Goal: Task Accomplishment & Management: Manage account settings

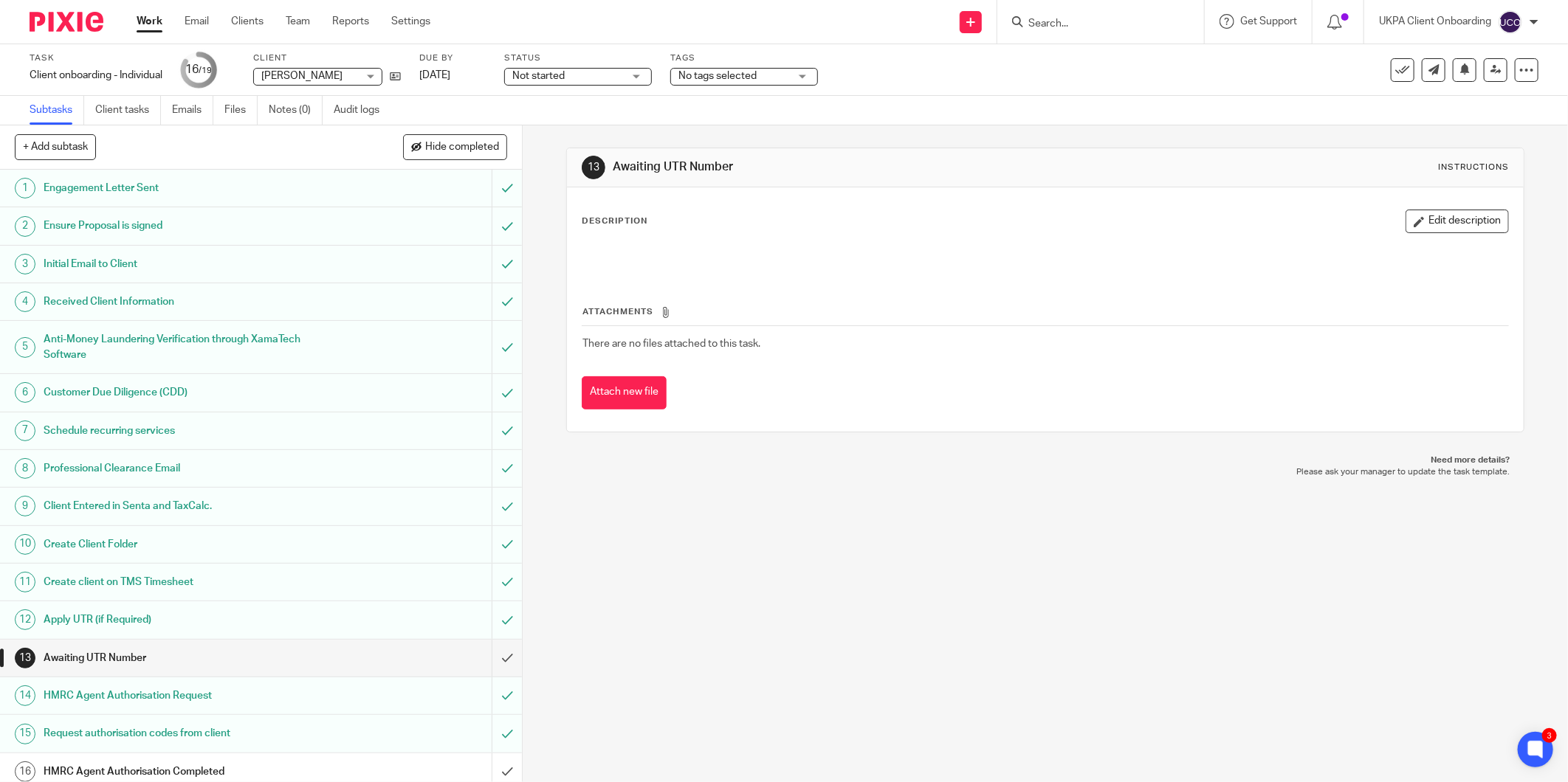
scroll to position [124, 0]
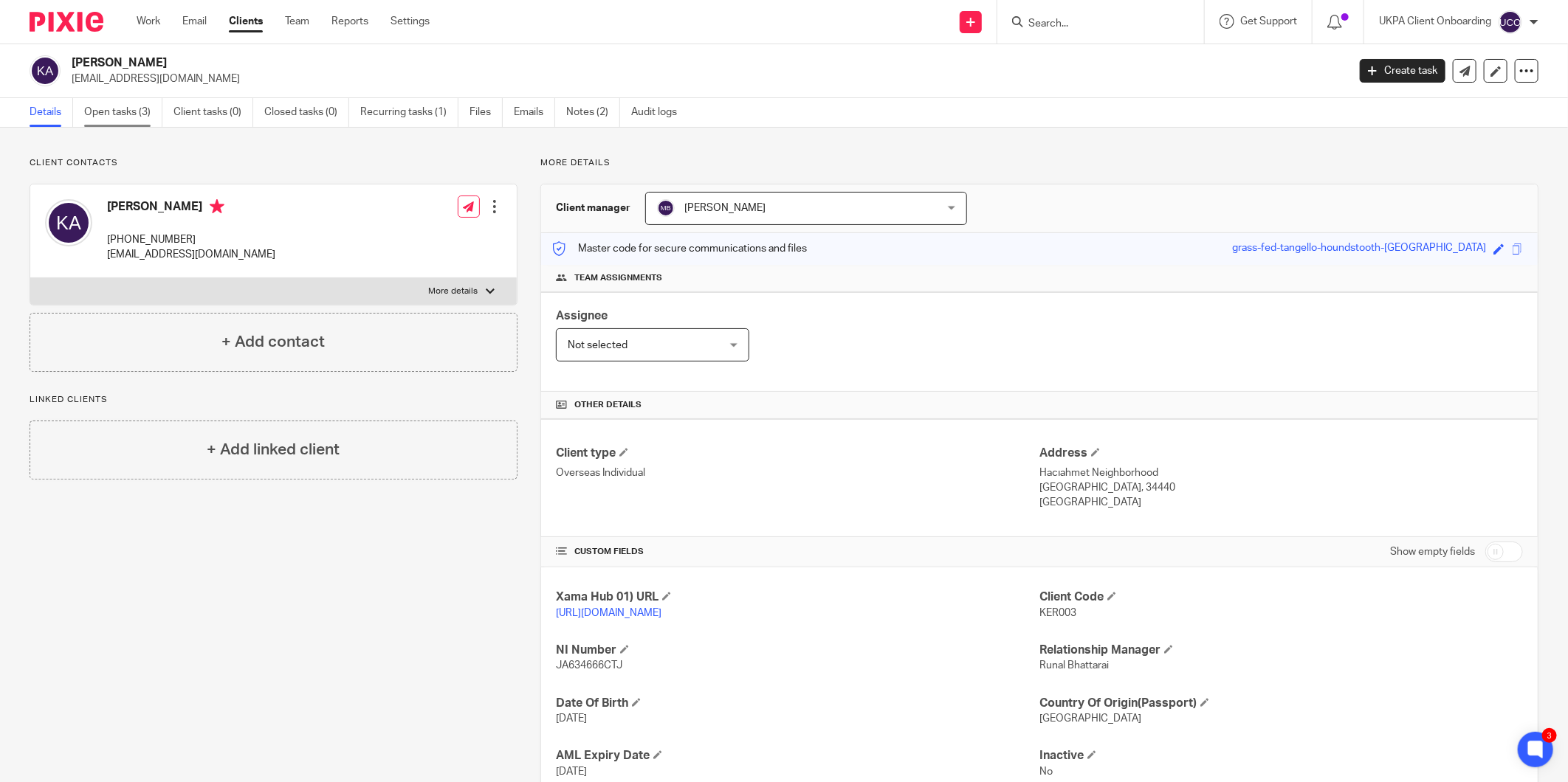
click at [114, 107] on link "Open tasks (3)" at bounding box center [123, 113] width 78 height 29
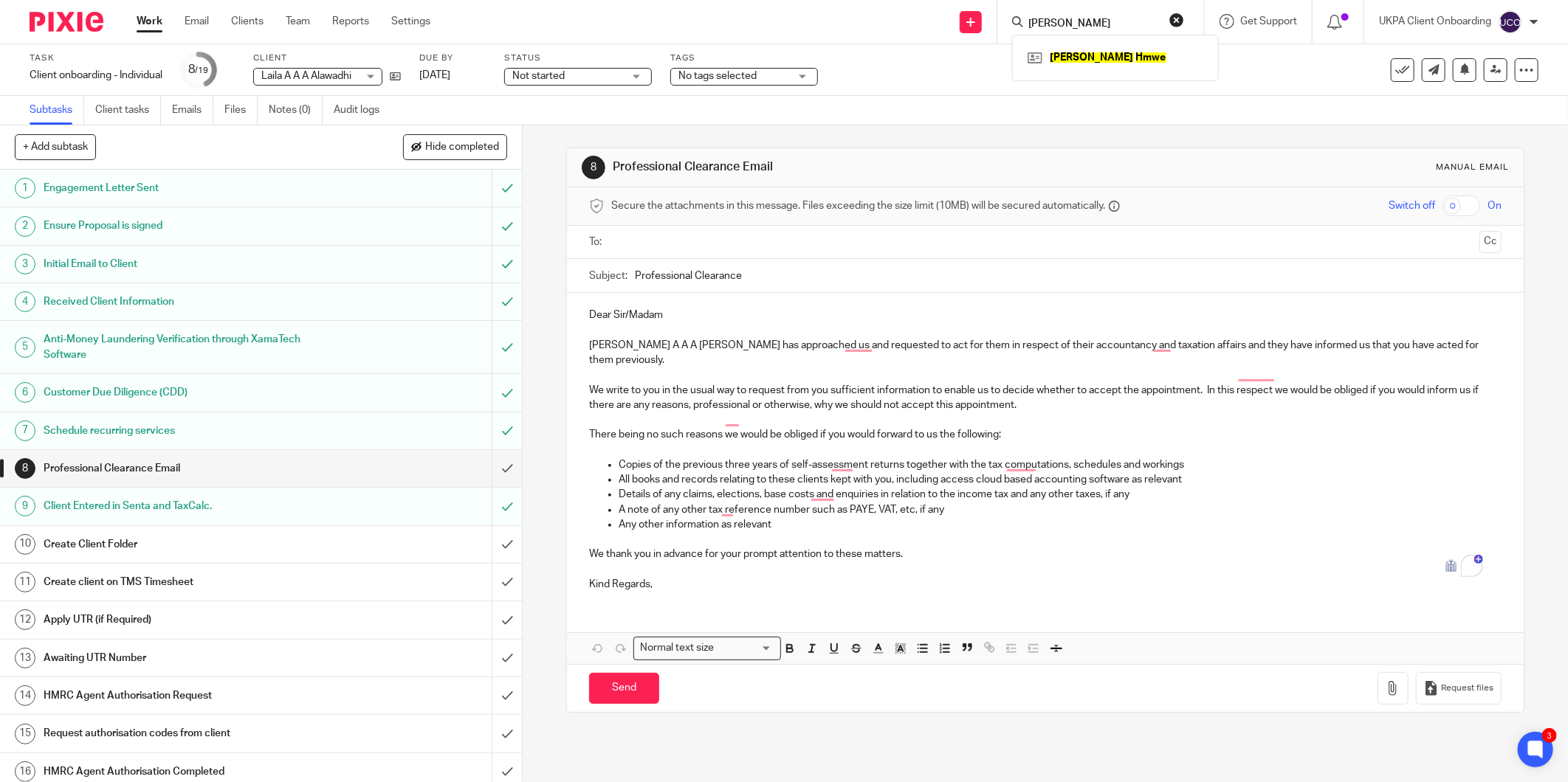
scroll to position [124, 0]
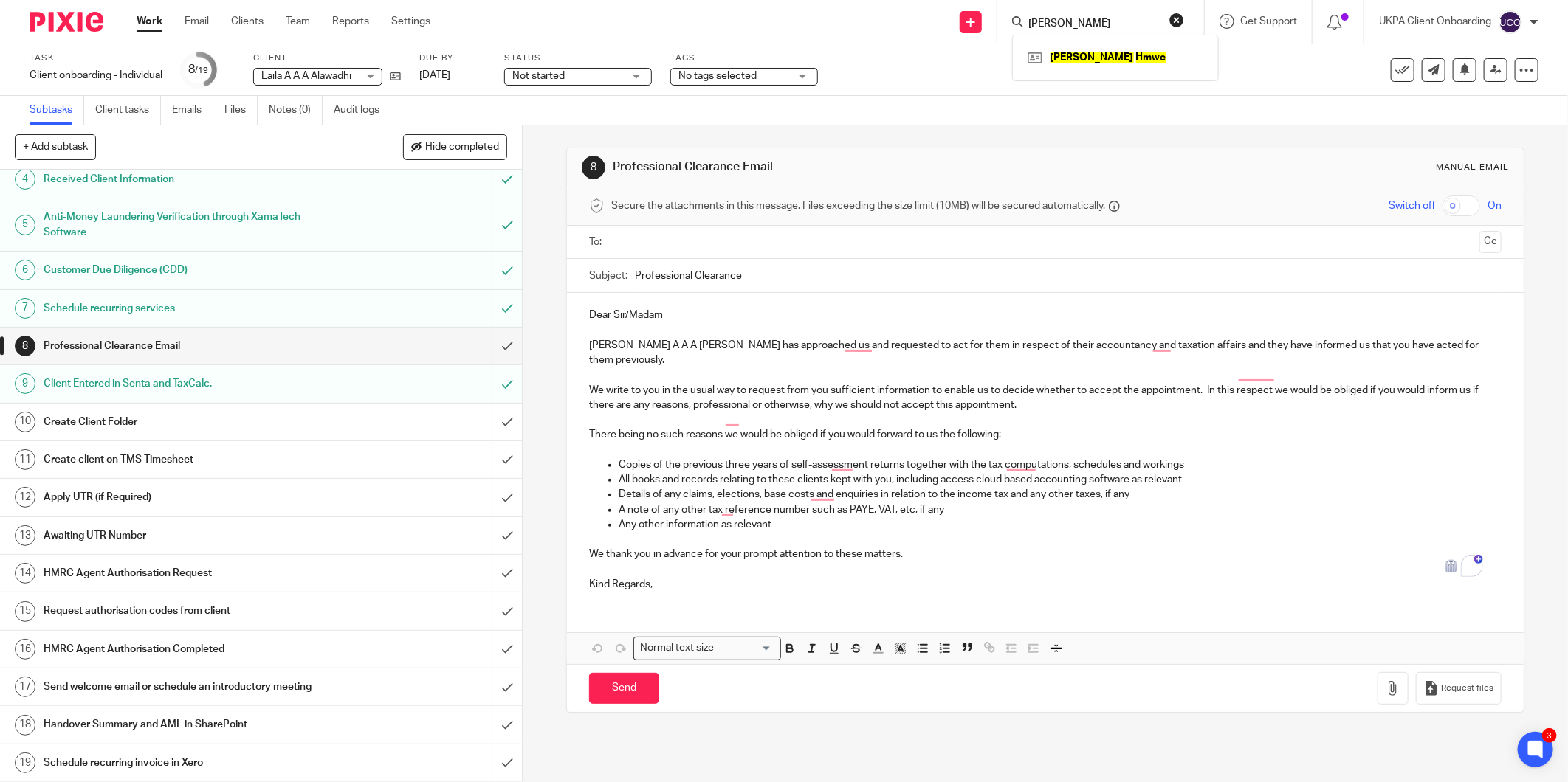
click at [1069, 23] on input "Kyin Hmwe" at bounding box center [1093, 24] width 133 height 14
paste input "[PERSON_NAME][EMAIL_ADDRESS][DOMAIN_NAME]"
click at [1129, 20] on input "[PERSON_NAME][EMAIL_ADDRESS][DOMAIN_NAME]" at bounding box center [1084, 24] width 133 height 14
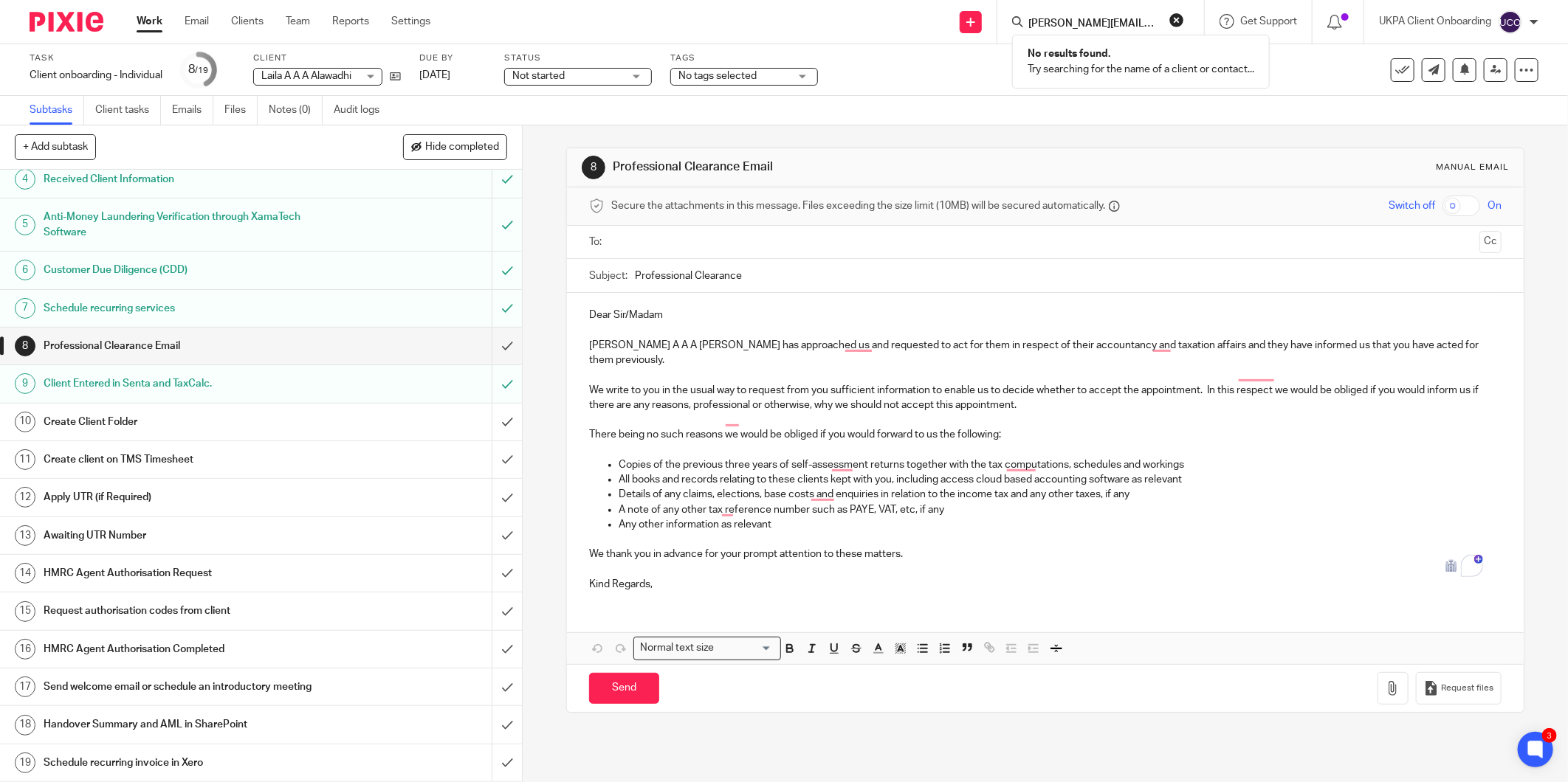
scroll to position [119, 0]
click at [1091, 14] on form "[PERSON_NAME][EMAIL_ADDRESS][DOMAIN_NAME]" at bounding box center [1106, 22] width 158 height 18
click at [1084, 20] on input "[PERSON_NAME][EMAIL_ADDRESS][DOMAIN_NAME]" at bounding box center [1093, 24] width 133 height 14
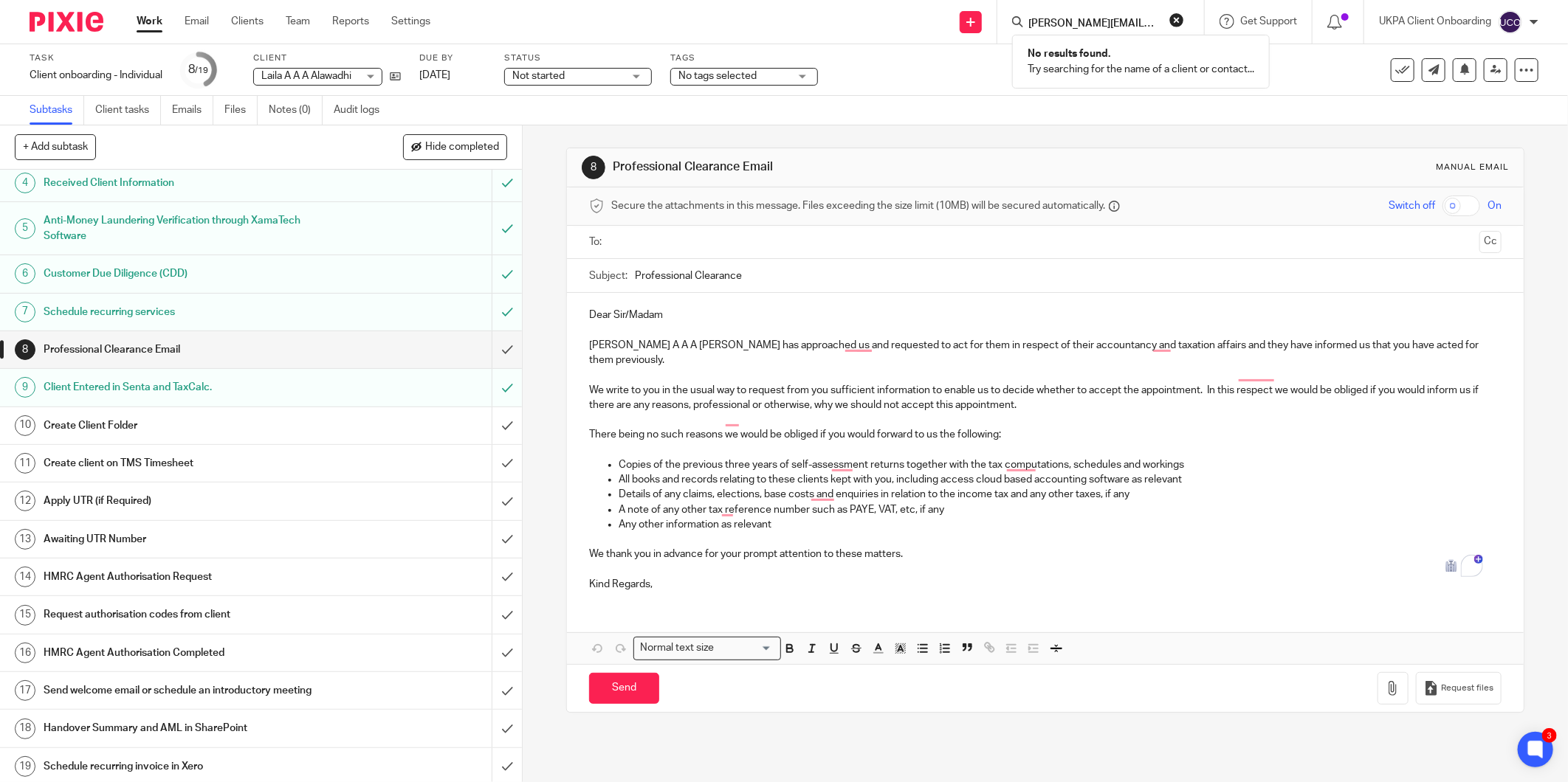
click at [1084, 20] on input "[PERSON_NAME][EMAIL_ADDRESS][DOMAIN_NAME]" at bounding box center [1093, 24] width 133 height 14
click at [1081, 19] on input "sea ha" at bounding box center [1093, 24] width 133 height 14
paste input "SEA HAMM LIMITED"
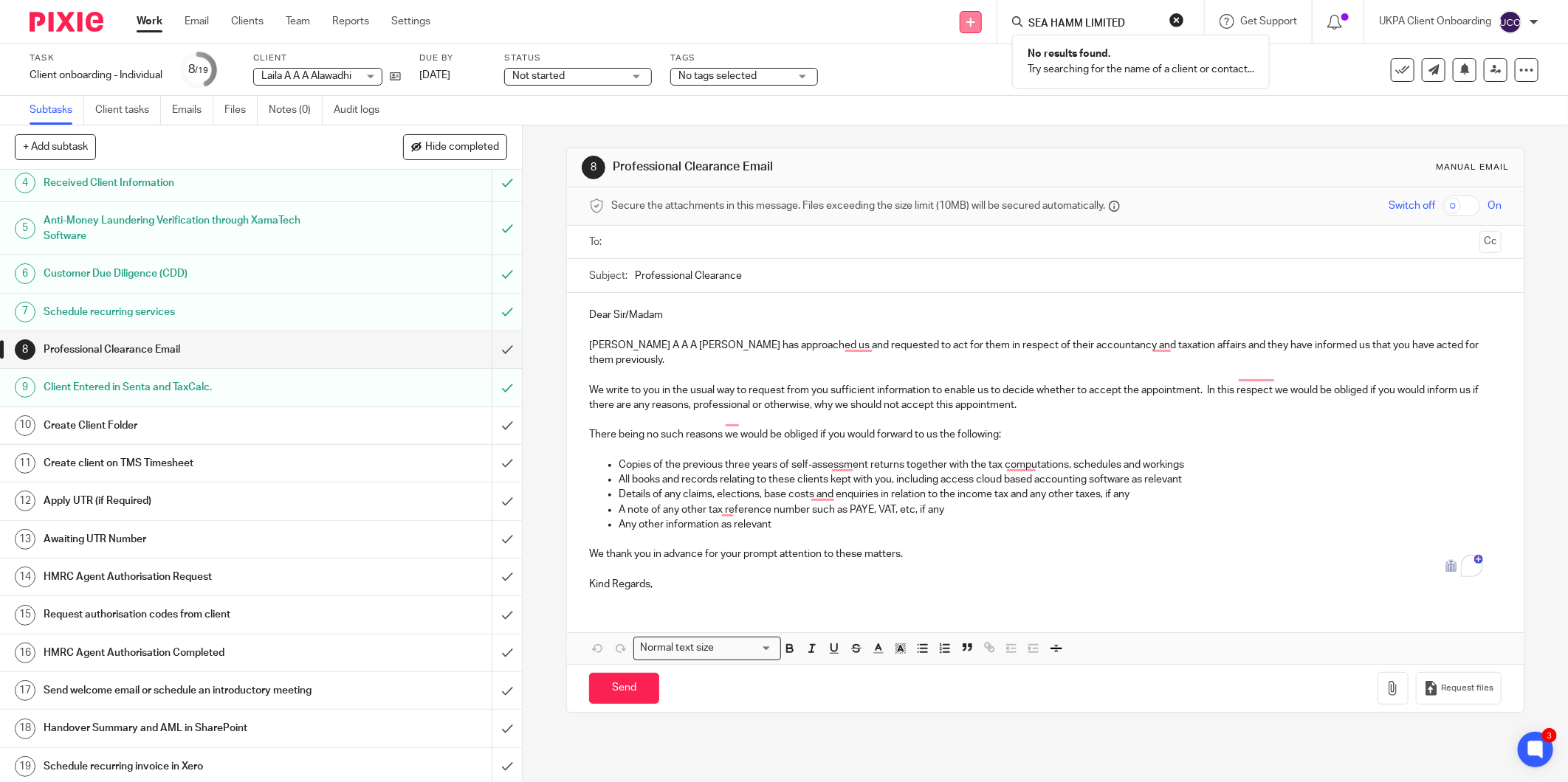
type input "SEA HAMM LIMITED"
click at [974, 15] on link at bounding box center [970, 22] width 22 height 22
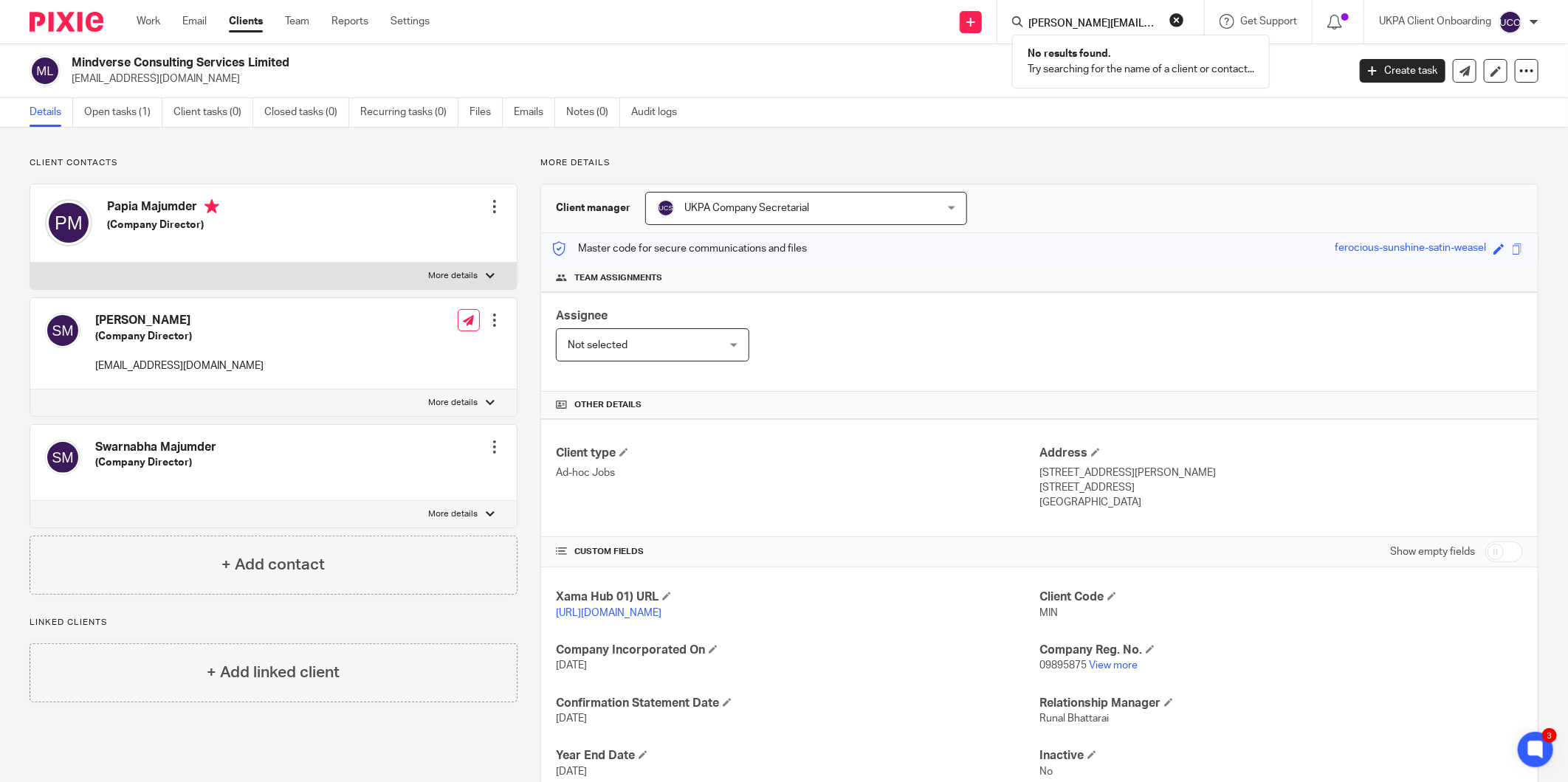
type input "[PERSON_NAME][EMAIL_ADDRESS][DOMAIN_NAME]"
click at [1131, 17] on input "henry@gusari.co.uk" at bounding box center [1093, 24] width 133 height 14
click at [982, 23] on div "Send new email Create task Add client" at bounding box center [970, 21] width 52 height 43
click at [979, 23] on link at bounding box center [970, 22] width 22 height 22
click at [967, 16] on link at bounding box center [970, 22] width 22 height 22
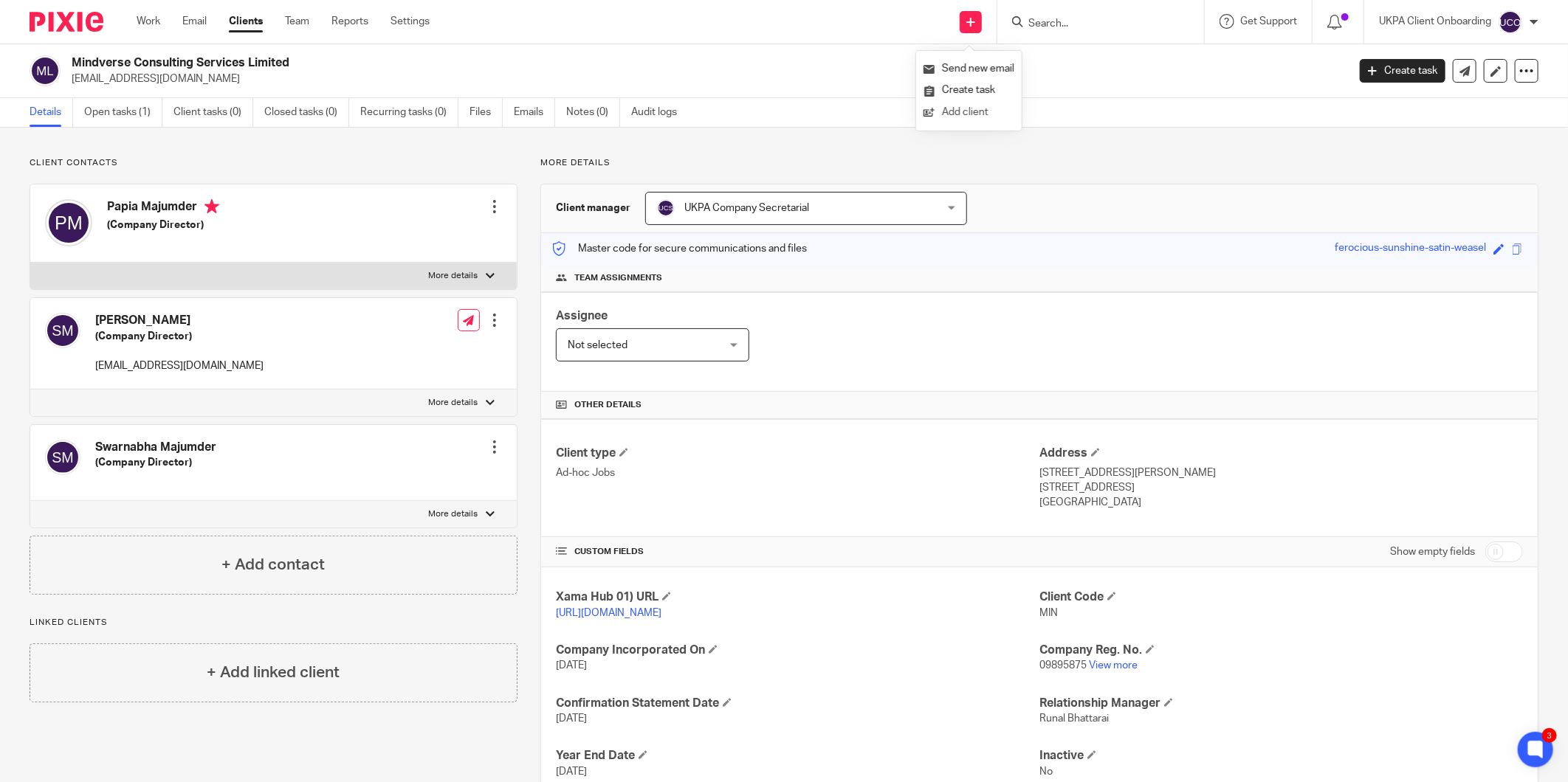
click at [970, 112] on link "Add client" at bounding box center [969, 112] width 91 height 21
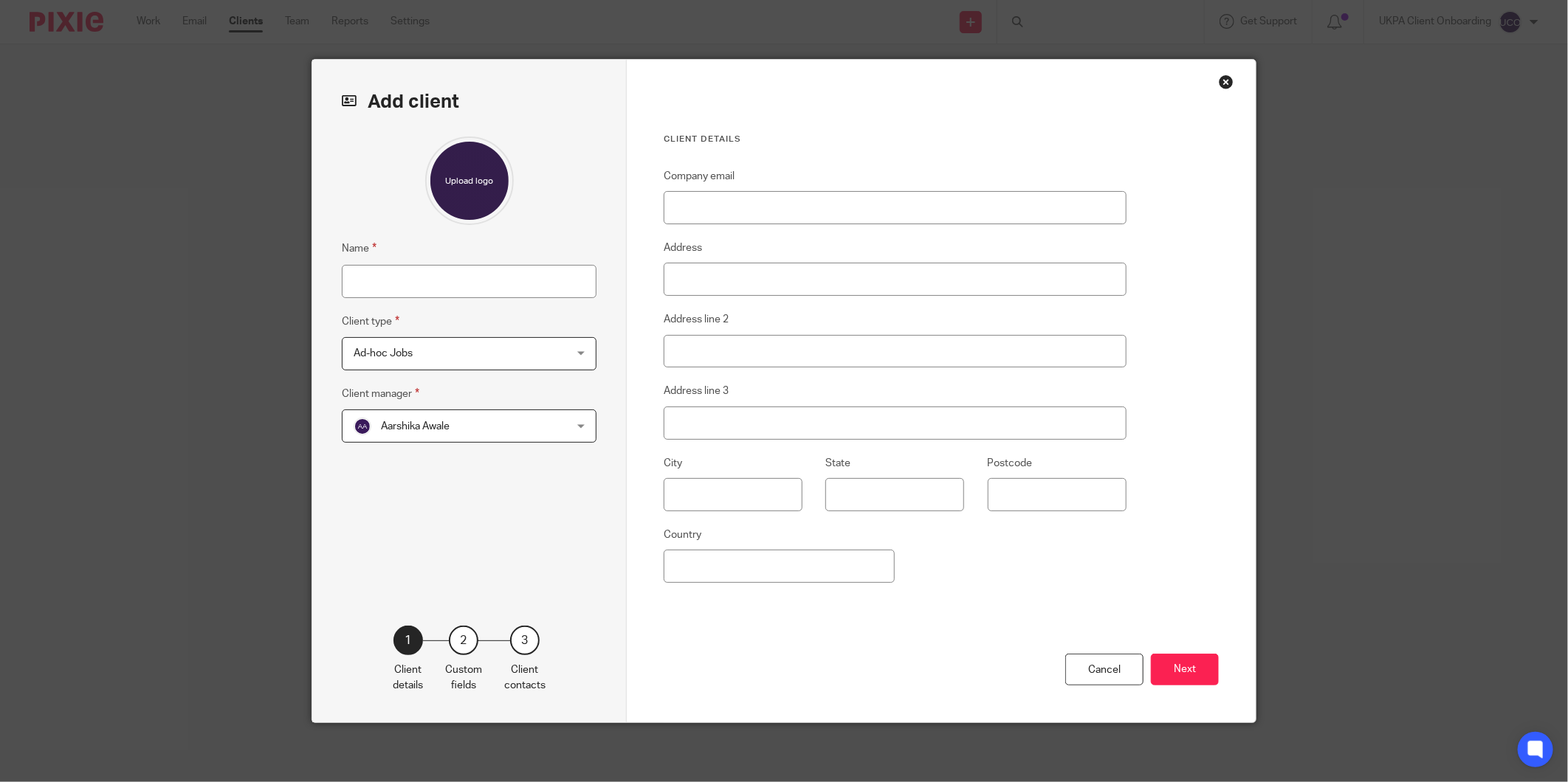
type input "marcuskarlnewcombe@hotmail.co.uk"
click at [445, 333] on fieldset "Client type Ad-hoc Jobs Ad-hoc Jobs Ad-hoc Jobs Charity Internal Overseas Compa…" at bounding box center [469, 341] width 255 height 58
click at [429, 344] on span "Ad-hoc Jobs" at bounding box center [450, 353] width 193 height 31
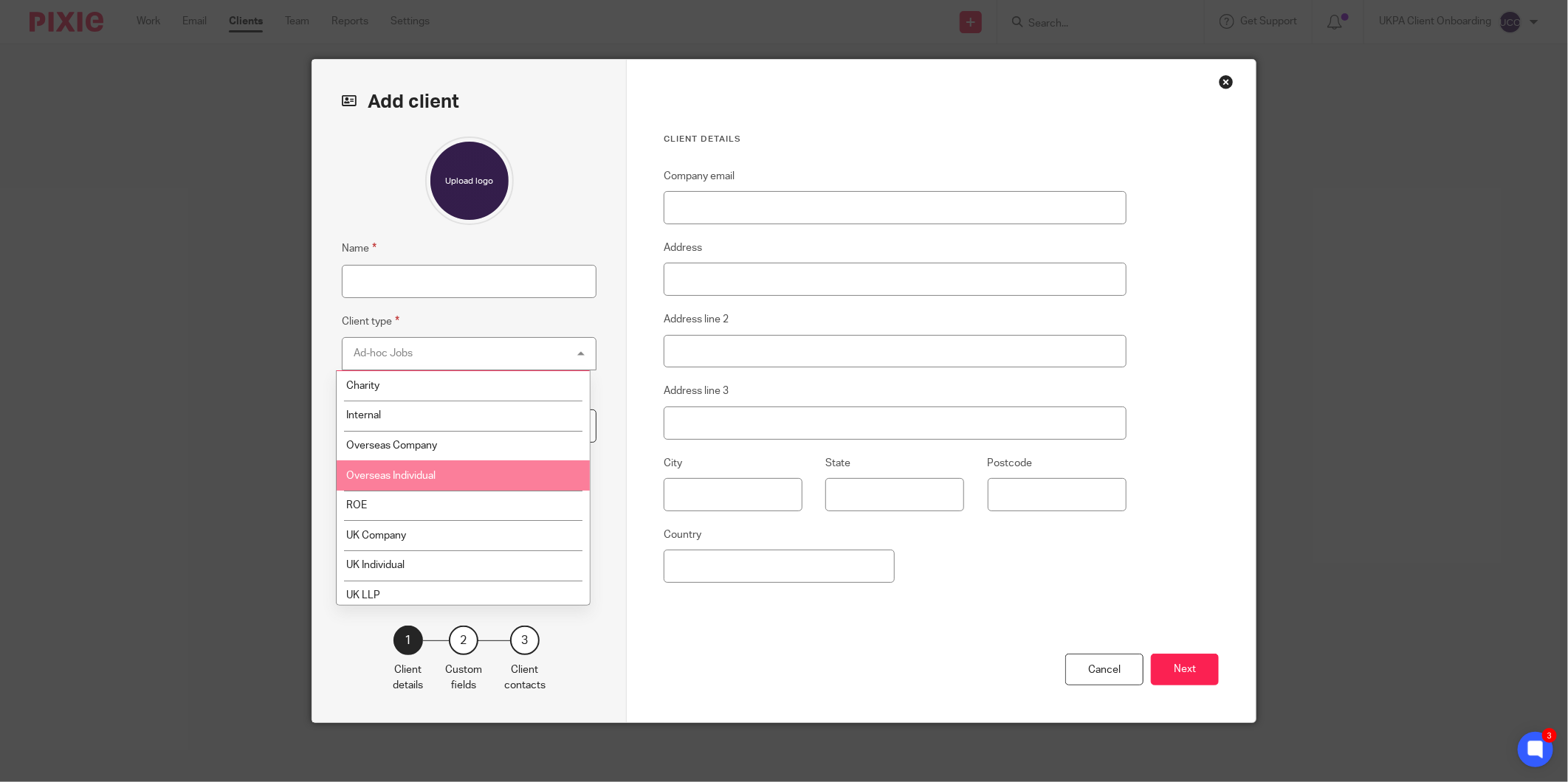
scroll to position [82, 0]
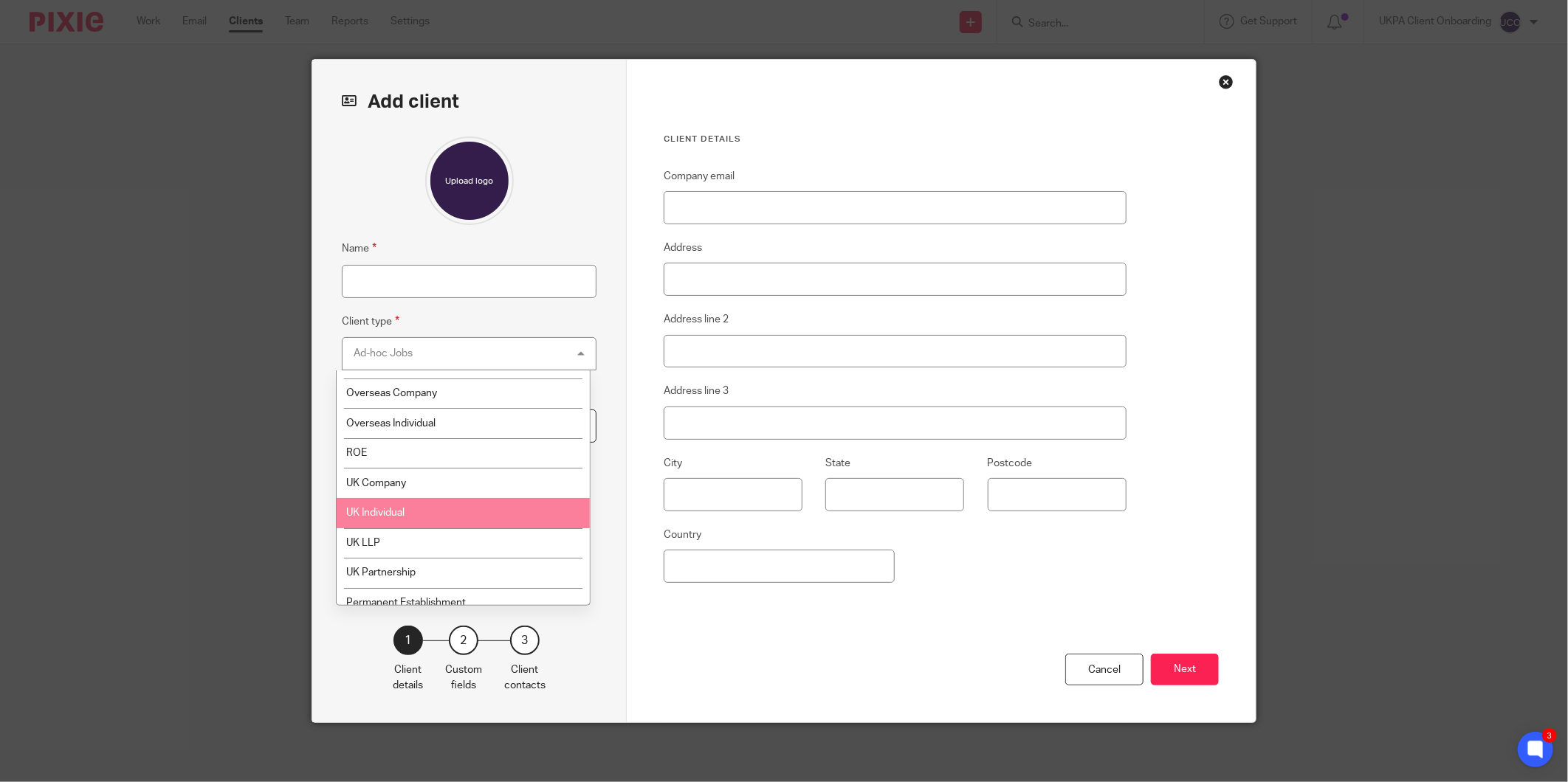
click at [401, 509] on li "UK Individual" at bounding box center [463, 513] width 253 height 30
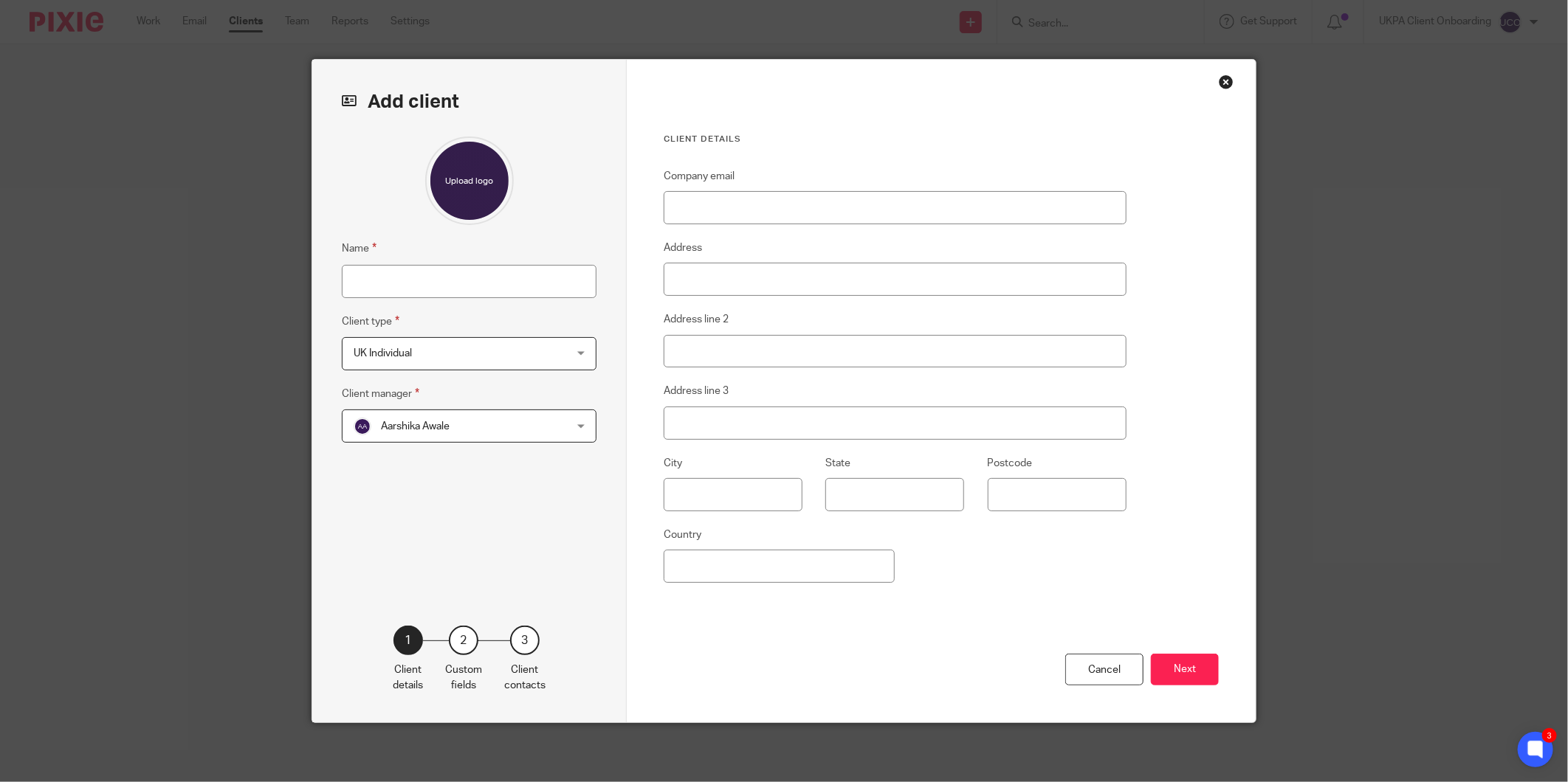
click at [401, 429] on span "Aarshika Awale" at bounding box center [415, 426] width 69 height 11
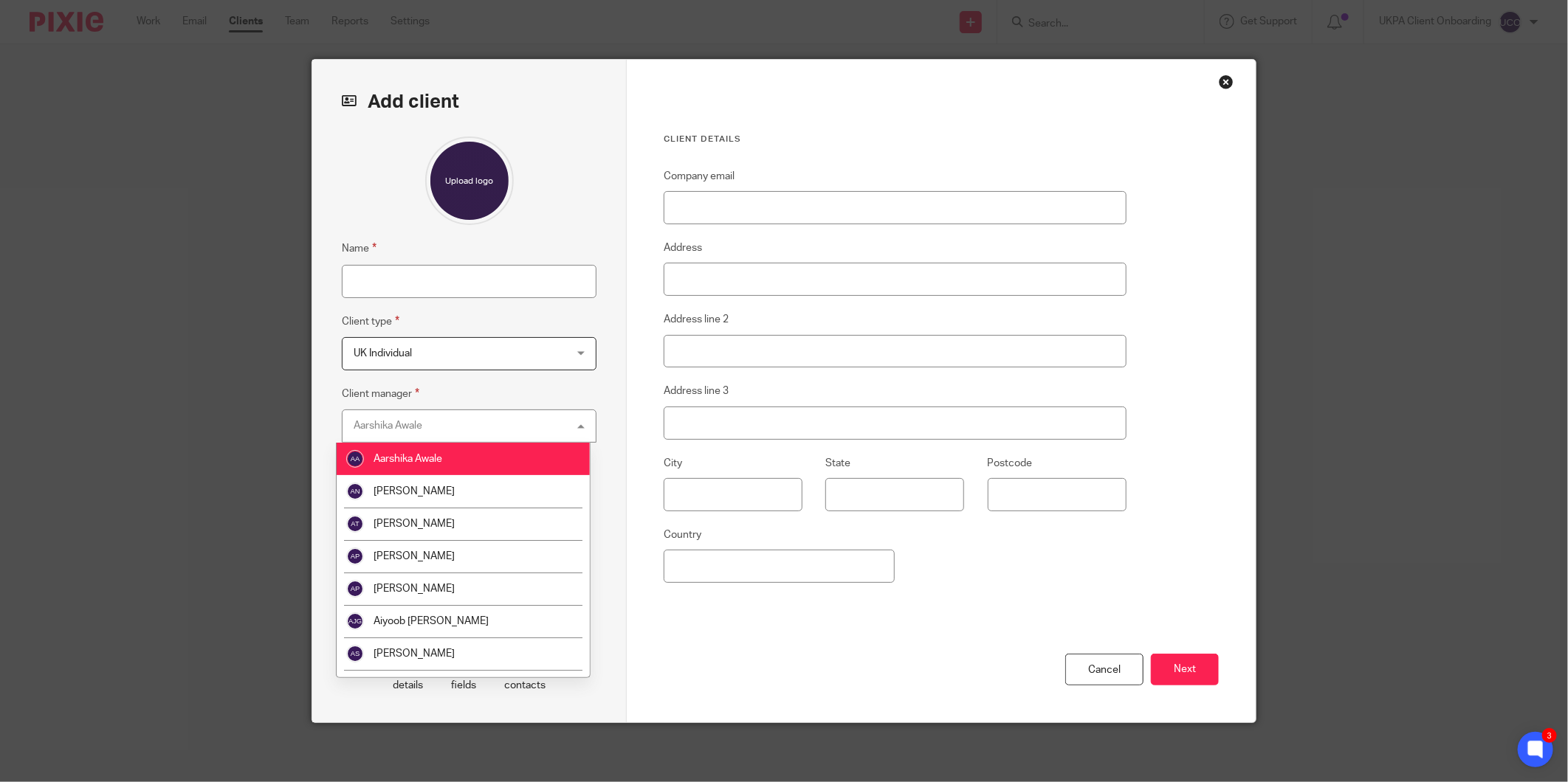
click at [434, 349] on span "UK Individual" at bounding box center [450, 353] width 193 height 31
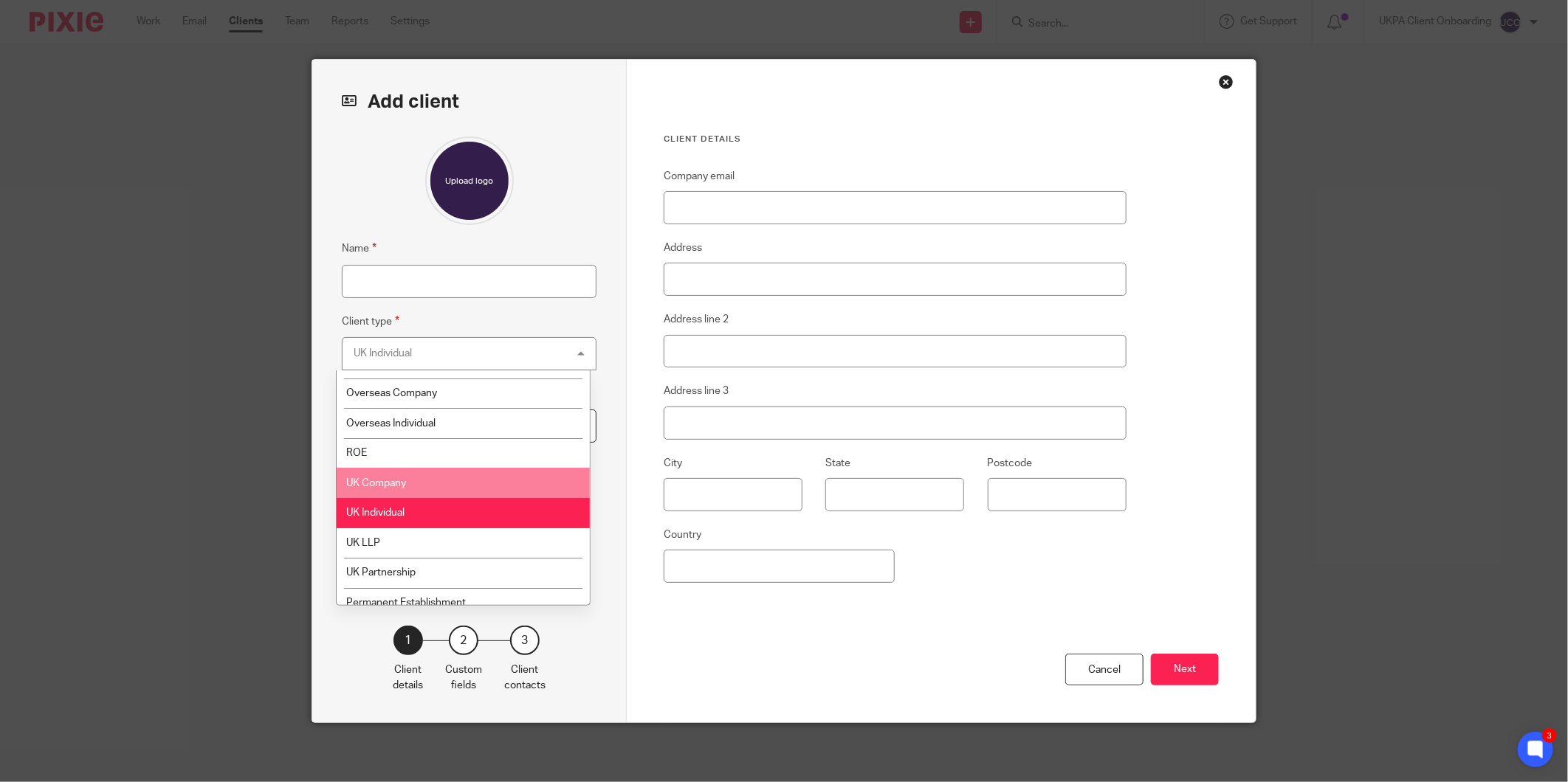
click at [404, 483] on span "UK Company" at bounding box center [376, 483] width 60 height 11
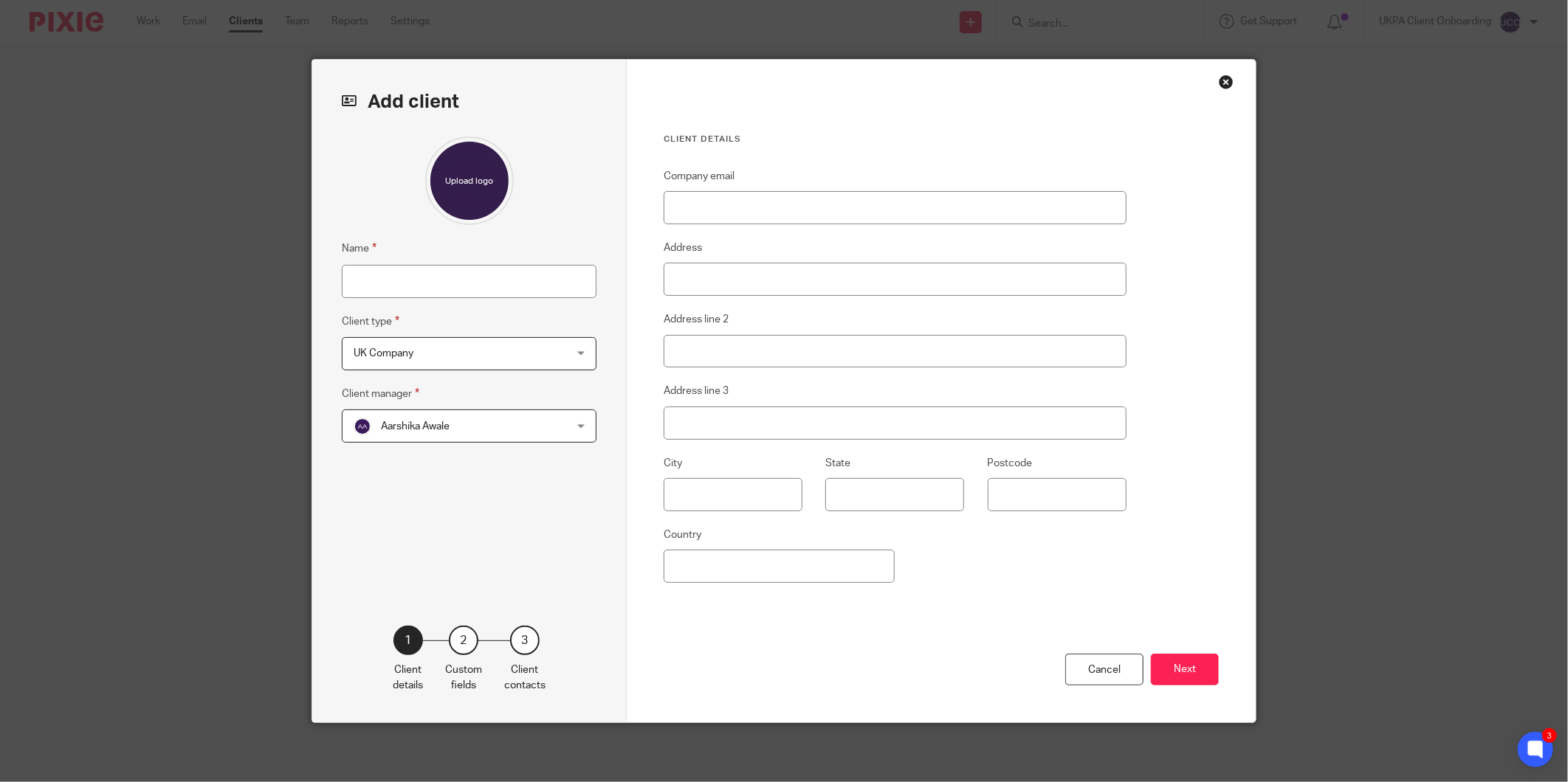
click at [434, 419] on span "Aarshika Awale" at bounding box center [450, 425] width 193 height 31
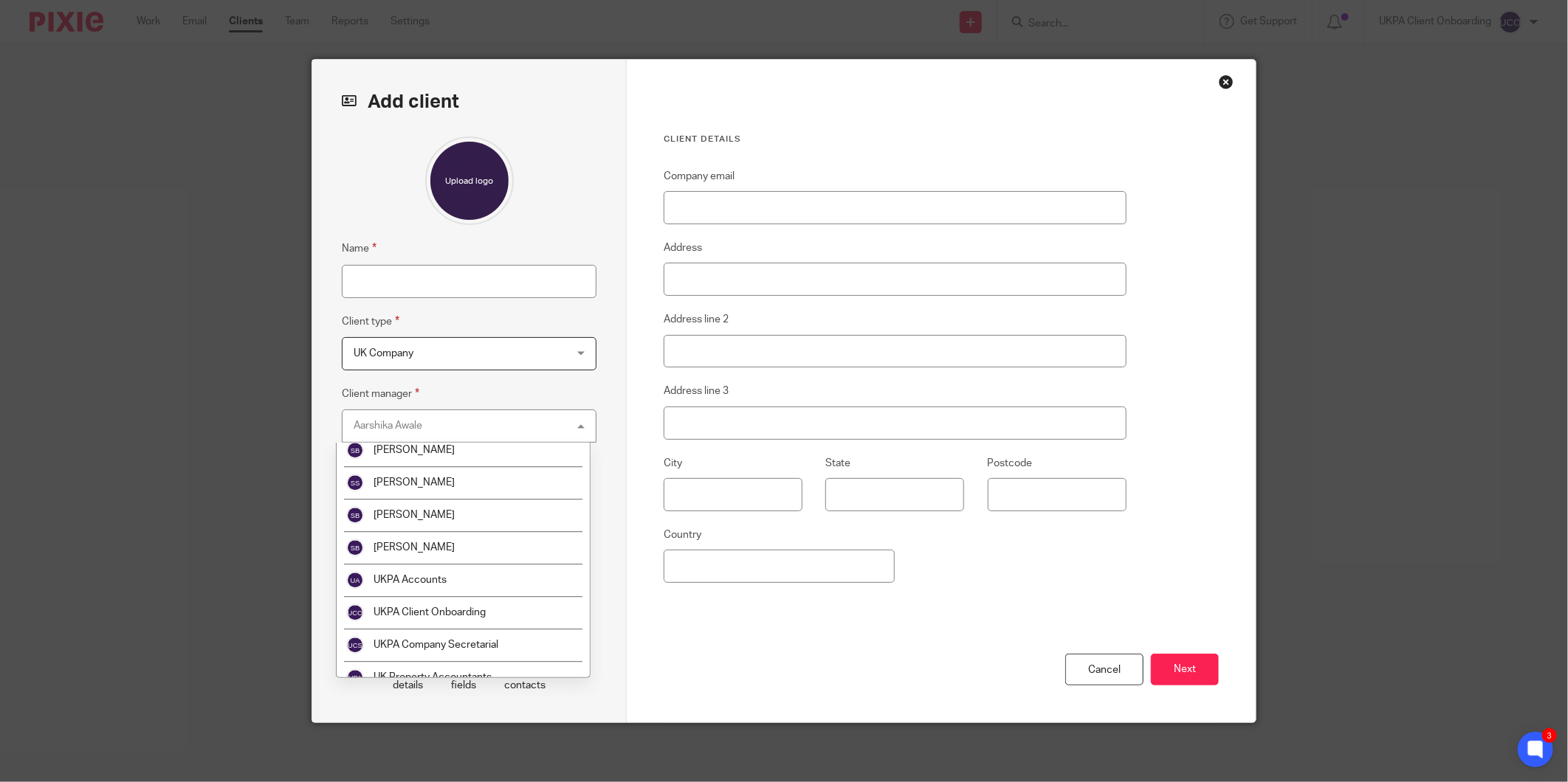
scroll to position [2621, 0]
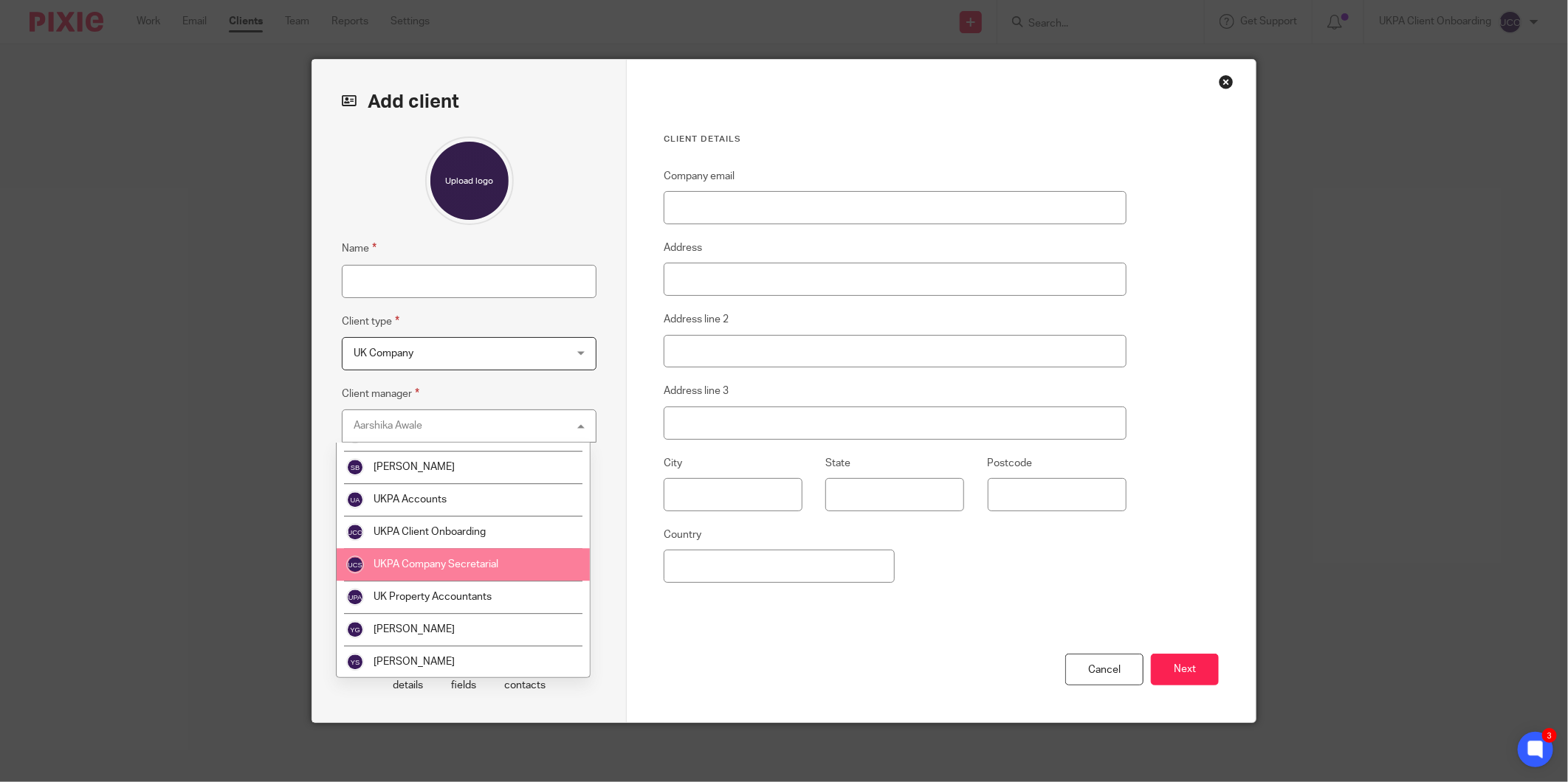
click at [436, 556] on li "UKPA Company Secretarial" at bounding box center [463, 564] width 253 height 33
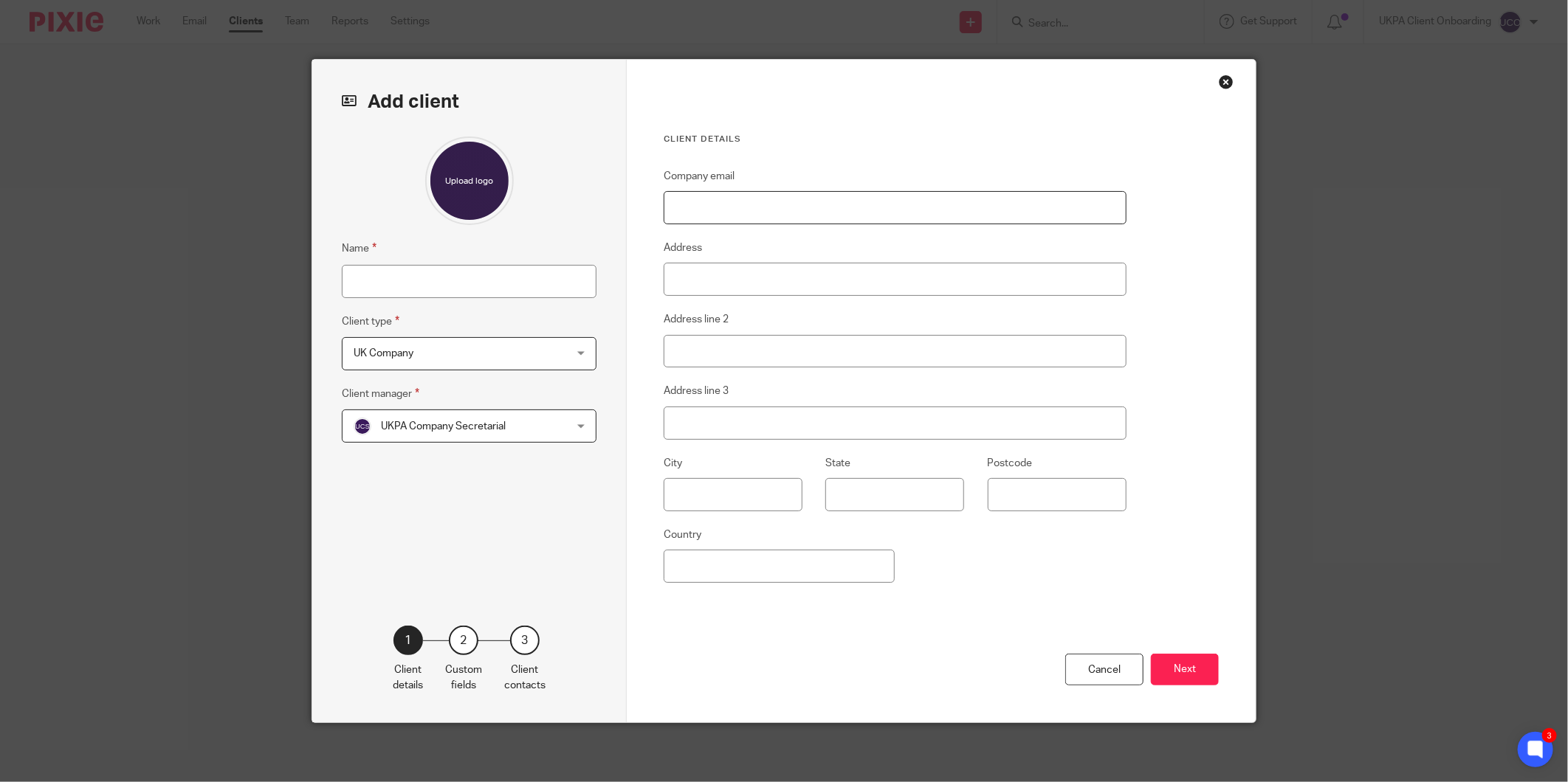
click at [781, 199] on input "Company email" at bounding box center [895, 207] width 463 height 33
paste input "henry@gusari.co.uk"
type input "henry@gusari.co.uk"
click at [446, 286] on input "Name" at bounding box center [469, 282] width 255 height 33
paste input "Henry Wombwell"
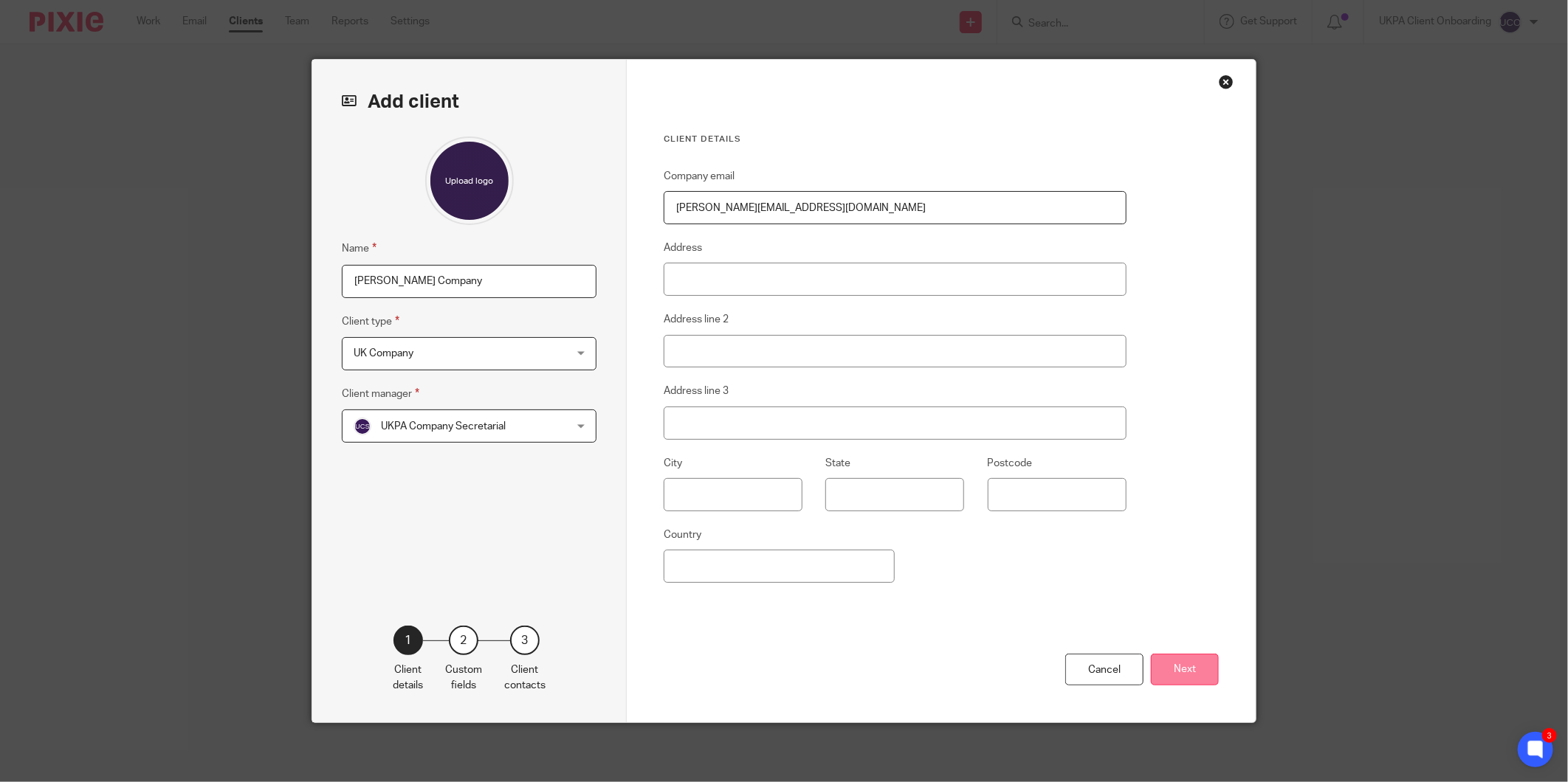
type input "[PERSON_NAME] Company"
click at [1172, 675] on button "Next" at bounding box center [1185, 669] width 68 height 32
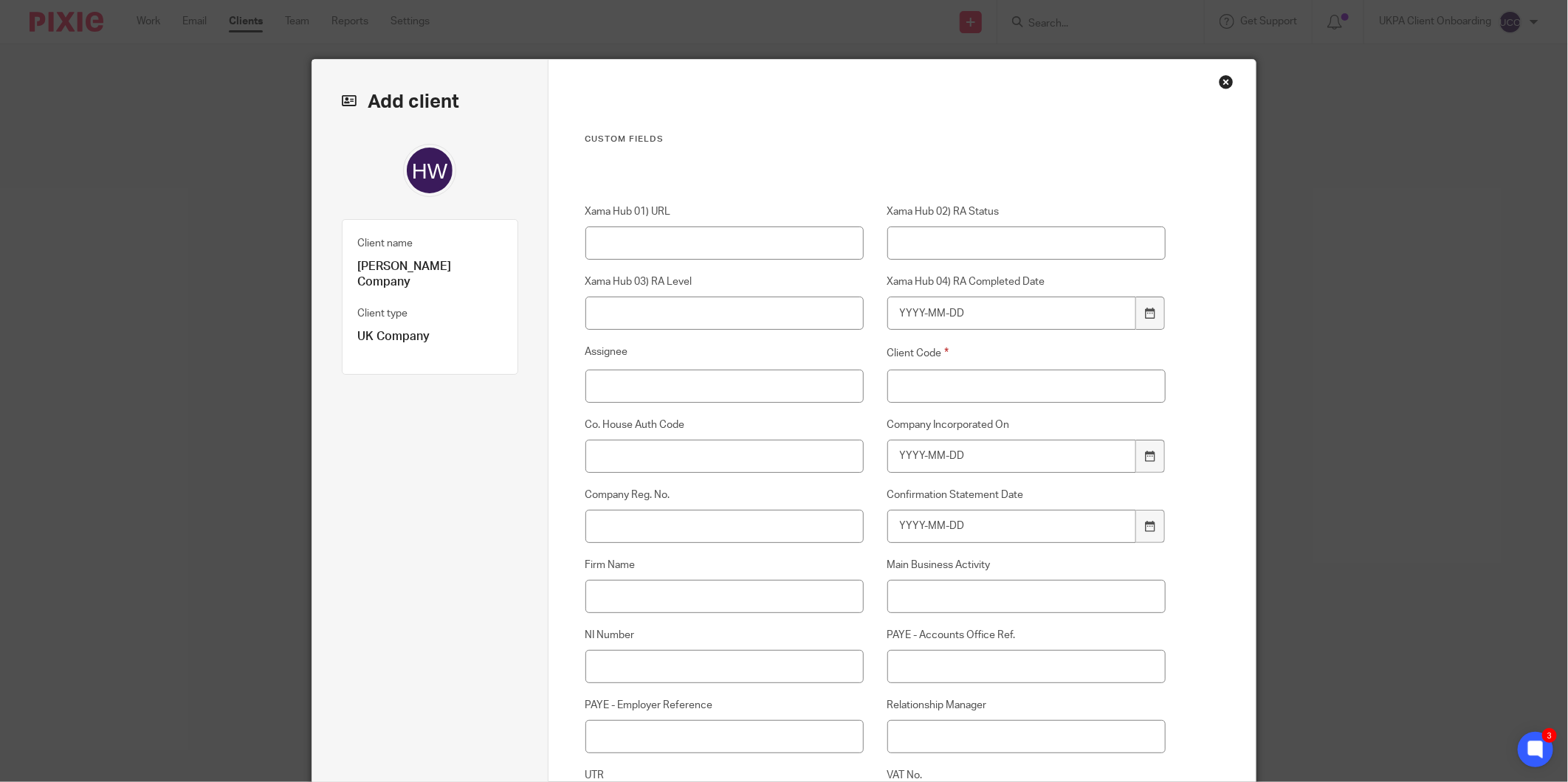
scroll to position [164, 0]
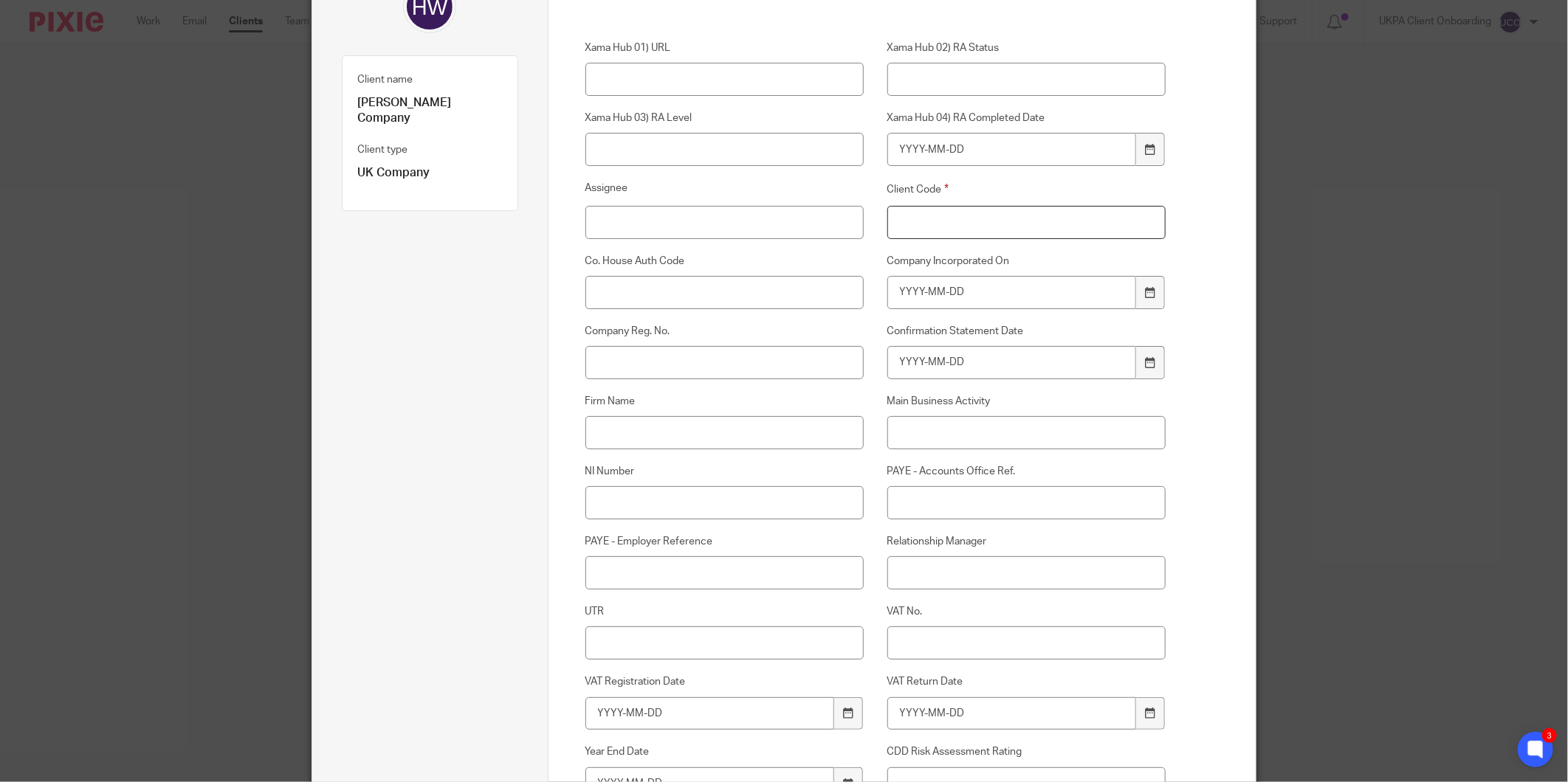
click at [977, 223] on input "Client Code" at bounding box center [1026, 223] width 279 height 33
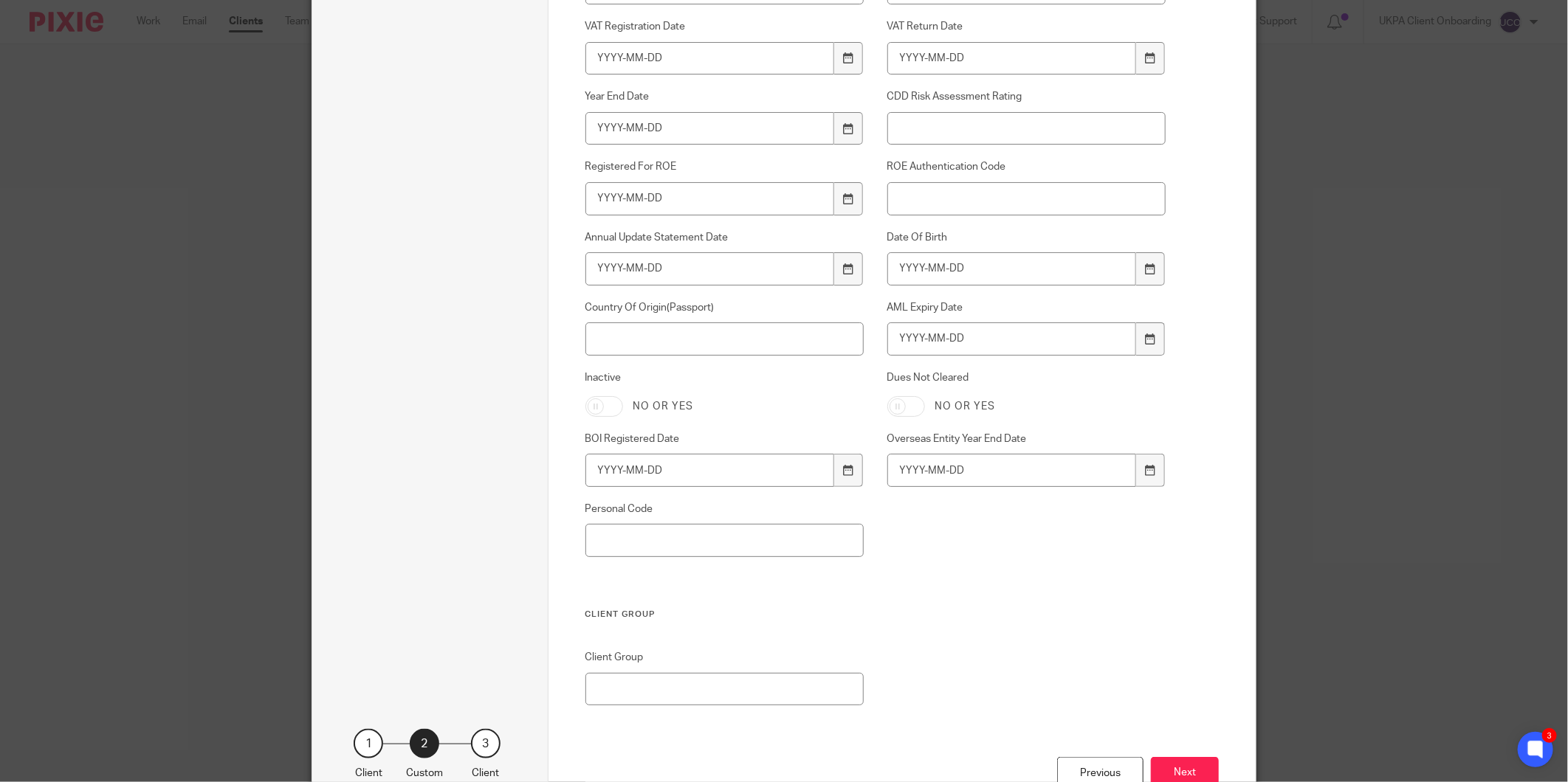
scroll to position [820, 0]
type input "00"
click at [1163, 765] on button "Next" at bounding box center [1185, 772] width 68 height 32
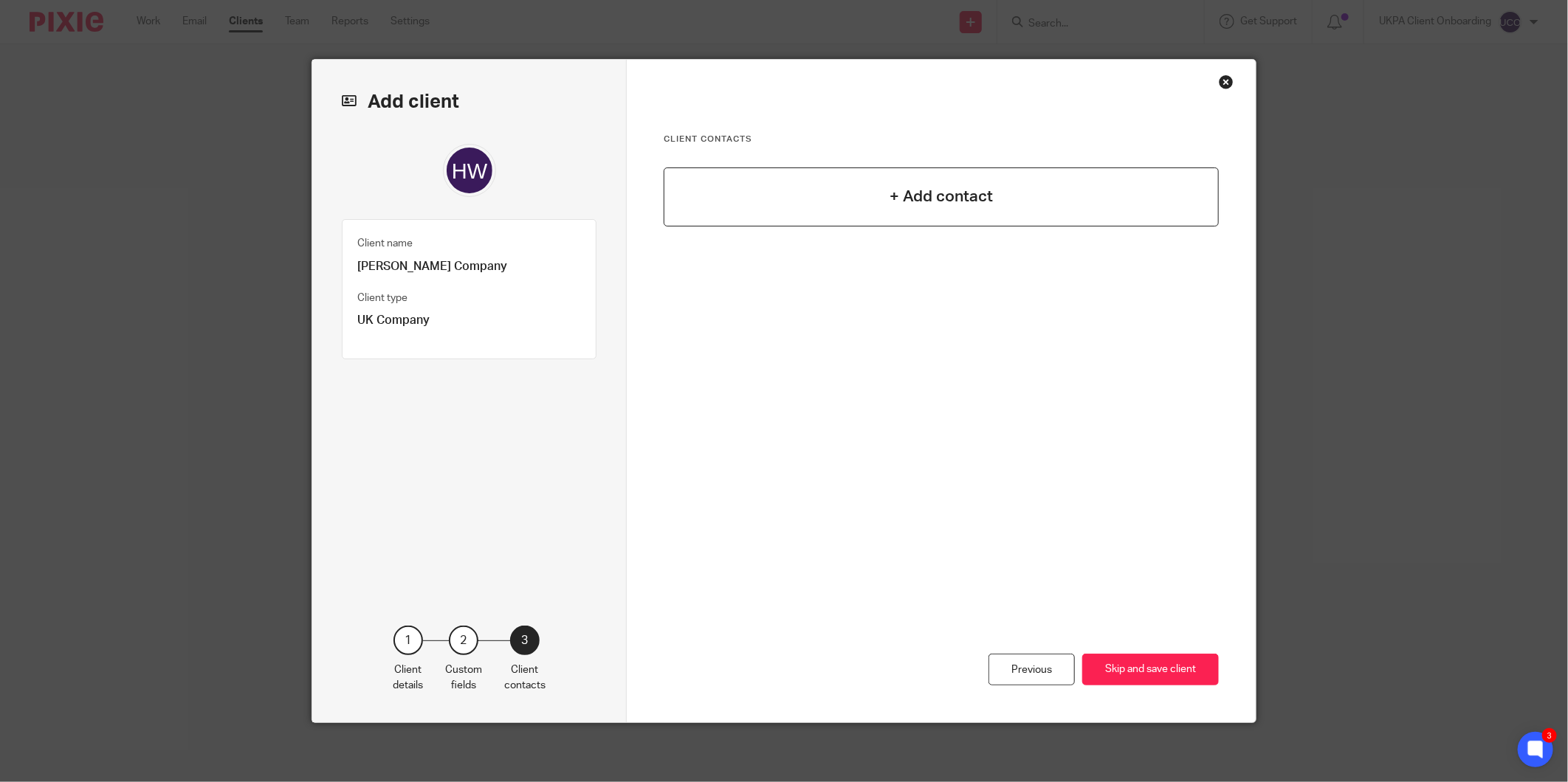
click at [945, 212] on div "+ Add contact" at bounding box center [941, 197] width 555 height 59
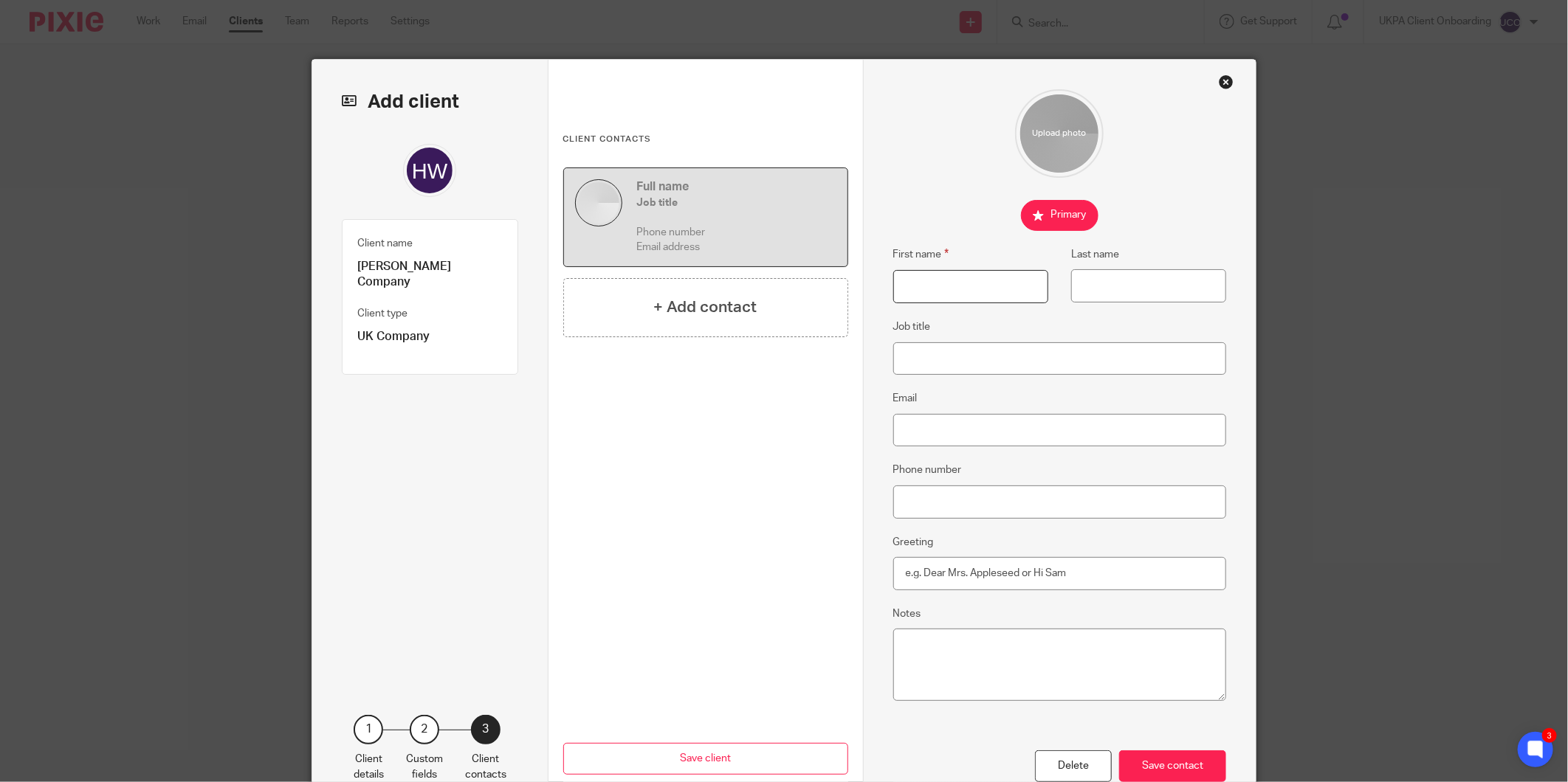
click at [921, 286] on input "First name" at bounding box center [970, 287] width 155 height 33
click at [933, 286] on input "First name" at bounding box center [970, 287] width 155 height 33
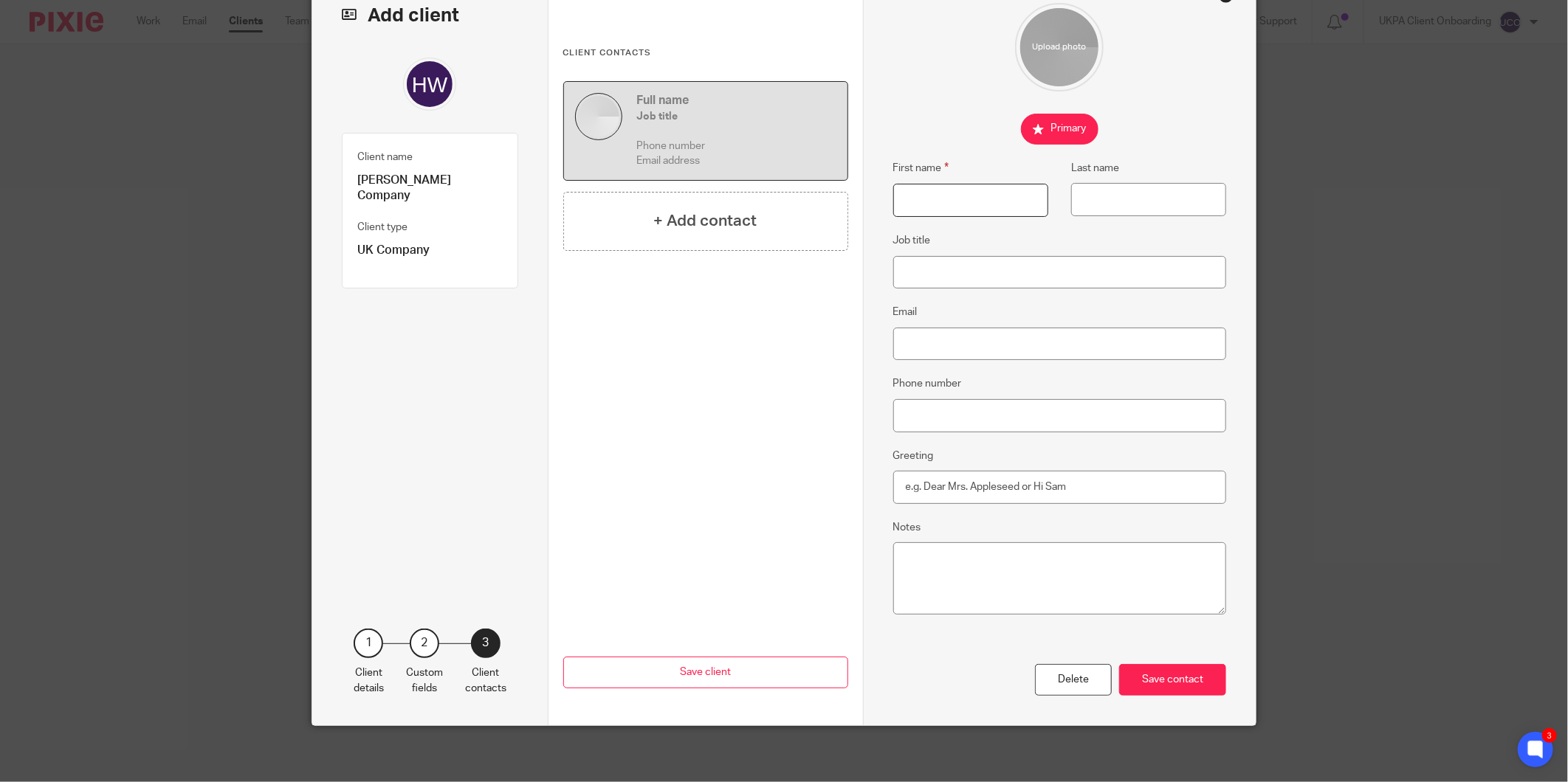
scroll to position [90, 0]
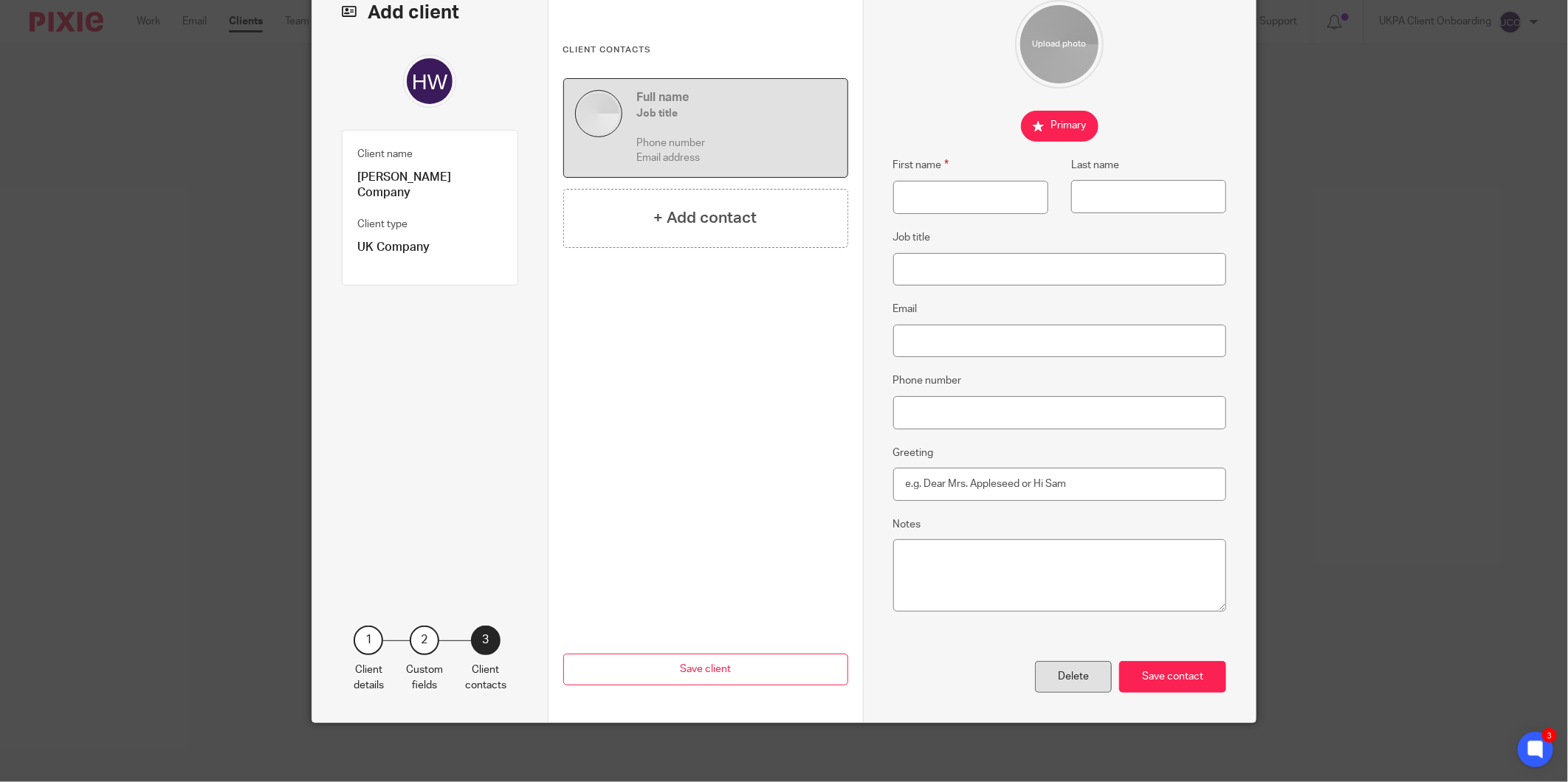
click at [1067, 671] on div "Delete" at bounding box center [1073, 677] width 77 height 32
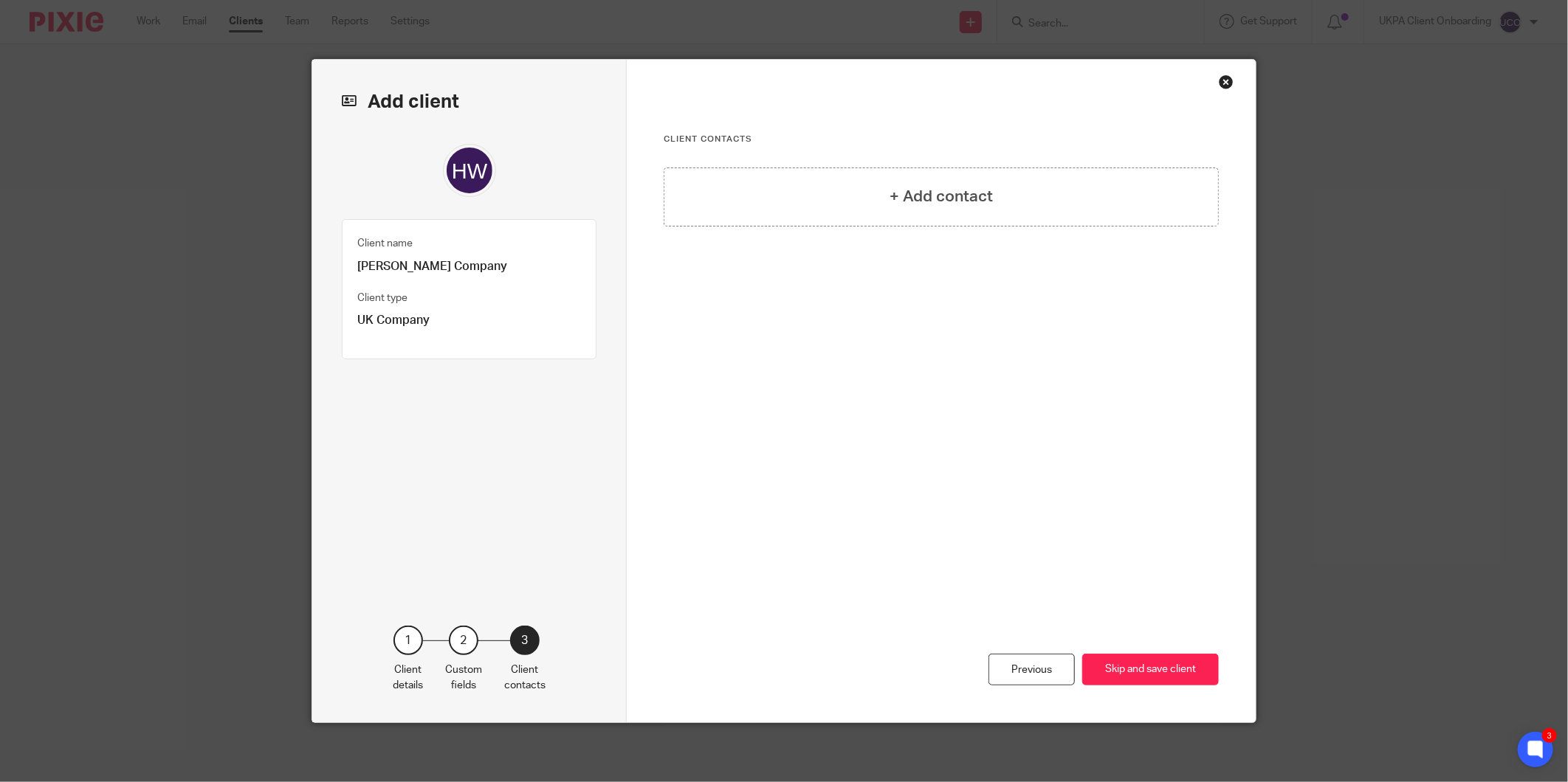
scroll to position [0, 0]
click at [1123, 673] on button "Skip and save client" at bounding box center [1151, 669] width 136 height 32
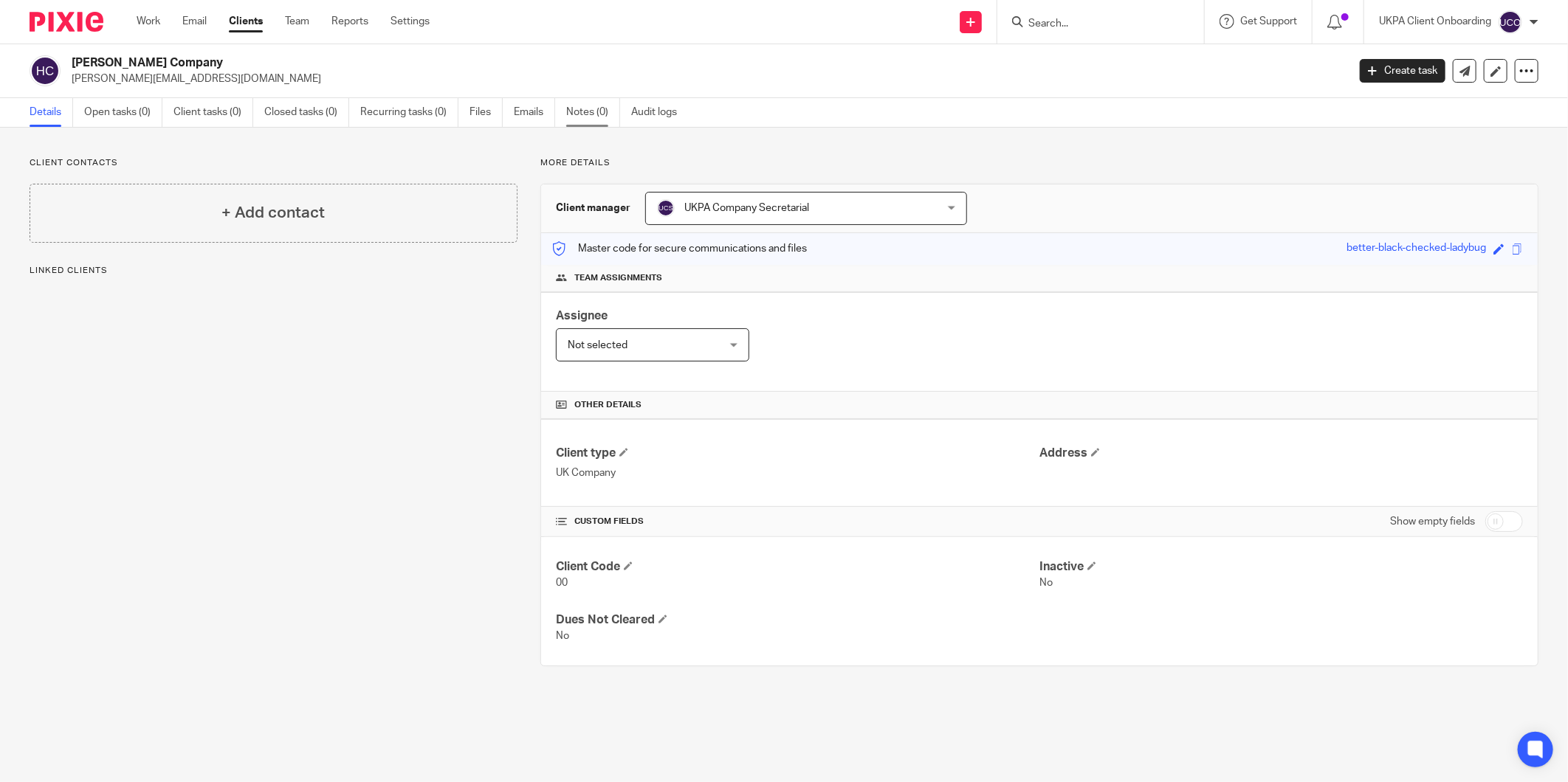
click at [595, 122] on link "Notes (0)" at bounding box center [592, 113] width 54 height 29
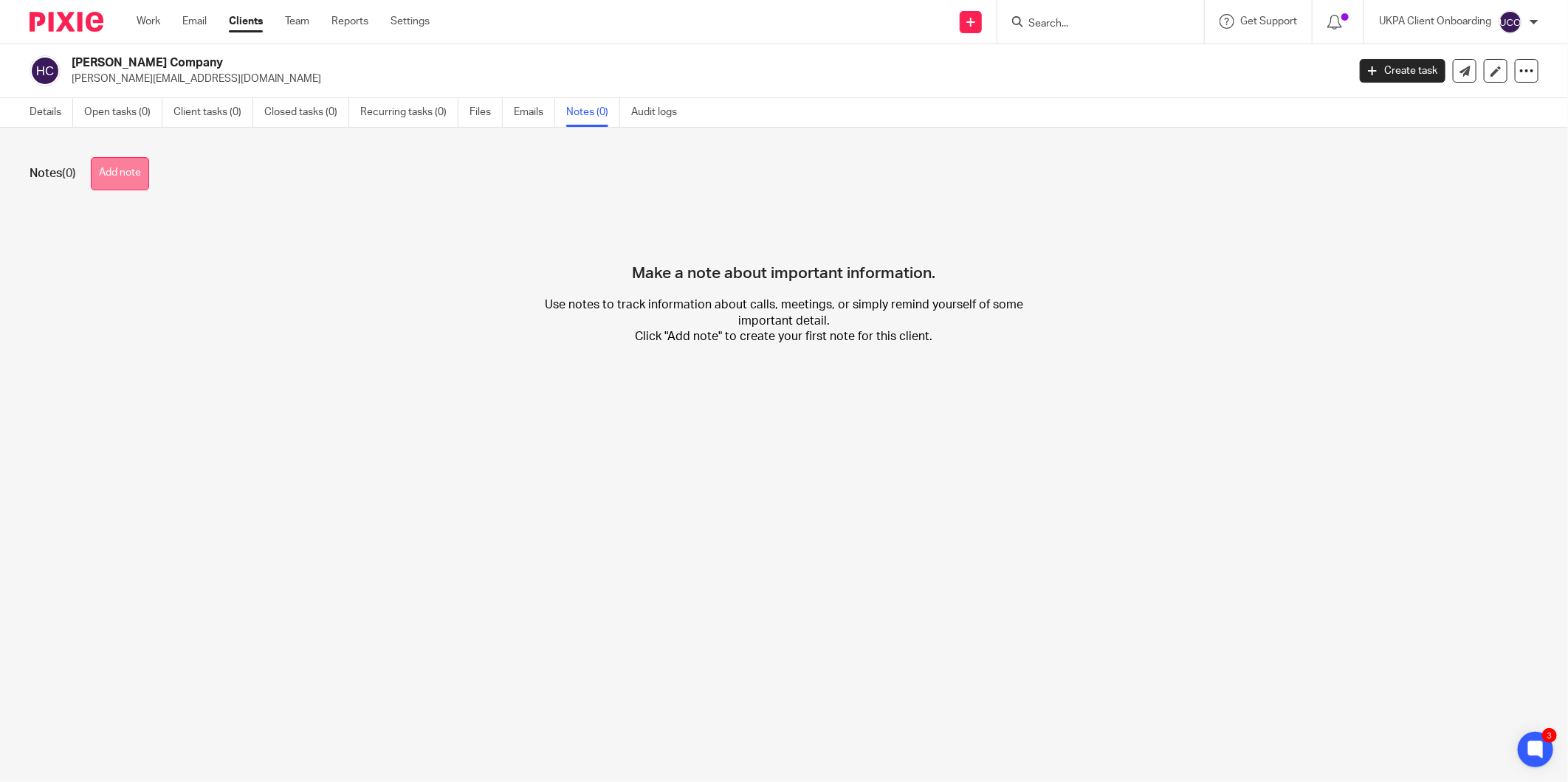
click at [117, 167] on button "Add note" at bounding box center [120, 174] width 58 height 33
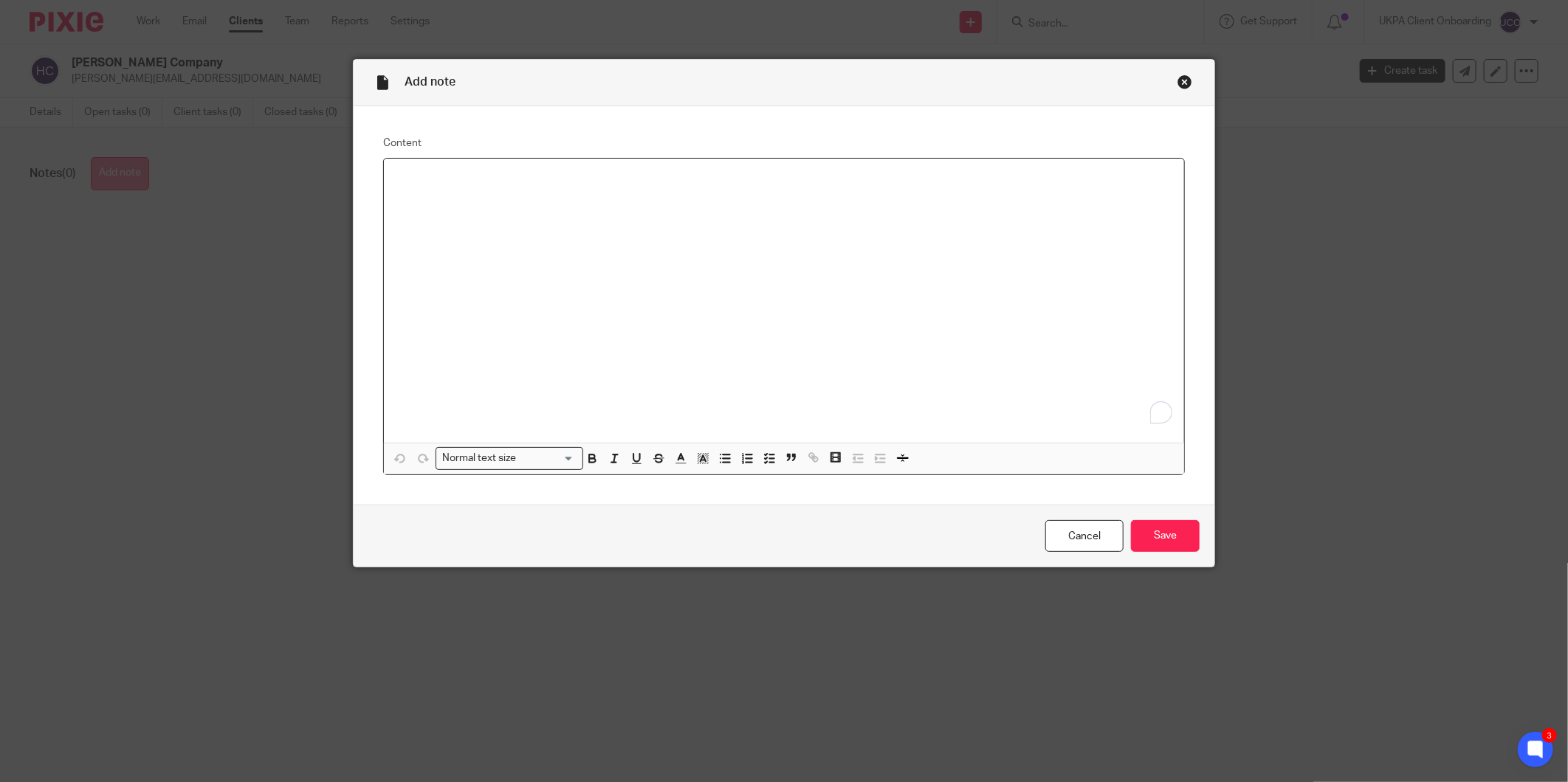
paste div "To enrich screen reader interactions, please activate Accessibility in Grammarl…"
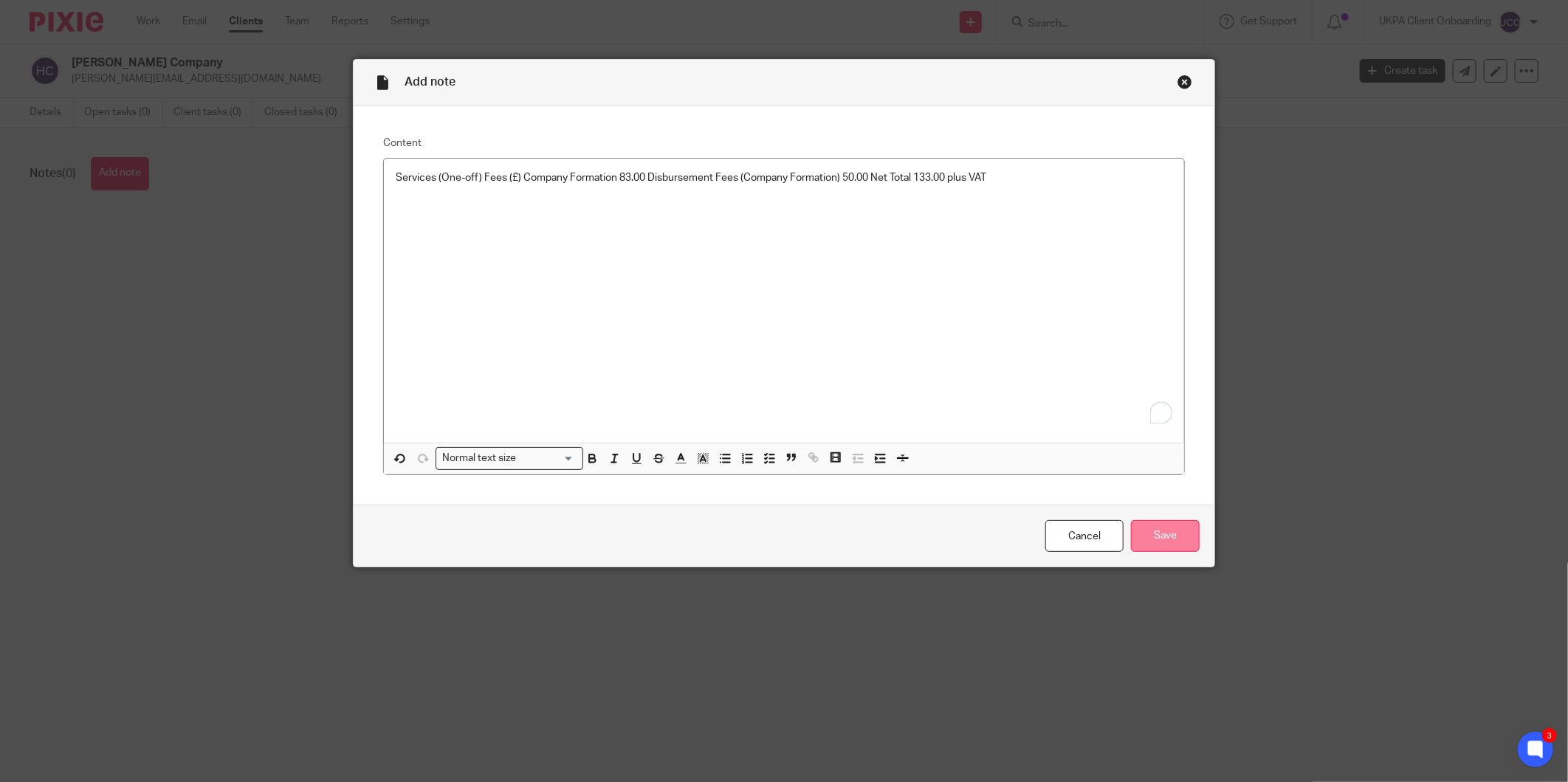
drag, startPoint x: 1193, startPoint y: 544, endPoint x: 1178, endPoint y: 543, distance: 15.0
click at [1188, 544] on input "Save" at bounding box center [1165, 536] width 69 height 32
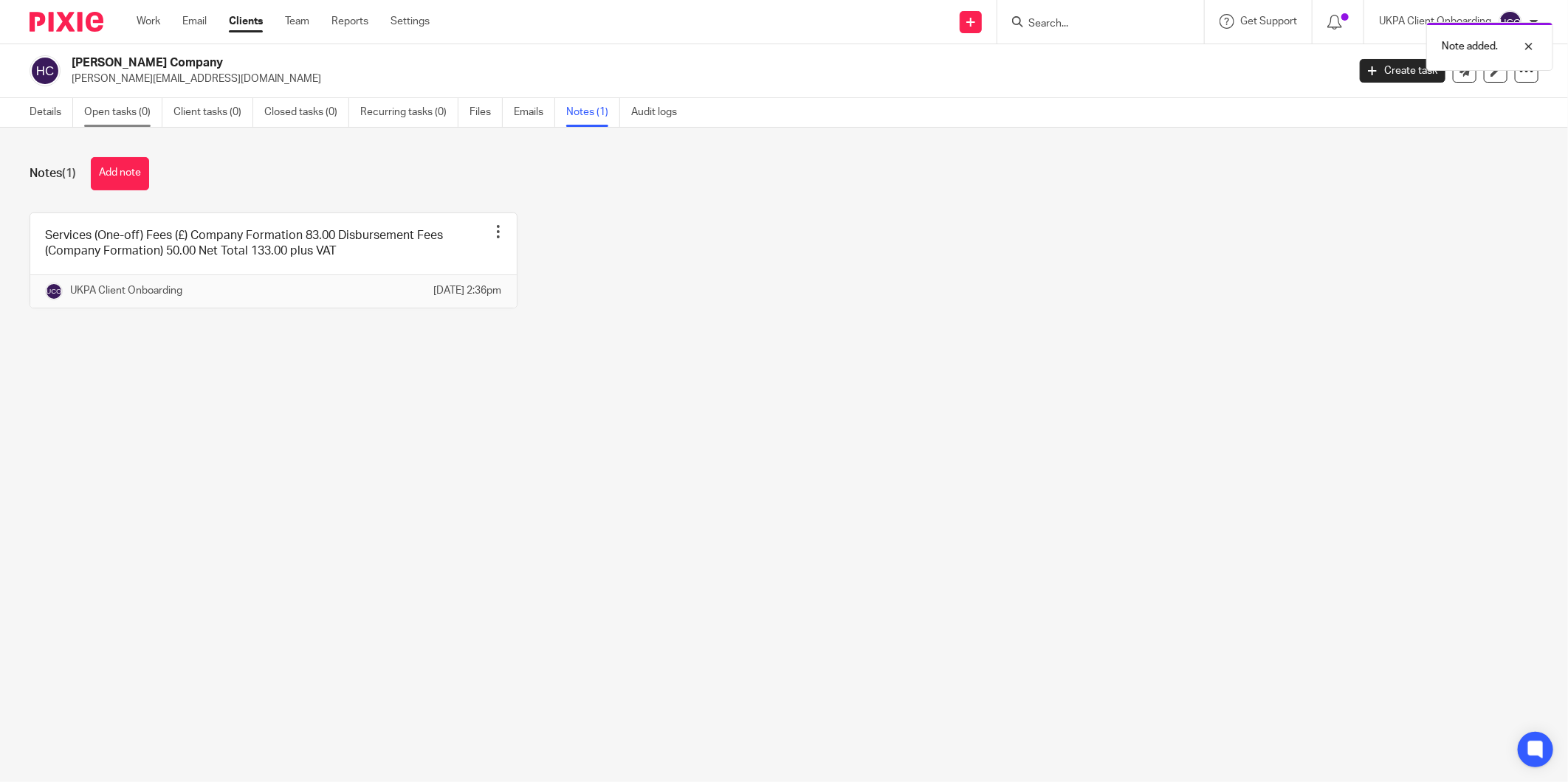
click at [106, 121] on link "Open tasks (0)" at bounding box center [123, 113] width 78 height 29
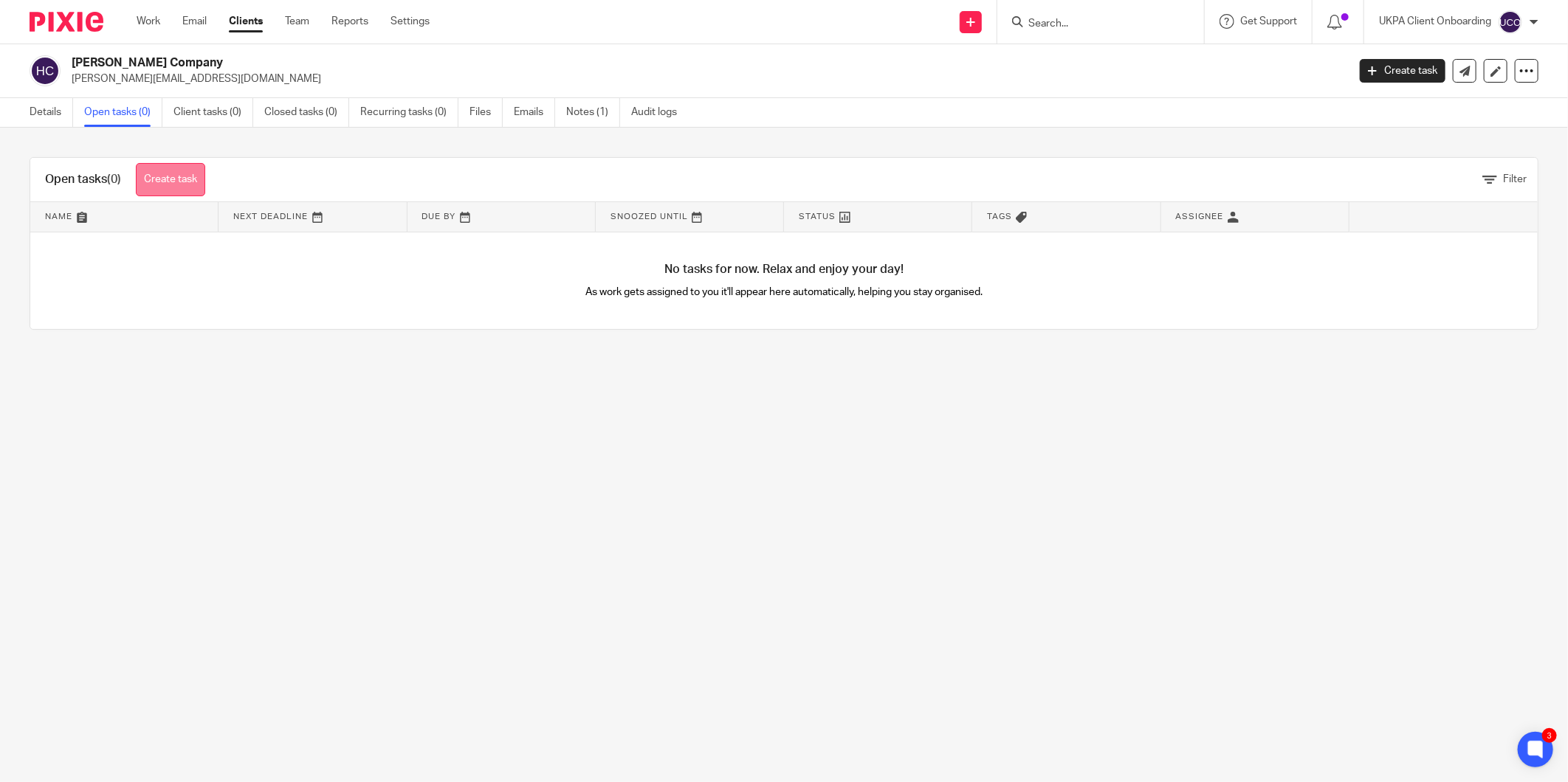
click at [164, 176] on link "Create task" at bounding box center [170, 179] width 70 height 33
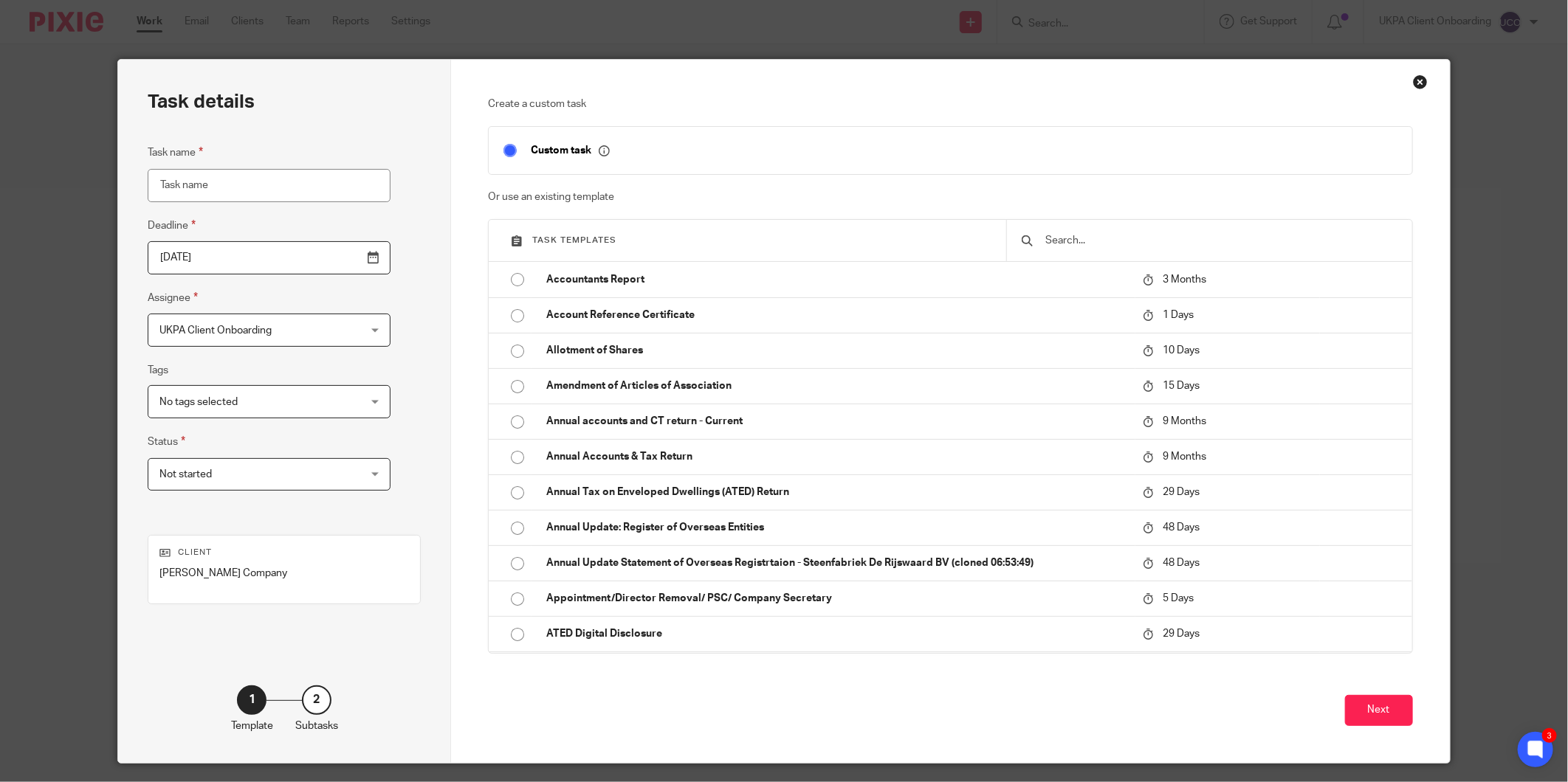
click at [1150, 238] on input "text" at bounding box center [1220, 240] width 353 height 16
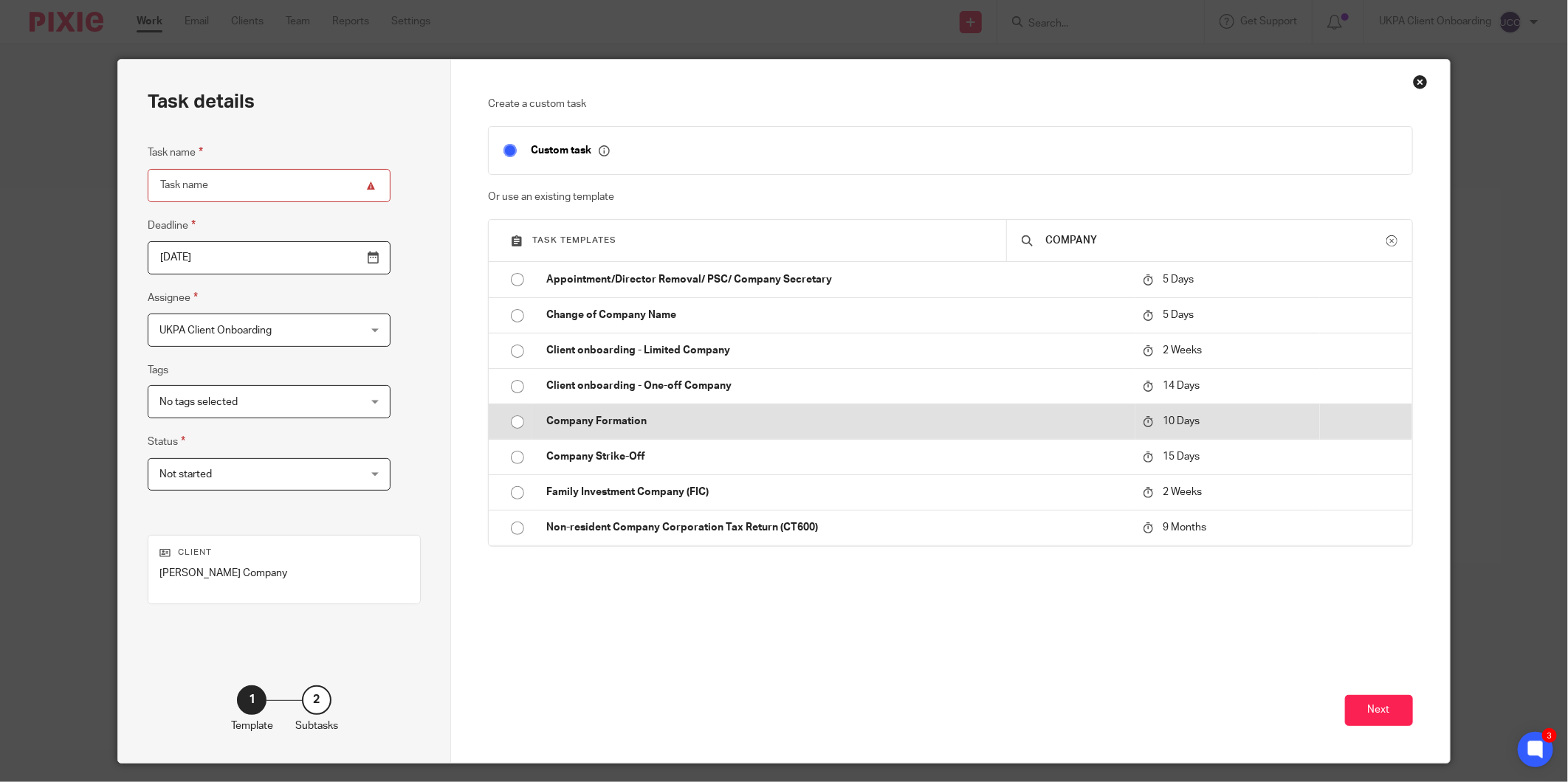
type input "COMPANY"
click at [710, 425] on p "Company Formation" at bounding box center [836, 421] width 581 height 14
type input "[DATE]"
type input "Company Formation"
checkbox input "false"
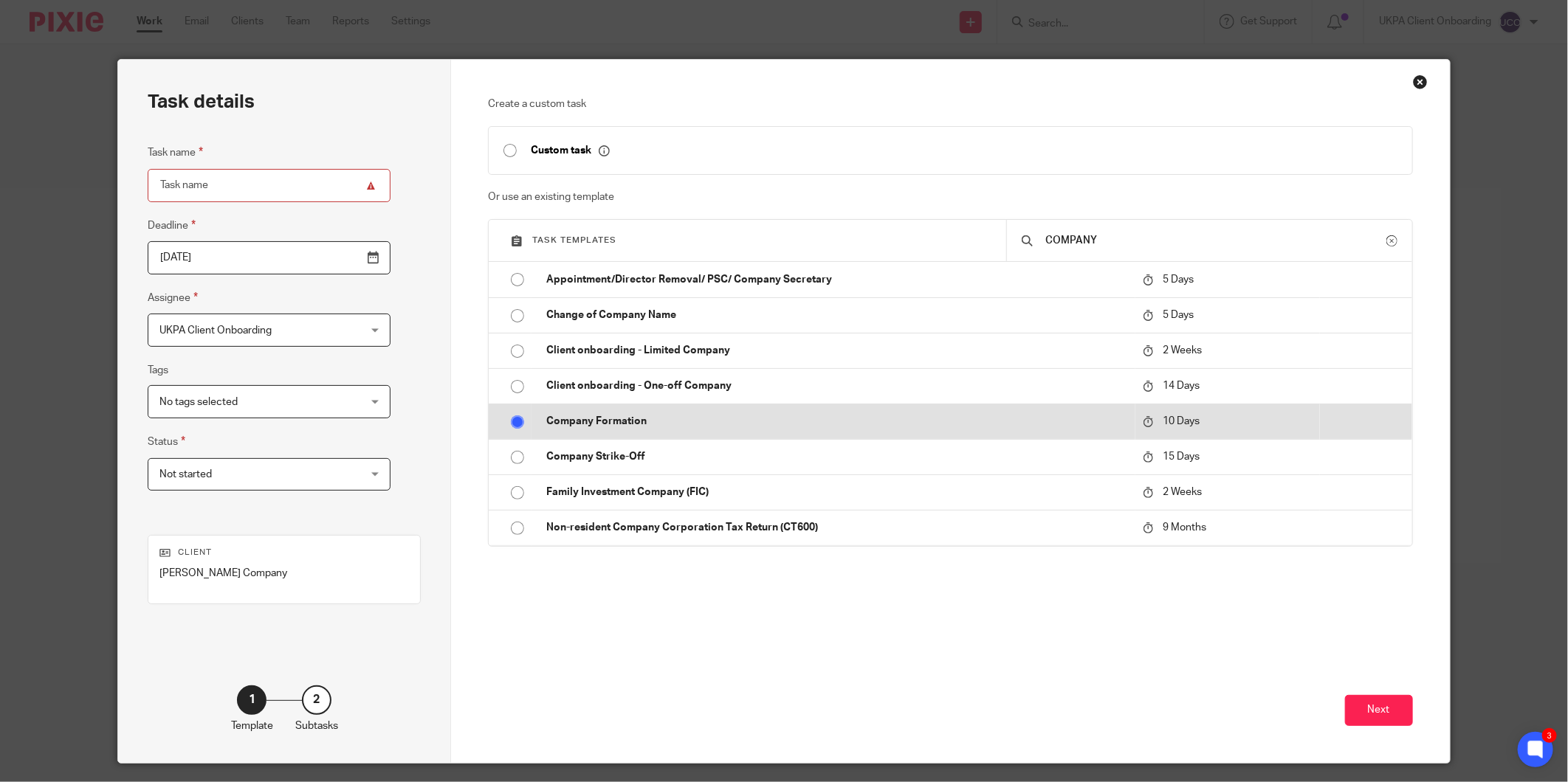
radio input "true"
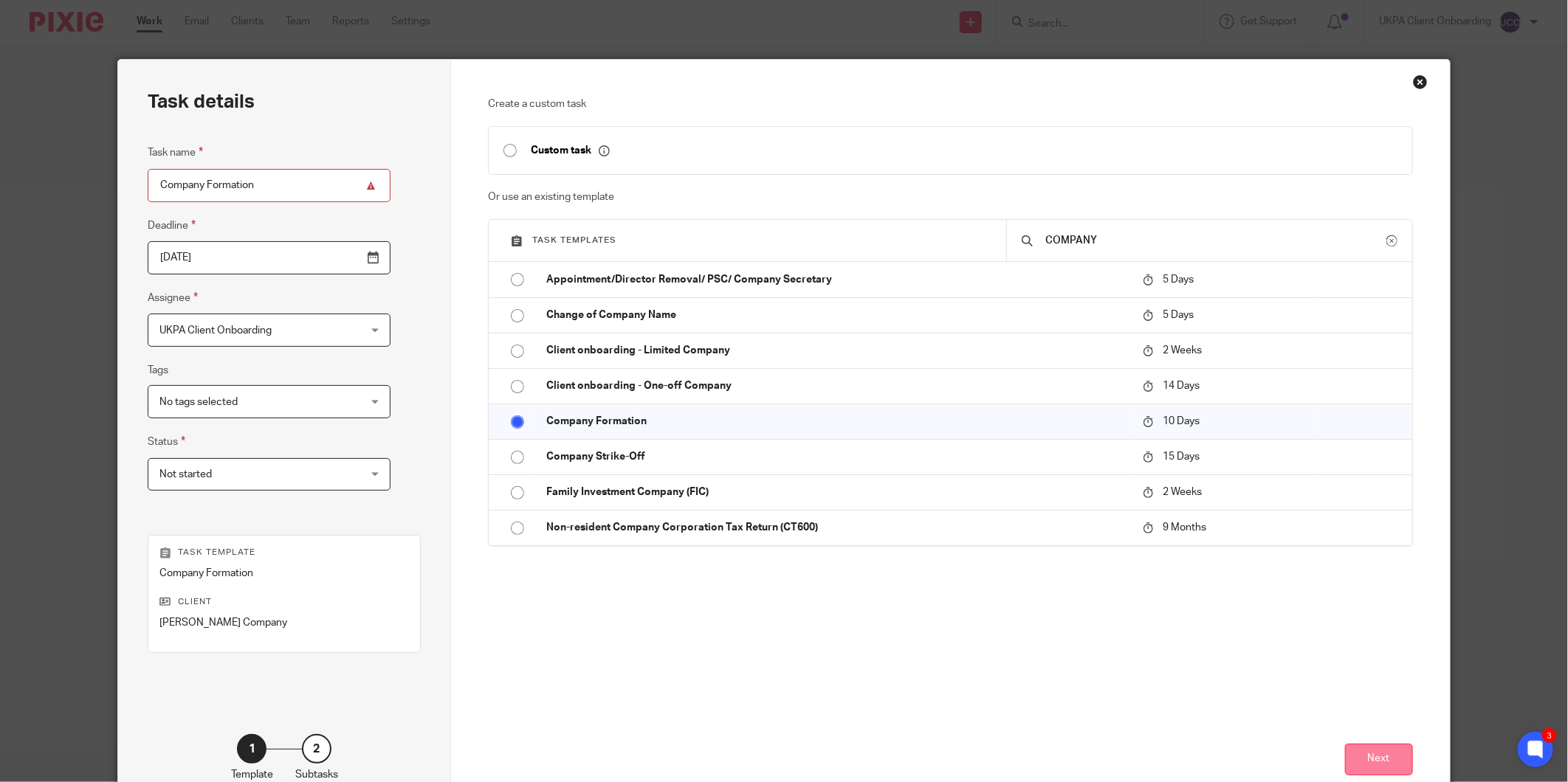
click at [1355, 750] on button "Next" at bounding box center [1379, 759] width 68 height 32
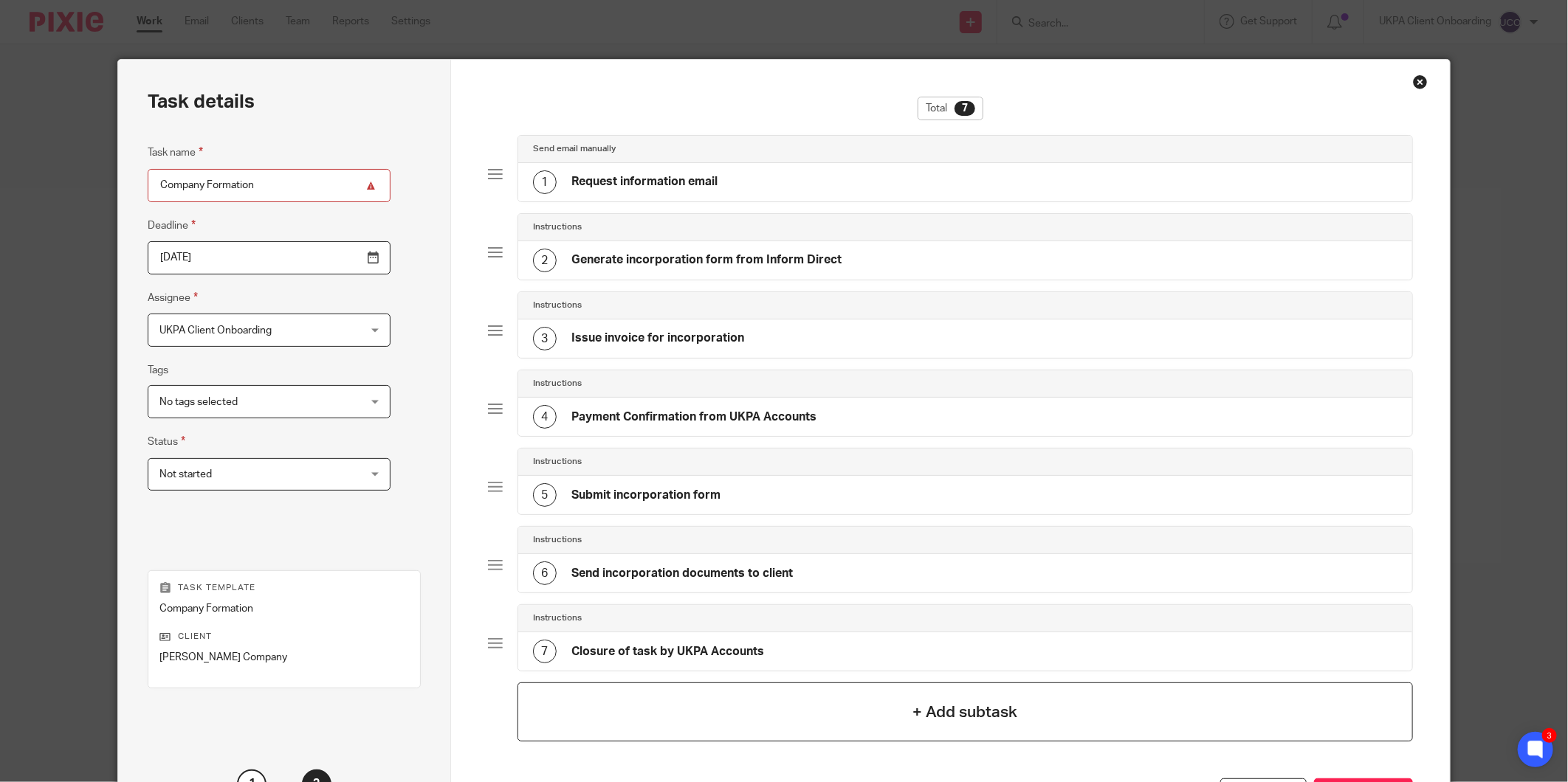
scroll to position [127, 0]
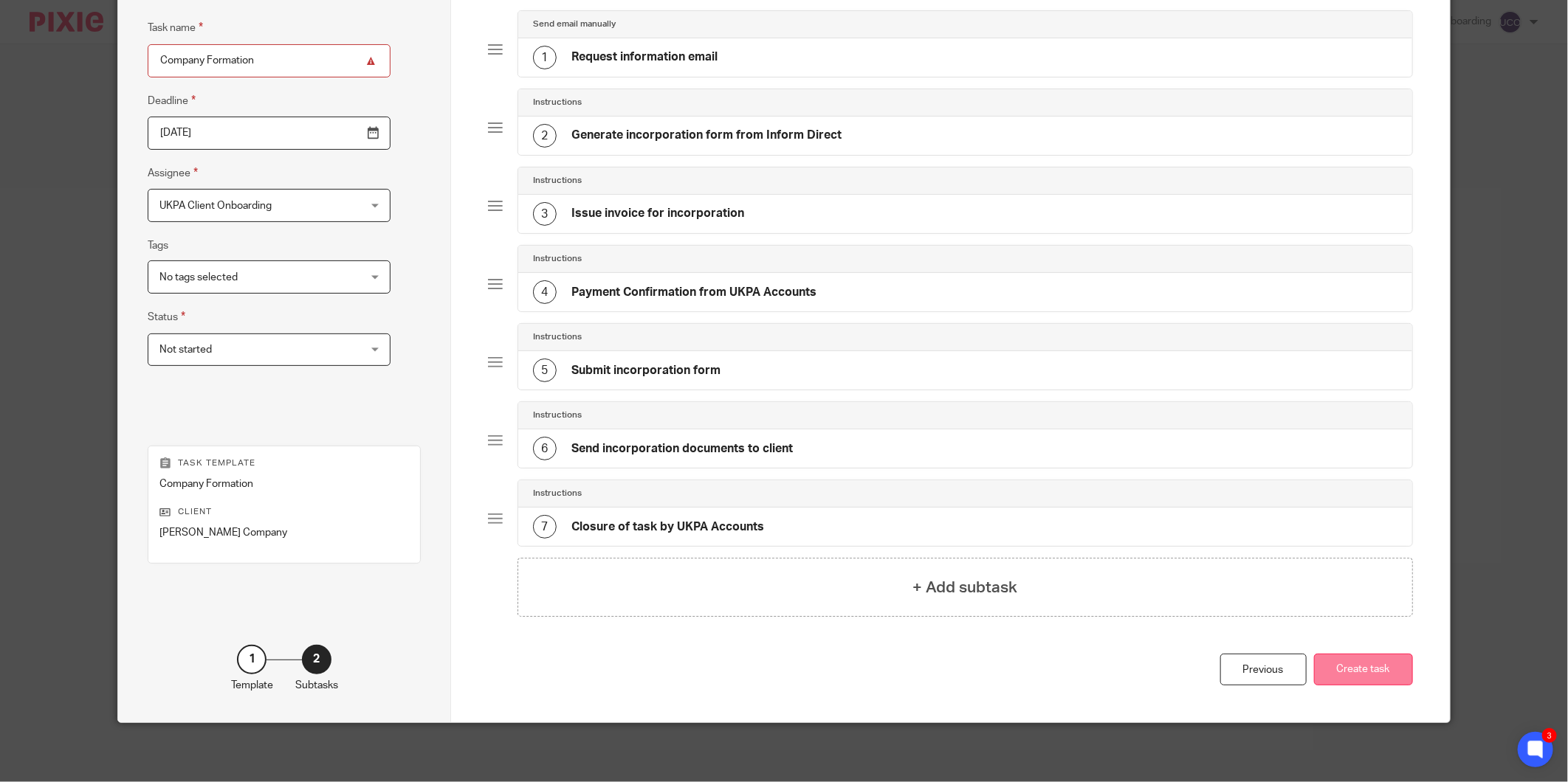
click at [1344, 680] on button "Create task" at bounding box center [1363, 669] width 99 height 32
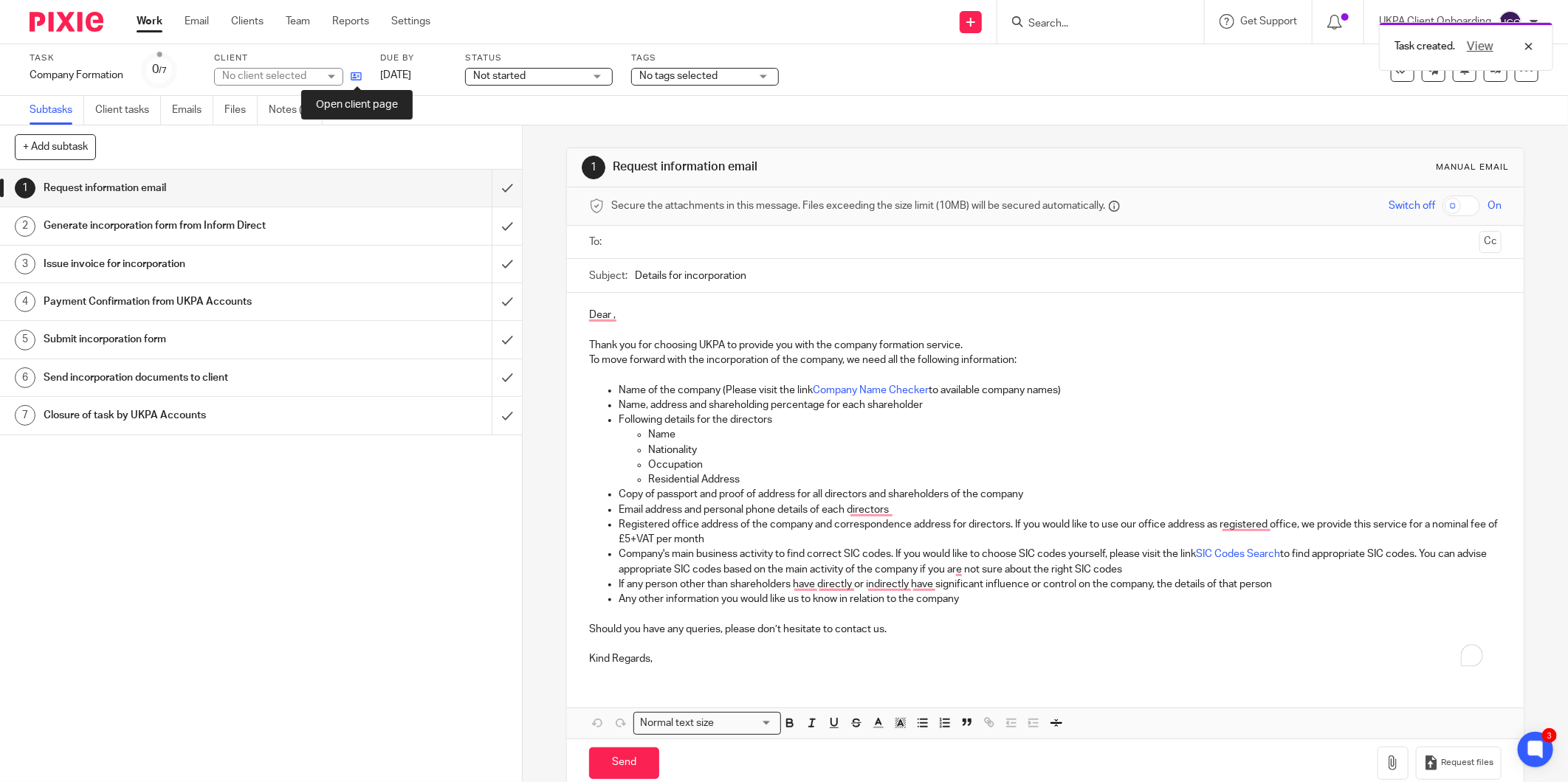
click at [357, 74] on icon at bounding box center [356, 76] width 11 height 11
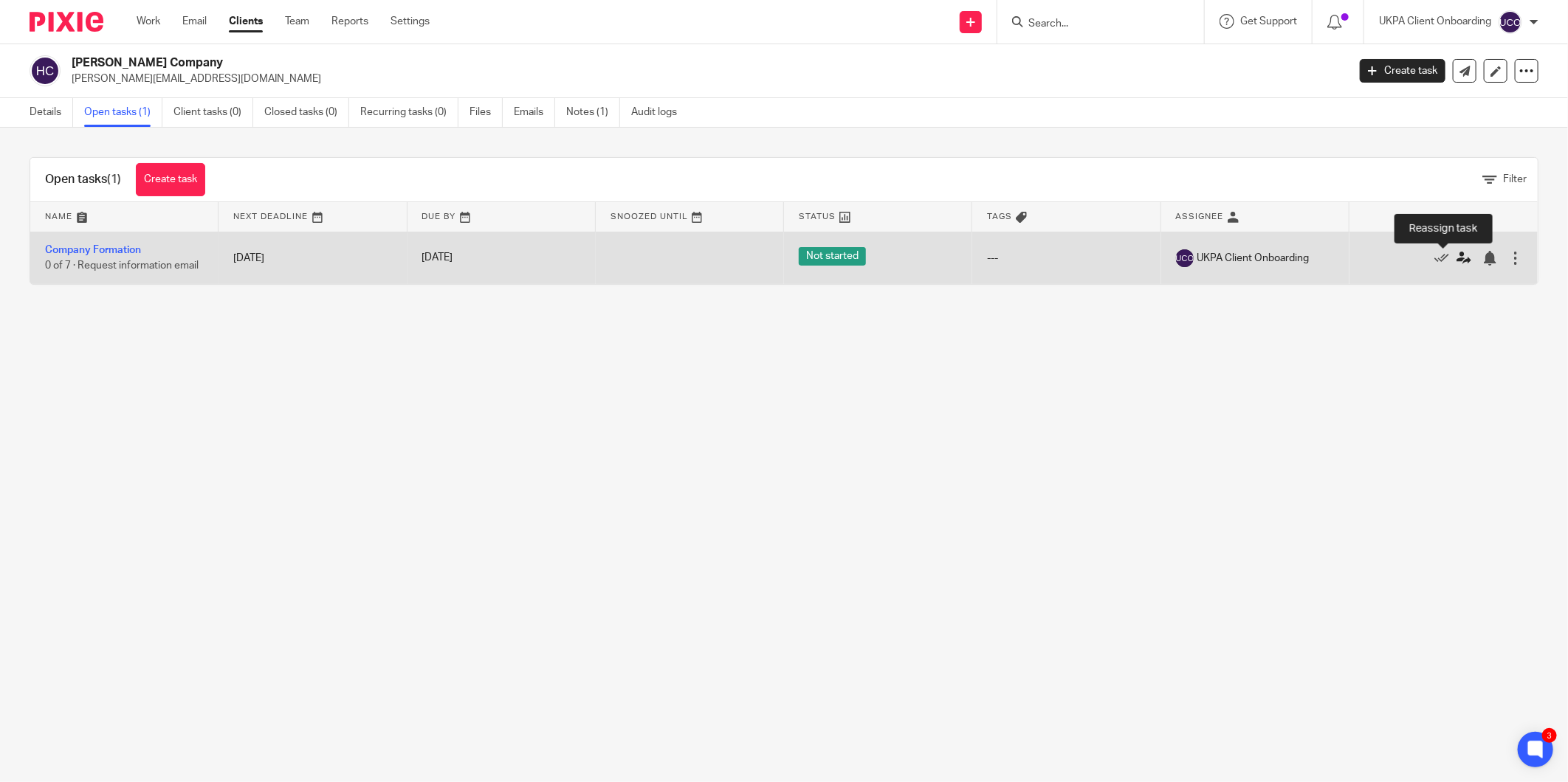
click at [1457, 260] on icon at bounding box center [1463, 257] width 14 height 14
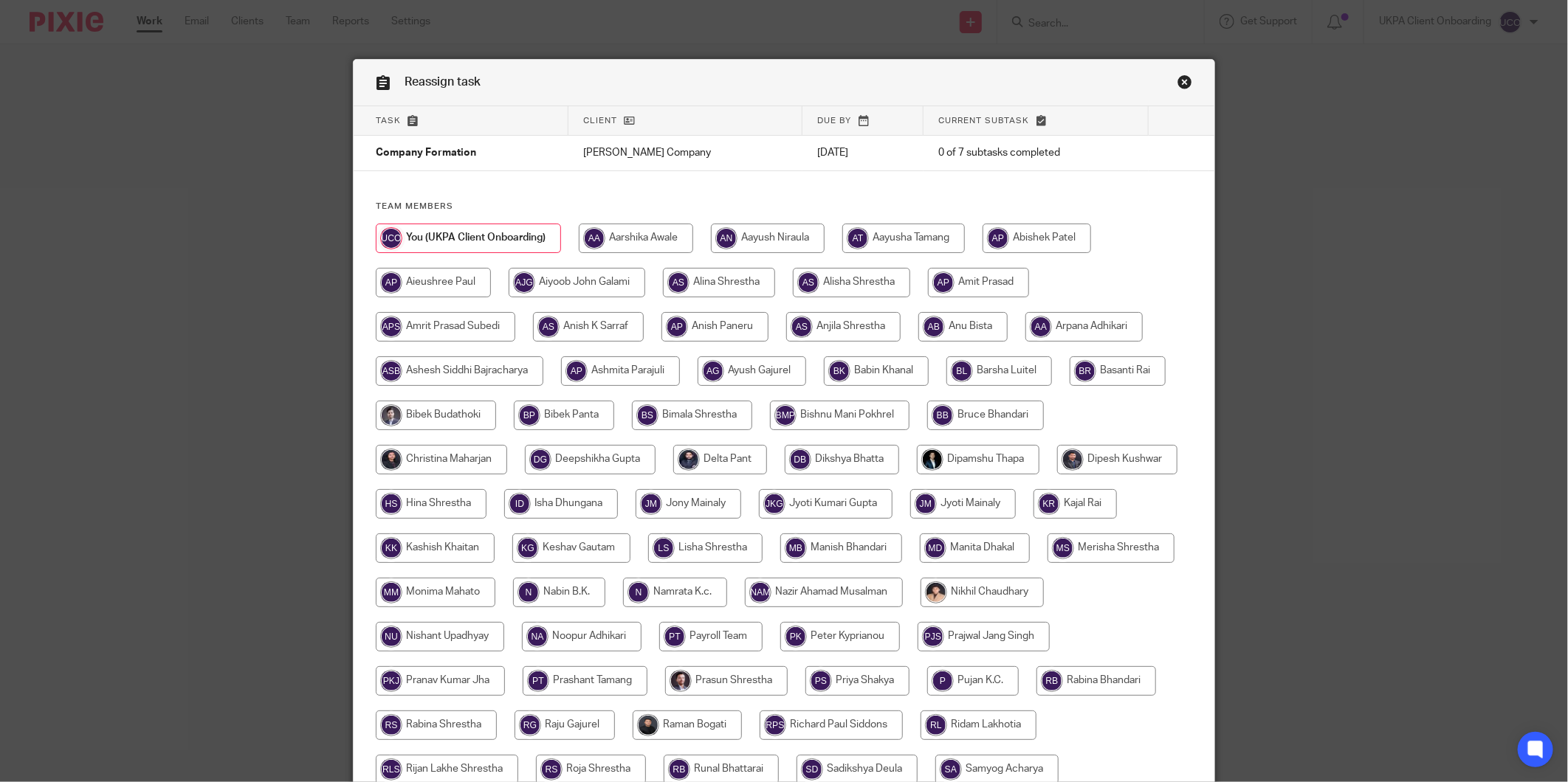
scroll to position [316, 0]
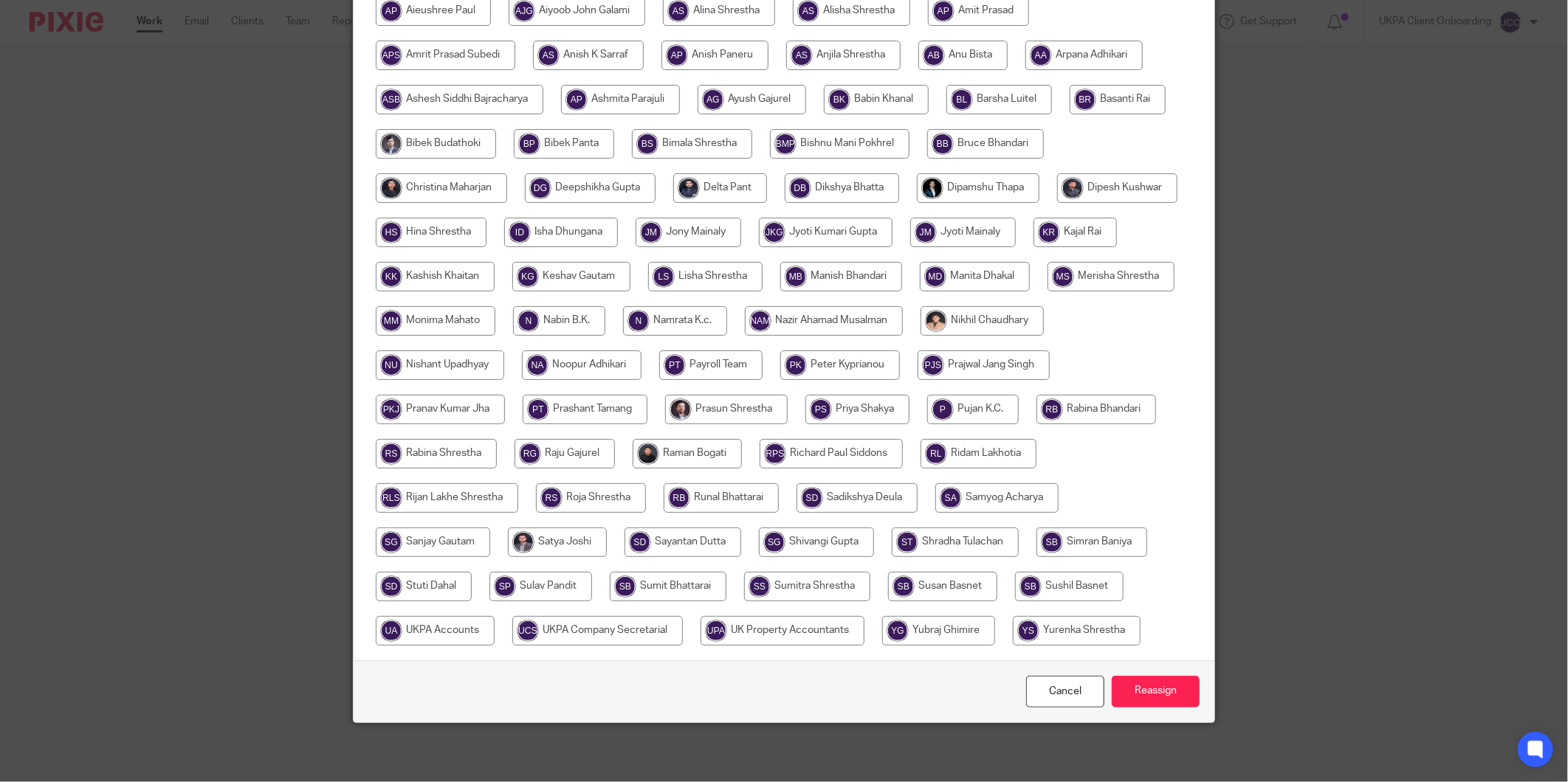
click at [682, 616] on input "radio" at bounding box center [597, 631] width 170 height 30
radio input "true"
click at [1167, 699] on input "Reassign" at bounding box center [1156, 692] width 88 height 32
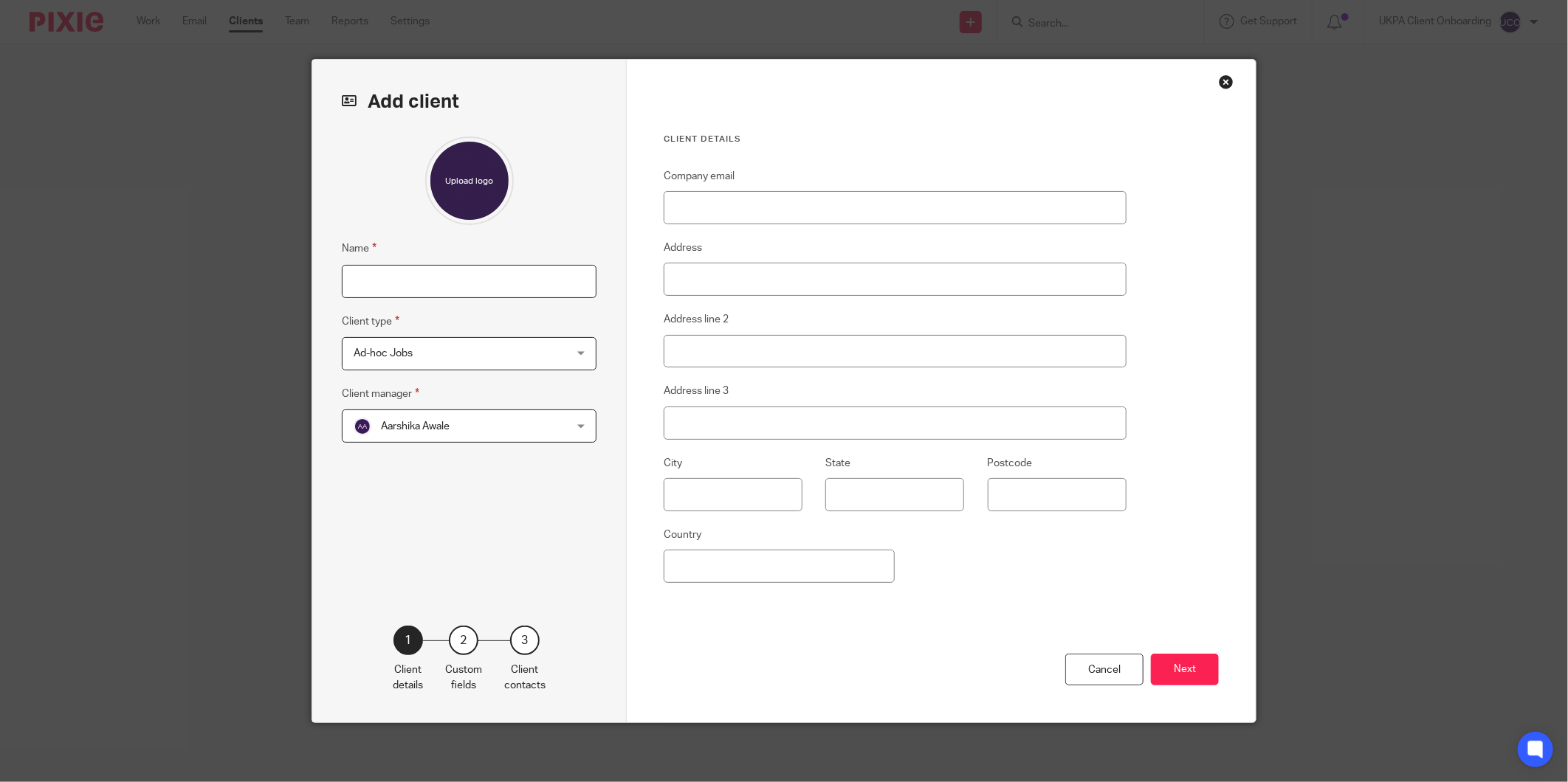
click at [490, 290] on input "Name" at bounding box center [469, 282] width 255 height 33
paste input "SEA HAMM LIMITED"
type input "SEA HAMM LIMITED"
click at [473, 349] on span "Ad-hoc Jobs" at bounding box center [450, 353] width 193 height 31
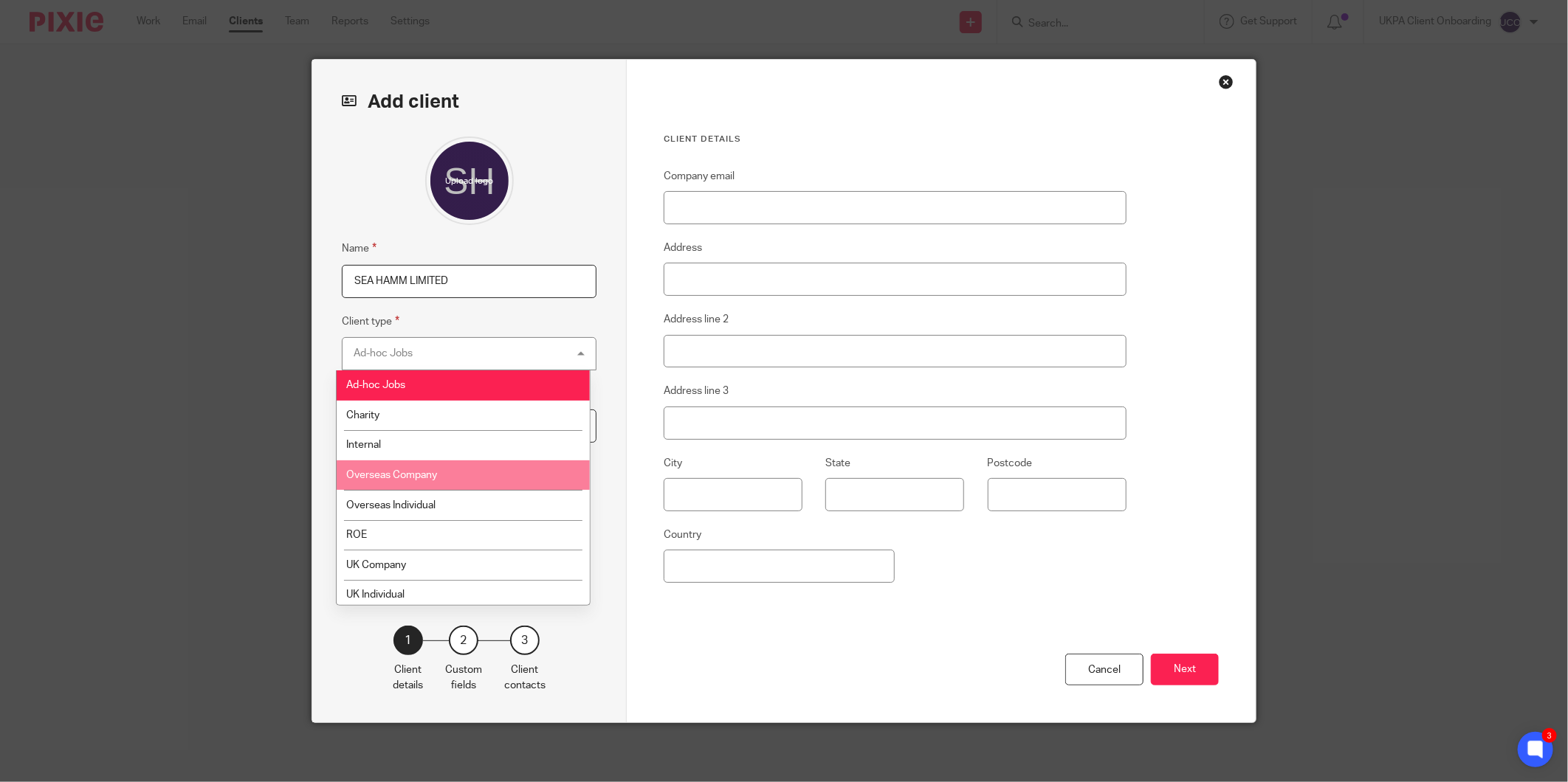
click at [440, 484] on li "Overseas Company" at bounding box center [463, 475] width 253 height 30
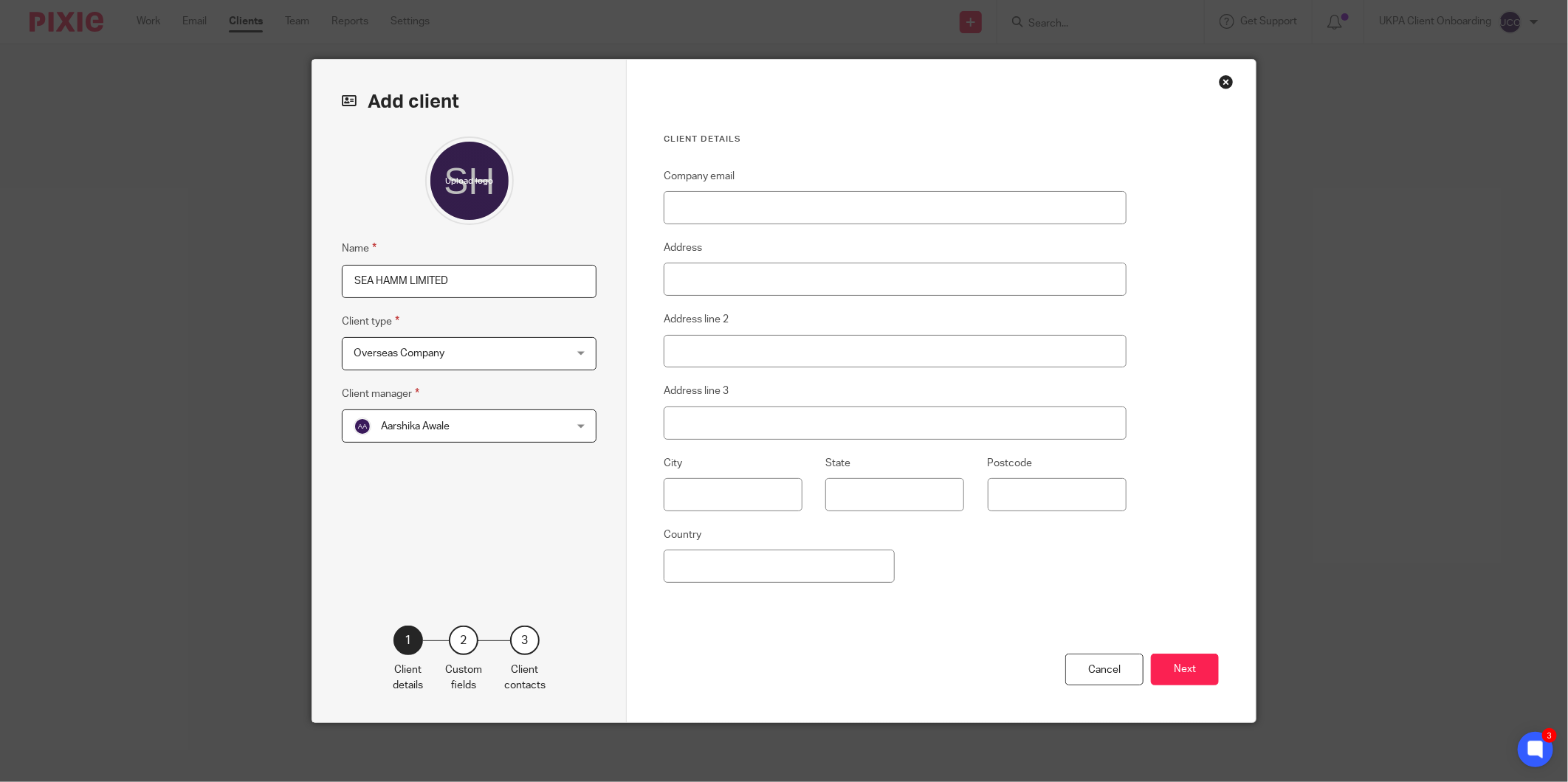
click at [426, 417] on span "Aarshika Awale" at bounding box center [450, 425] width 193 height 31
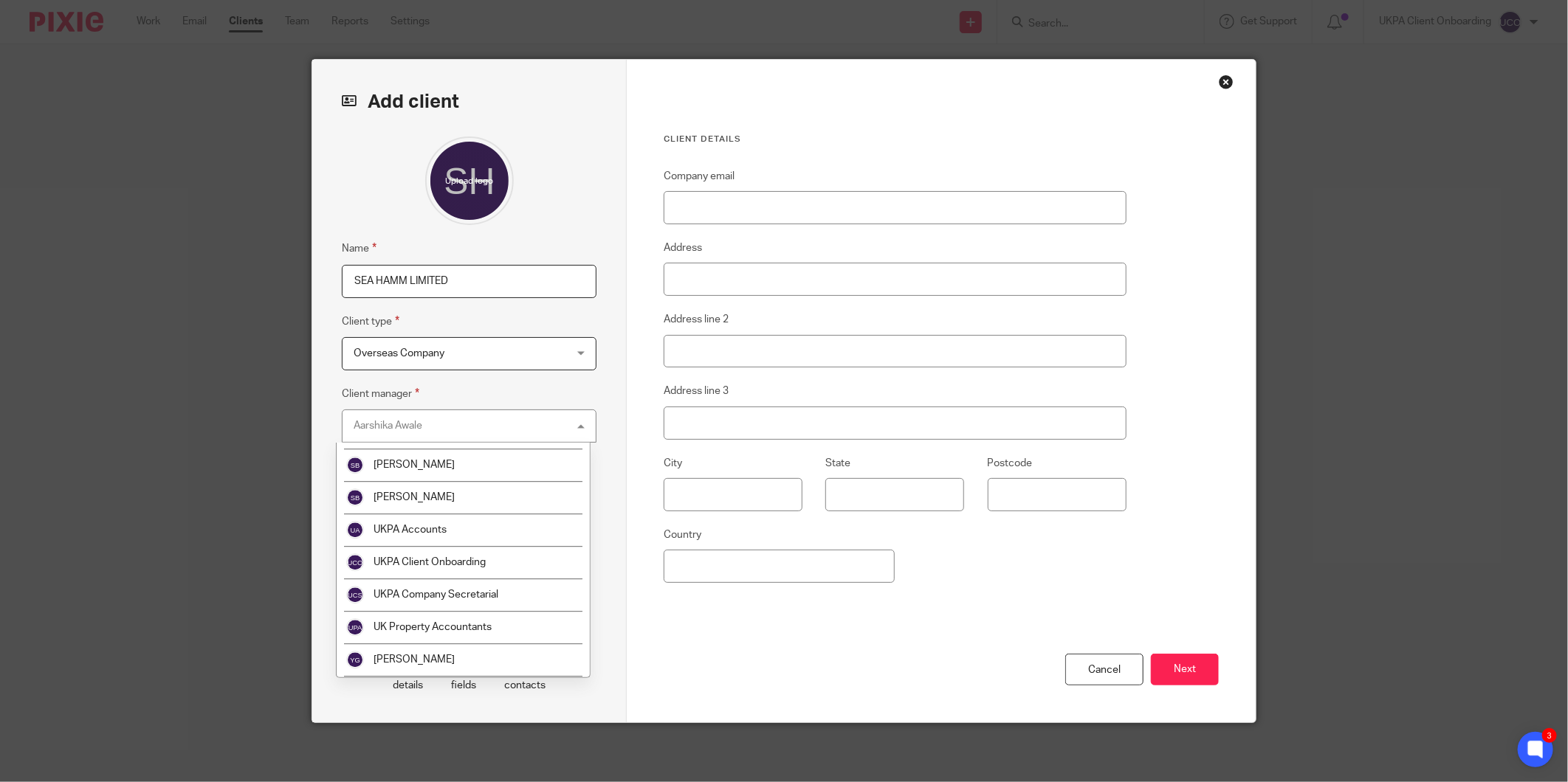
scroll to position [2621, 0]
click at [452, 538] on li "UKPA Client Onboarding" at bounding box center [463, 531] width 253 height 33
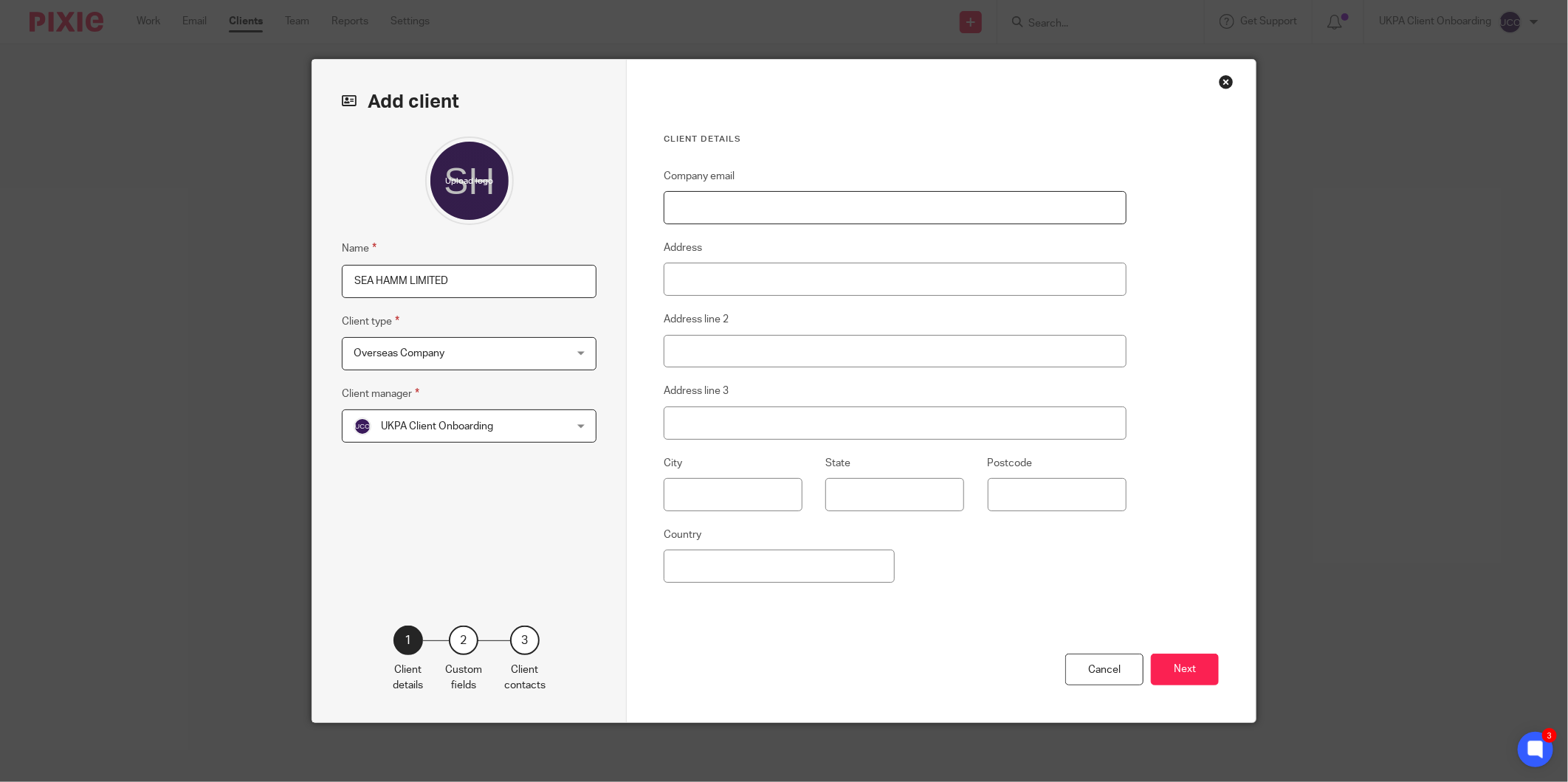
click at [677, 210] on input "Company email" at bounding box center [895, 207] width 463 height 33
click at [1220, 89] on div "Close this dialog window" at bounding box center [1226, 81] width 14 height 14
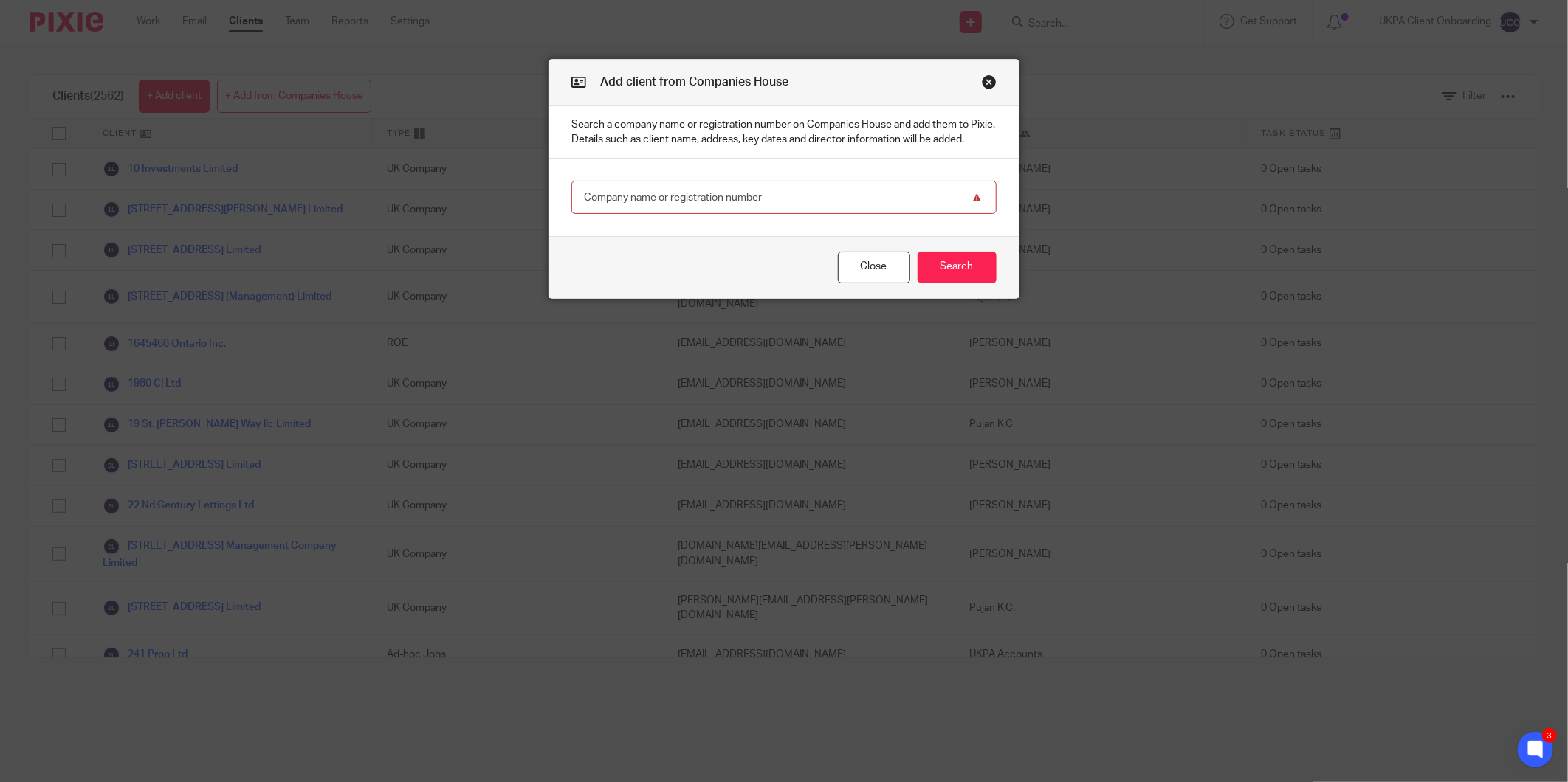
click at [621, 205] on input "text" at bounding box center [783, 198] width 424 height 33
paste input "OE017481"
type input "OE017481"
click at [934, 275] on button "Search" at bounding box center [957, 267] width 79 height 32
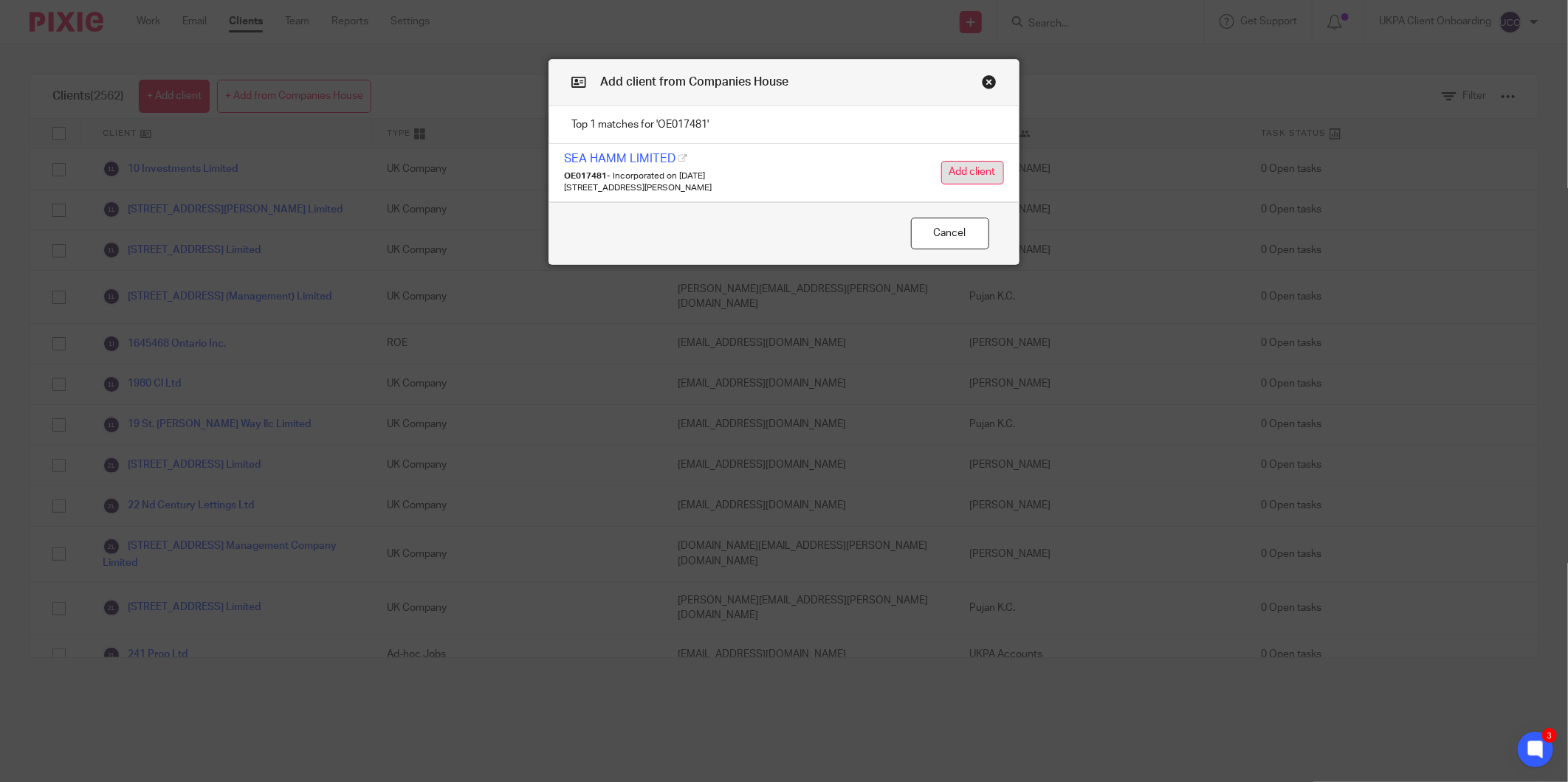
click at [973, 176] on button "Add client" at bounding box center [973, 172] width 63 height 23
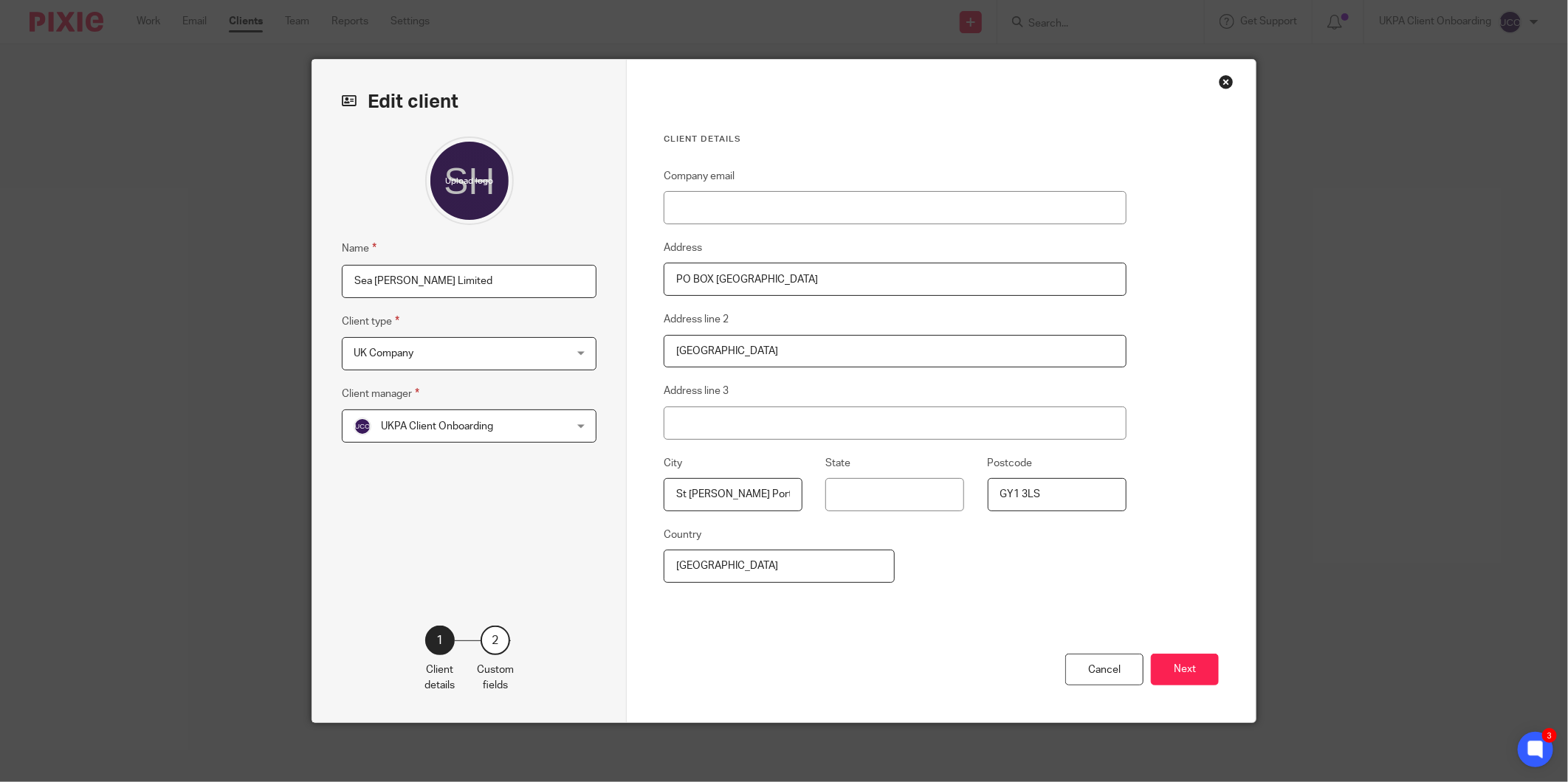
click at [467, 350] on span "UK Company" at bounding box center [450, 353] width 193 height 31
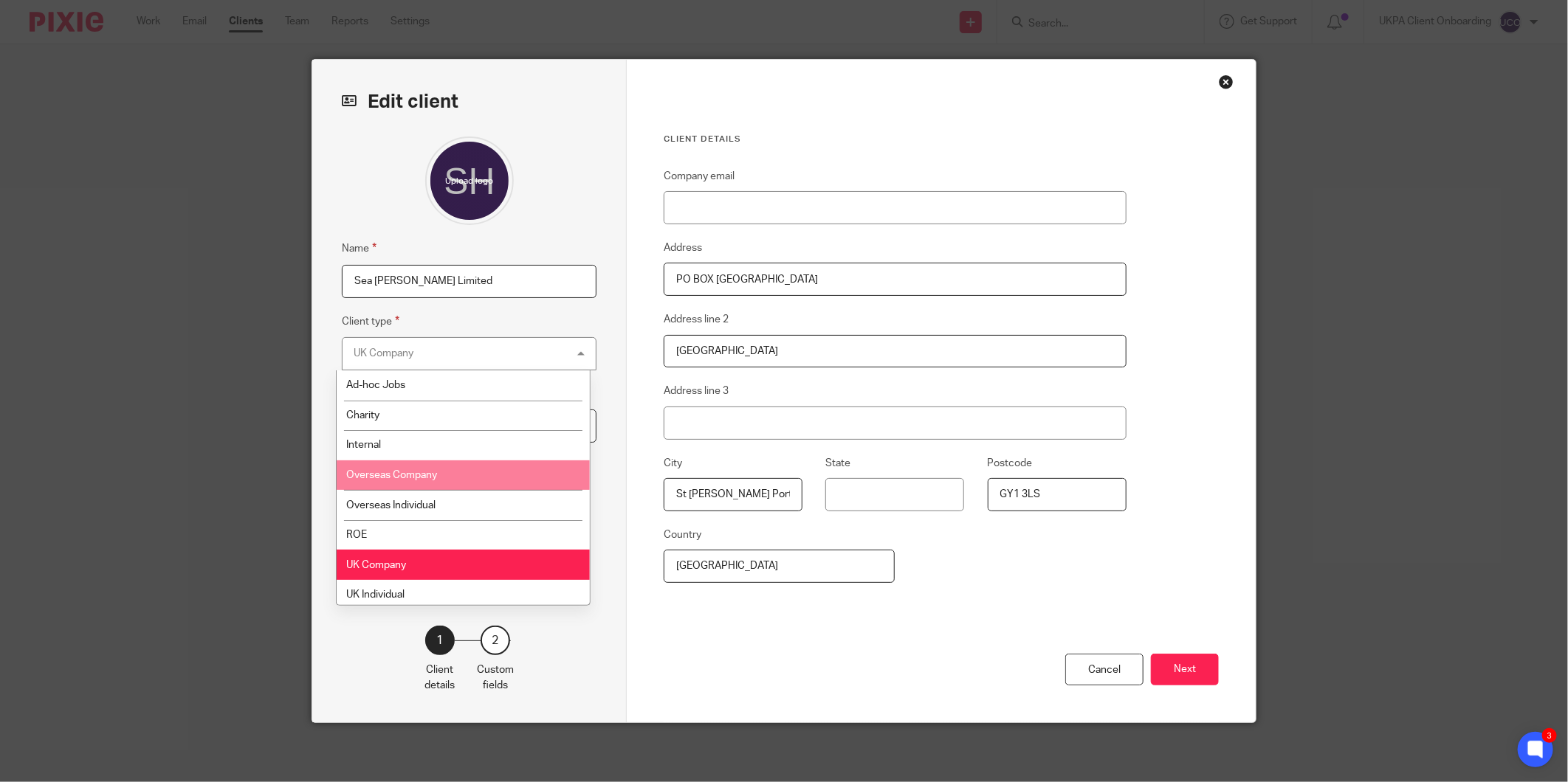
click at [432, 468] on li "Overseas Company" at bounding box center [463, 475] width 253 height 30
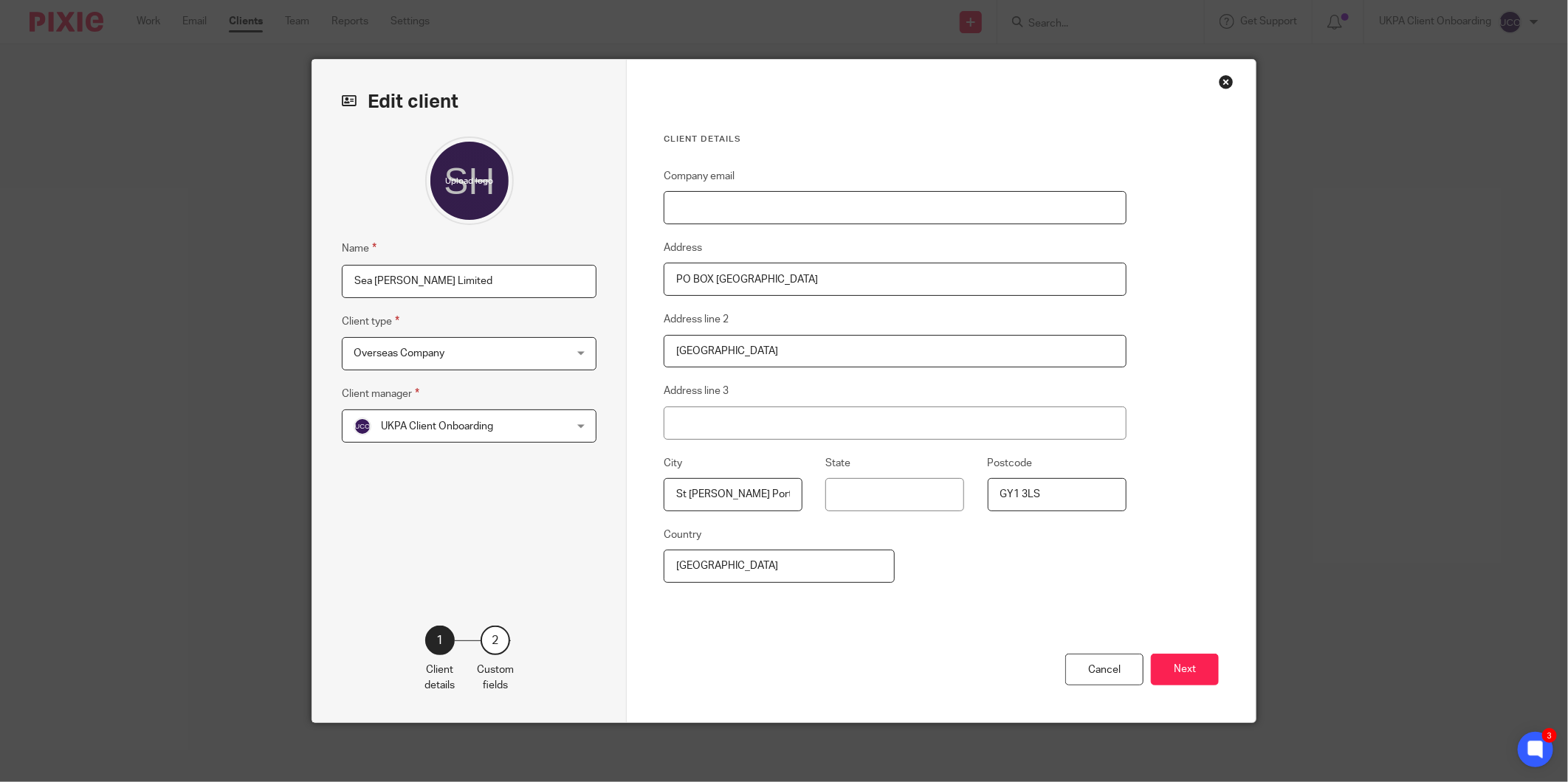
click at [751, 216] on input "Company email" at bounding box center [895, 207] width 463 height 33
click at [782, 216] on input "Company email" at bounding box center [895, 207] width 463 height 33
paste input "[EMAIL_ADDRESS][DOMAIN_NAME]"
type input "[EMAIL_ADDRESS][DOMAIN_NAME]"
click at [1168, 662] on button "Next" at bounding box center [1185, 669] width 68 height 32
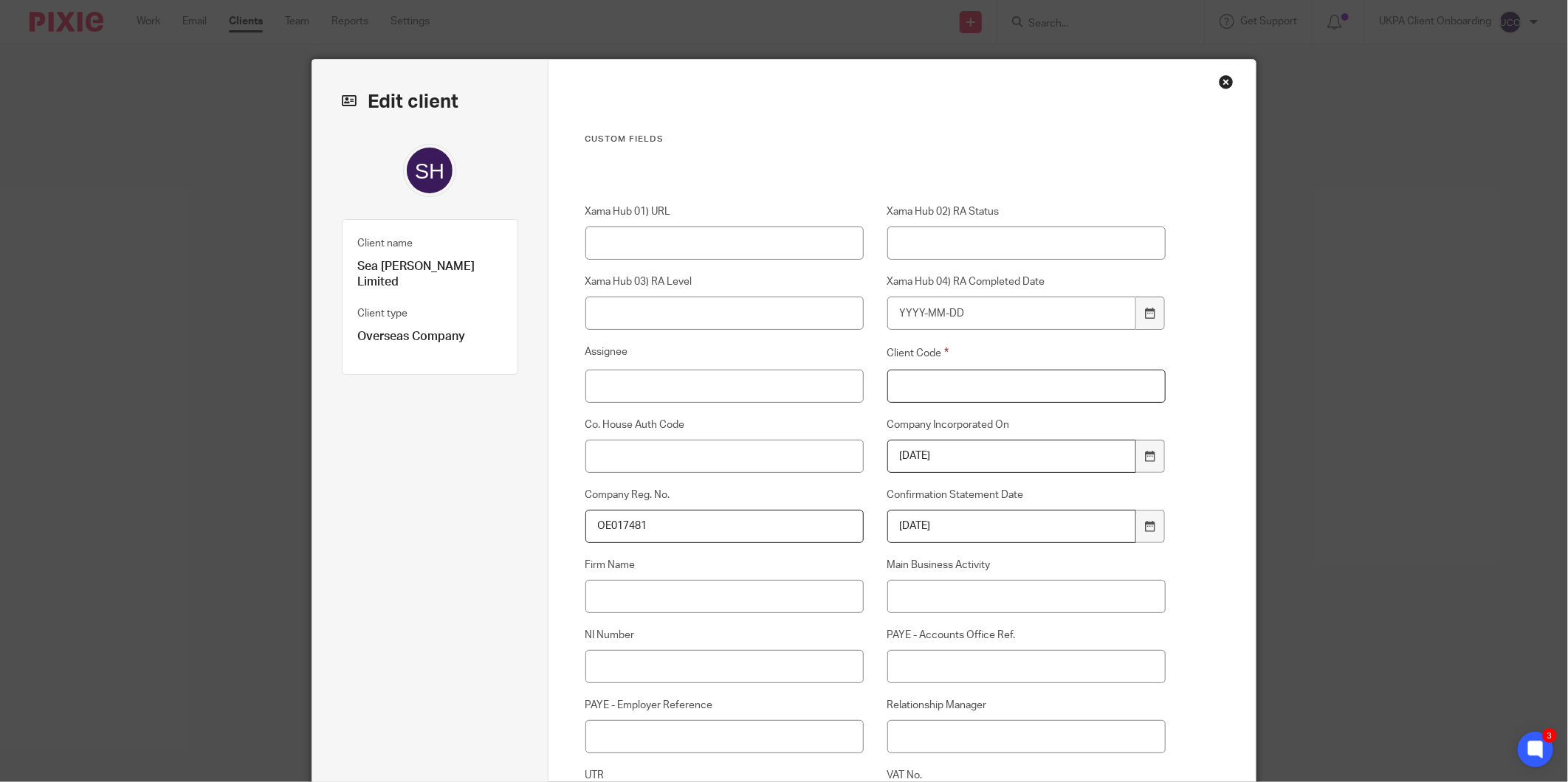
click at [912, 385] on input "Client Code" at bounding box center [1026, 386] width 279 height 33
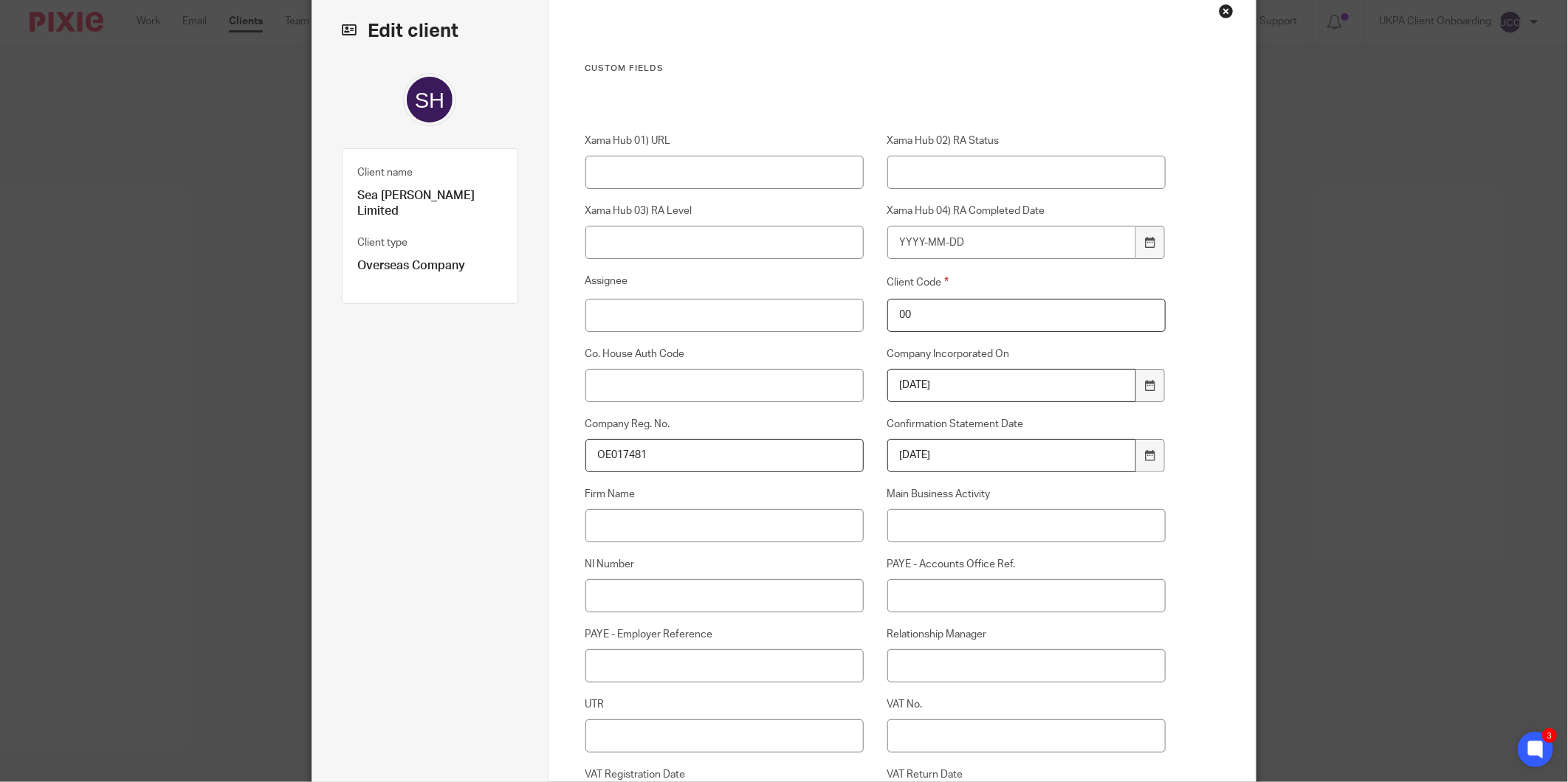
scroll to position [246, 0]
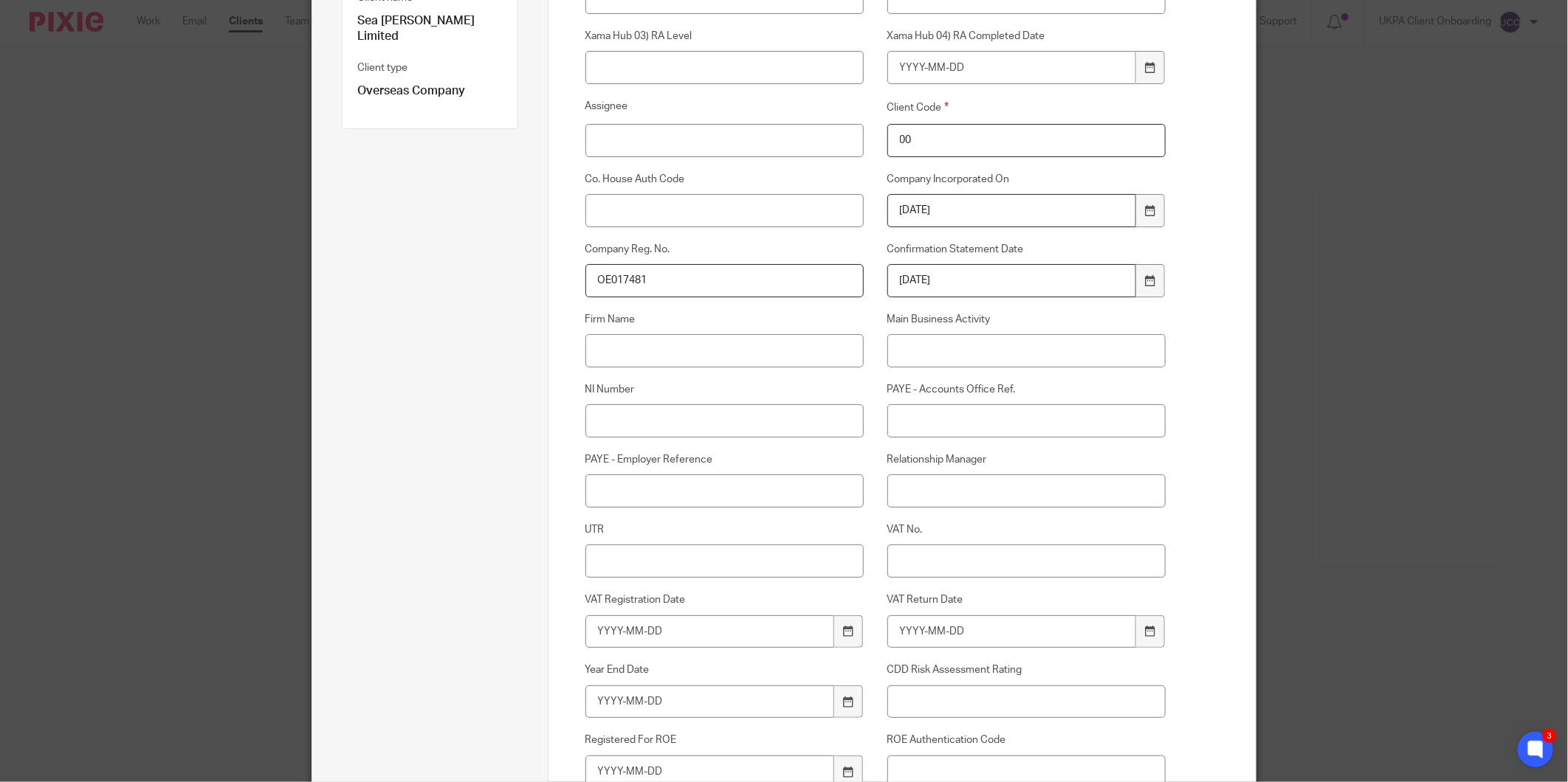
type input "00"
click at [920, 484] on input "Relationship Manager" at bounding box center [1026, 491] width 279 height 33
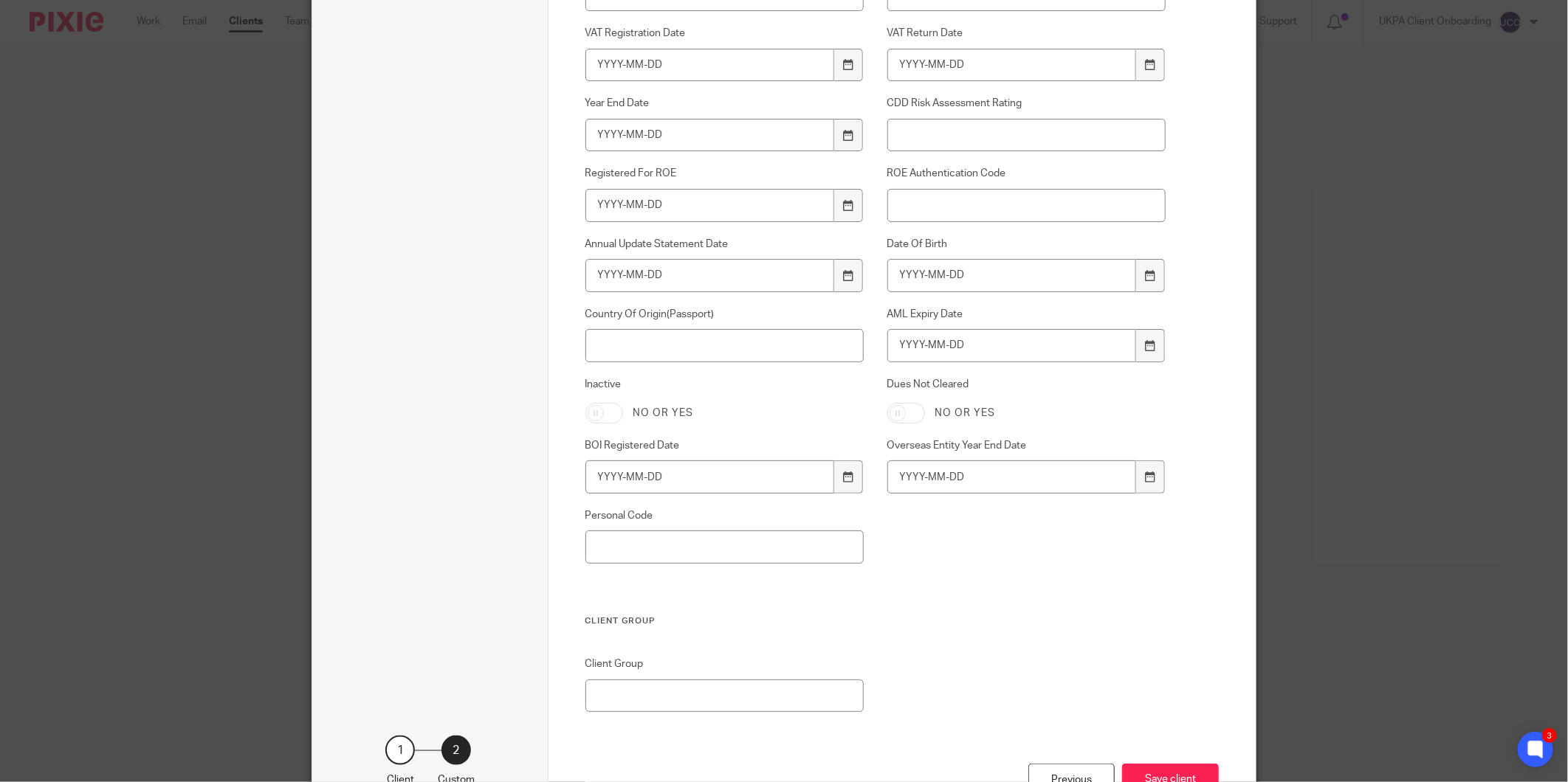
scroll to position [841, 0]
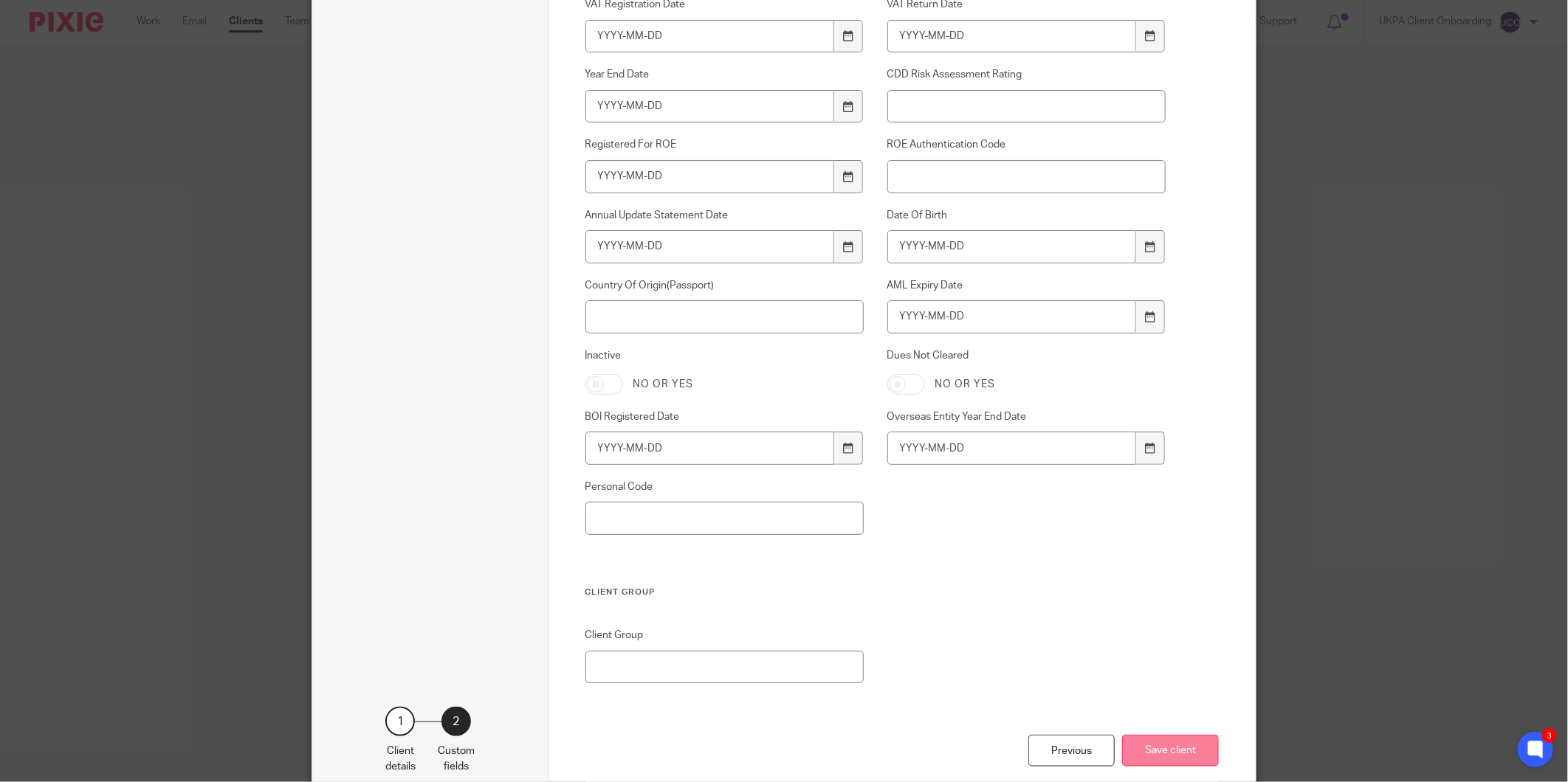
type input "Runal Bhattarai"
click at [1182, 759] on button "Save client" at bounding box center [1170, 751] width 97 height 32
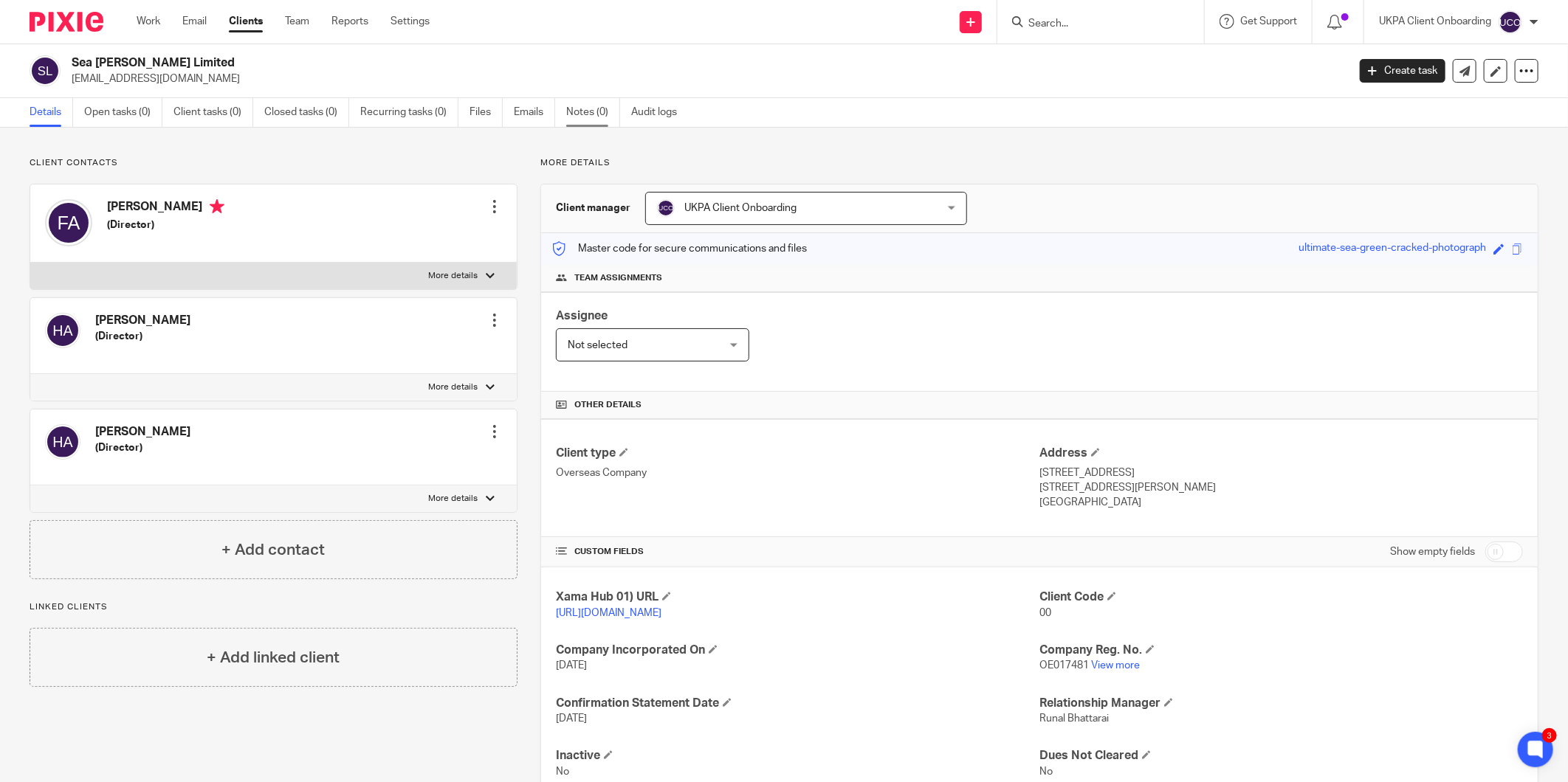
click at [600, 122] on link "Notes (0)" at bounding box center [592, 113] width 54 height 29
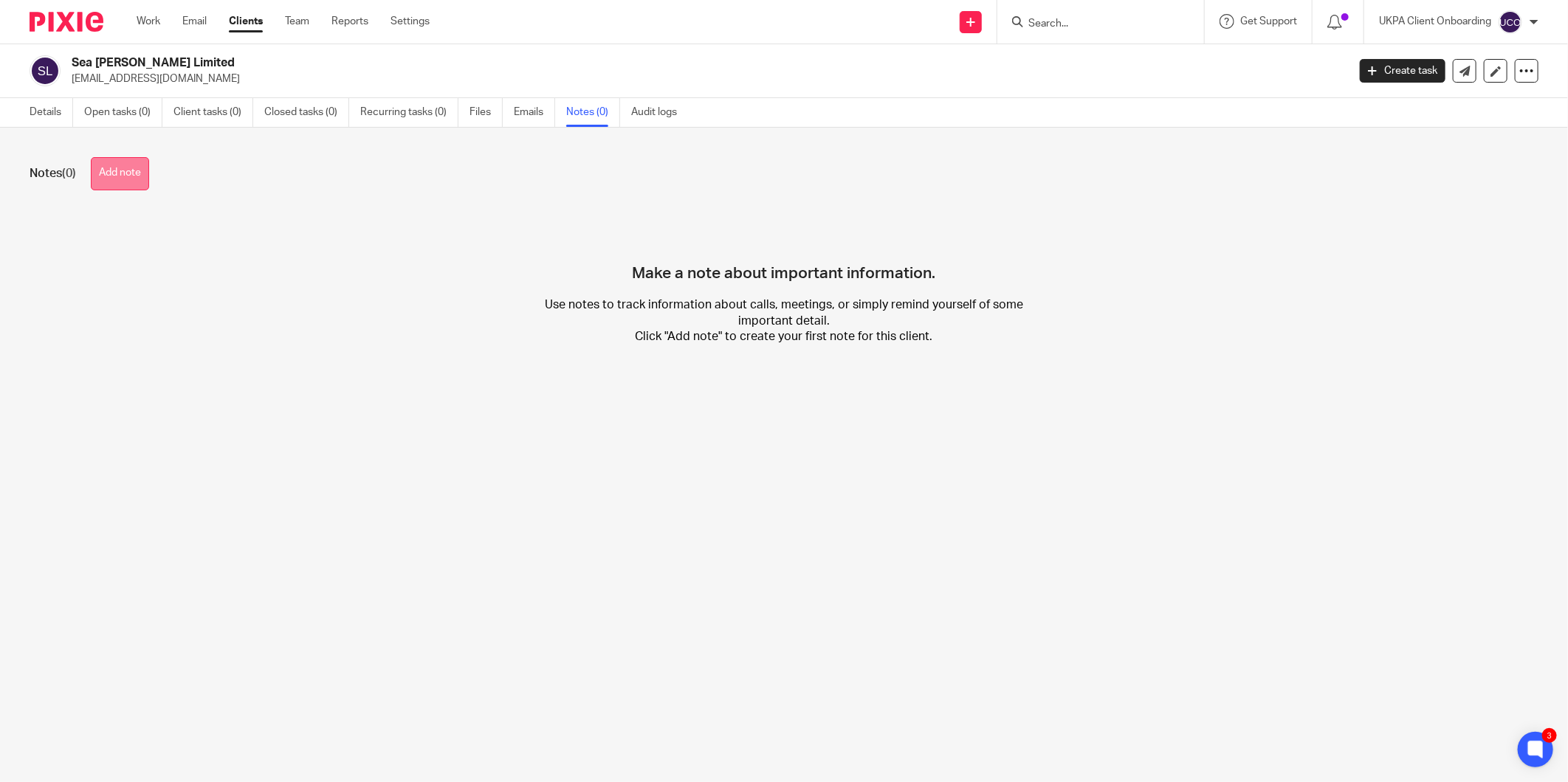
click at [117, 165] on button "Add note" at bounding box center [120, 174] width 58 height 33
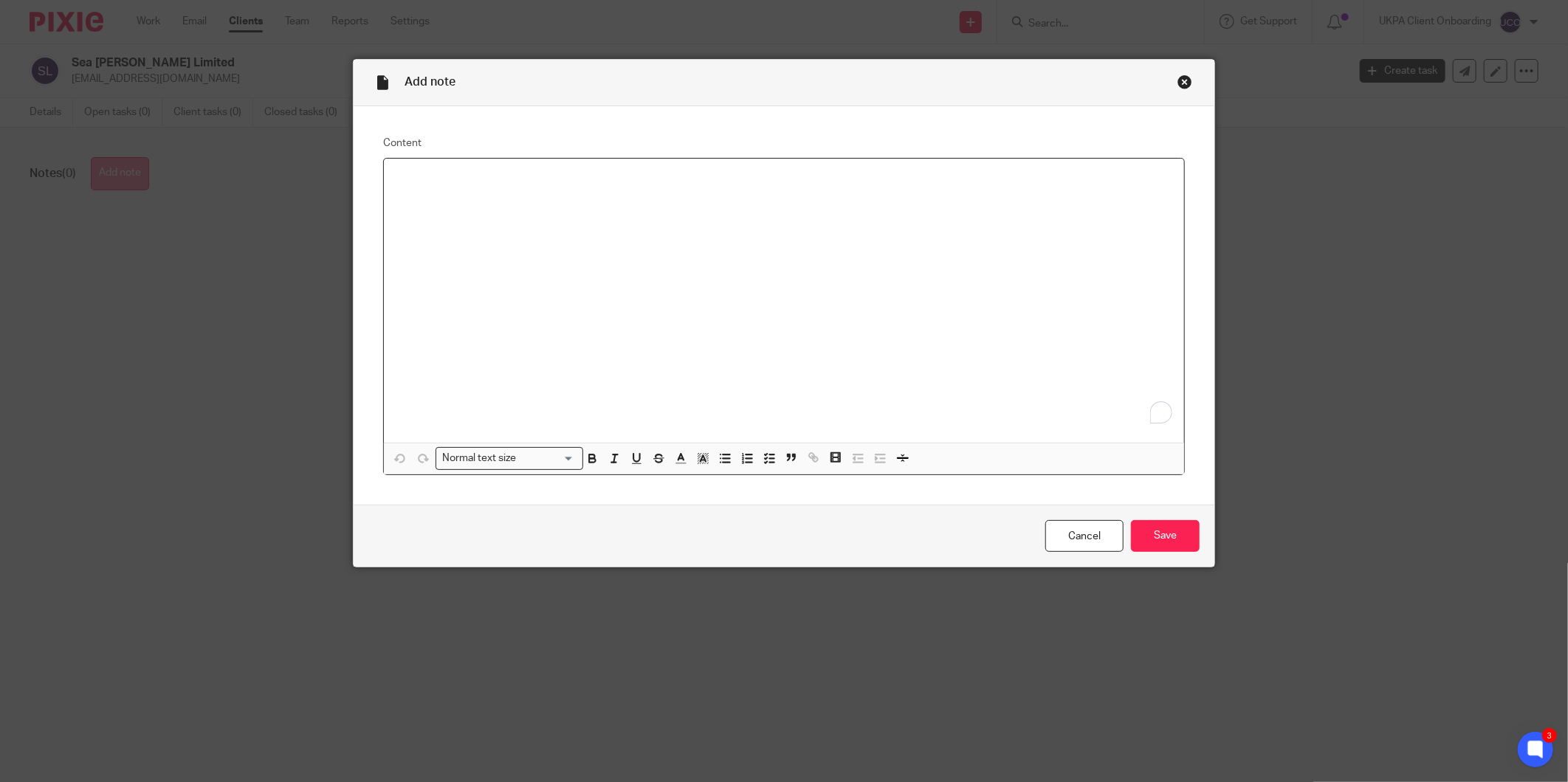
paste div "To enrich screen reader interactions, please activate Accessibility in Grammarl…"
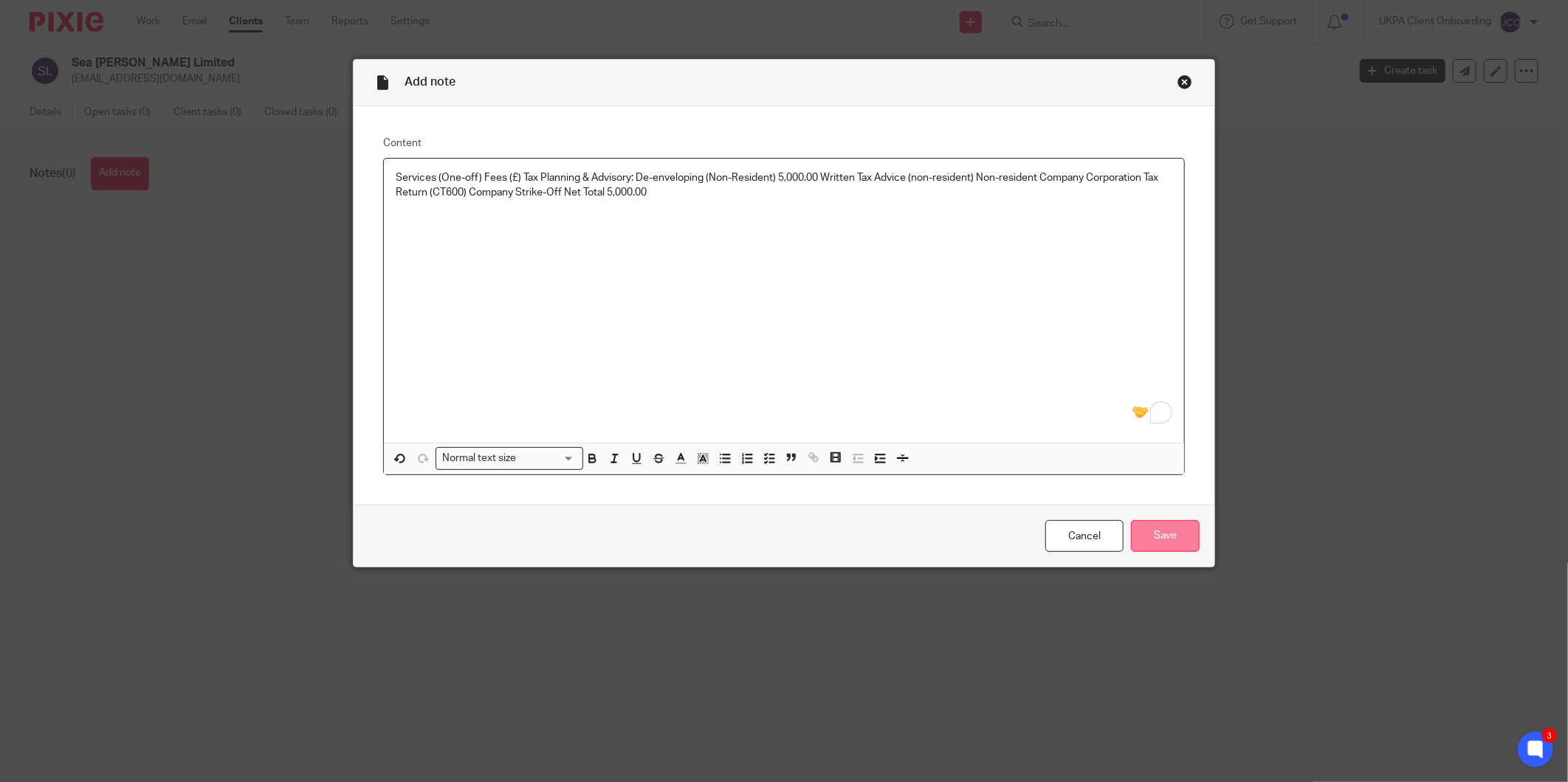
click at [1142, 528] on input "Save" at bounding box center [1165, 536] width 69 height 32
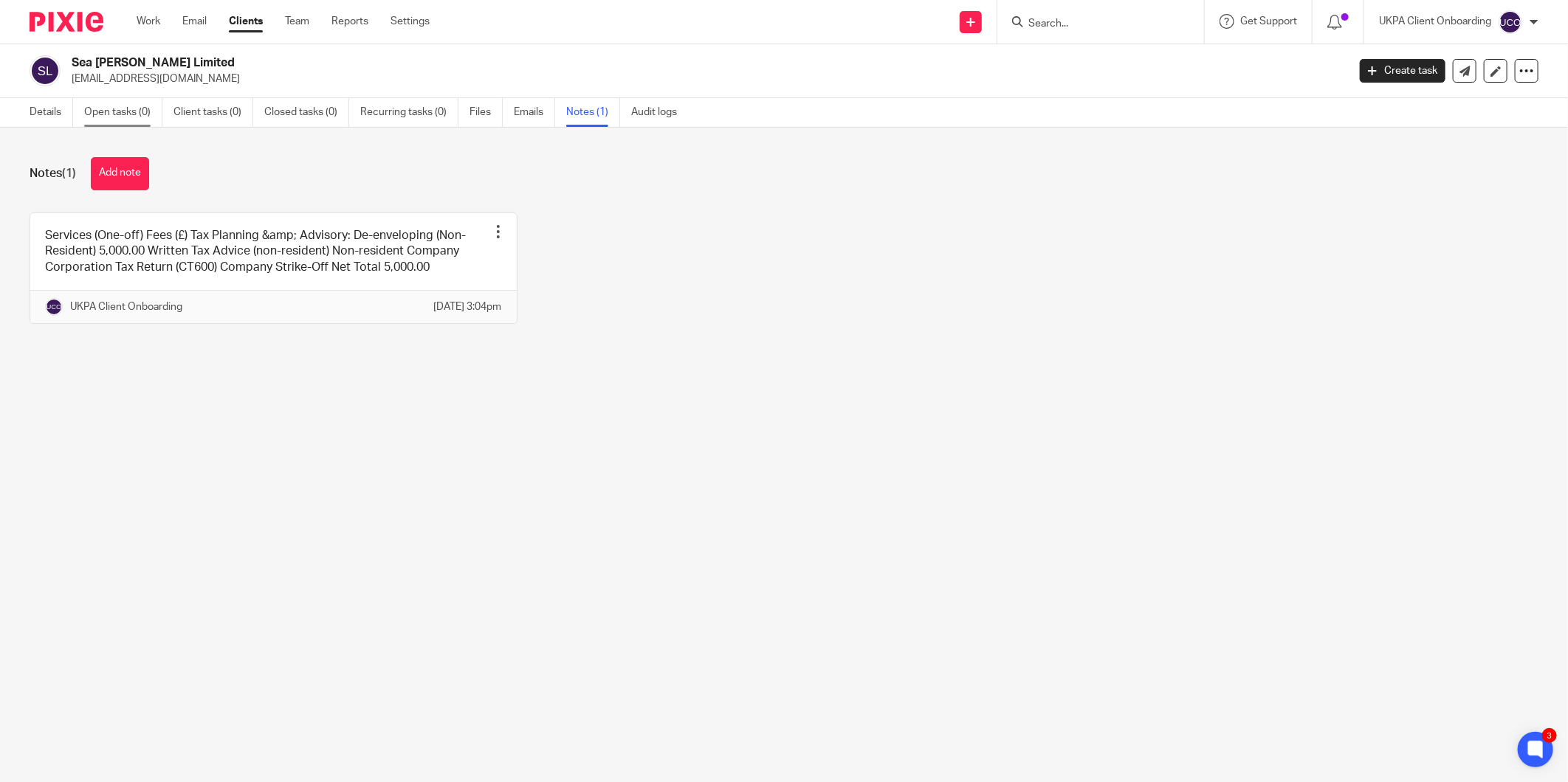
click at [128, 111] on link "Open tasks (0)" at bounding box center [123, 113] width 78 height 29
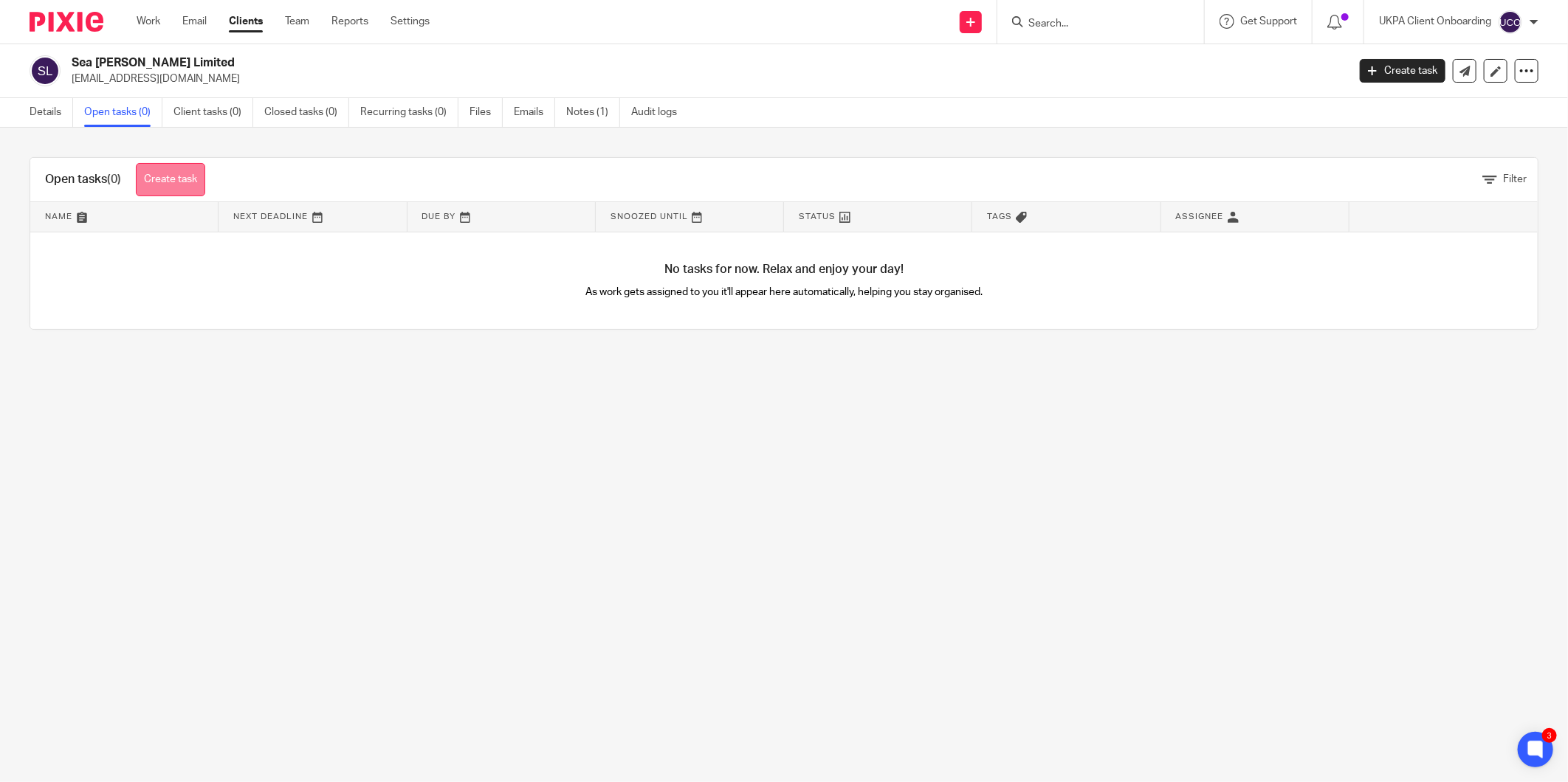
click at [201, 173] on link "Create task" at bounding box center [170, 179] width 70 height 33
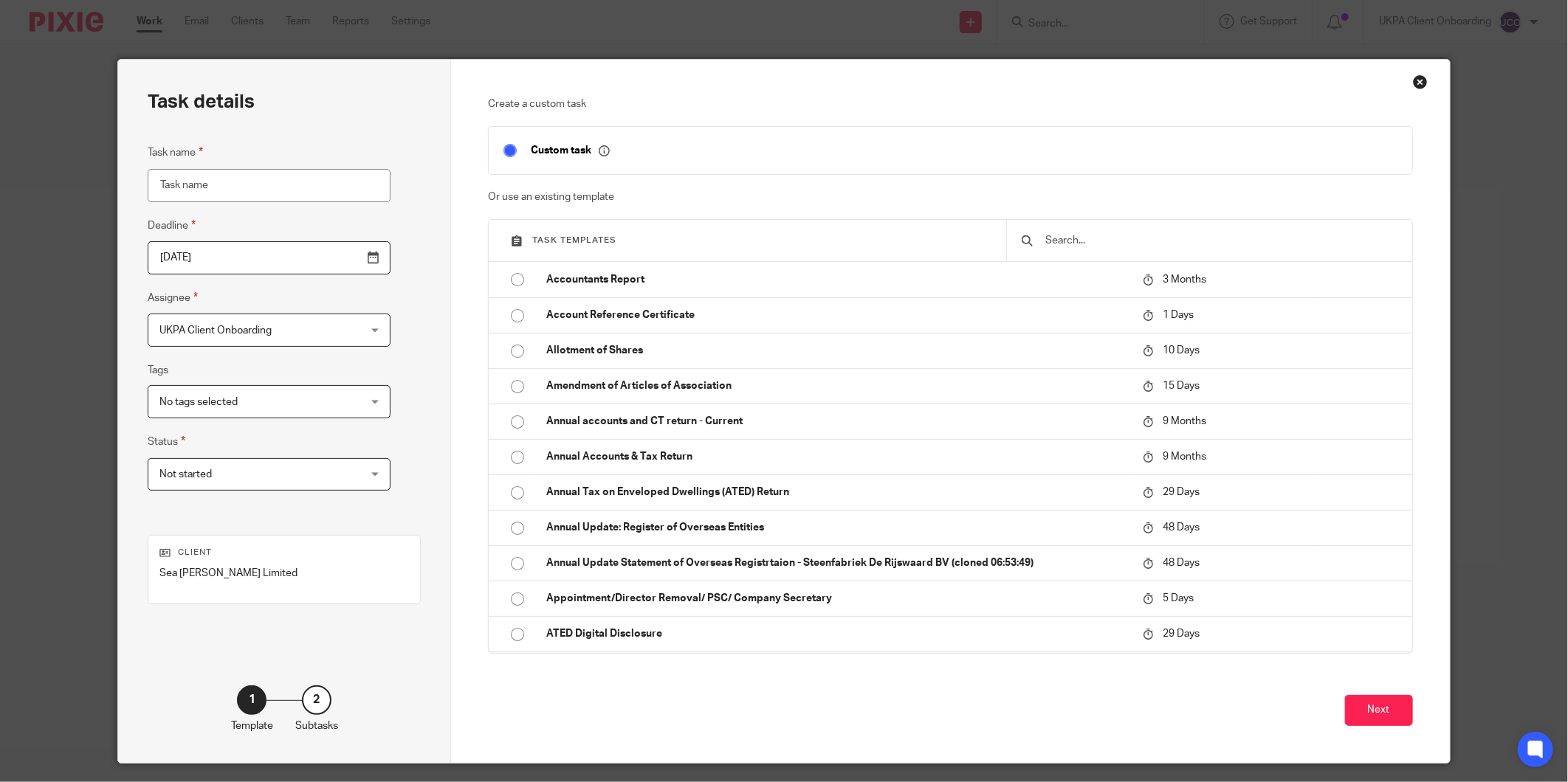
click at [1068, 217] on div "Create a custom task Custom task Or use an existing template Task templates Acc…" at bounding box center [950, 389] width 925 height 585
click at [1045, 236] on input "text" at bounding box center [1220, 240] width 353 height 16
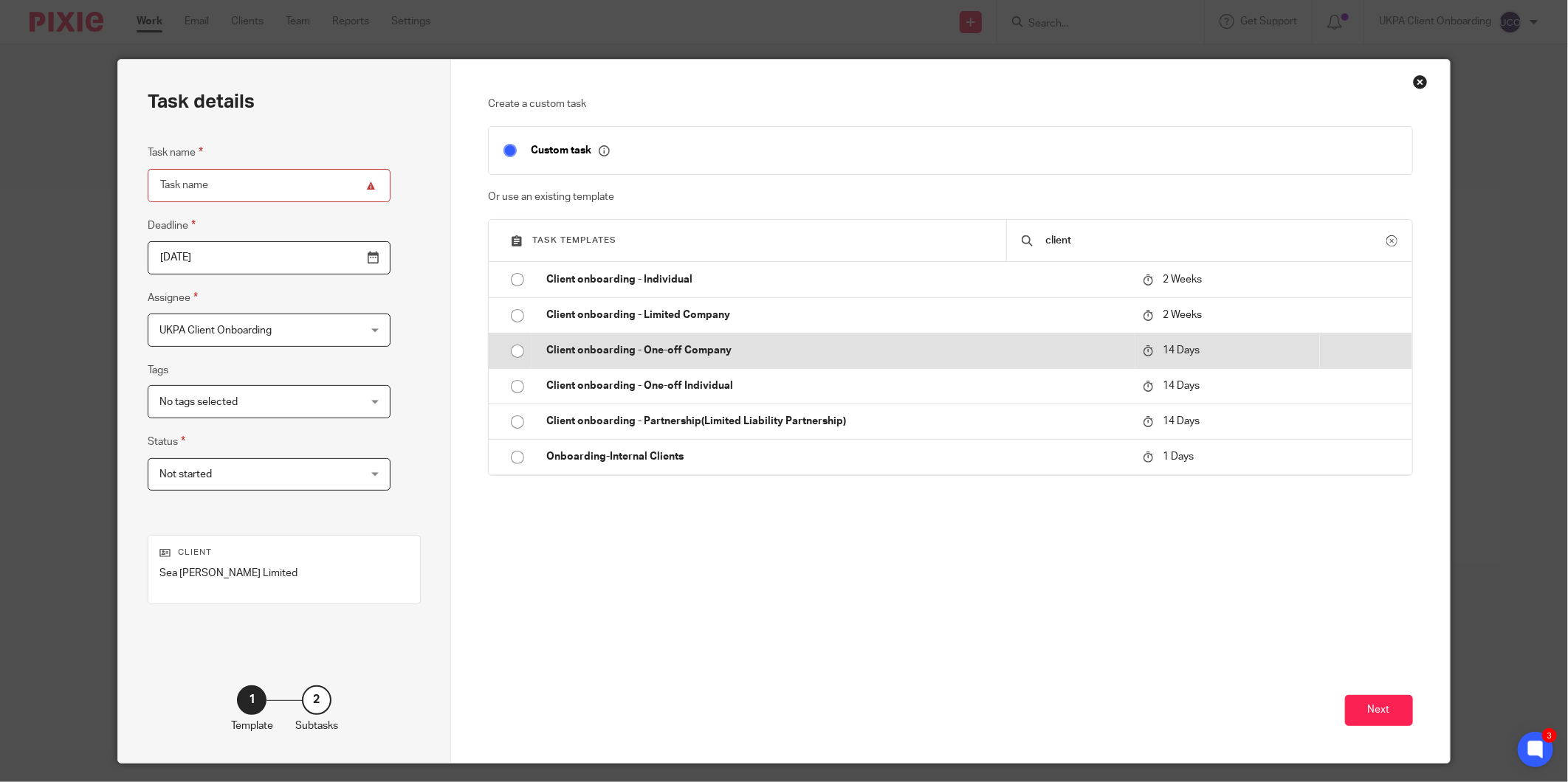
type input "client"
click at [710, 354] on p "Client onboarding - One-off Company" at bounding box center [836, 350] width 581 height 14
type input "2025-10-10"
type input "Client onboarding - One-off Company"
checkbox input "false"
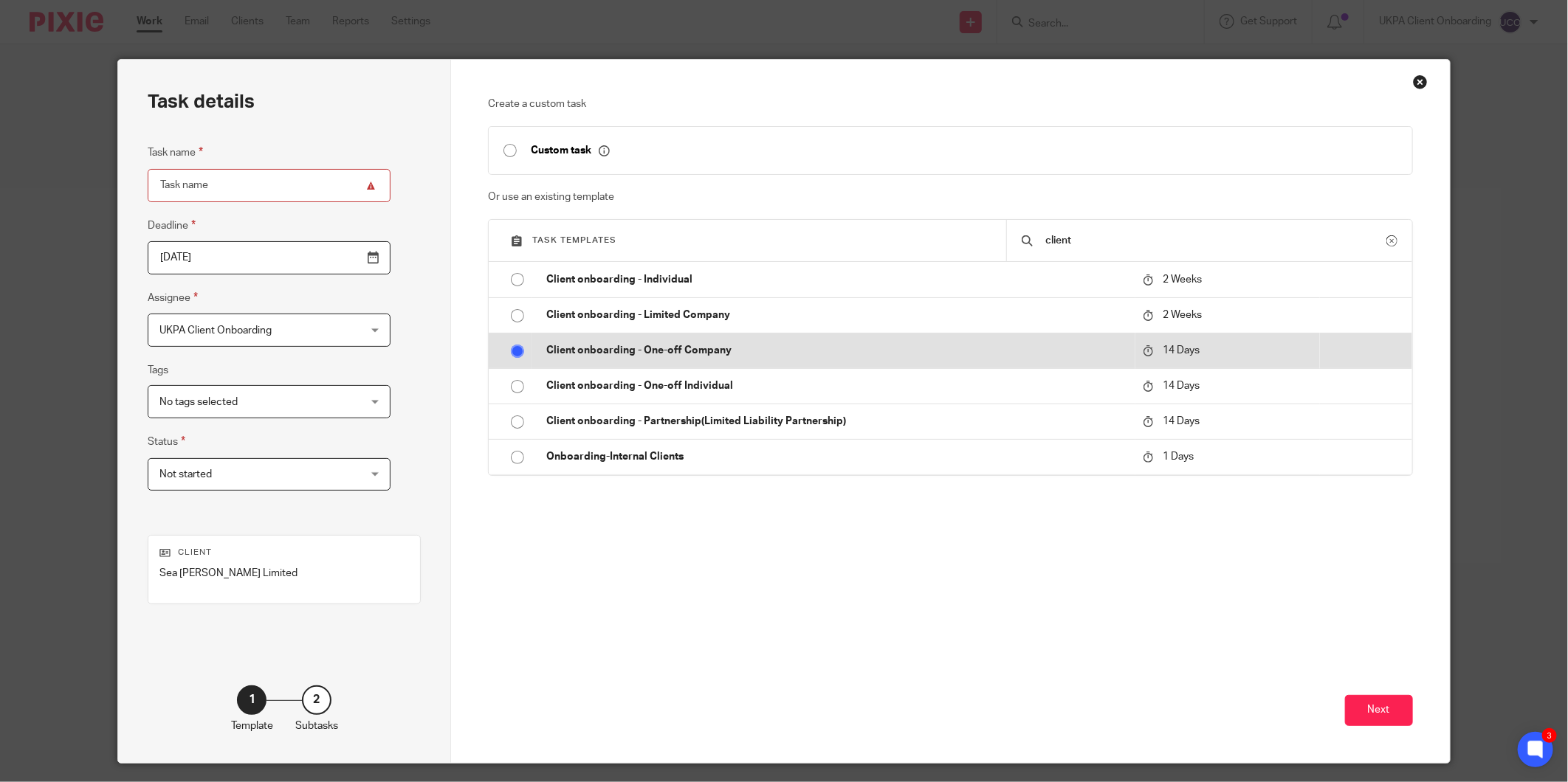
radio input "true"
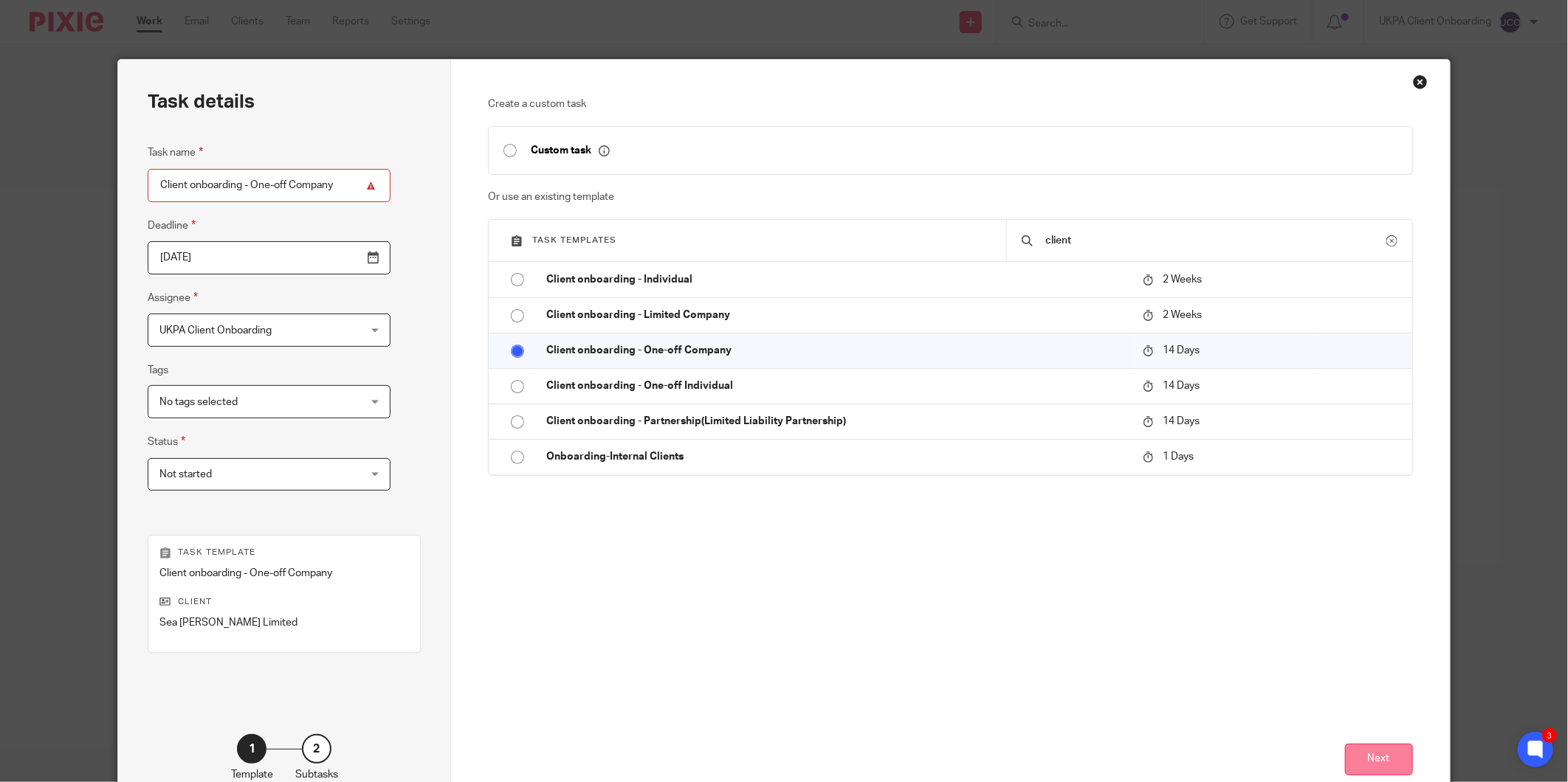
click at [1351, 765] on button "Next" at bounding box center [1379, 759] width 68 height 32
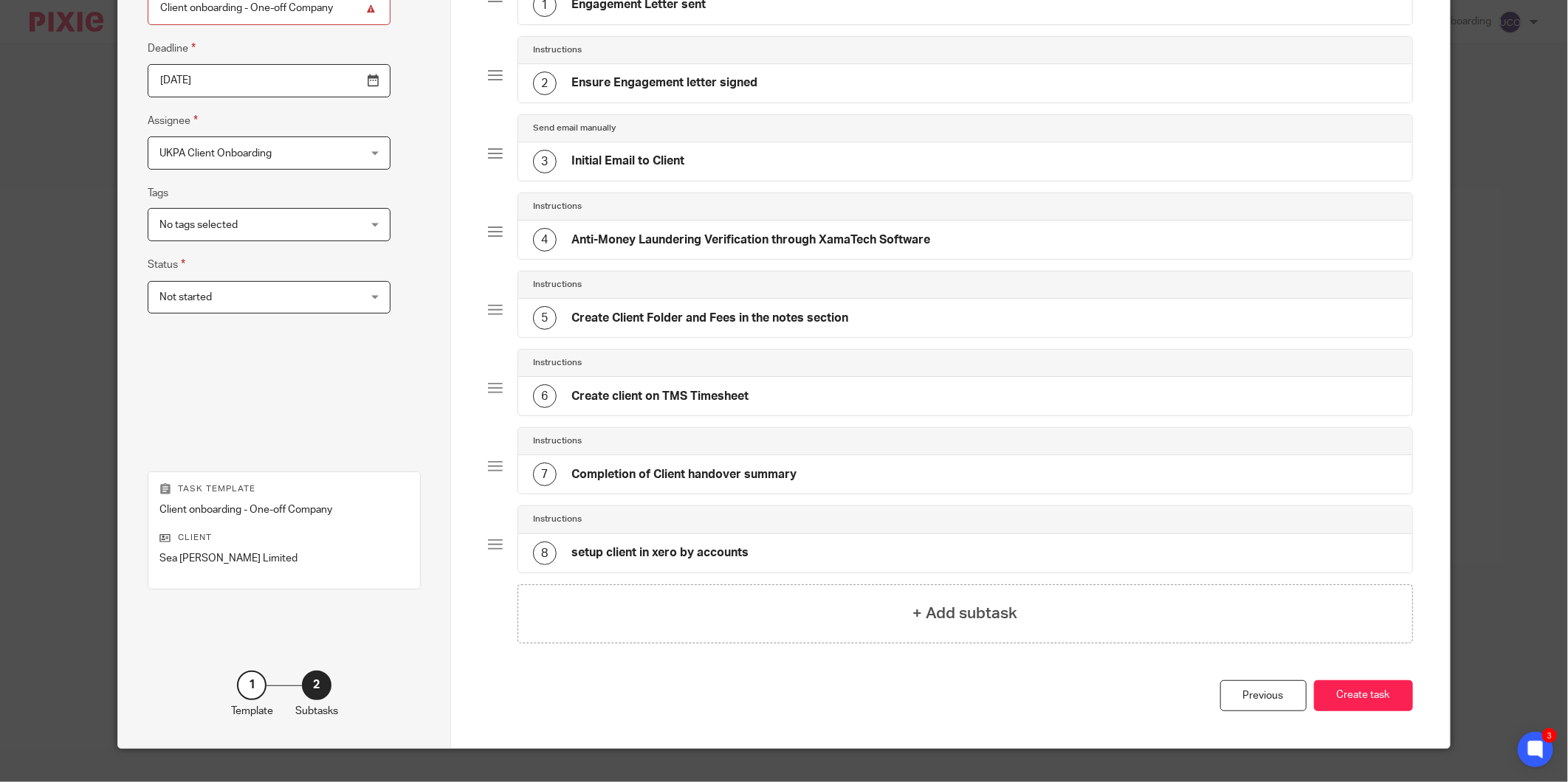
scroll to position [204, 0]
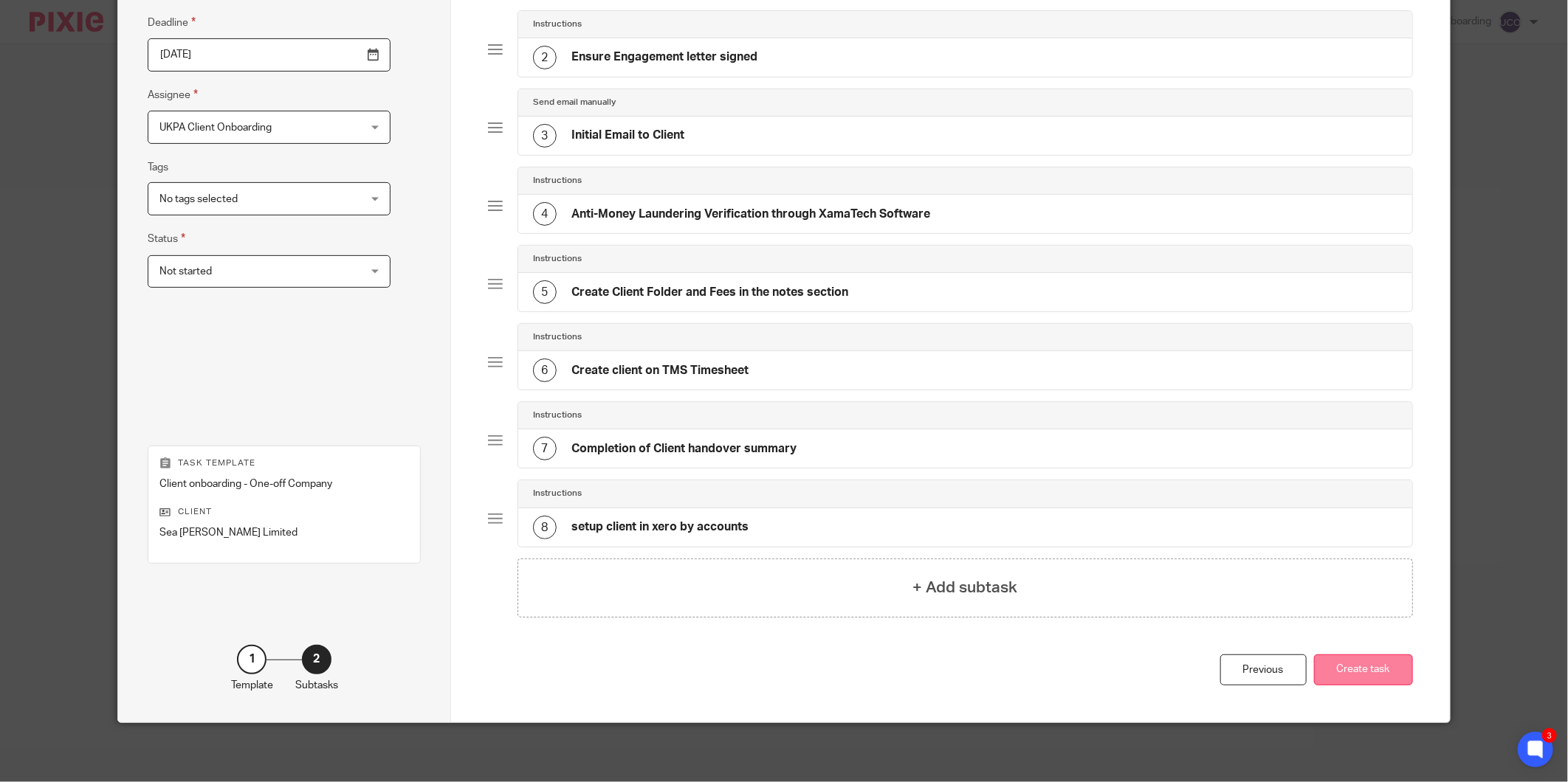
click at [1367, 658] on button "Create task" at bounding box center [1363, 670] width 99 height 32
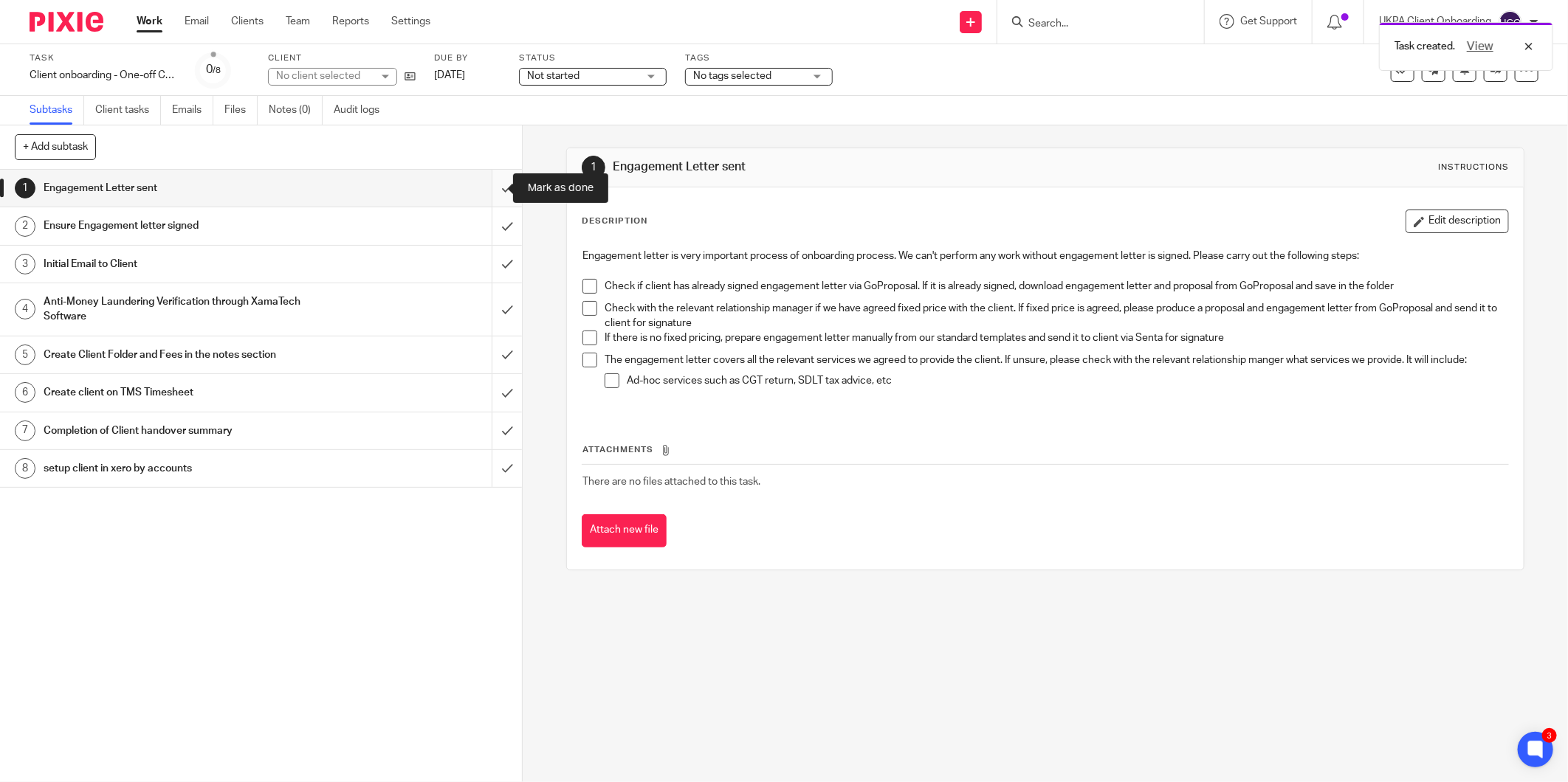
click at [485, 192] on input "submit" at bounding box center [261, 188] width 522 height 37
click at [493, 229] on input "submit" at bounding box center [261, 226] width 522 height 37
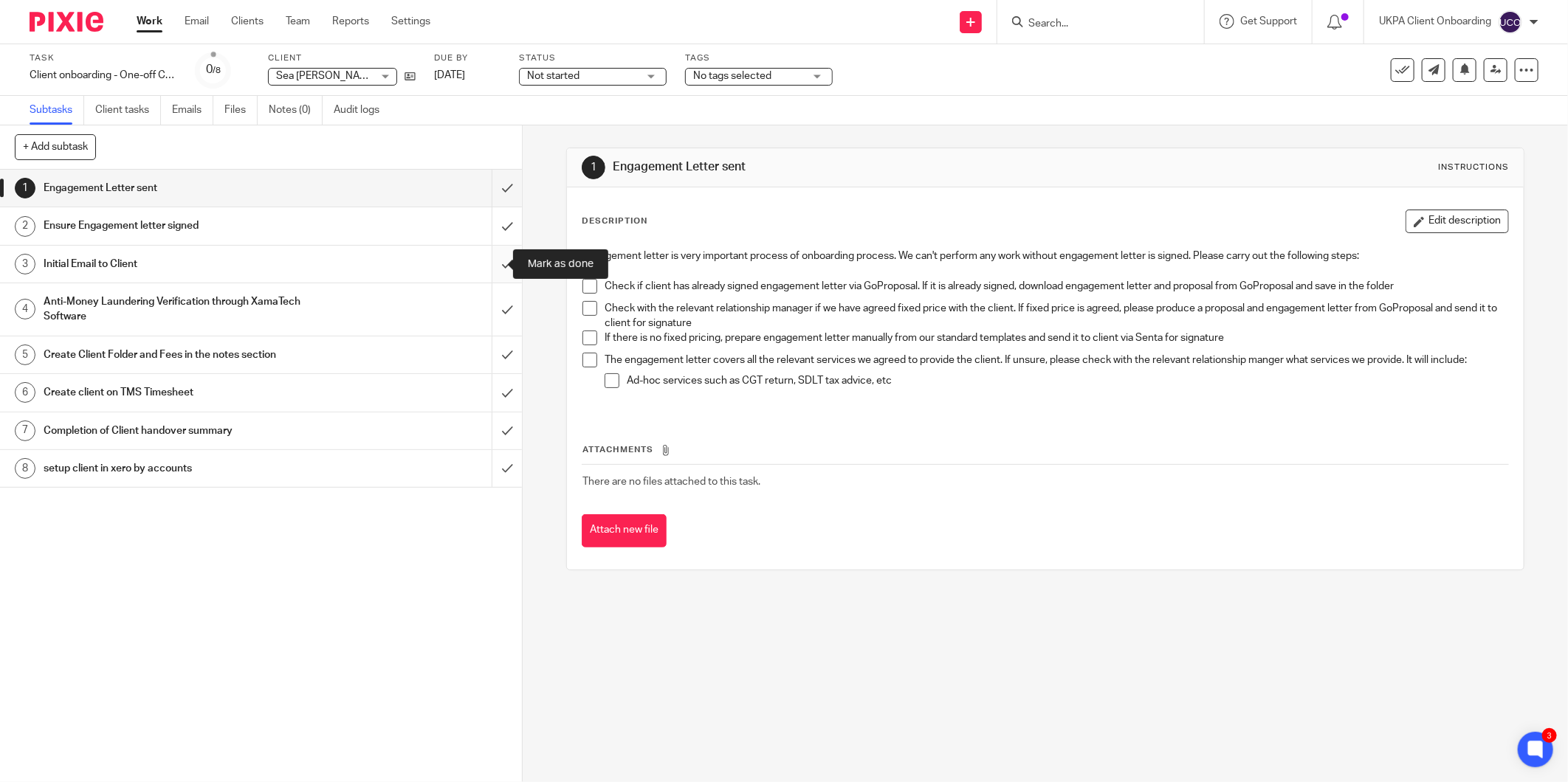
click at [489, 259] on input "submit" at bounding box center [261, 264] width 522 height 37
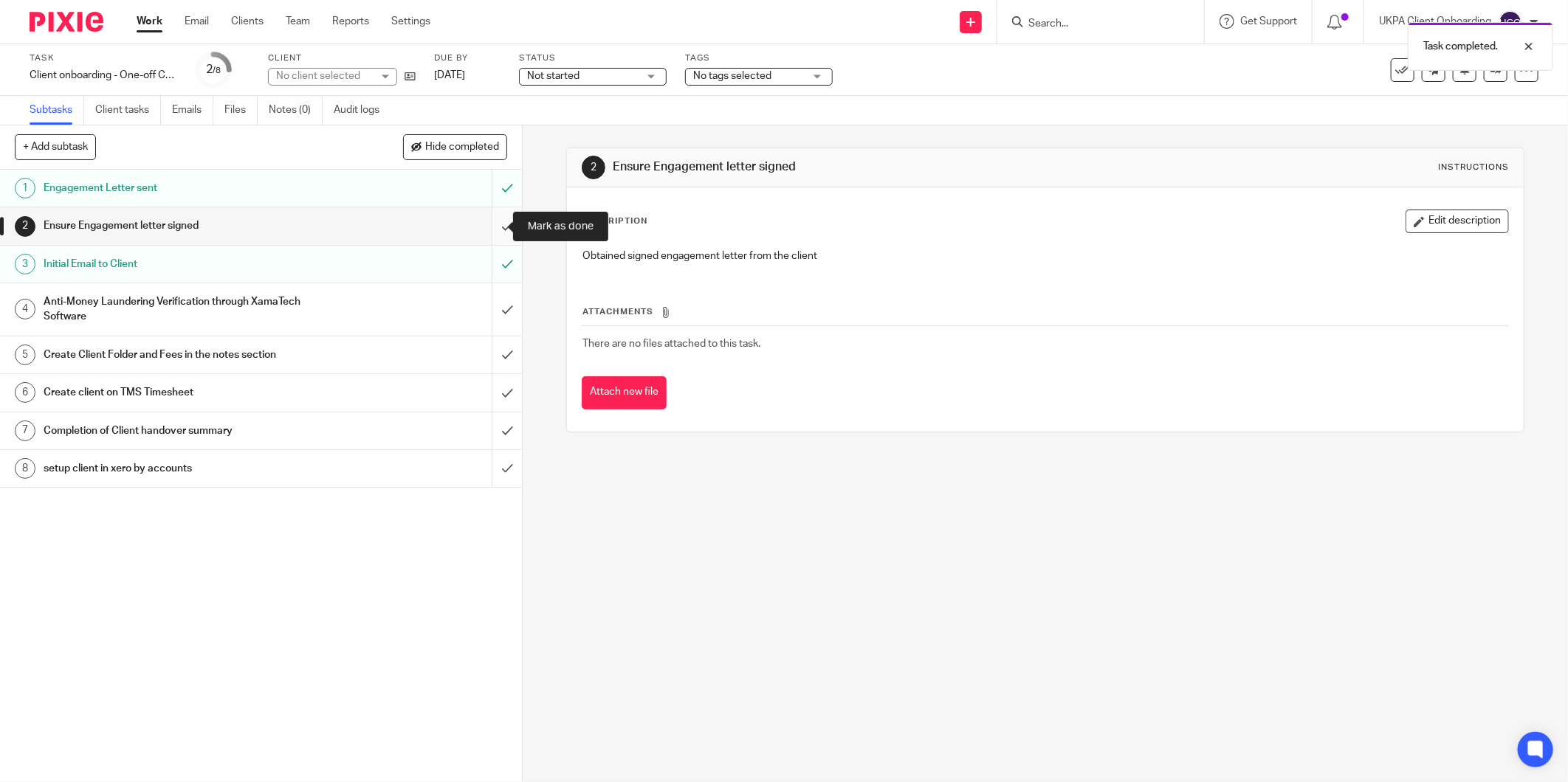
click at [489, 223] on input "submit" at bounding box center [261, 226] width 522 height 37
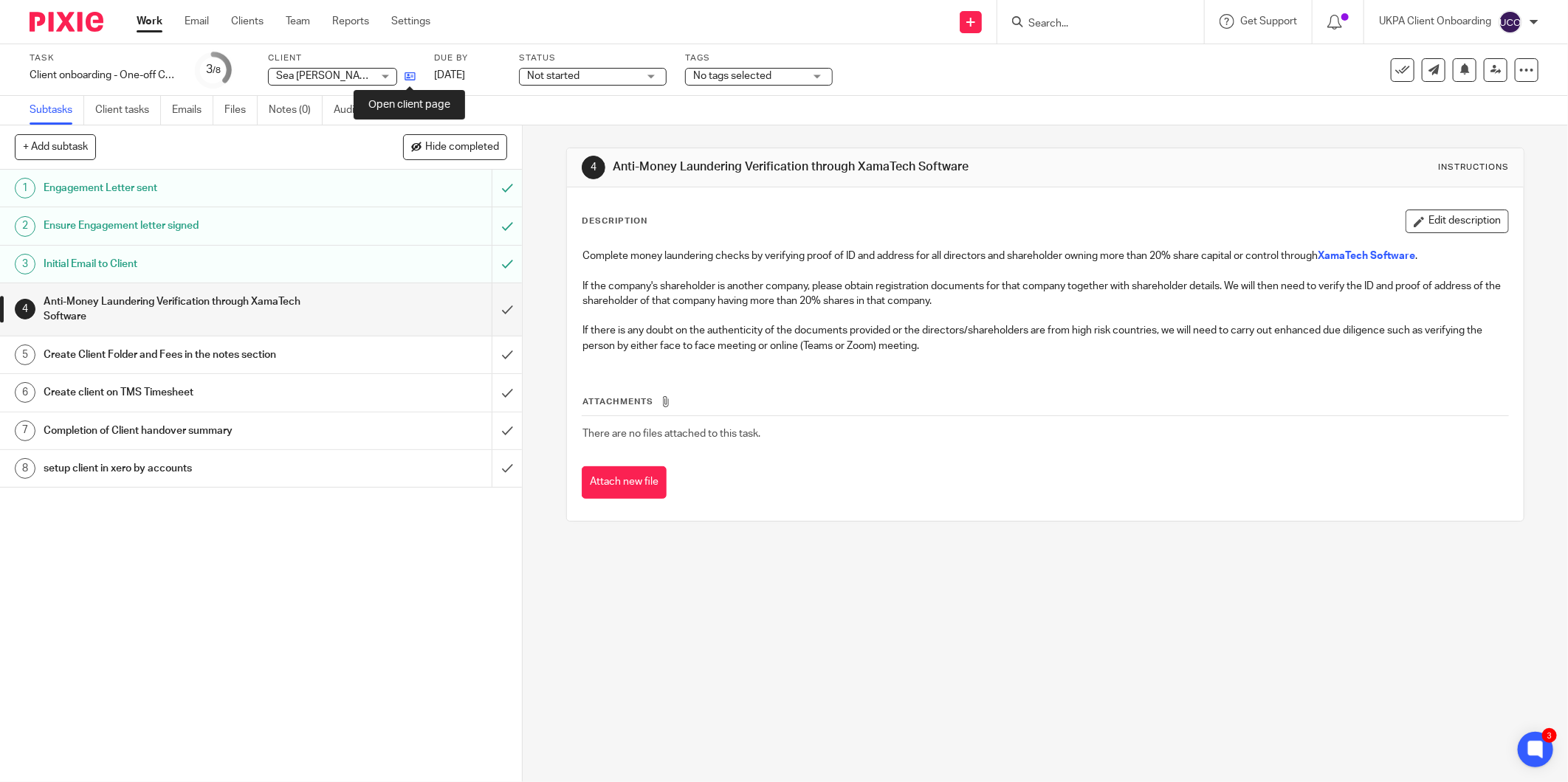
click at [410, 76] on icon at bounding box center [410, 76] width 11 height 11
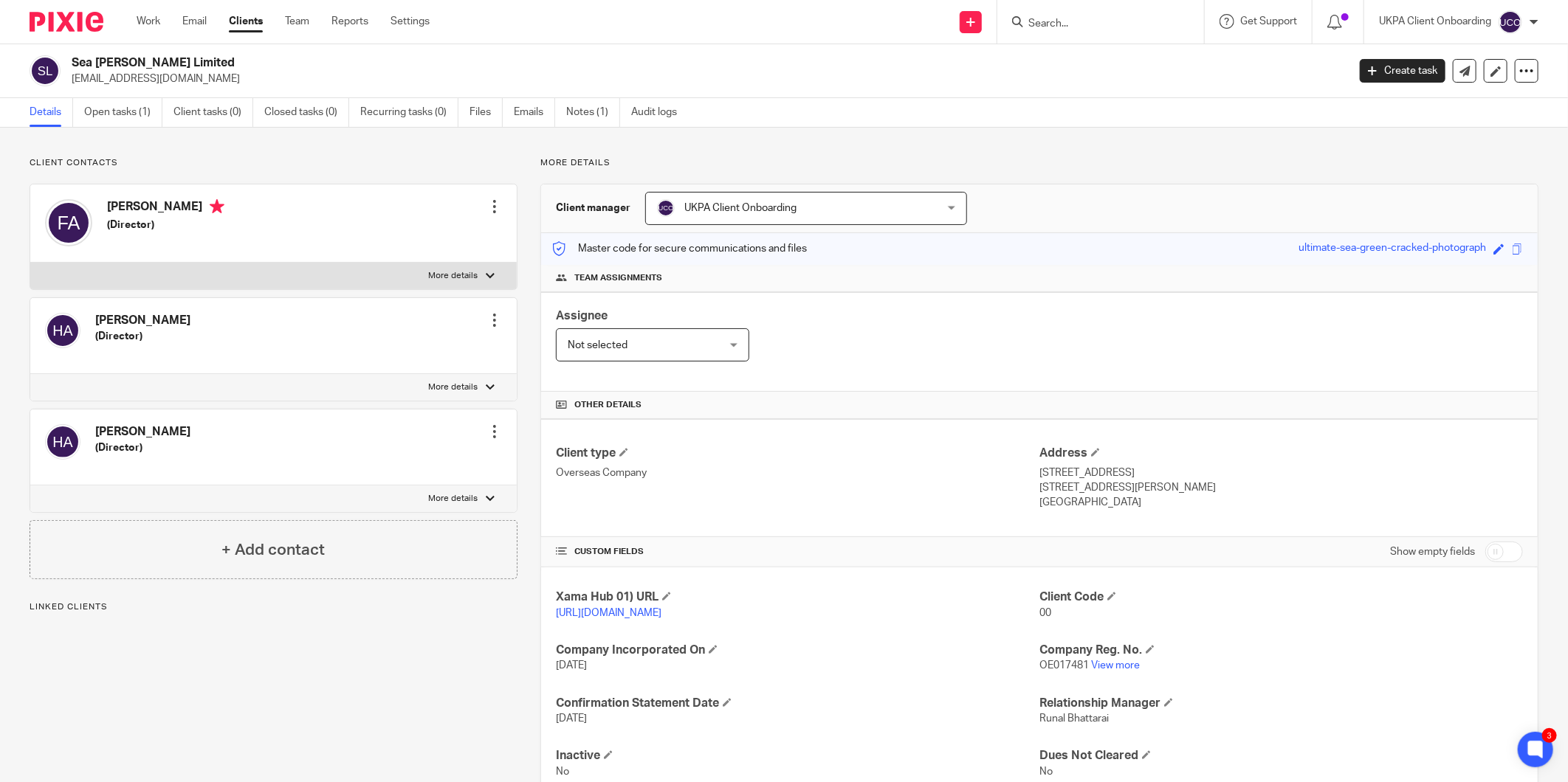
click at [158, 58] on h2 "Sea [PERSON_NAME] Limited" at bounding box center [578, 63] width 1013 height 15
click at [158, 58] on h2 "Sea Hamm Limited" at bounding box center [578, 63] width 1013 height 15
copy div "Sea Hamm Limited"
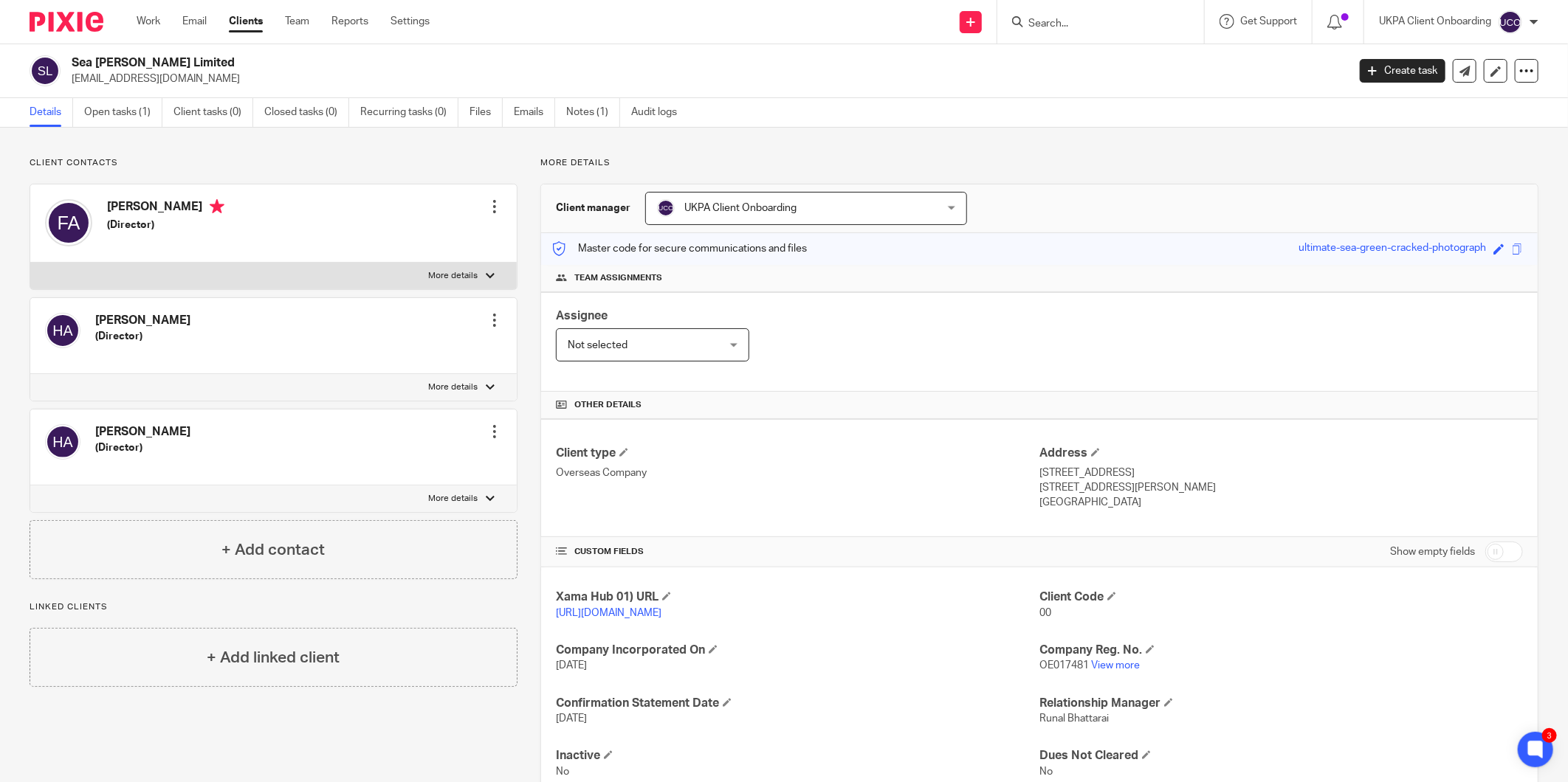
click at [1033, 34] on div at bounding box center [1101, 21] width 207 height 43
click at [1041, 30] on input "Search" at bounding box center [1093, 24] width 133 height 14
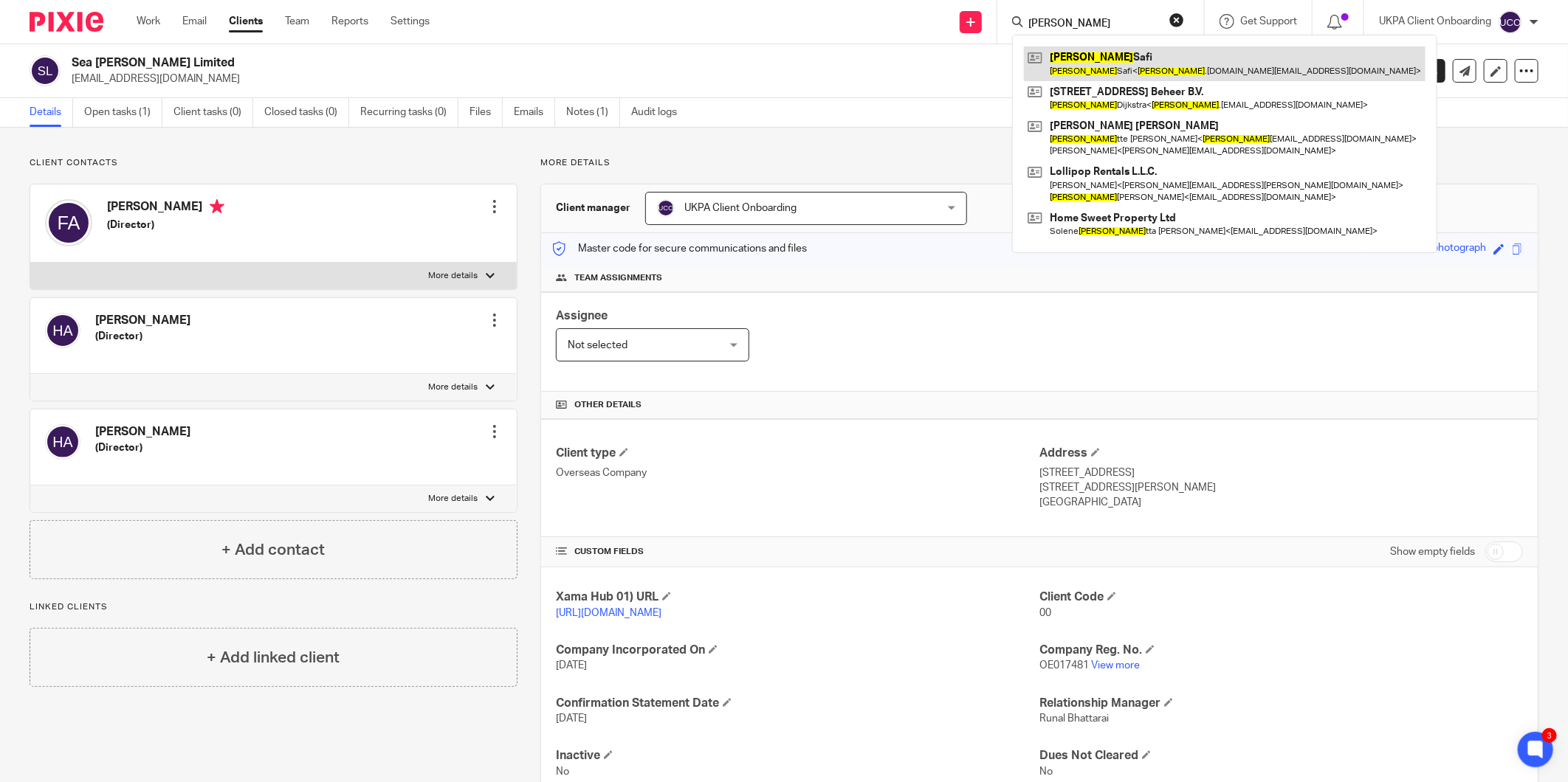
type input "antoine"
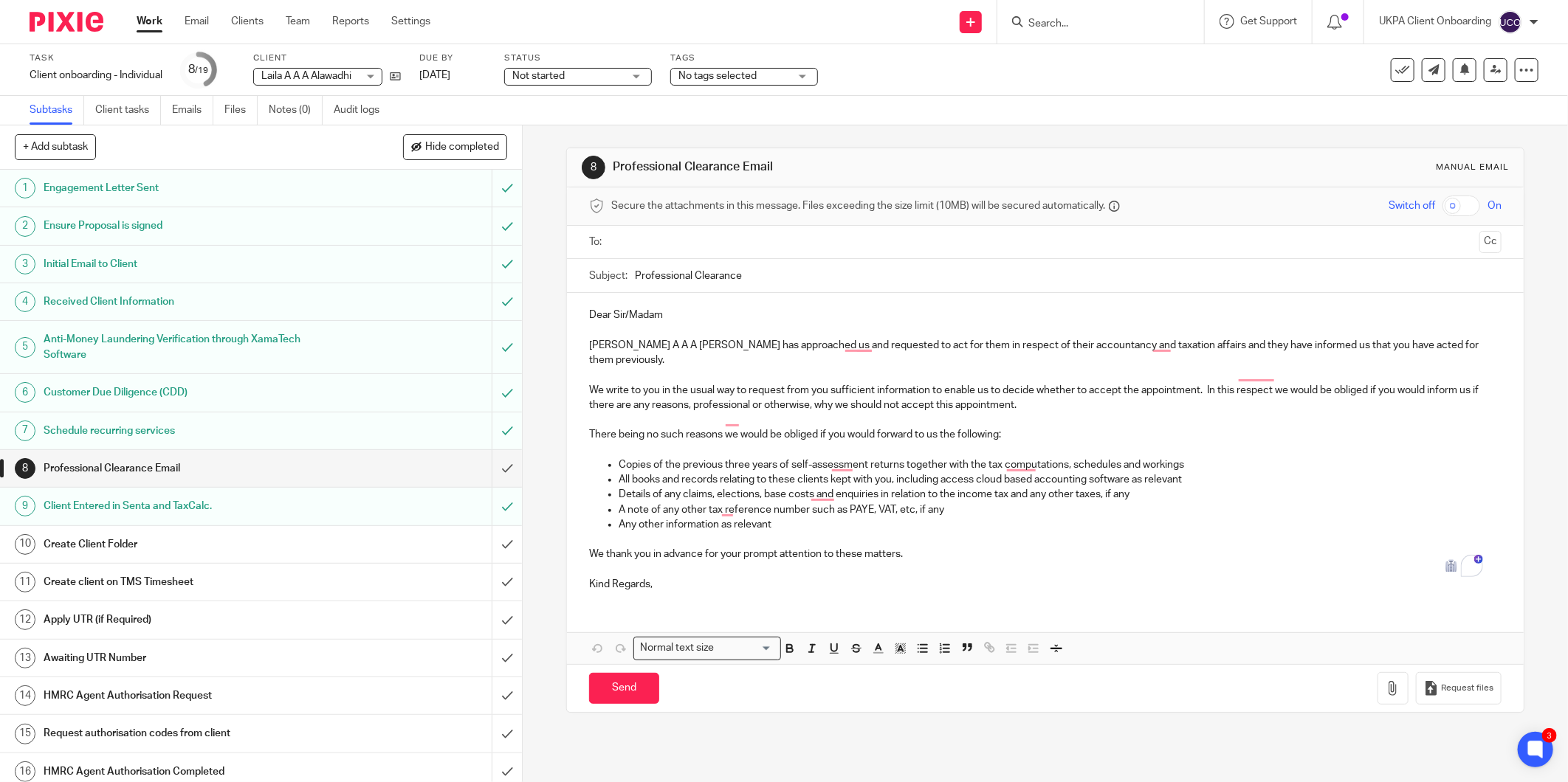
scroll to position [119, 0]
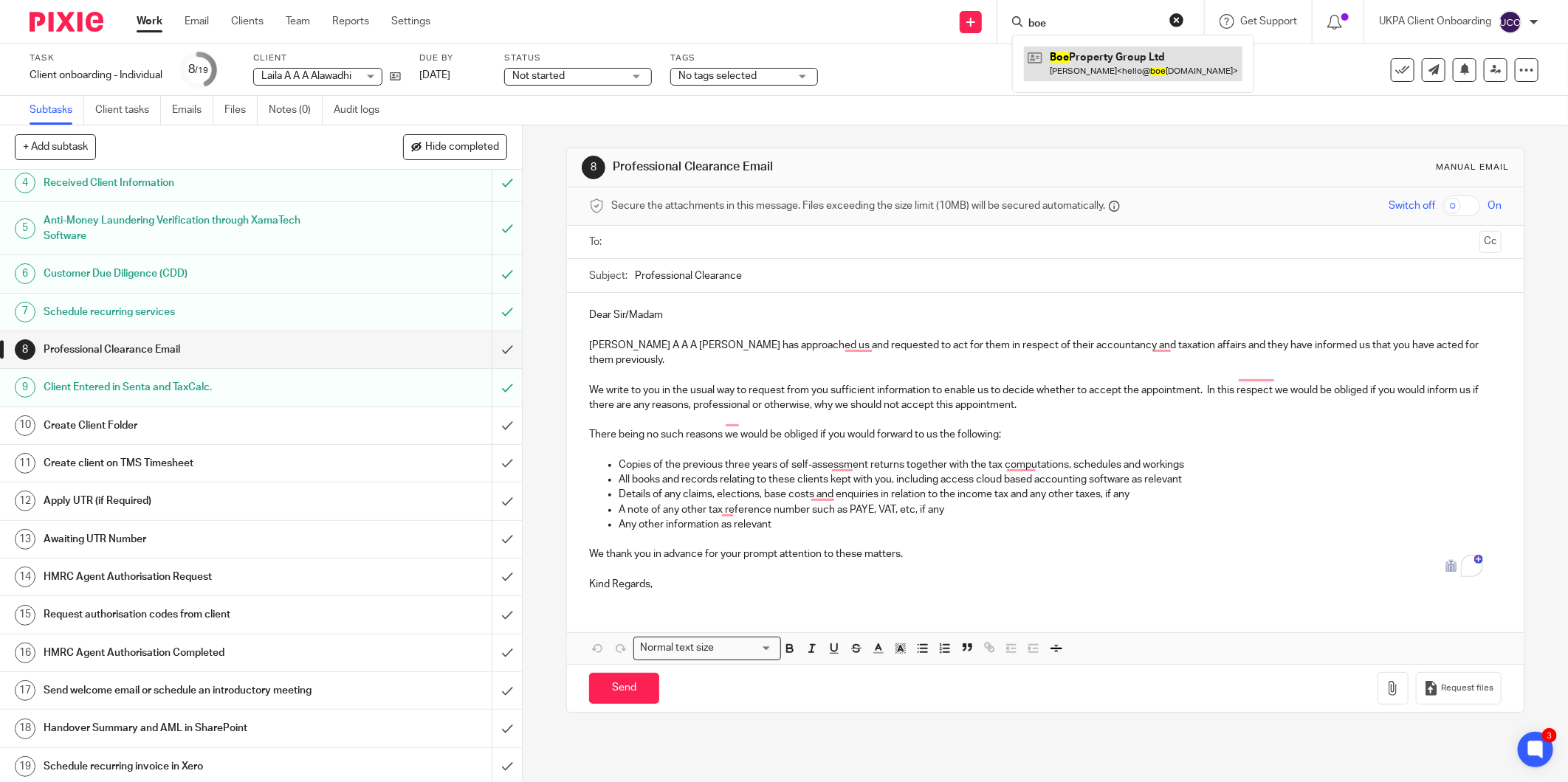
type input "boe"
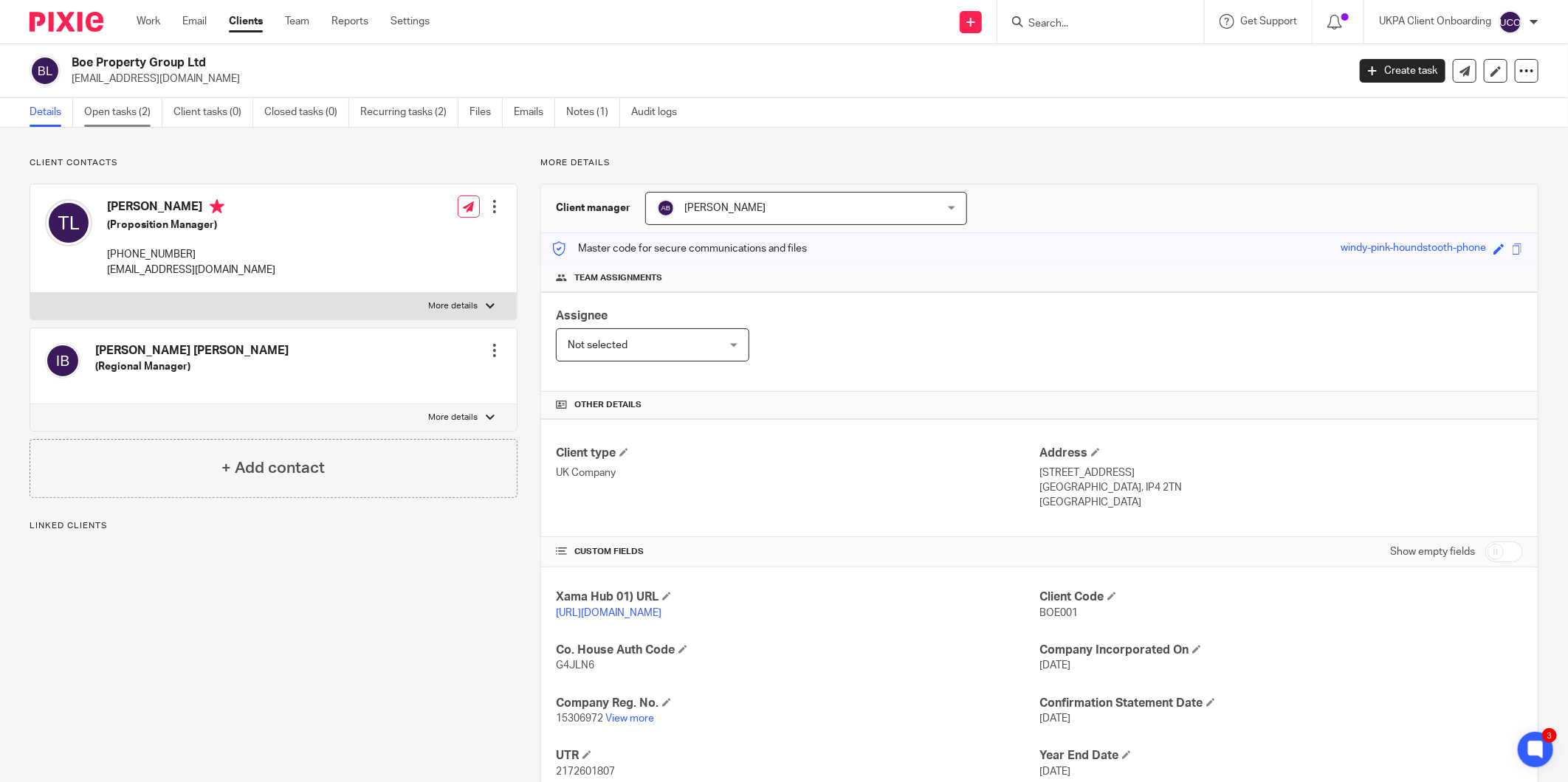
click at [123, 113] on link "Open tasks (2)" at bounding box center [123, 113] width 78 height 29
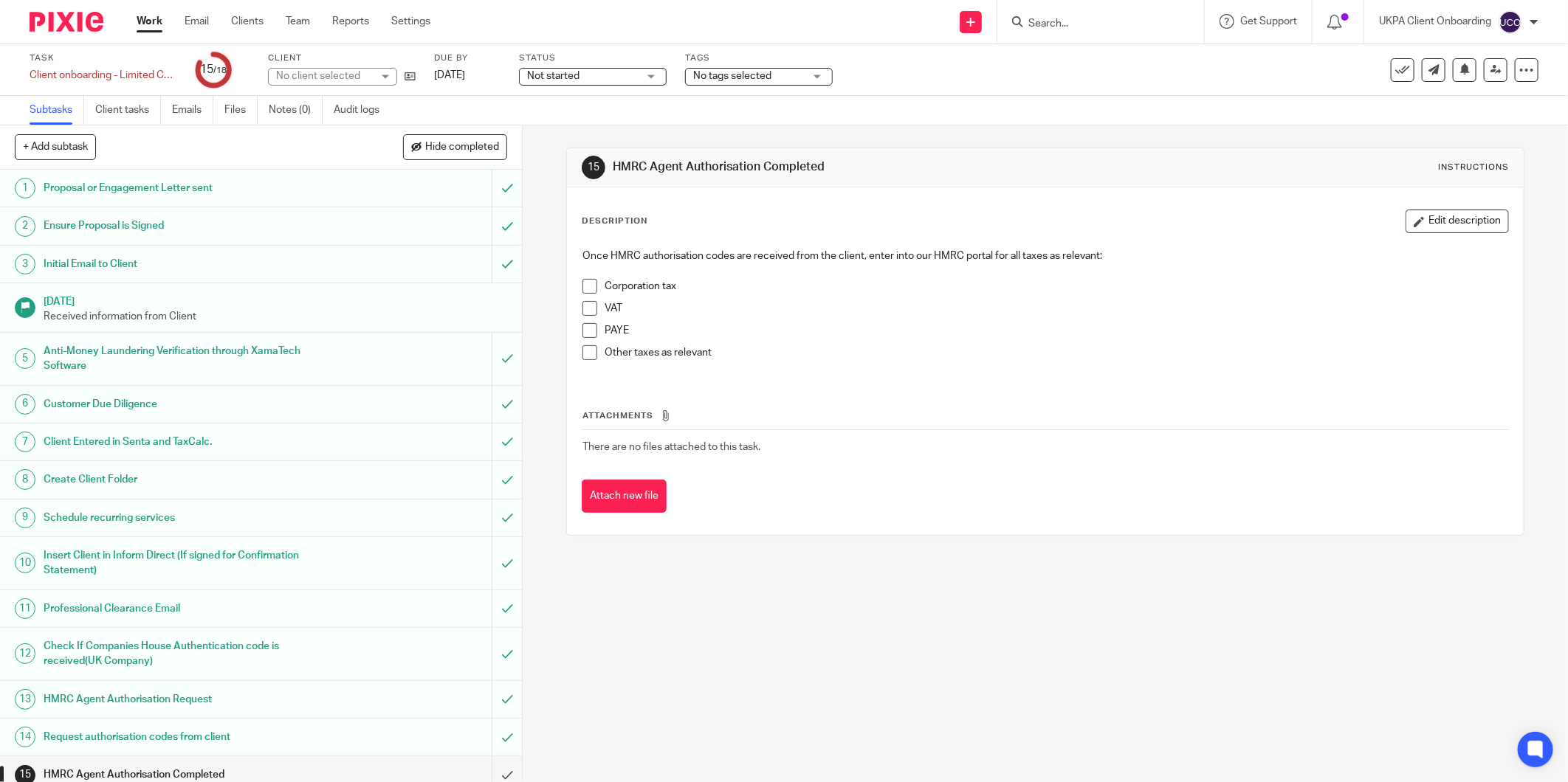
scroll to position [142, 0]
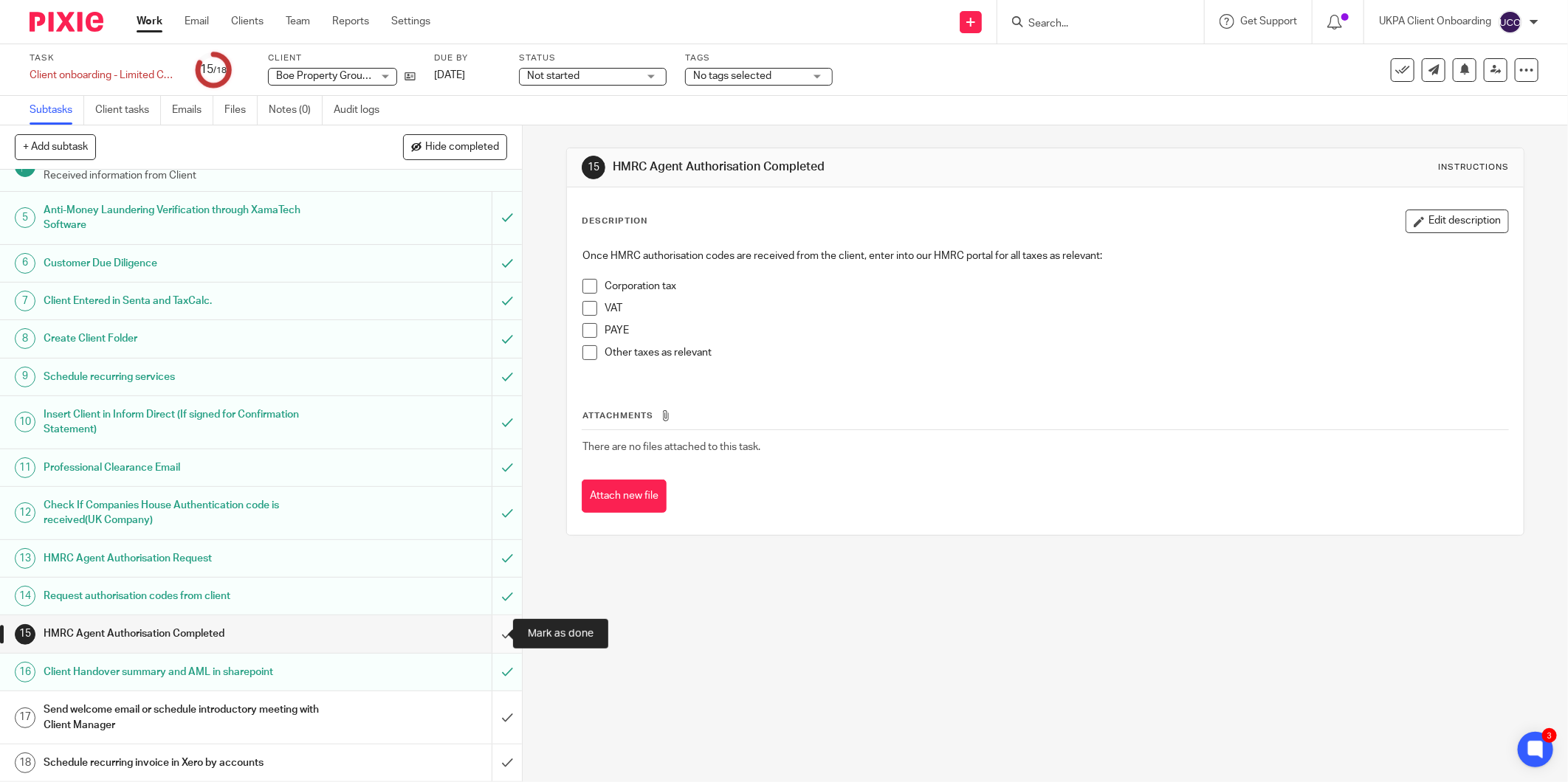
click at [488, 637] on input "submit" at bounding box center [261, 634] width 522 height 37
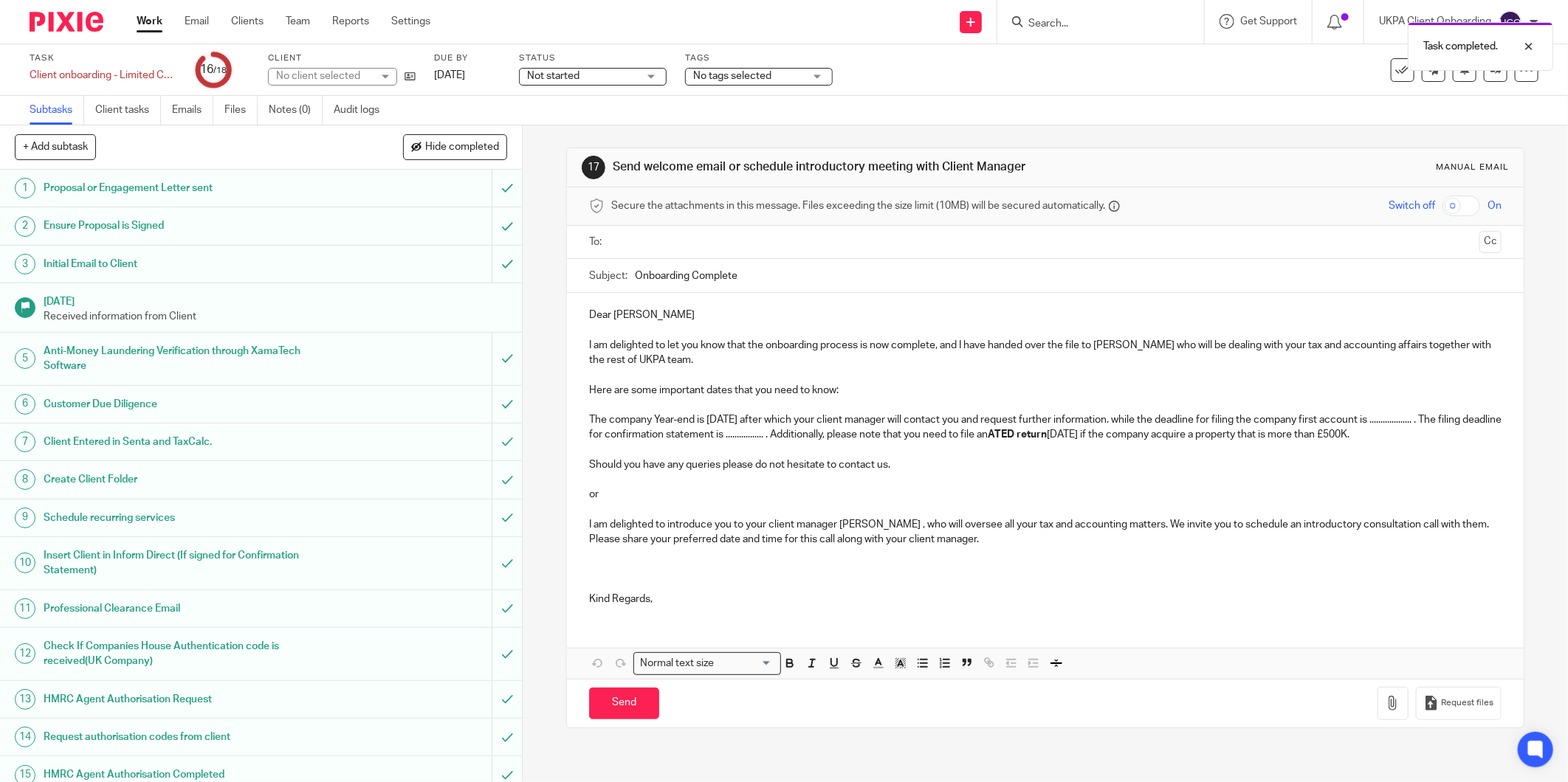
scroll to position [142, 0]
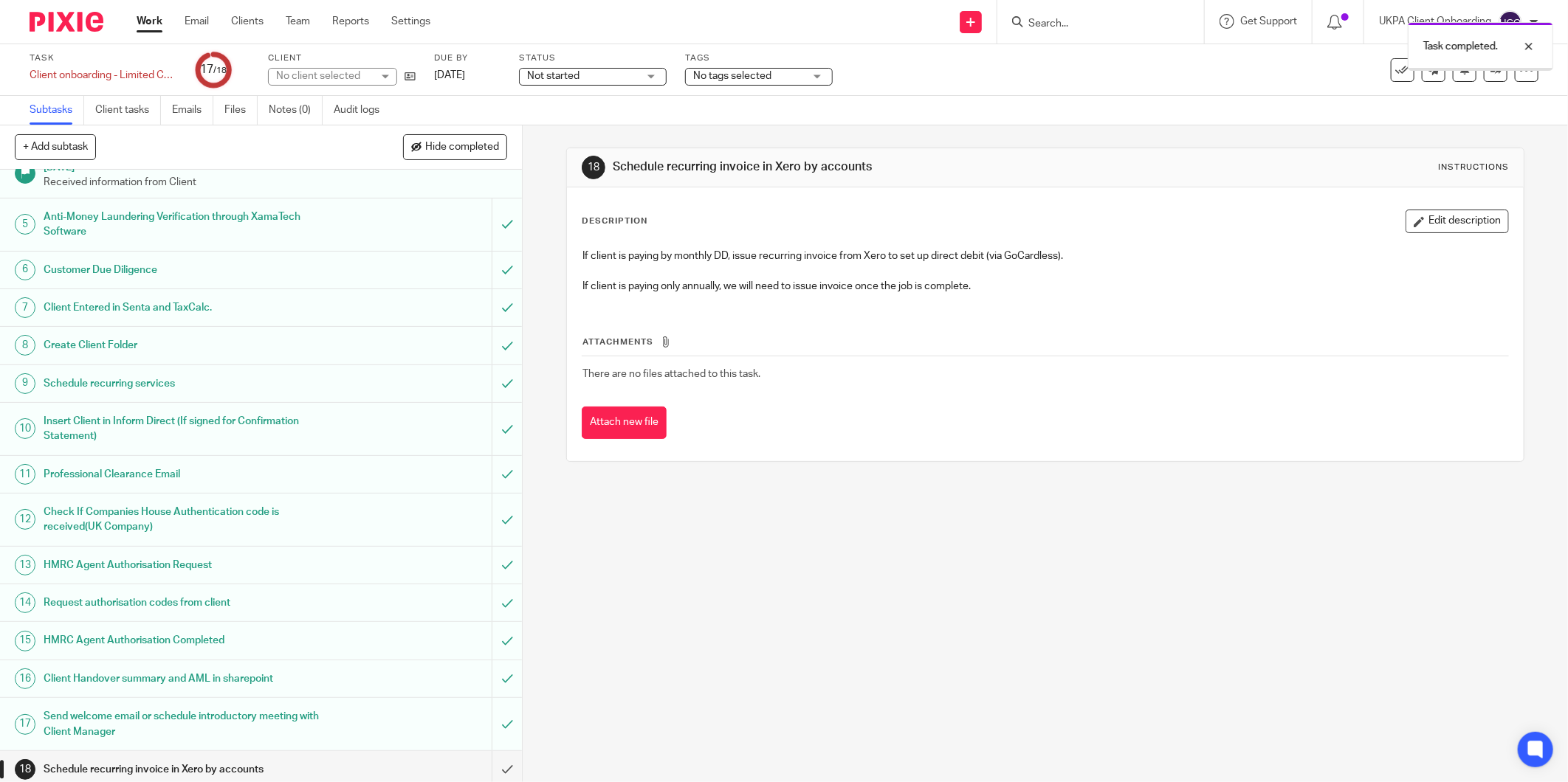
scroll to position [142, 0]
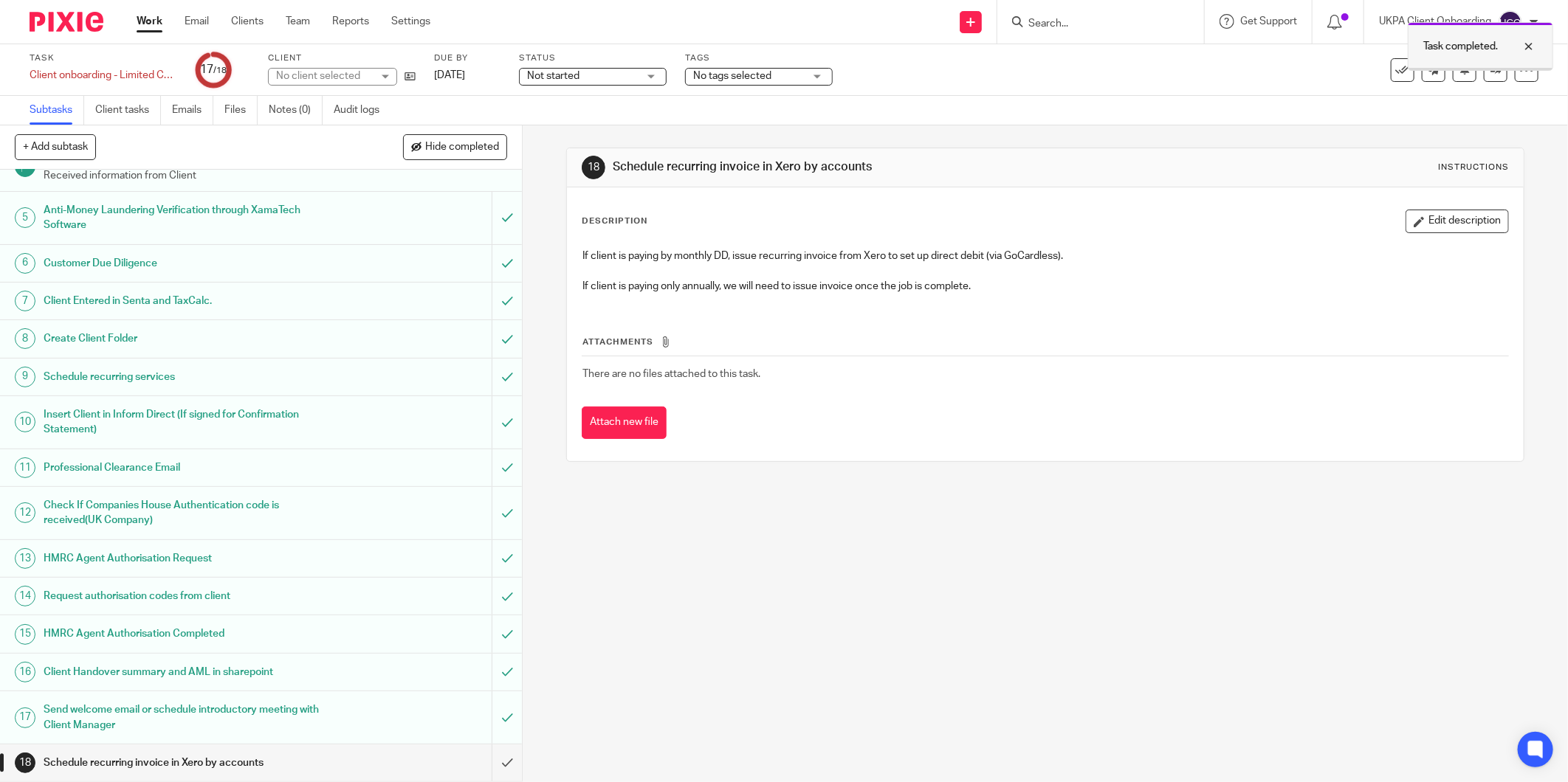
click at [1532, 41] on div at bounding box center [1517, 46] width 40 height 17
click at [1491, 65] on icon at bounding box center [1496, 70] width 11 height 11
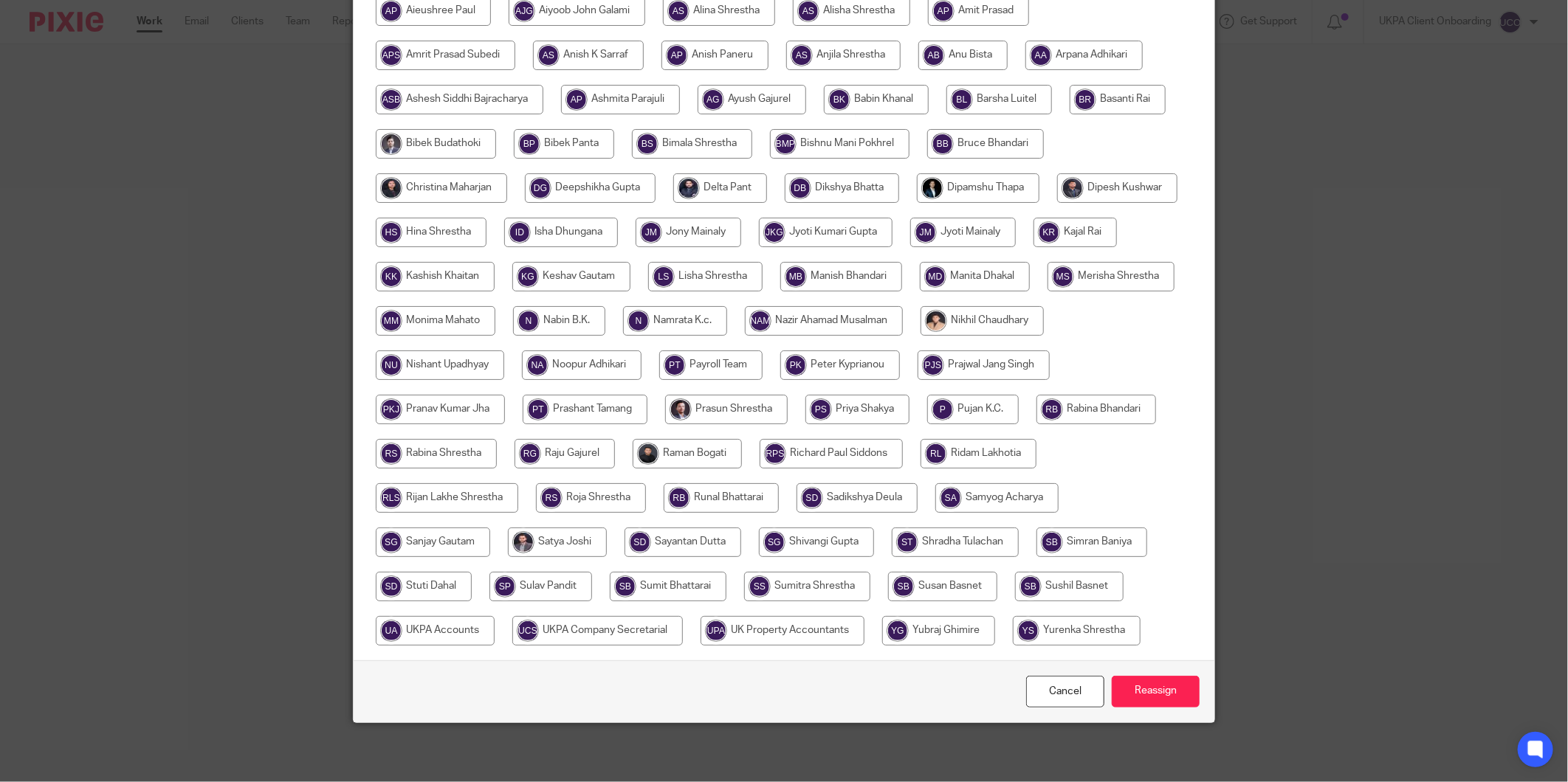
scroll to position [316, 0]
click at [495, 616] on input "radio" at bounding box center [435, 631] width 119 height 30
radio input "true"
click at [865, 616] on input "radio" at bounding box center [785, 631] width 164 height 30
radio input "true"
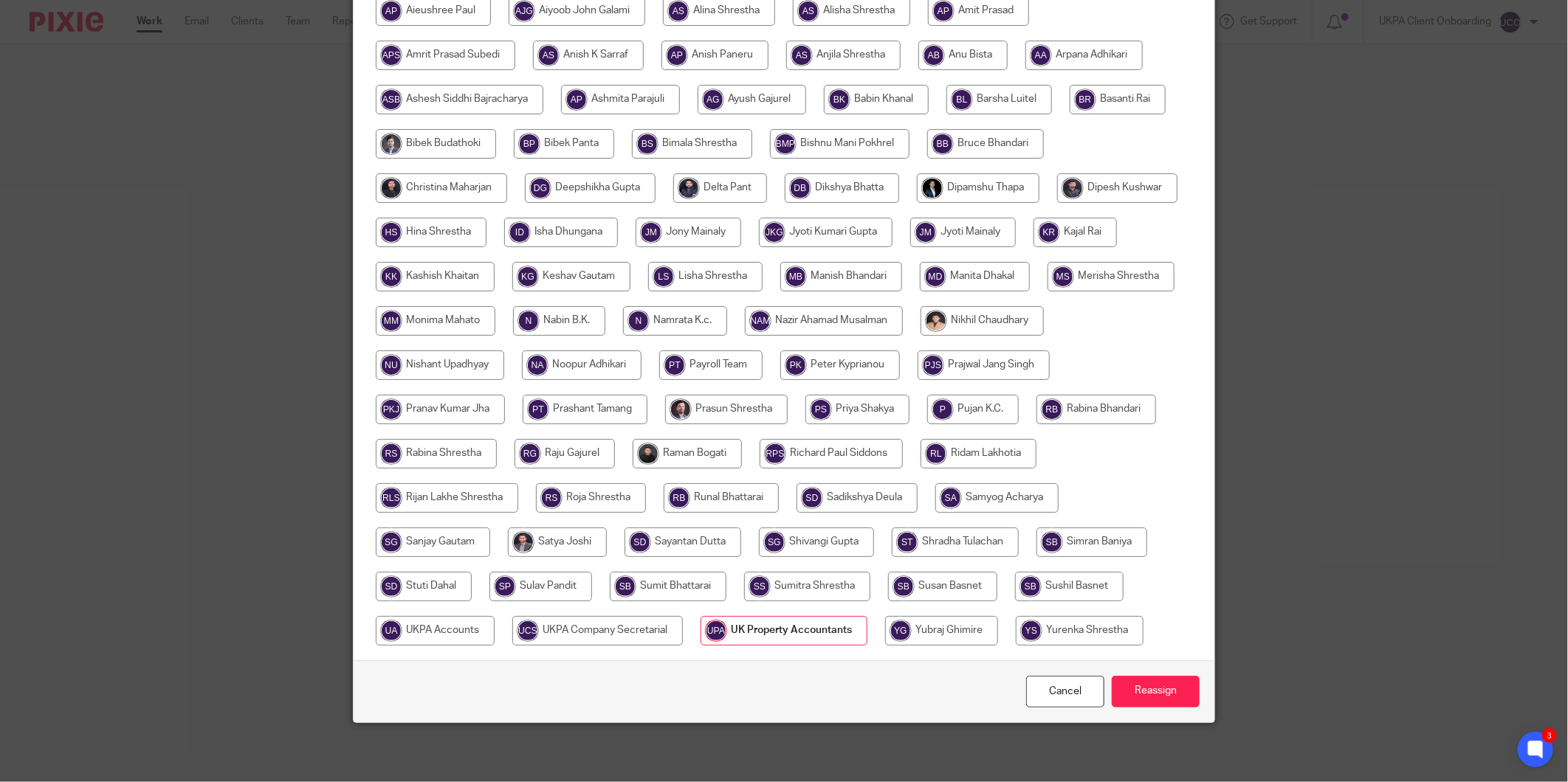
click at [495, 616] on input "radio" at bounding box center [435, 631] width 119 height 30
radio input "true"
click at [1132, 684] on input "Reassign" at bounding box center [1156, 692] width 88 height 32
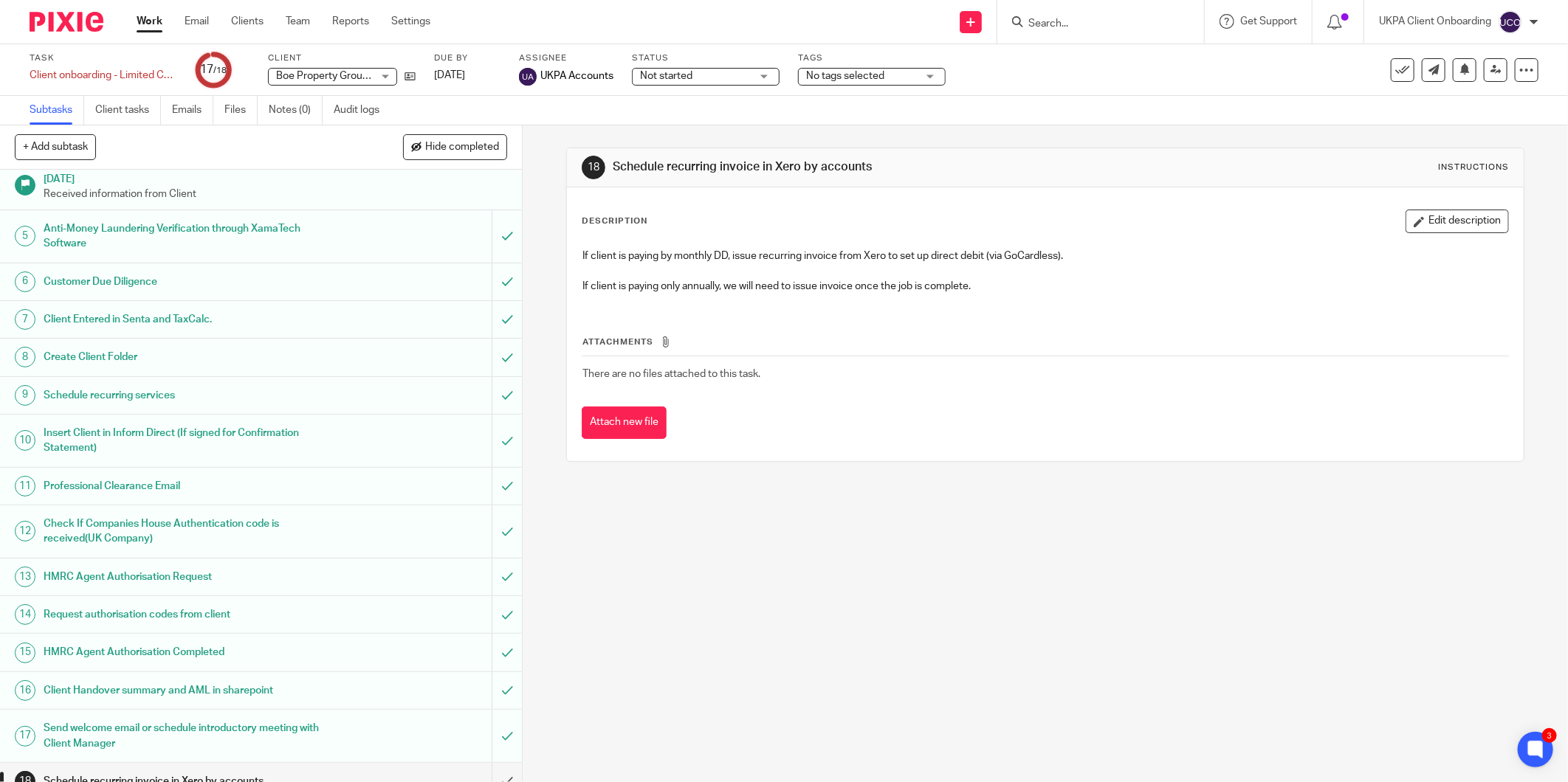
scroll to position [142, 0]
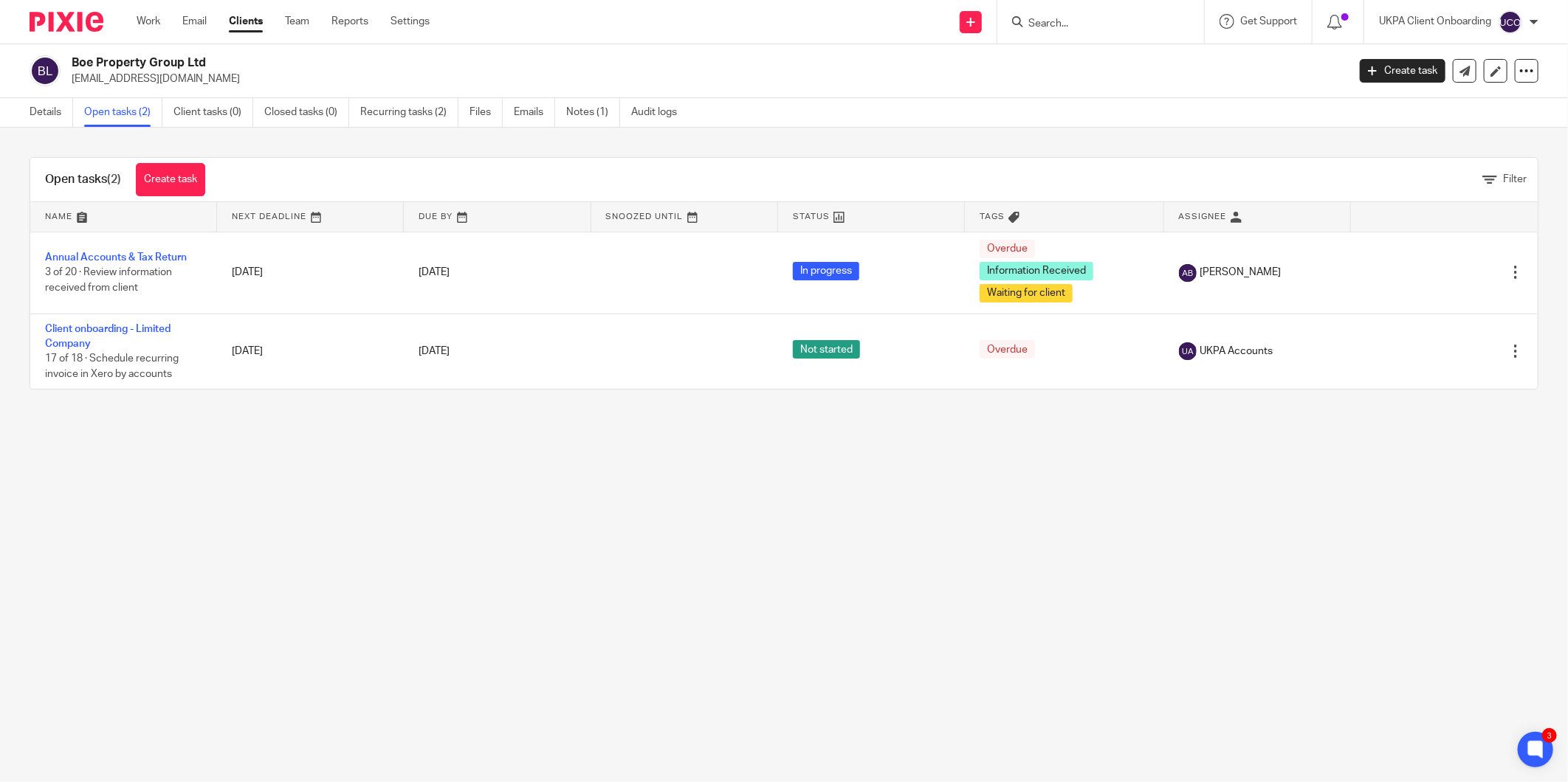
click at [301, 462] on main "Boe Property Group Ltd hello@boepropertygroup.co.uk Create task Update from Com…" at bounding box center [784, 391] width 1568 height 782
click at [36, 114] on link "Details" at bounding box center [51, 113] width 43 height 29
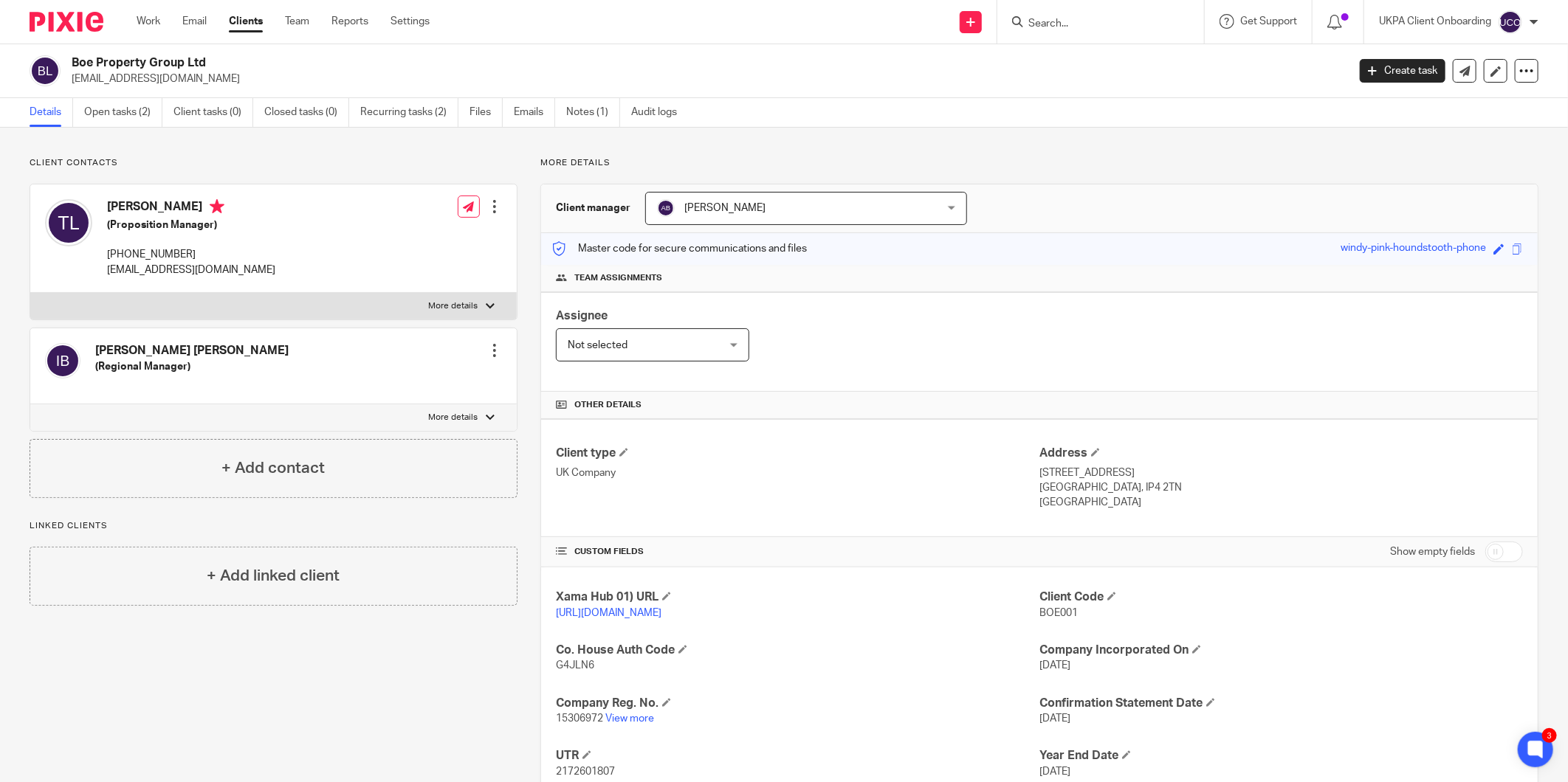
click at [1041, 17] on input "Search" at bounding box center [1093, 24] width 133 height 14
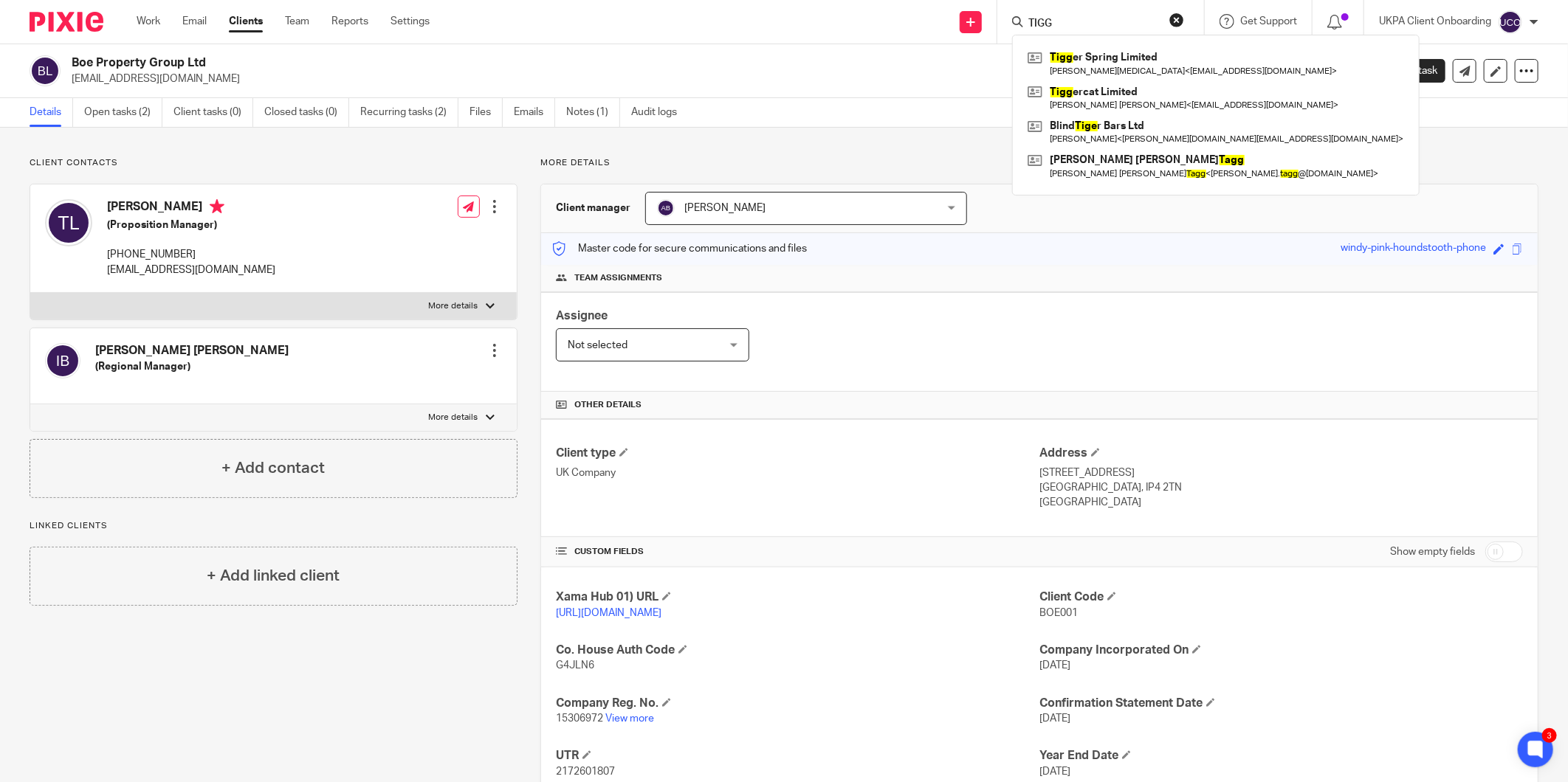
click at [1078, 20] on input "TIGG" at bounding box center [1093, 24] width 133 height 14
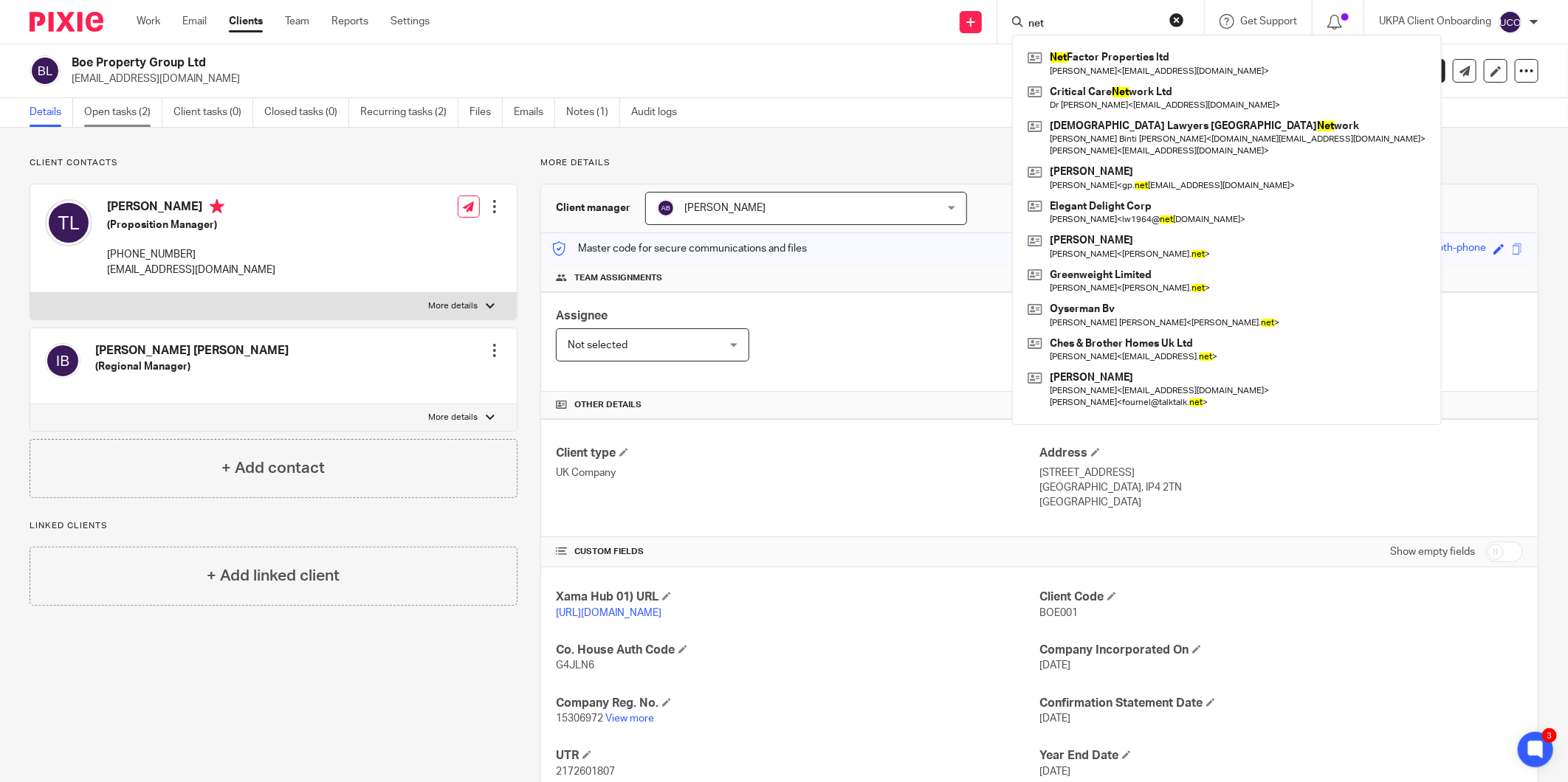
type input "net"
click at [114, 123] on link "Open tasks (2)" at bounding box center [123, 113] width 78 height 29
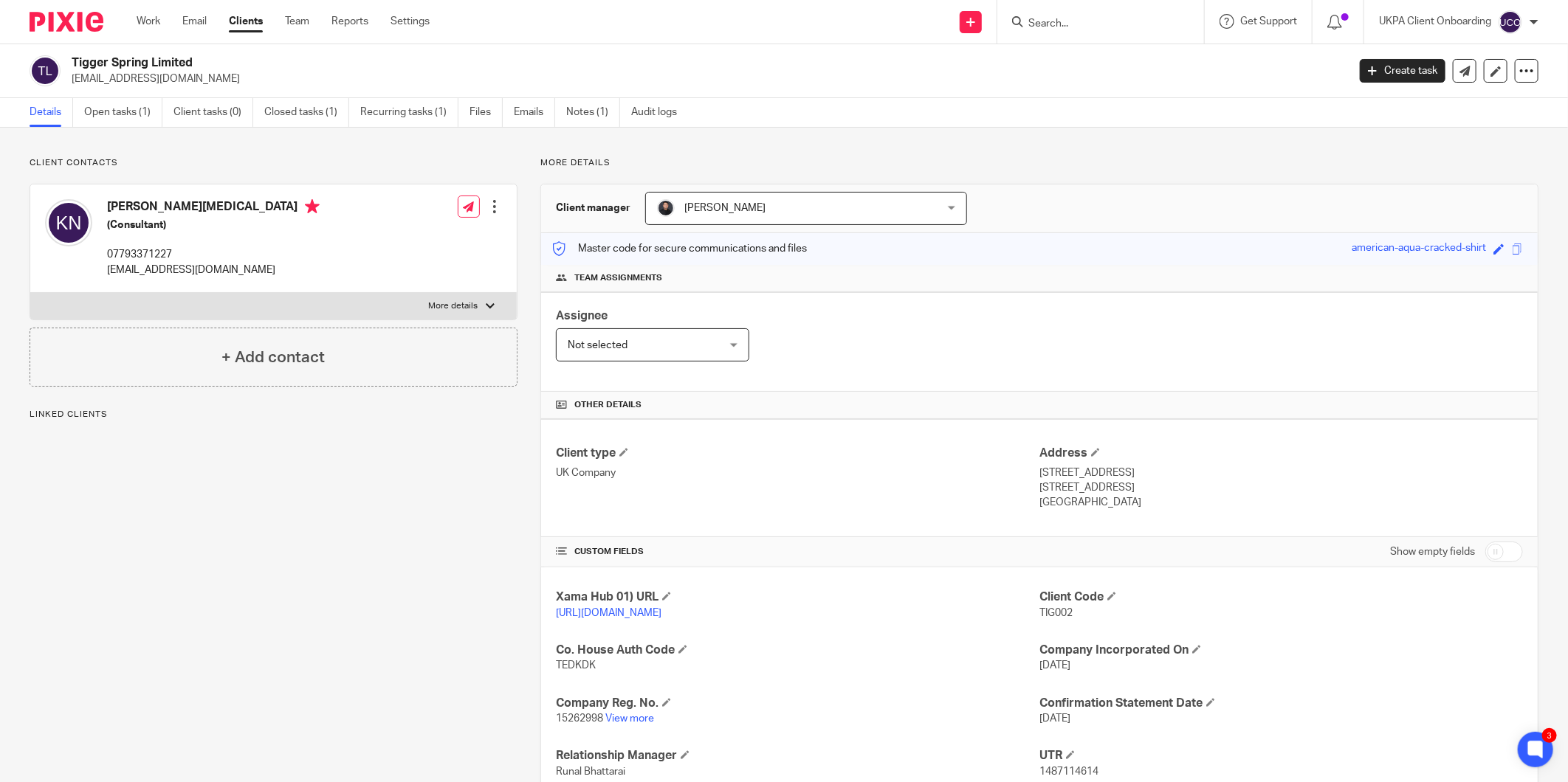
click at [102, 128] on div "Client contacts [PERSON_NAME][MEDICAL_DATA] (Consultant) 07793371227 [EMAIL_ADD…" at bounding box center [784, 533] width 1568 height 810
click at [108, 122] on link "Open tasks (1)" at bounding box center [123, 113] width 78 height 29
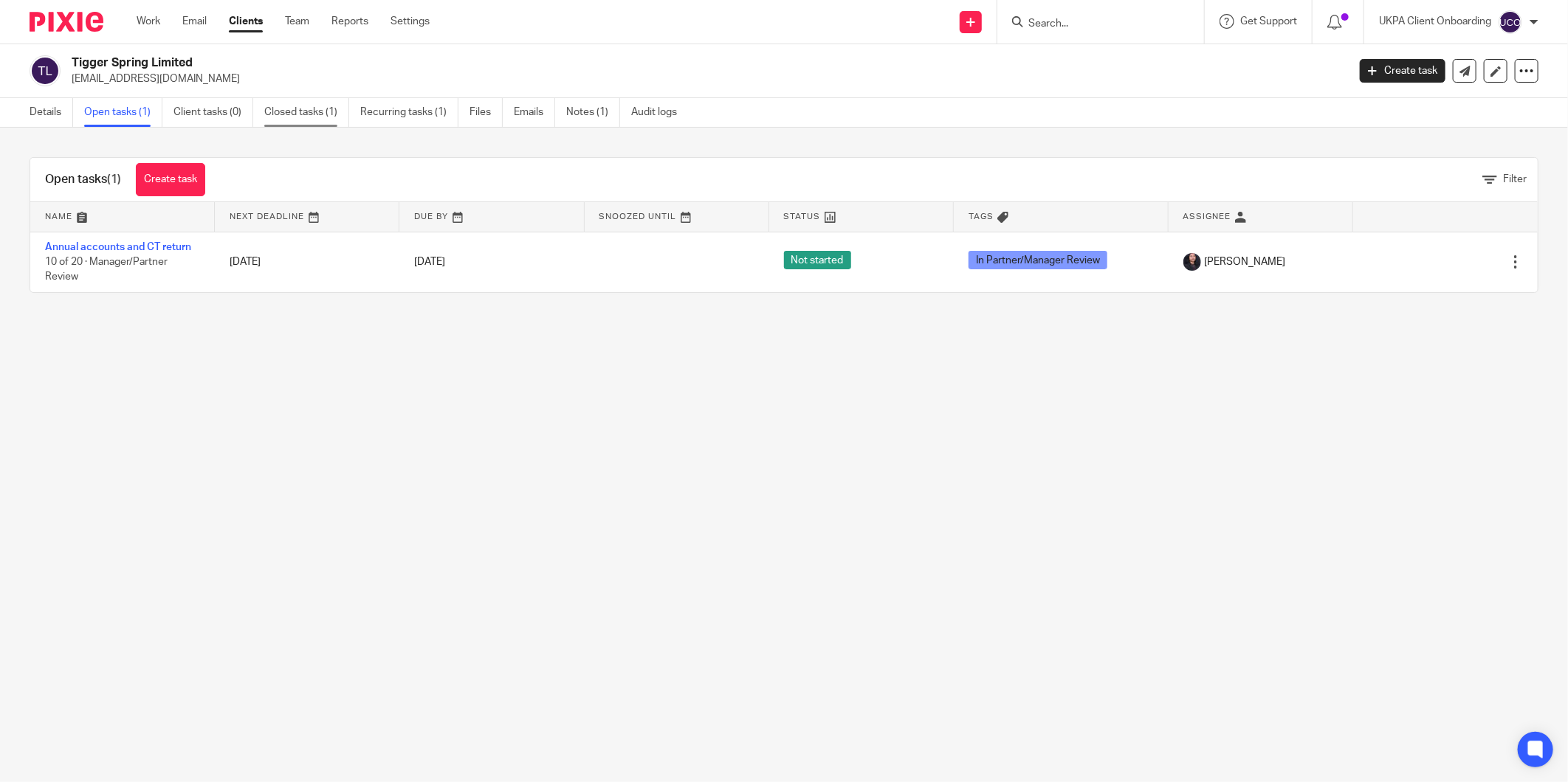
click at [296, 114] on link "Closed tasks (1)" at bounding box center [307, 113] width 85 height 29
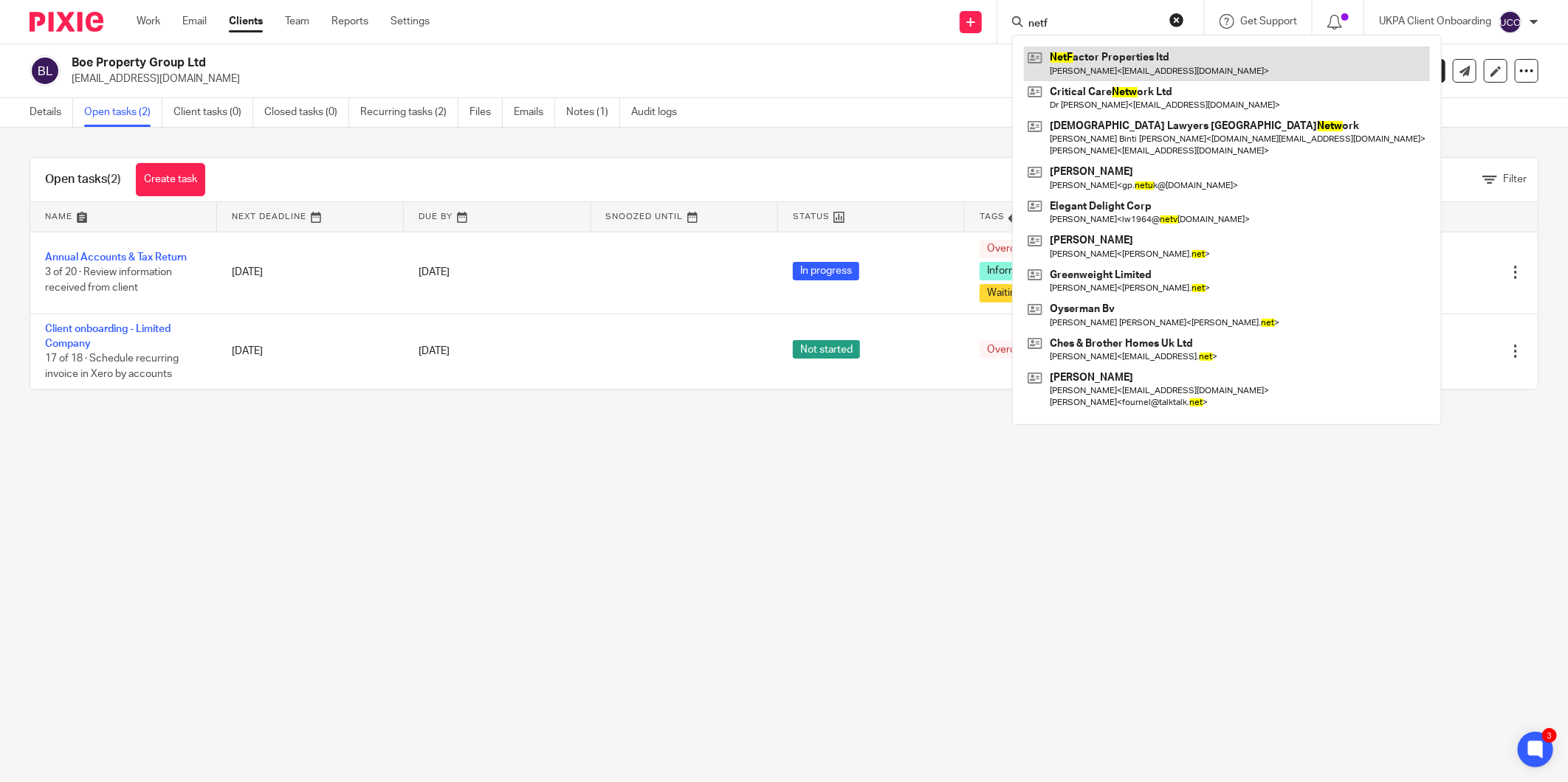
type input "netf"
click at [1098, 53] on link at bounding box center [1227, 63] width 406 height 34
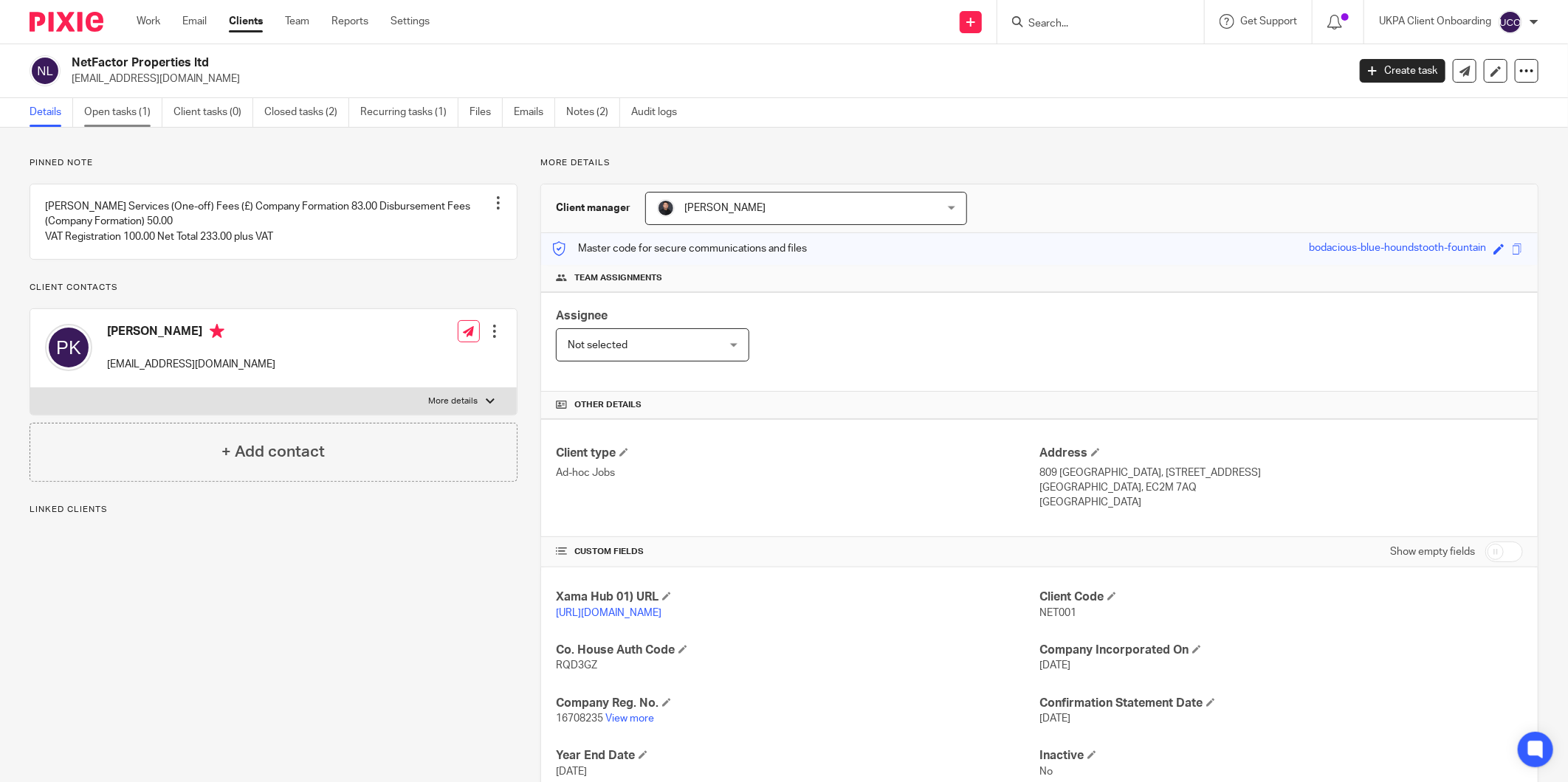
click at [137, 114] on link "Open tasks (1)" at bounding box center [123, 113] width 78 height 29
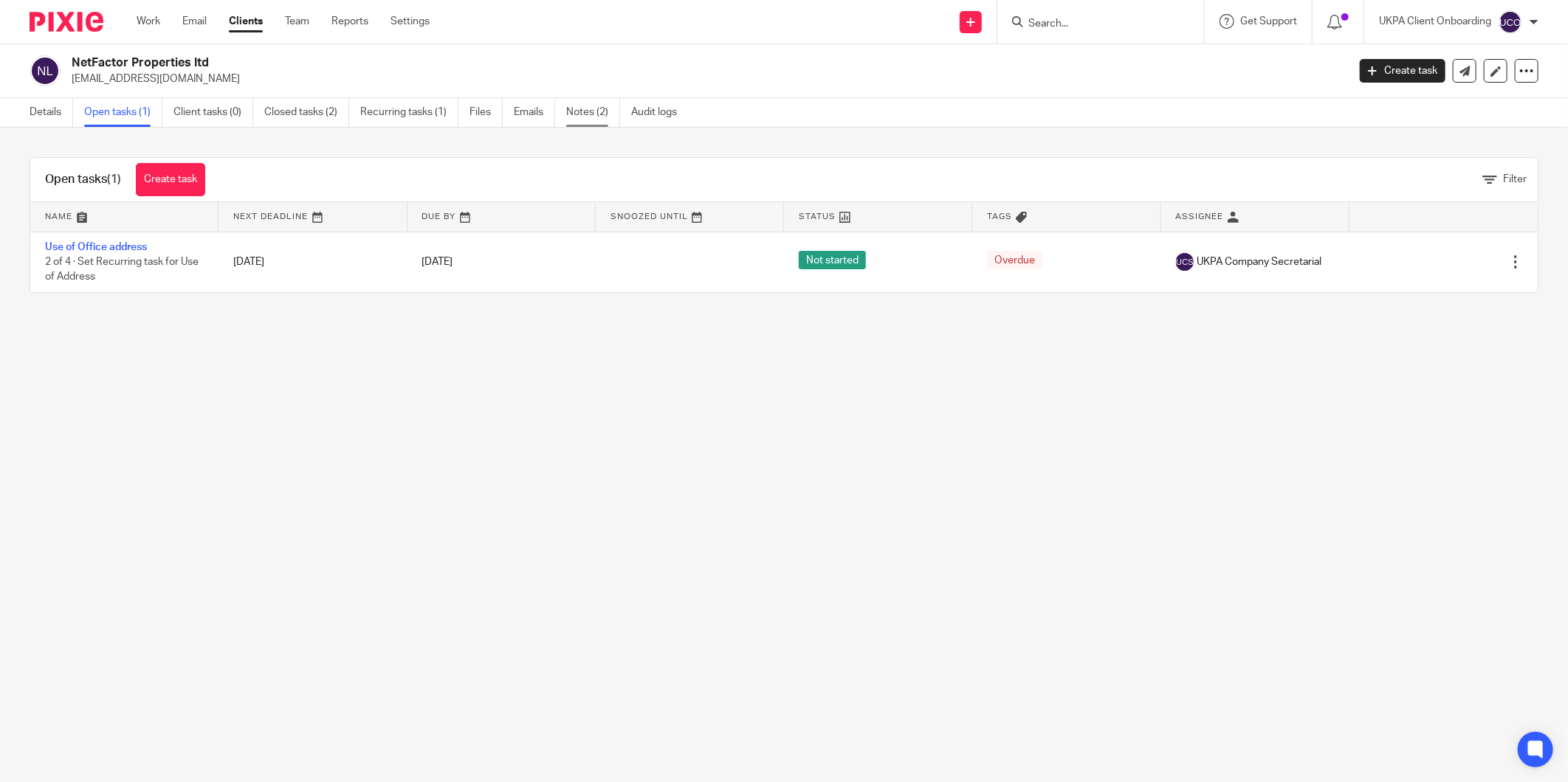
click at [580, 108] on link "Notes (2)" at bounding box center [592, 113] width 54 height 29
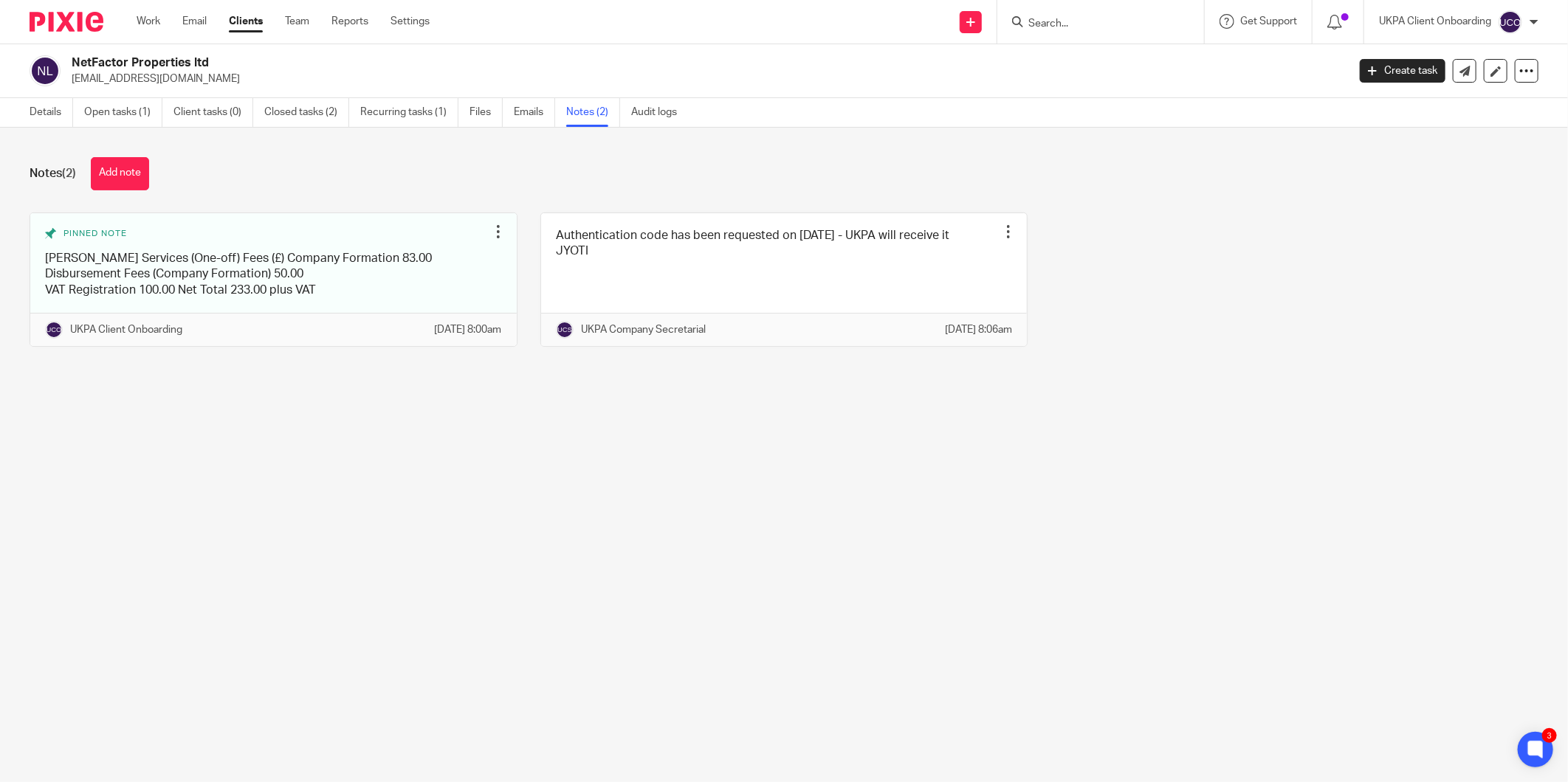
click at [40, 95] on div "NetFactor Properties ltd [PERSON_NAME][EMAIL_ADDRESS][DOMAIN_NAME] Create task …" at bounding box center [784, 70] width 1568 height 54
click at [34, 103] on link "Details" at bounding box center [51, 113] width 43 height 29
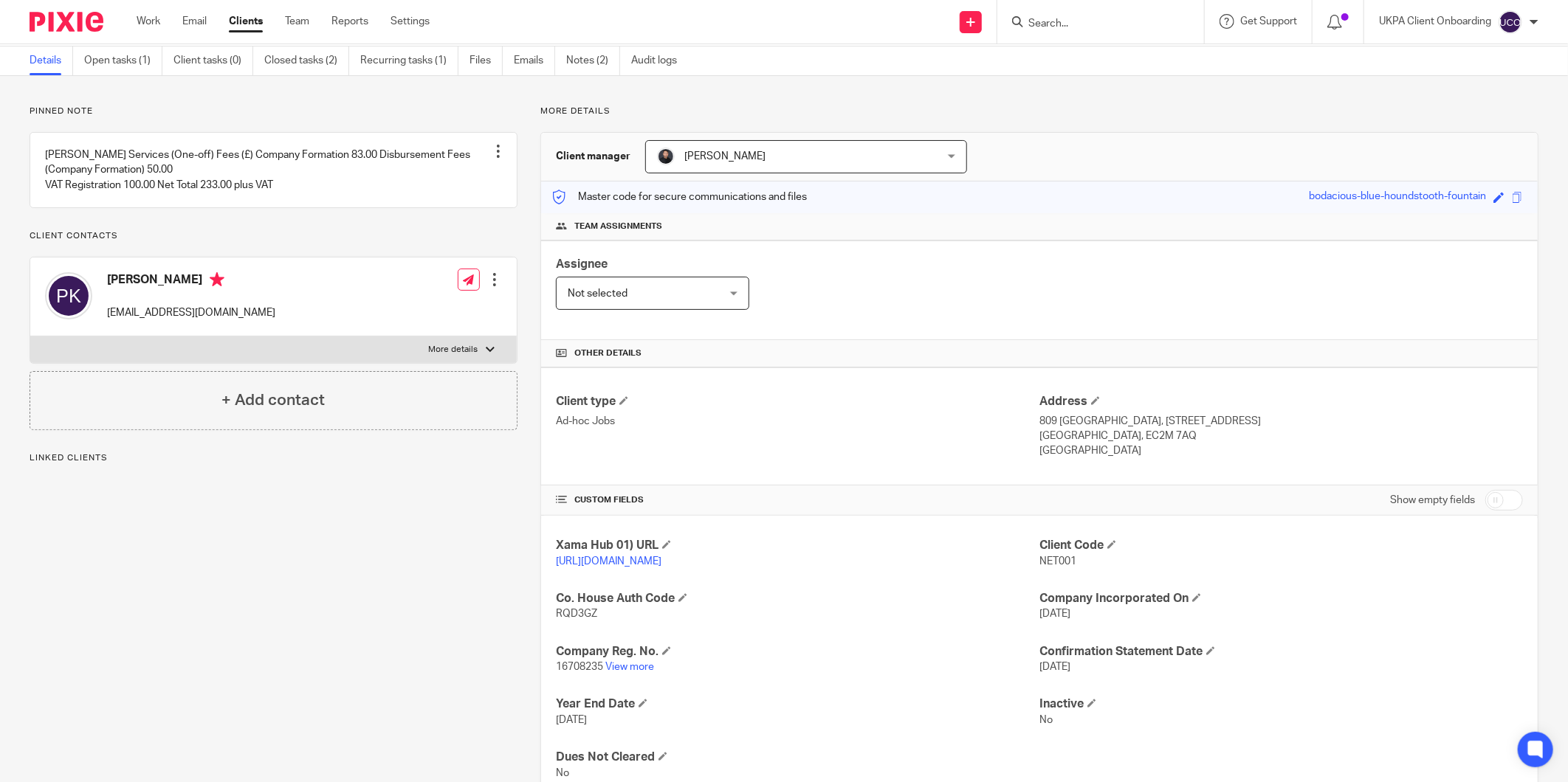
scroll to position [103, 0]
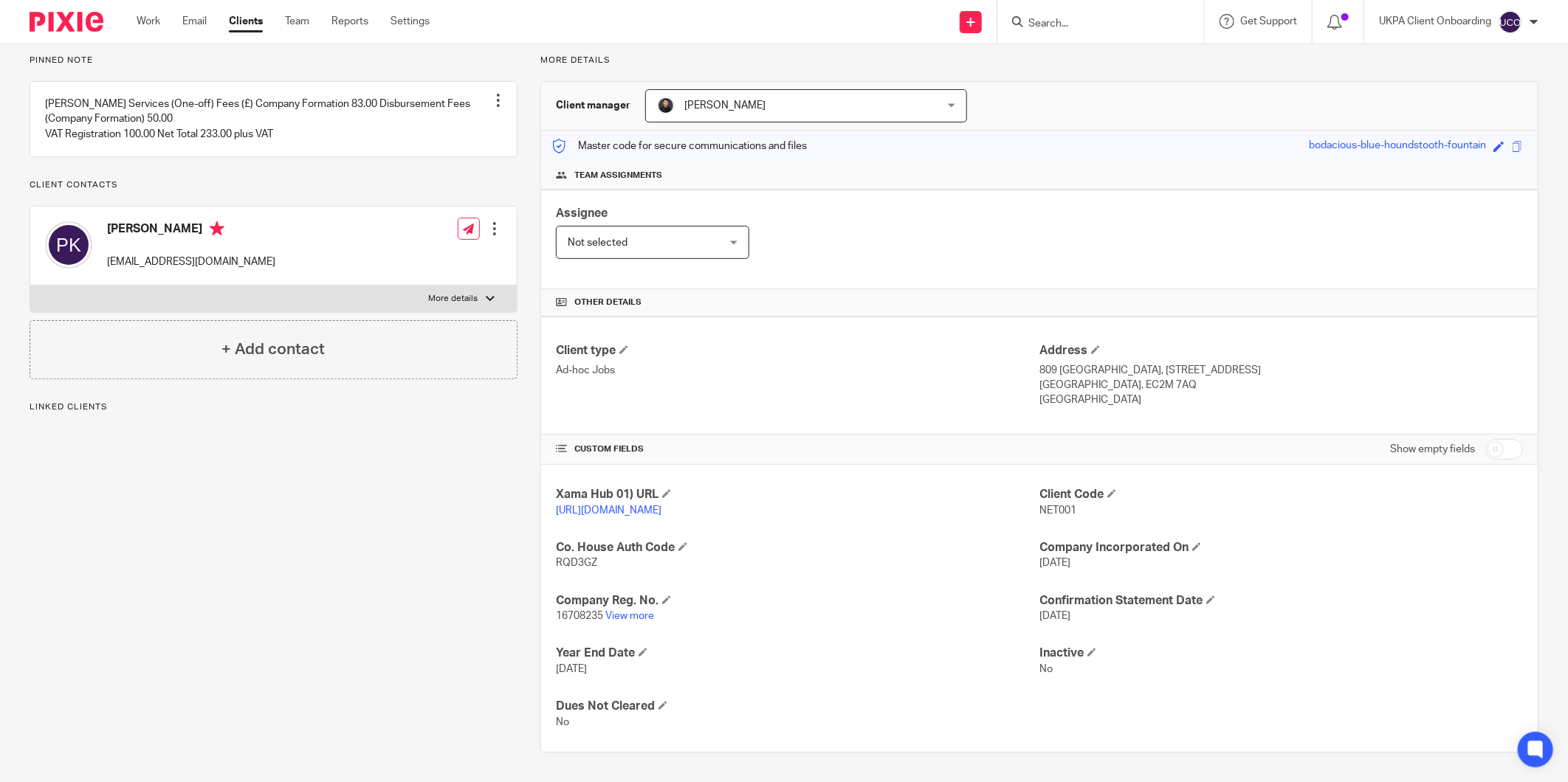
click at [1486, 444] on input "checkbox" at bounding box center [1504, 449] width 38 height 20
checkbox input "true"
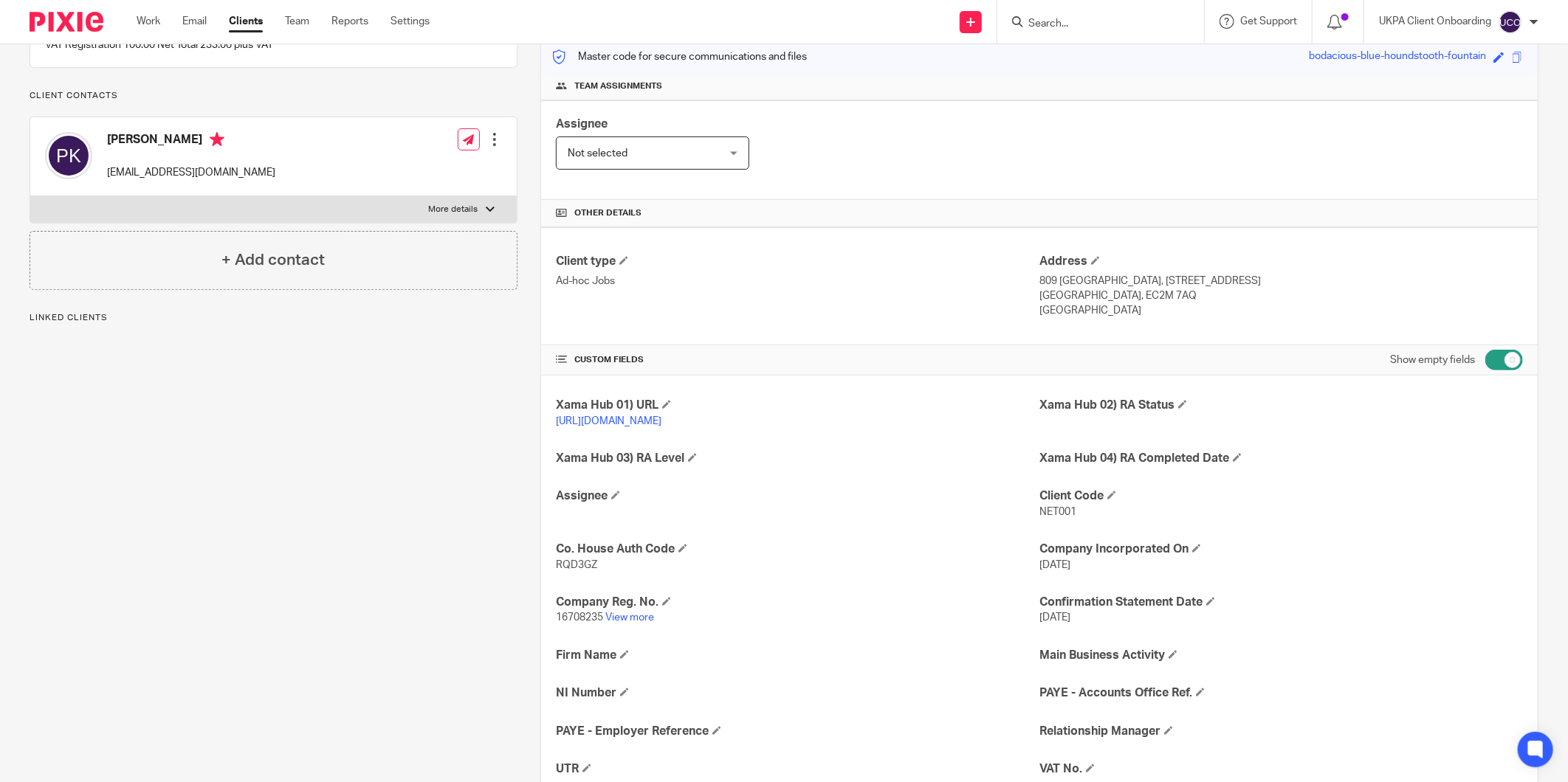
scroll to position [349, 0]
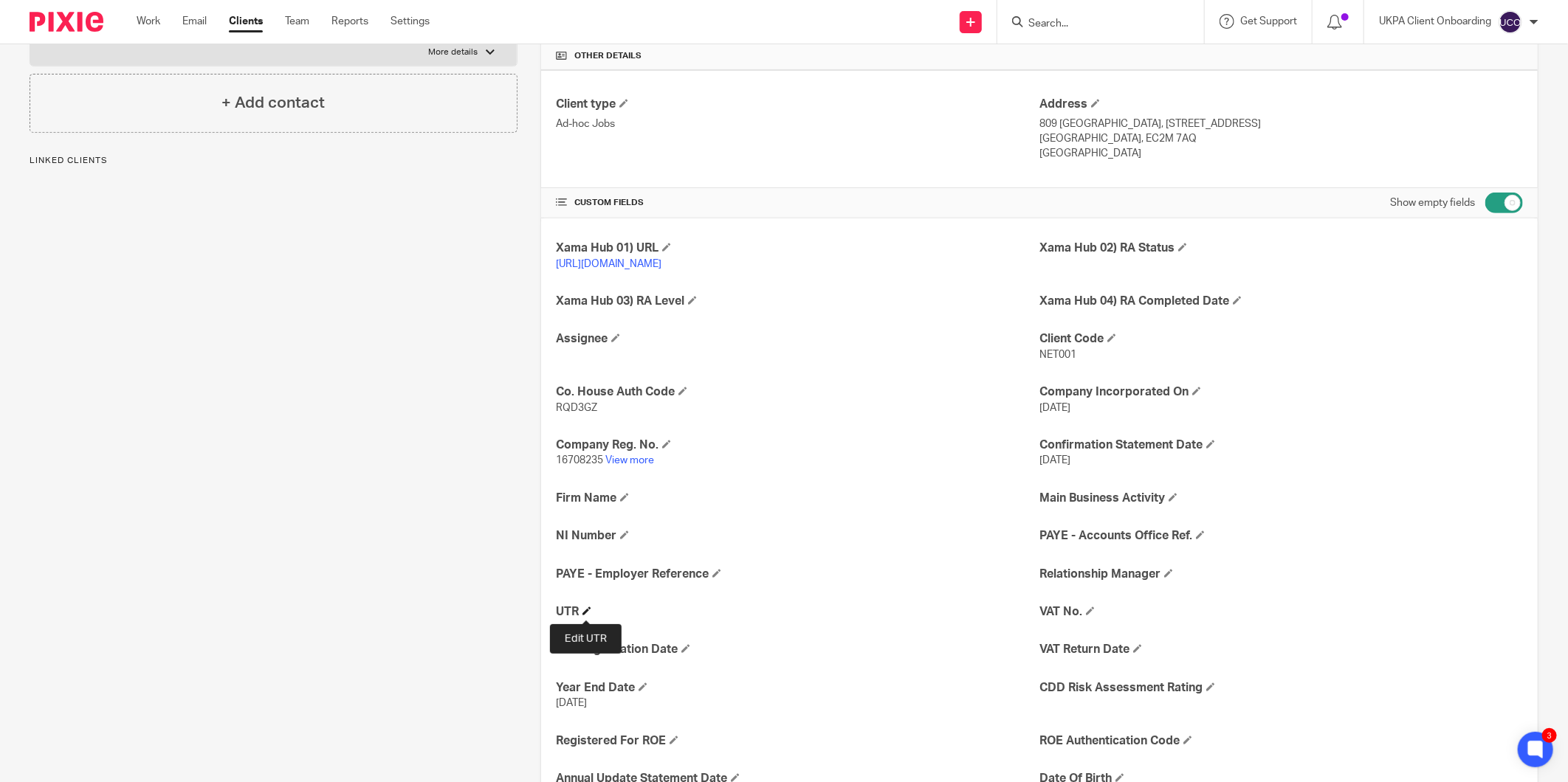
click at [585, 609] on span at bounding box center [587, 611] width 9 height 9
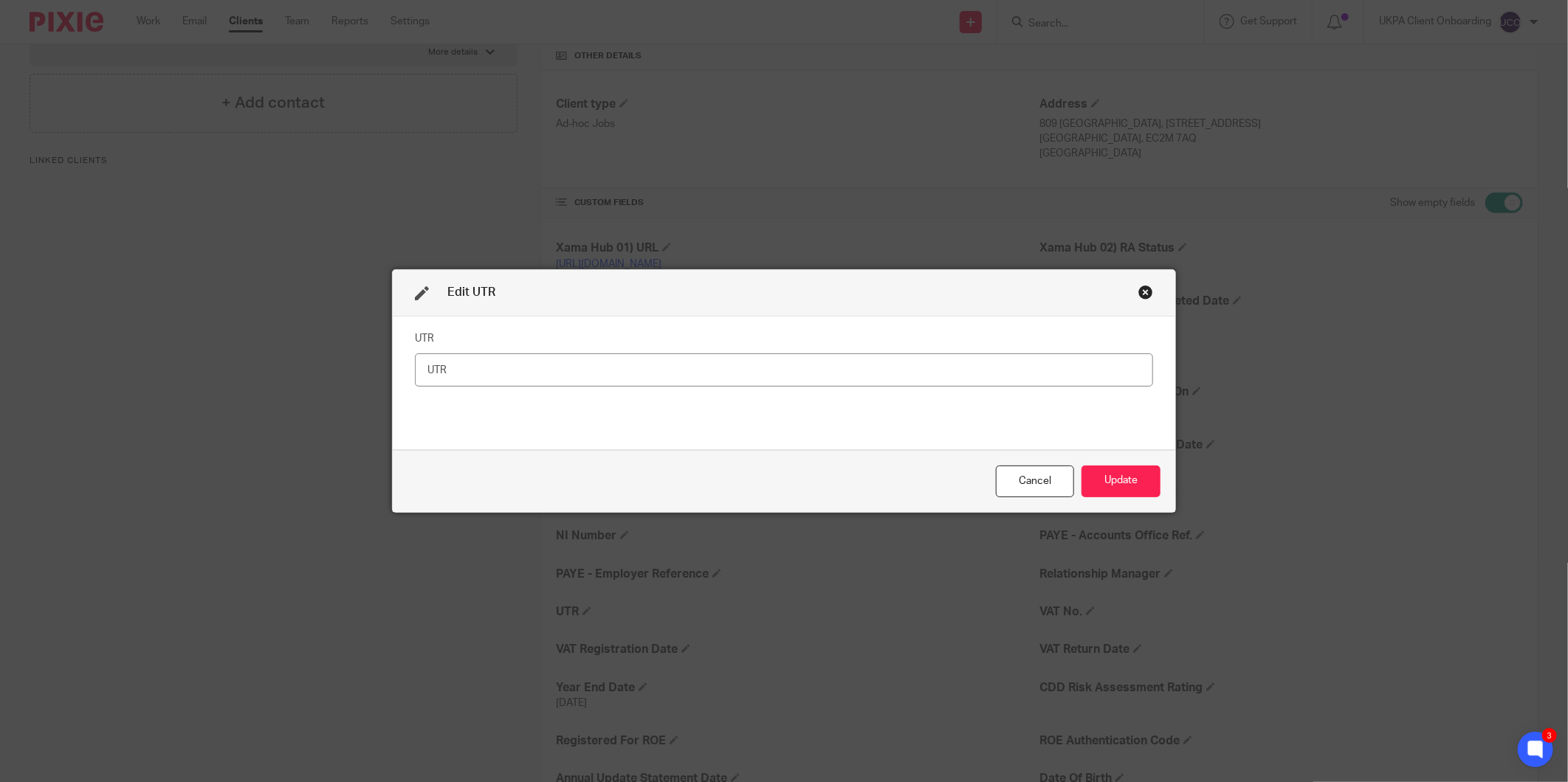
click at [686, 367] on input "text" at bounding box center [784, 370] width 739 height 33
type input "3569326964"
click at [1100, 476] on button "Update" at bounding box center [1121, 481] width 79 height 32
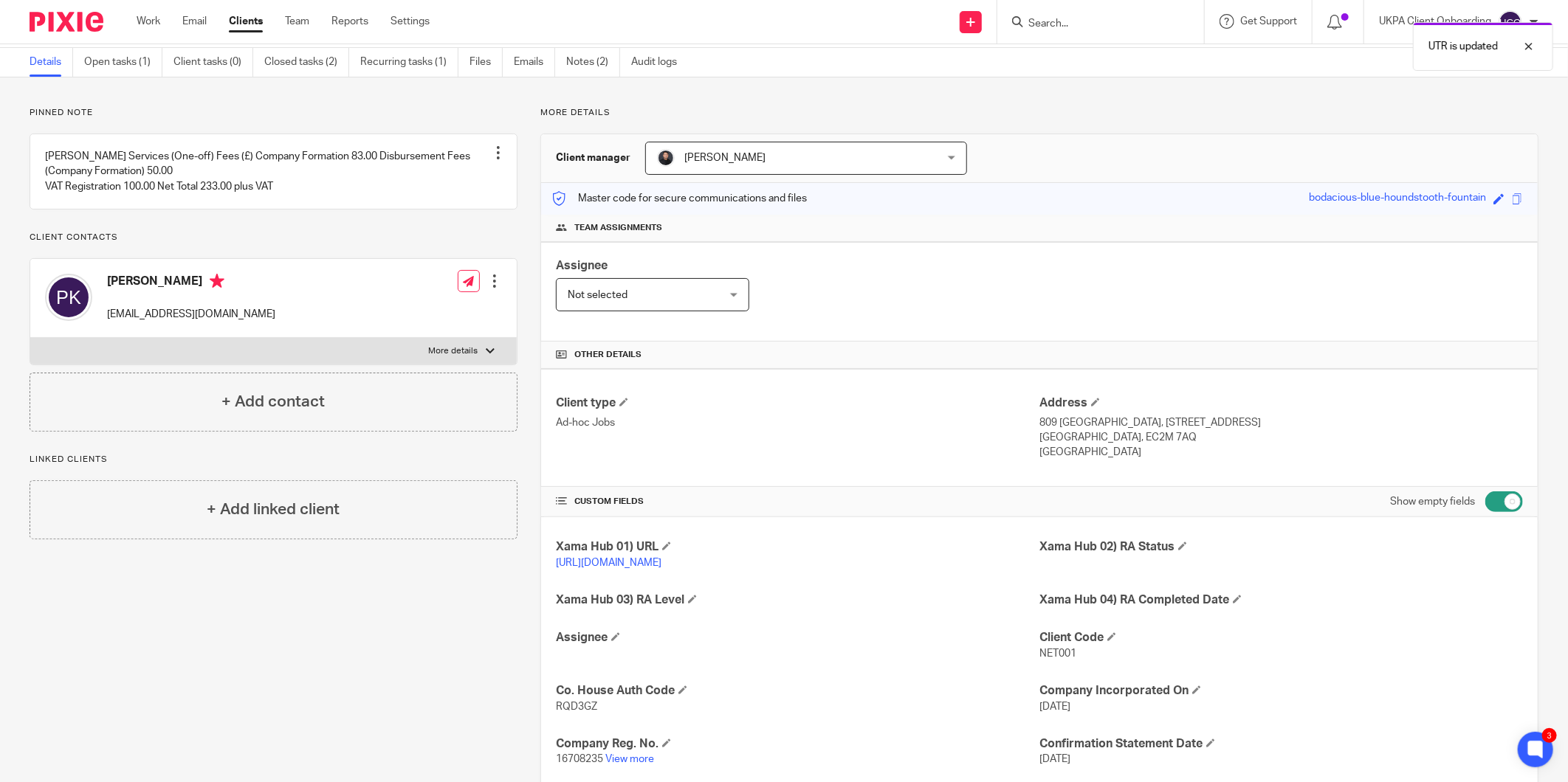
scroll to position [0, 0]
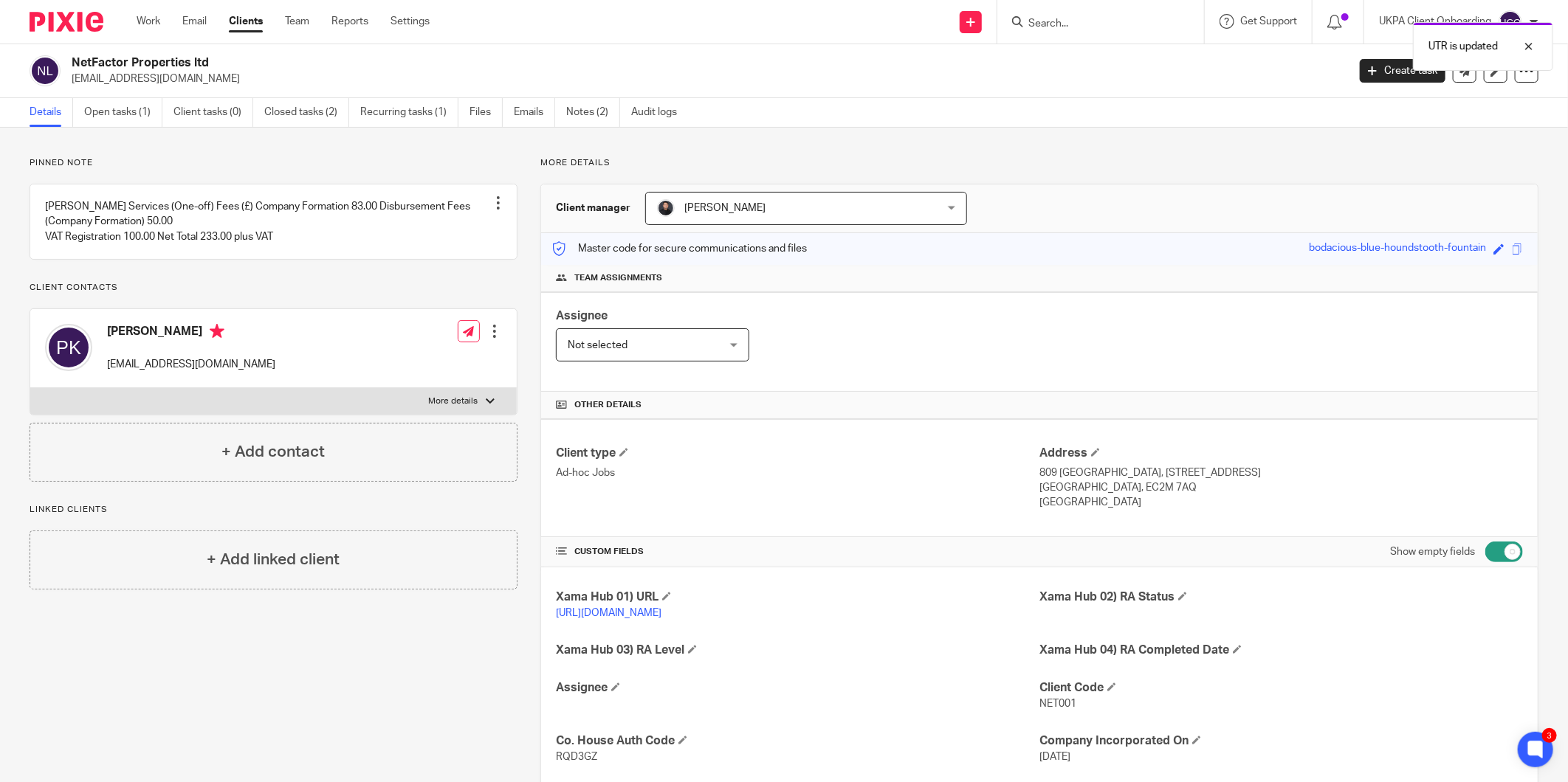
click at [138, 76] on p "[EMAIL_ADDRESS][DOMAIN_NAME]" at bounding box center [704, 79] width 1266 height 14
click at [138, 76] on p "paola.koundourioti@gmail.com" at bounding box center [704, 79] width 1266 height 14
copy main "paola.koundourioti@gmail.com Create task Update from Companies House Export dat…"
click at [159, 61] on h2 "NetFactor Properties ltd" at bounding box center [578, 63] width 1013 height 15
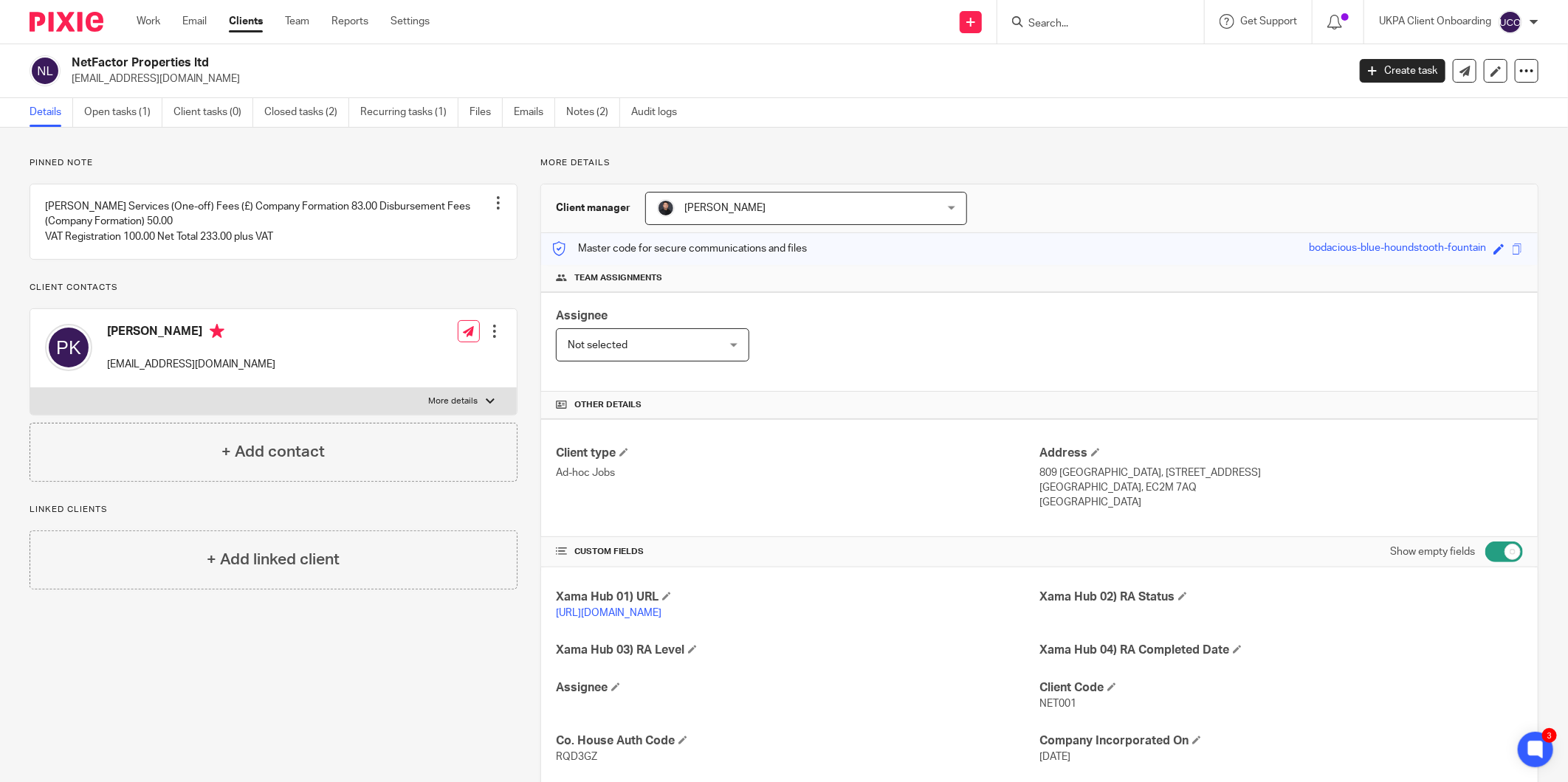
click at [159, 61] on h2 "NetFactor Properties ltd" at bounding box center [578, 63] width 1013 height 15
copy div "NetFactor Properties ltd"
click at [207, 86] on div "NetFactor Properties ltd paola.koundourioti@gmail.com Create task Update from C…" at bounding box center [784, 70] width 1568 height 54
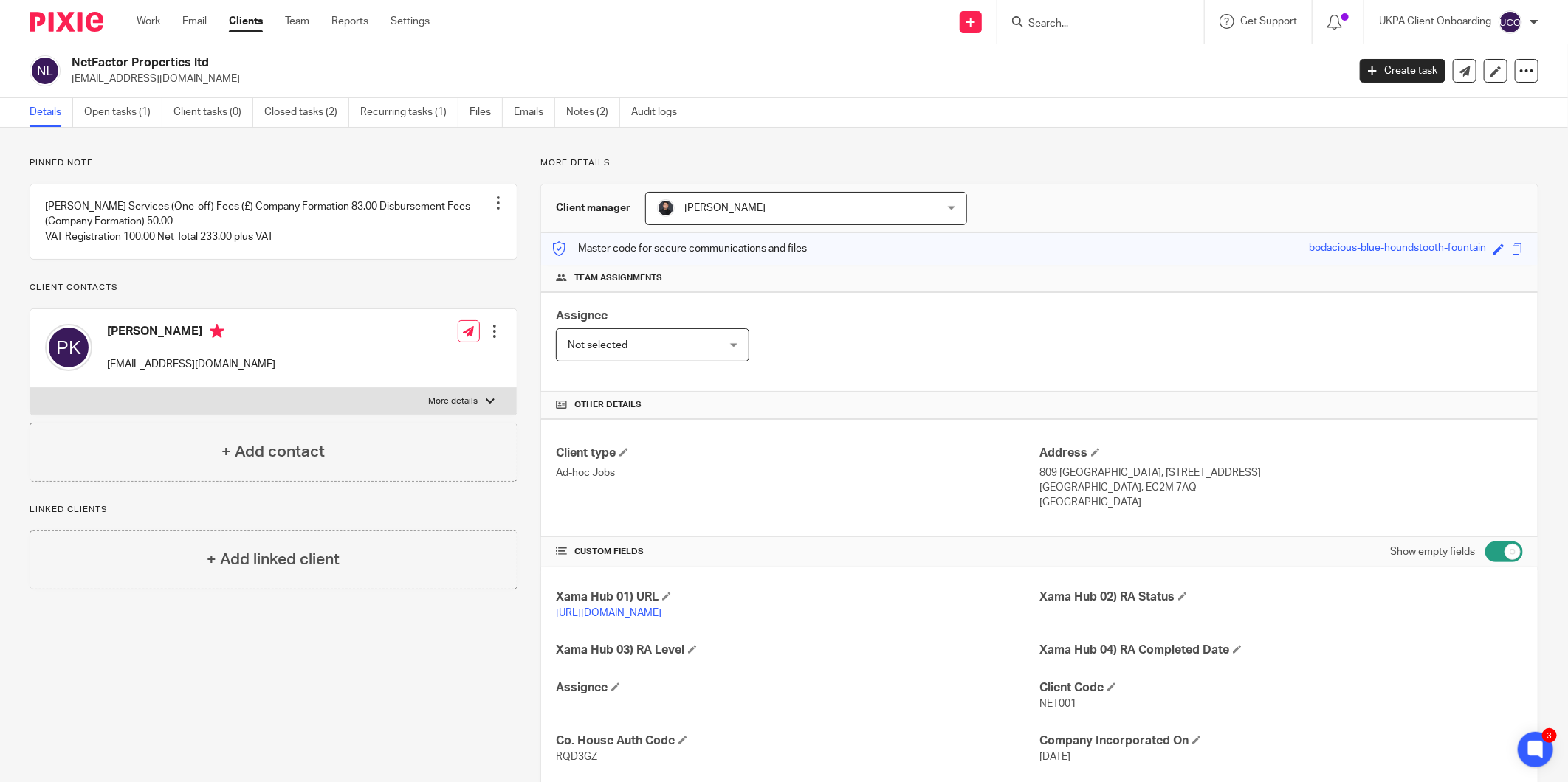
click at [207, 86] on div "NetFactor Properties ltd paola.koundourioti@gmail.com Create task Update from C…" at bounding box center [784, 70] width 1568 height 54
copy main "paola.koundourioti@gmail.com Create task Update from Companies House Export dat…"
click at [164, 57] on h2 "NetFactor Properties ltd" at bounding box center [578, 63] width 1013 height 15
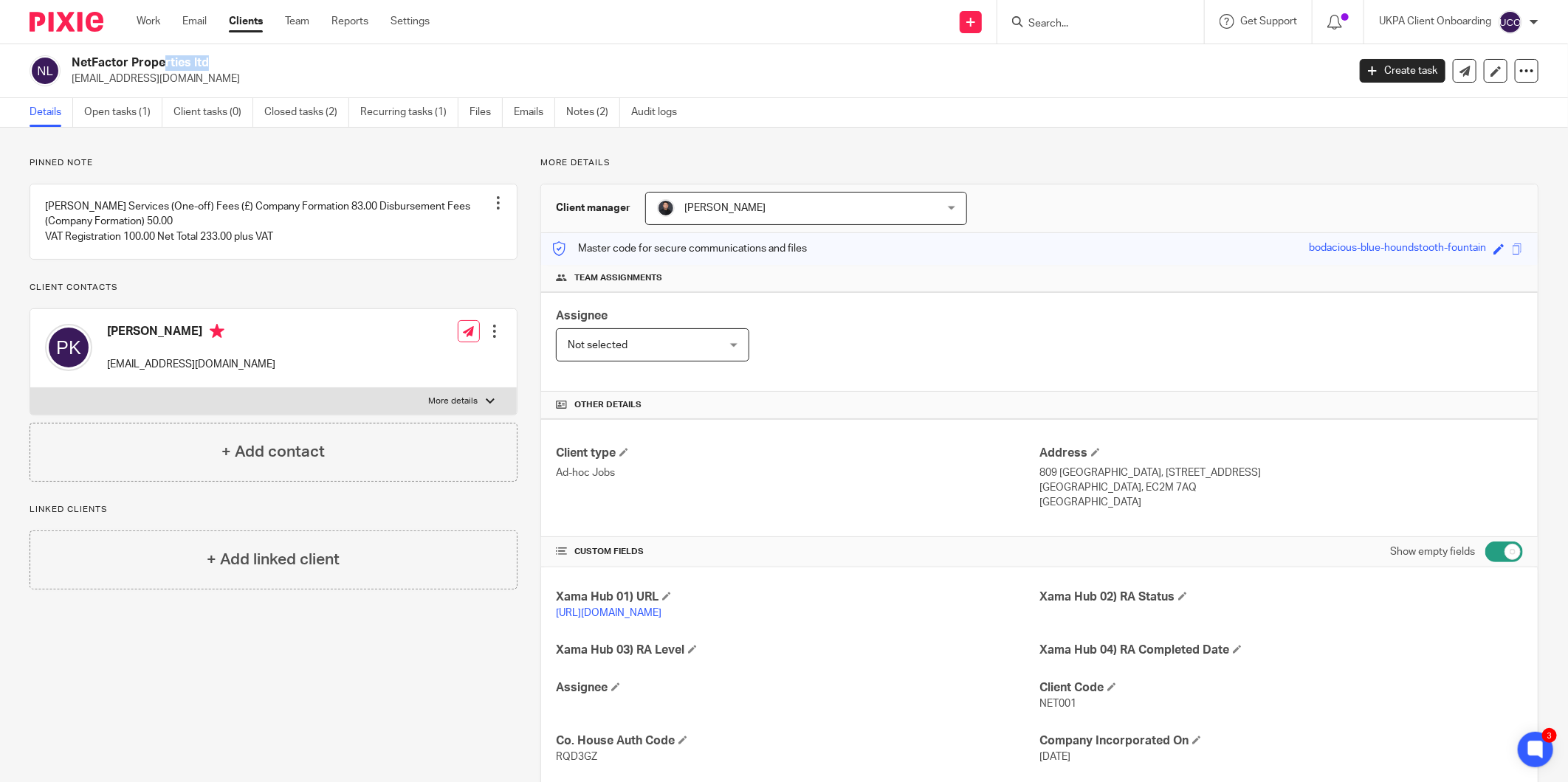
click at [164, 57] on h2 "NetFactor Properties ltd" at bounding box center [578, 63] width 1013 height 15
copy div "NetFactor Properties ltd"
click at [1043, 699] on span "NET001" at bounding box center [1057, 704] width 37 height 11
copy span "NET001"
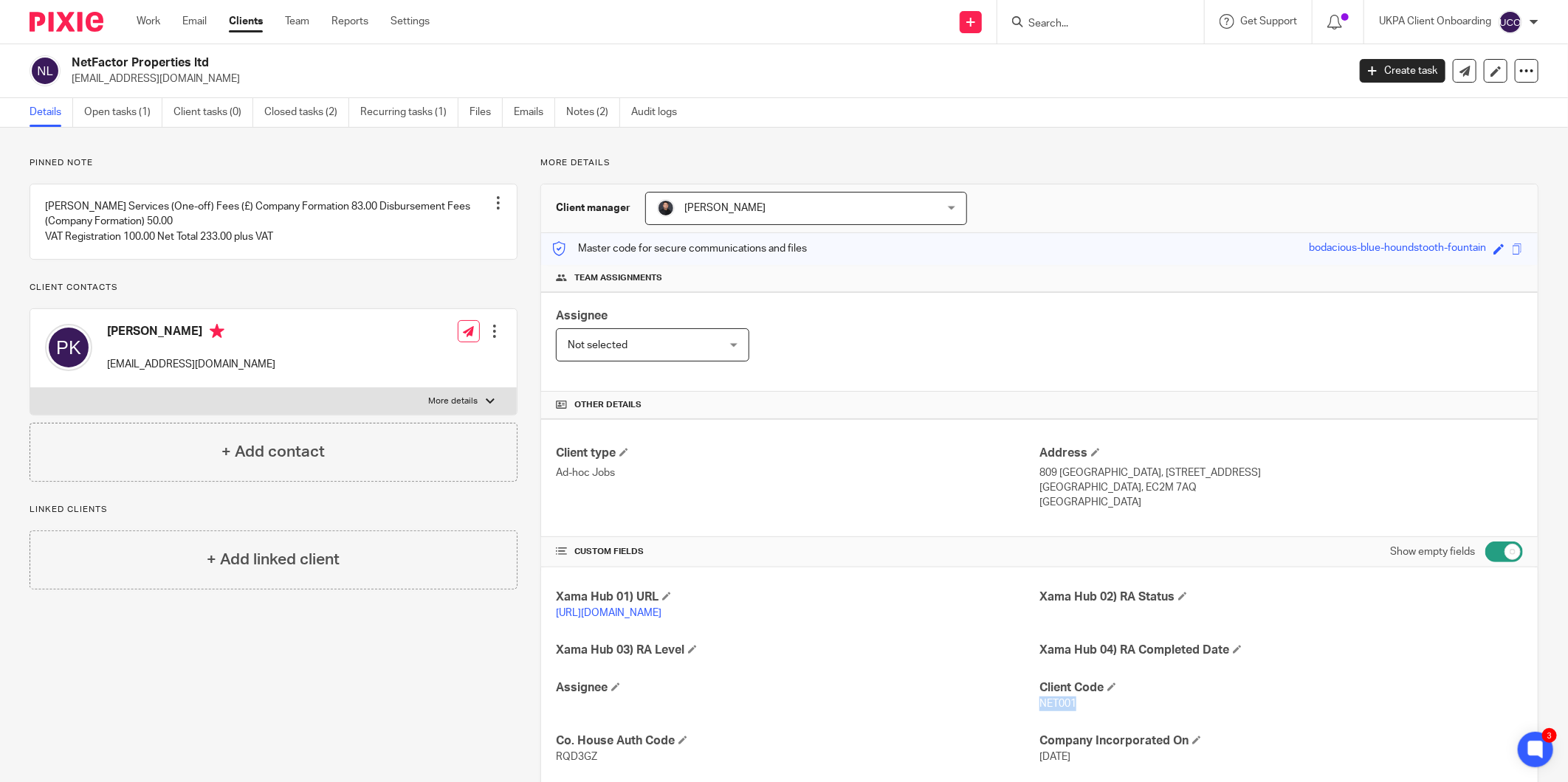
click at [1054, 30] on form at bounding box center [1106, 22] width 158 height 18
click at [1059, 15] on form at bounding box center [1106, 22] width 158 height 18
click at [1044, 23] on input "Search" at bounding box center [1093, 24] width 133 height 14
paste input "[EMAIL_ADDRESS][DOMAIN_NAME]"
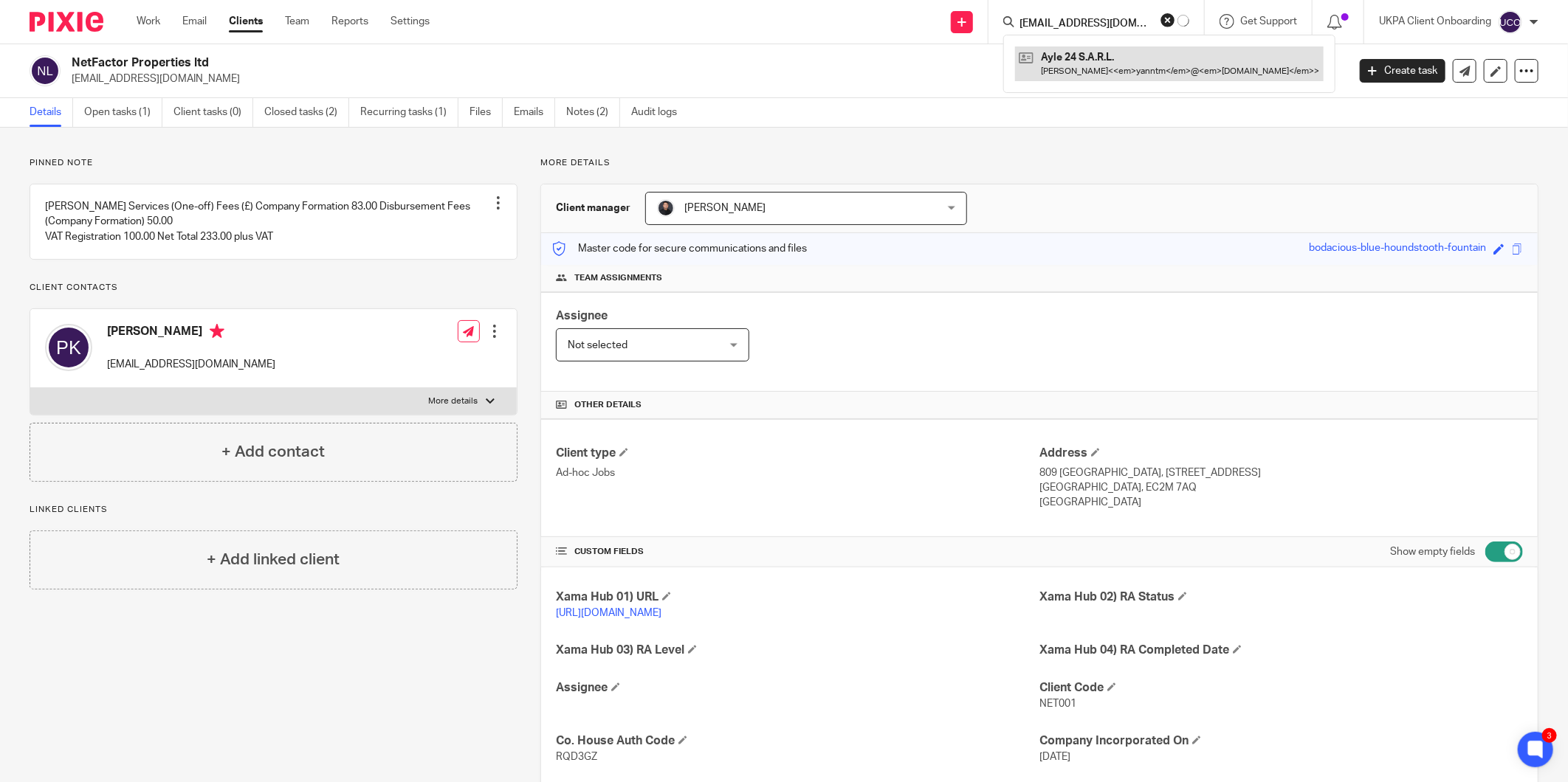
type input "[EMAIL_ADDRESS][DOMAIN_NAME]"
click at [1063, 58] on link at bounding box center [1130, 63] width 213 height 34
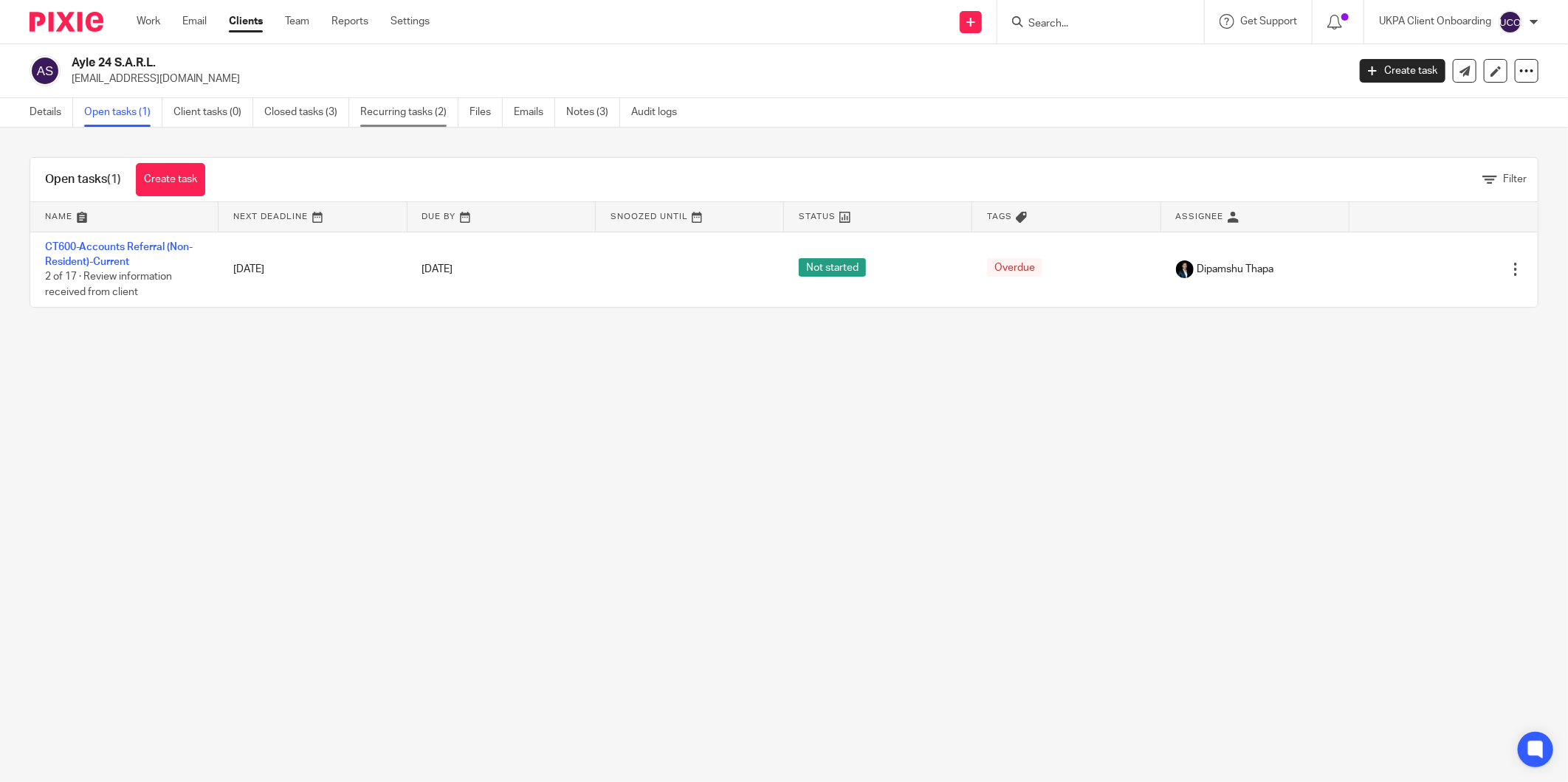
click at [396, 114] on link "Recurring tasks (2)" at bounding box center [410, 113] width 98 height 29
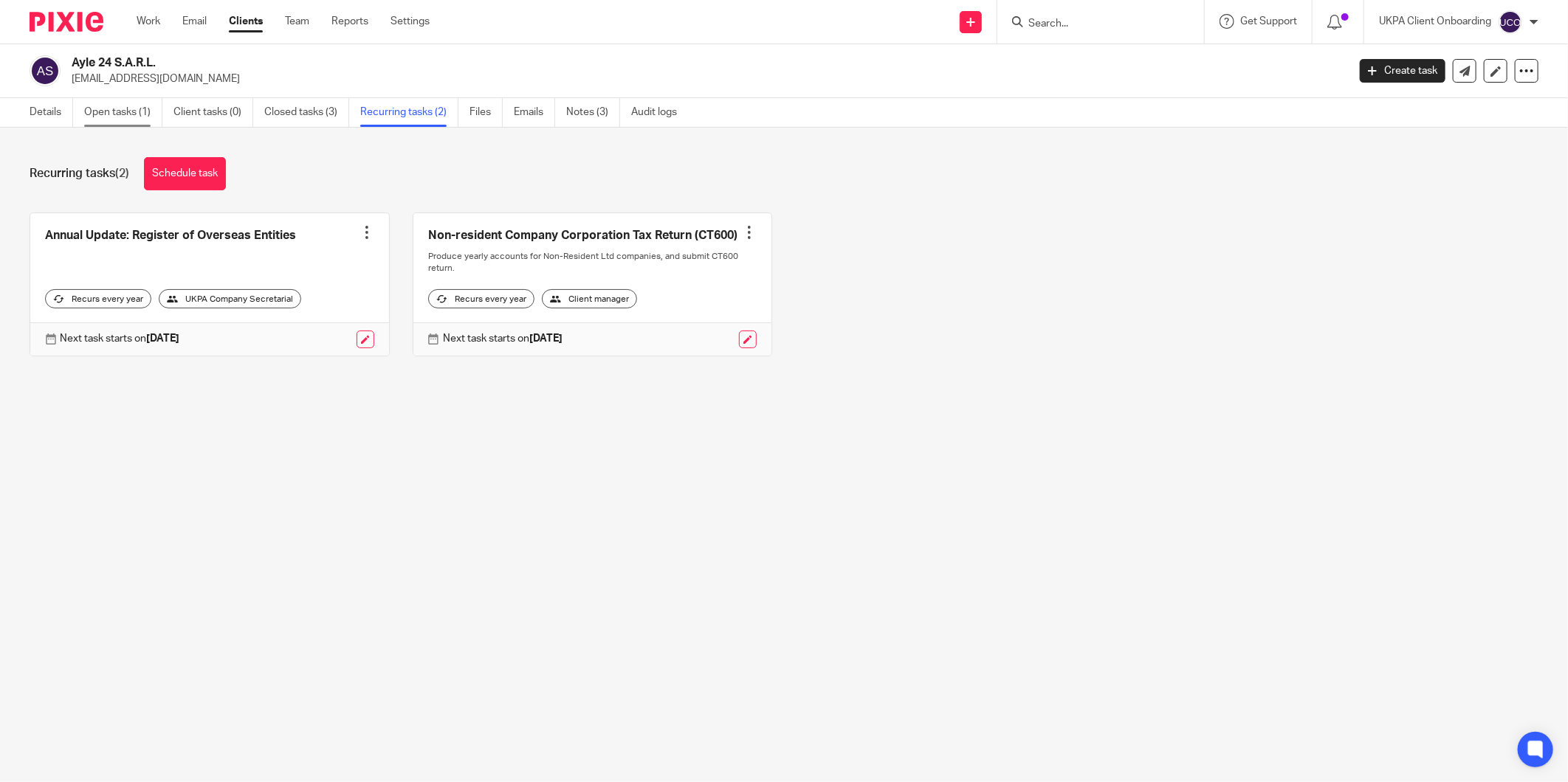
click at [141, 104] on link "Open tasks (1)" at bounding box center [123, 113] width 78 height 29
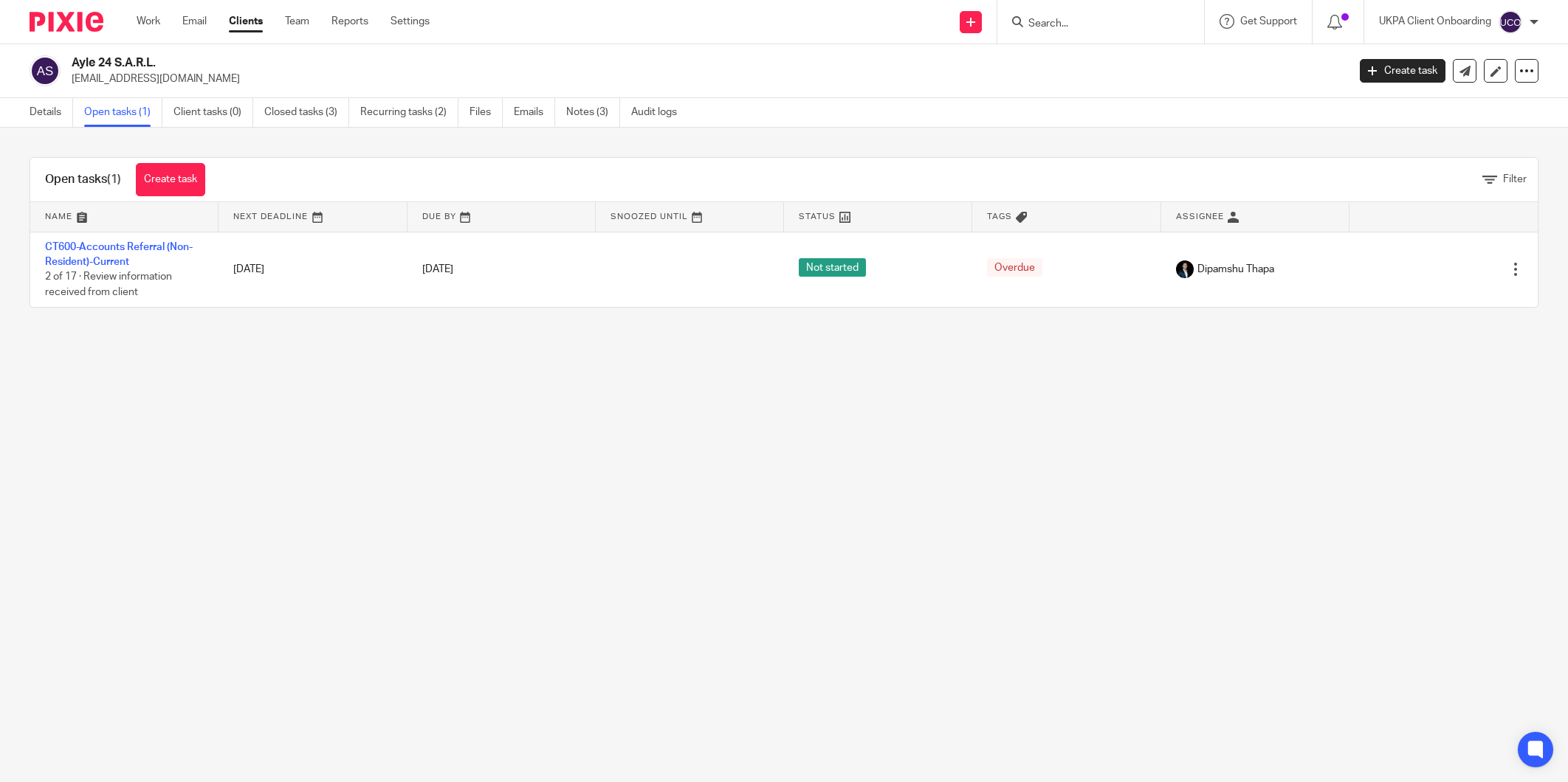
click at [166, 171] on link "Create task" at bounding box center [170, 179] width 70 height 33
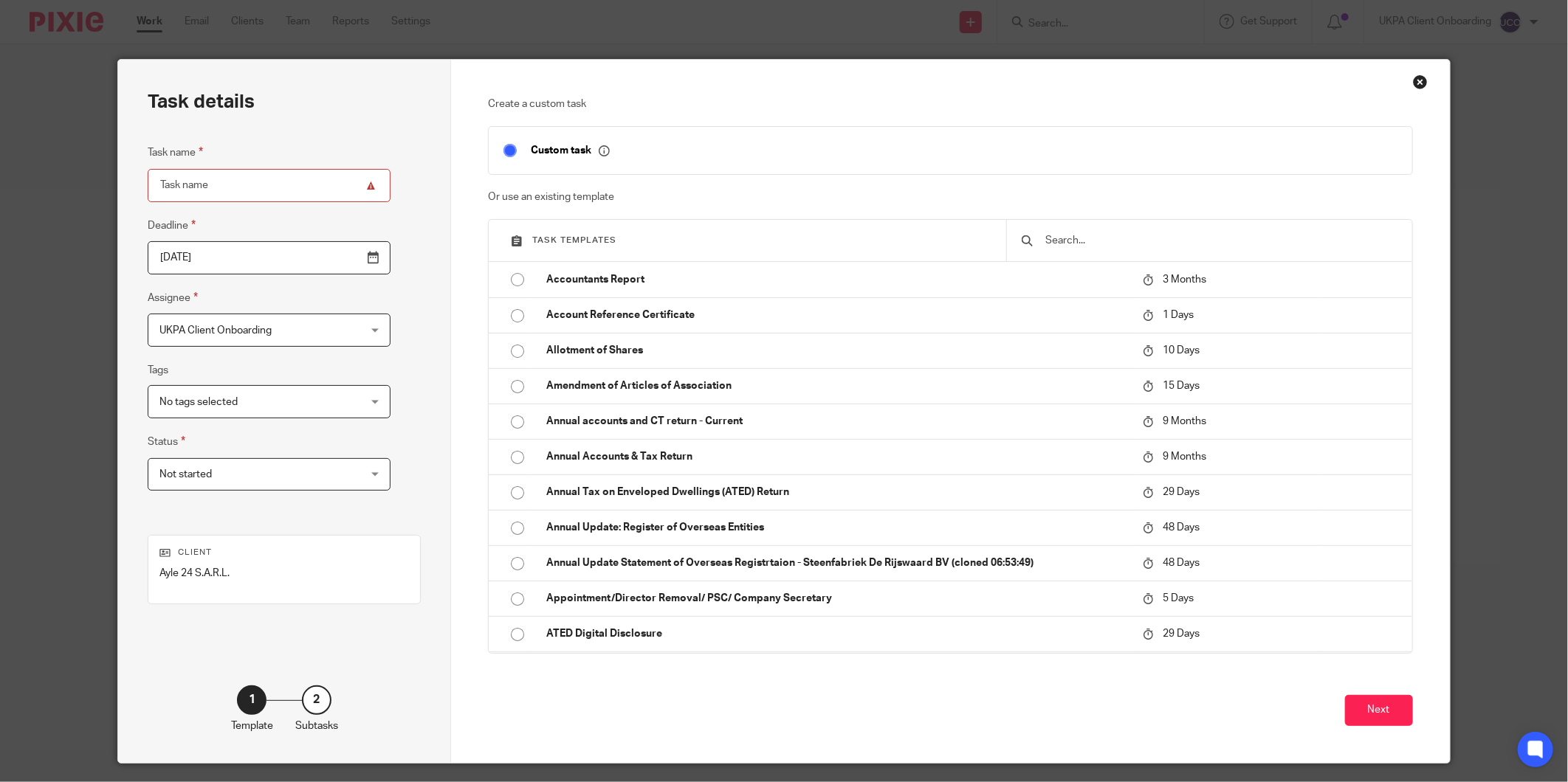
click at [1413, 79] on div "Close this dialog window" at bounding box center [1420, 81] width 14 height 14
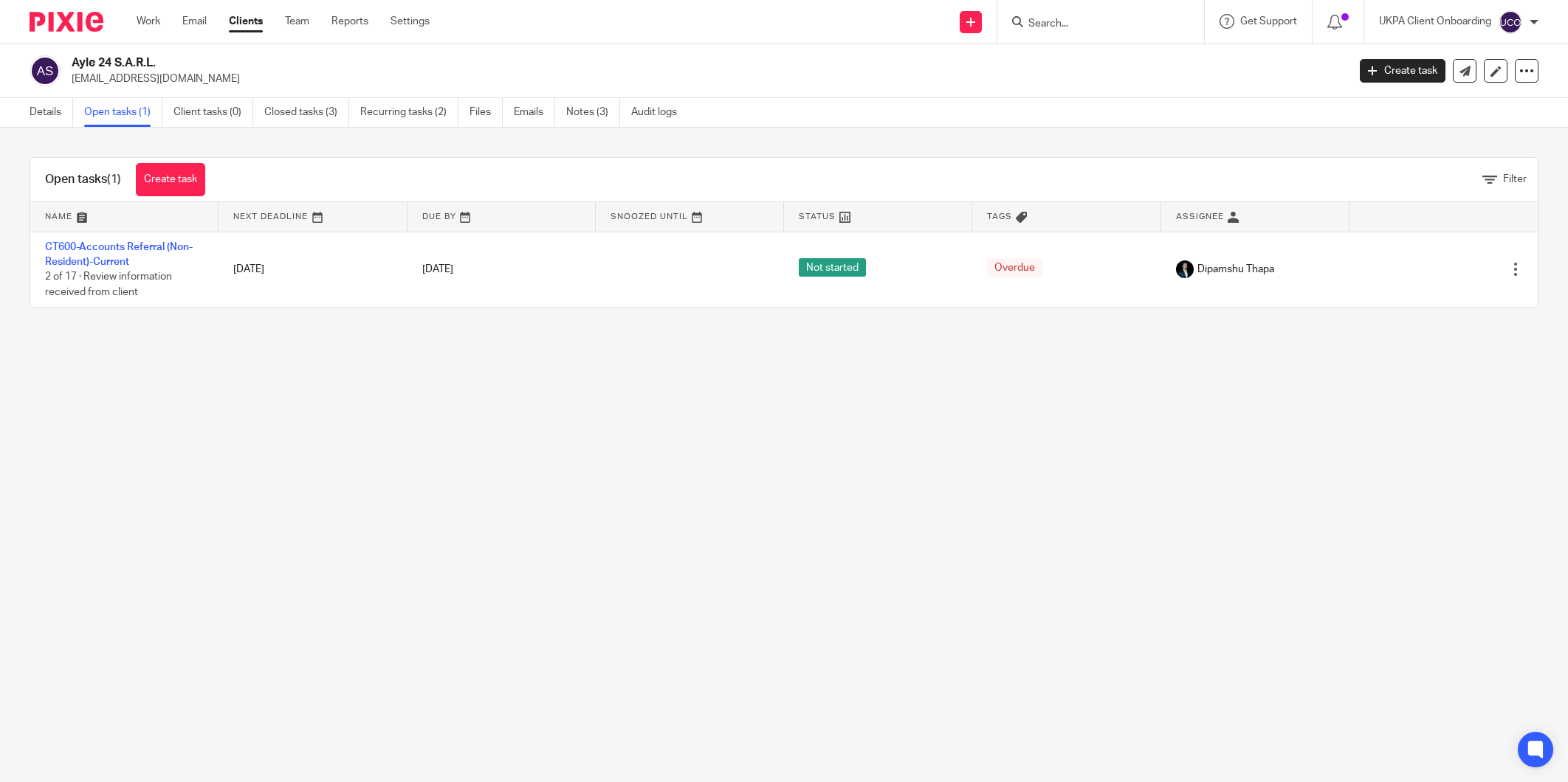
click at [53, 112] on link "Details" at bounding box center [51, 113] width 43 height 29
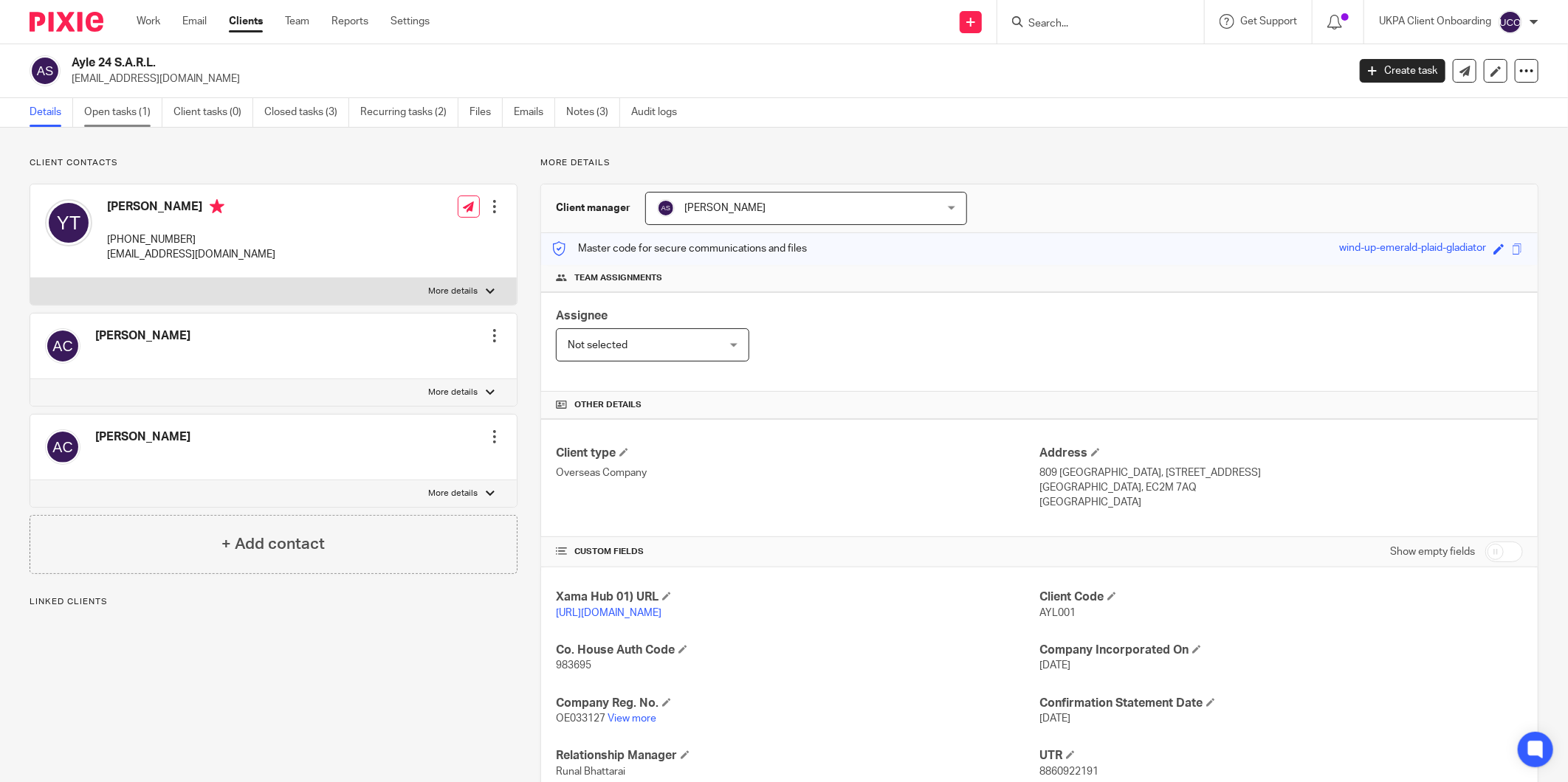
click at [123, 114] on link "Open tasks (1)" at bounding box center [123, 113] width 78 height 29
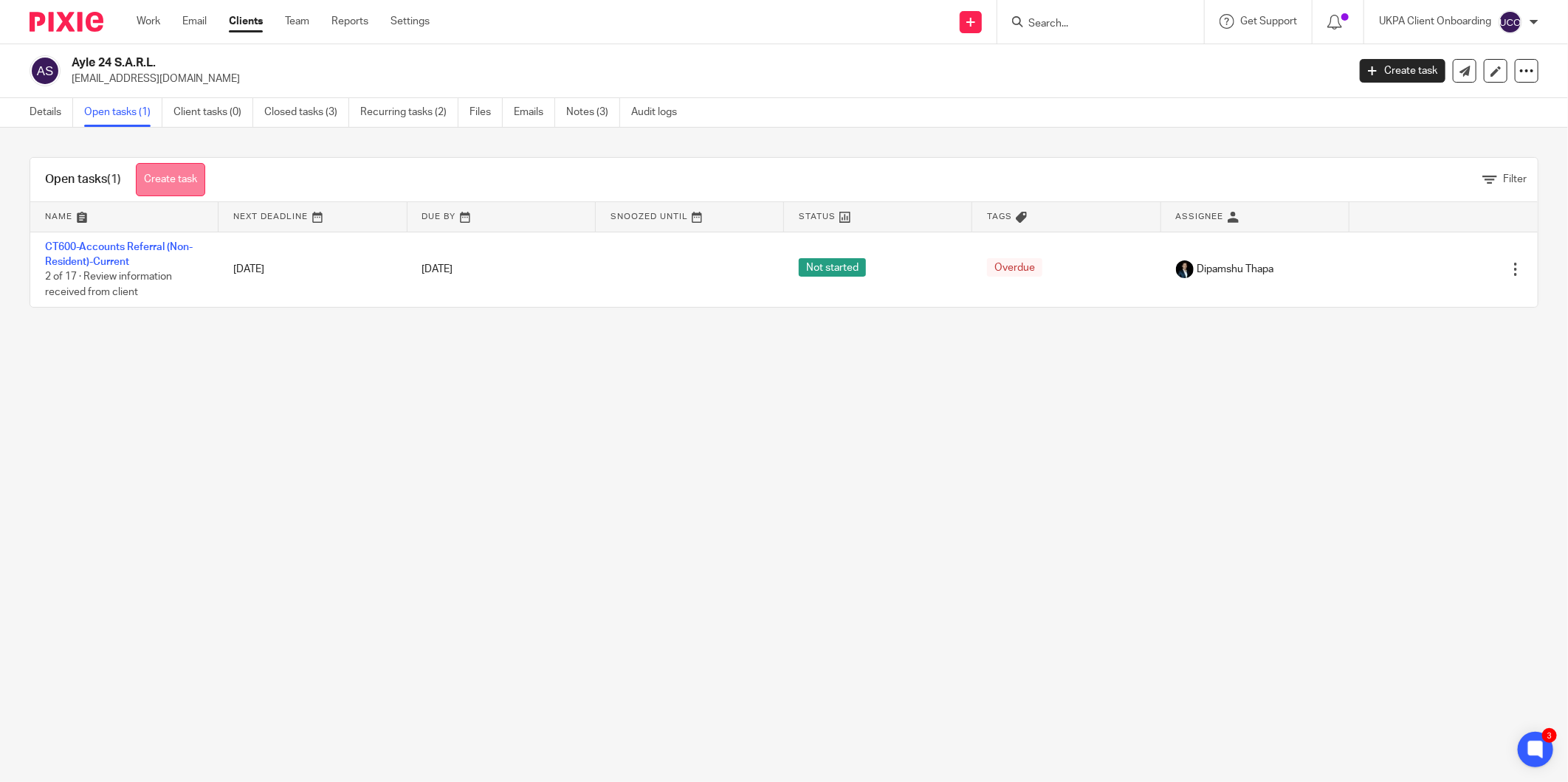
click at [164, 174] on link "Create task" at bounding box center [170, 179] width 70 height 33
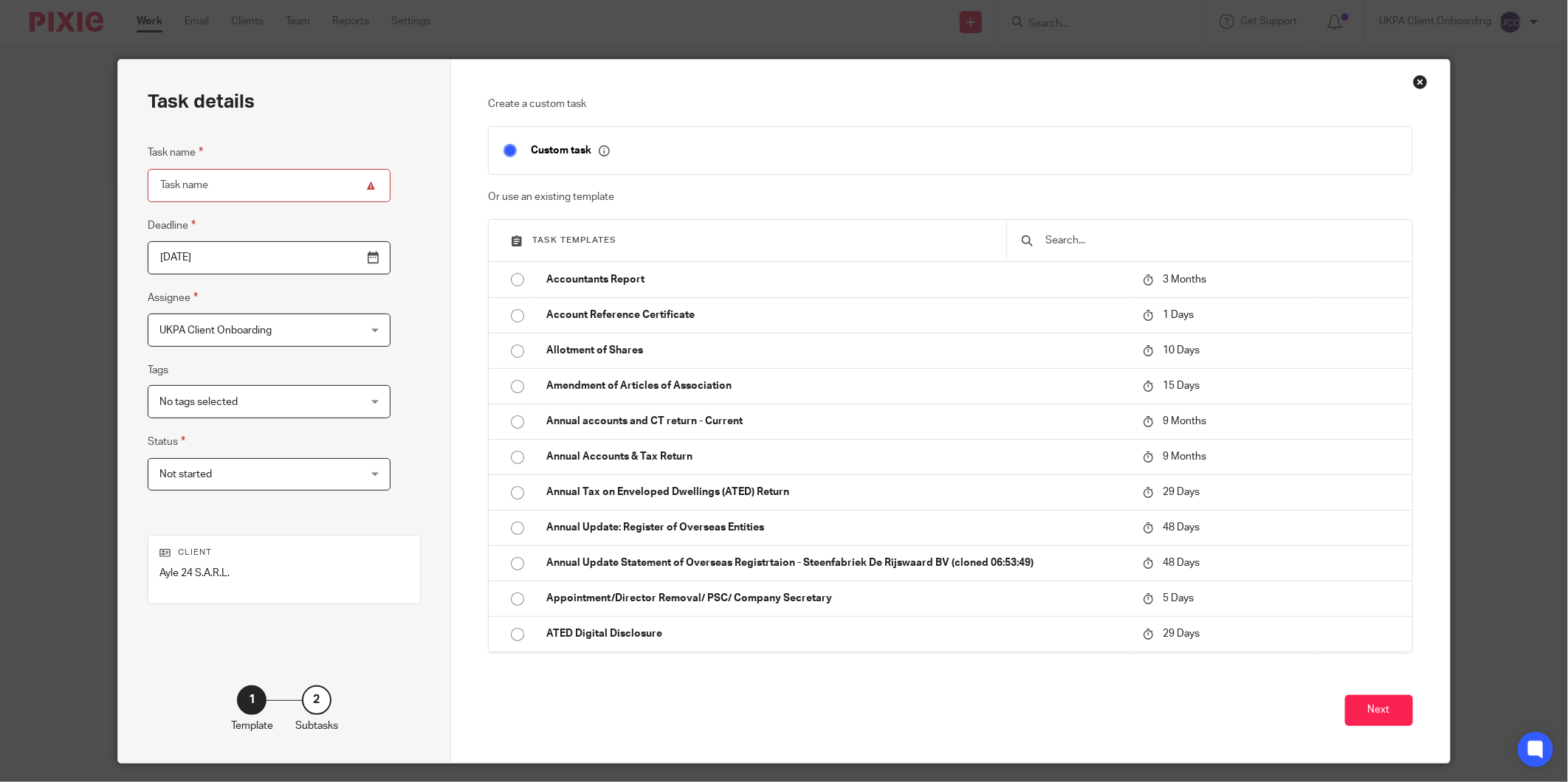
click at [1126, 233] on input "text" at bounding box center [1220, 240] width 353 height 16
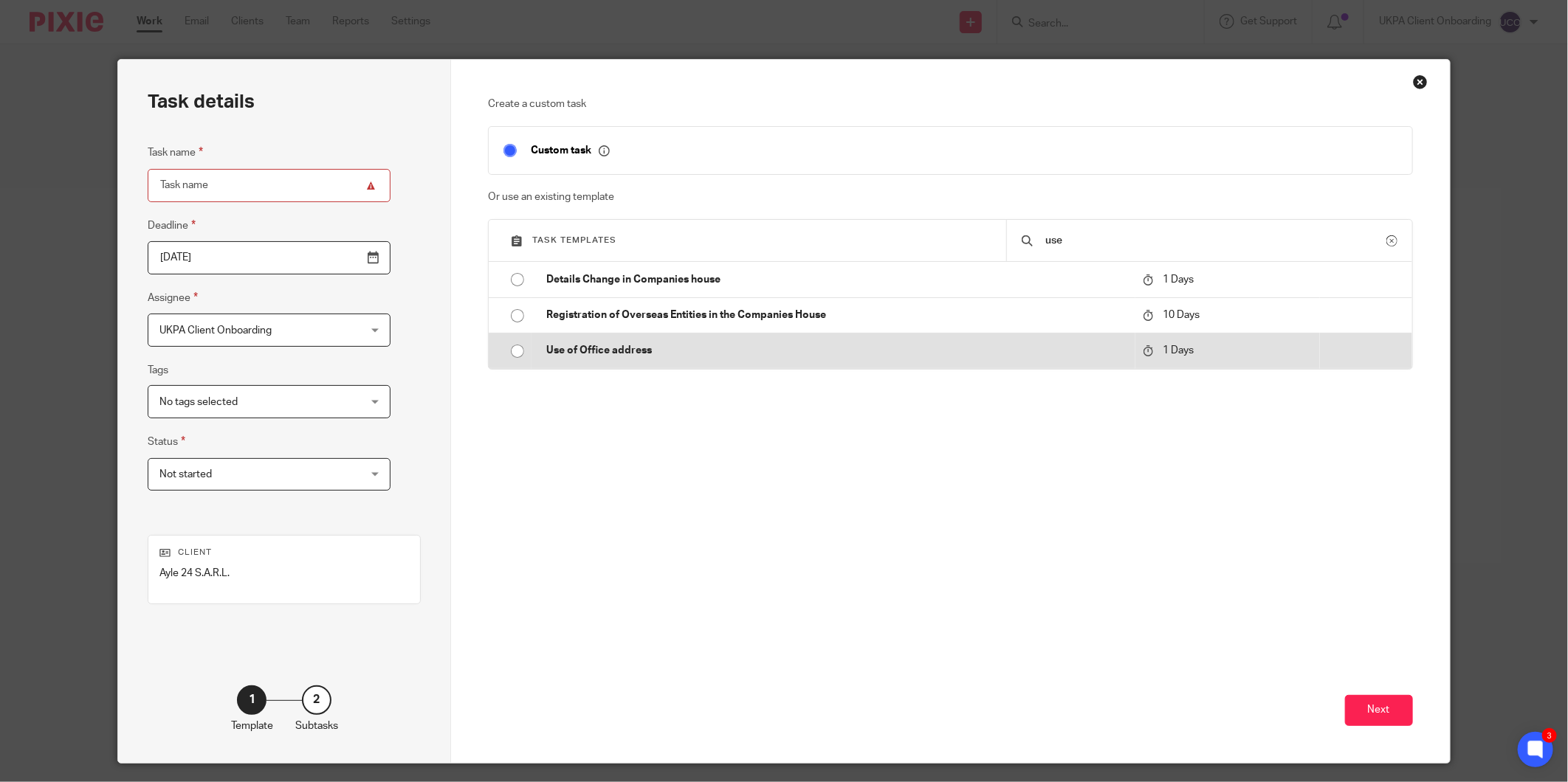
type input "use"
click at [704, 357] on p "Use of Office address" at bounding box center [836, 350] width 581 height 14
type input "[DATE]"
type input "Use of Office address"
checkbox input "false"
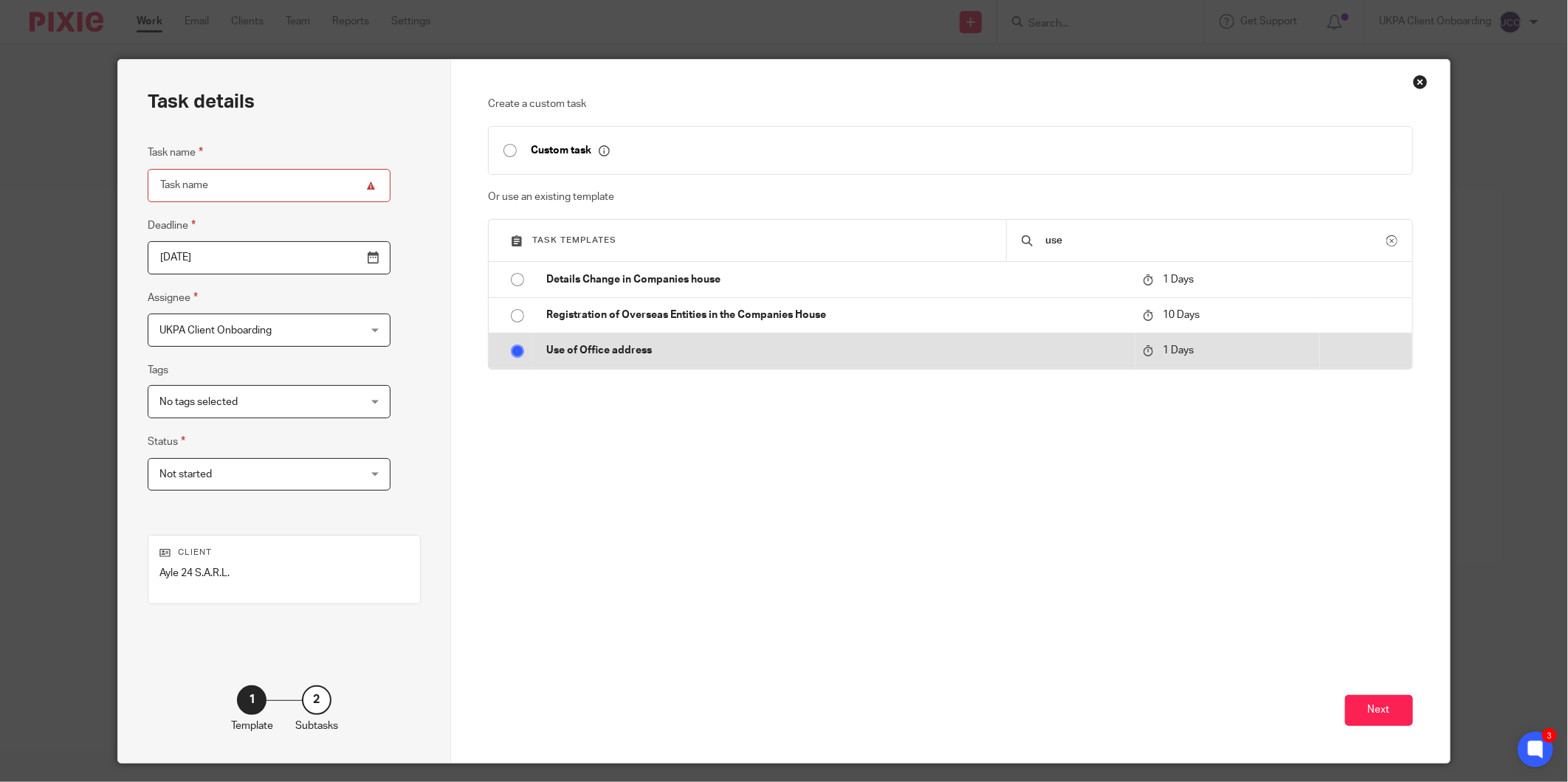
radio input "true"
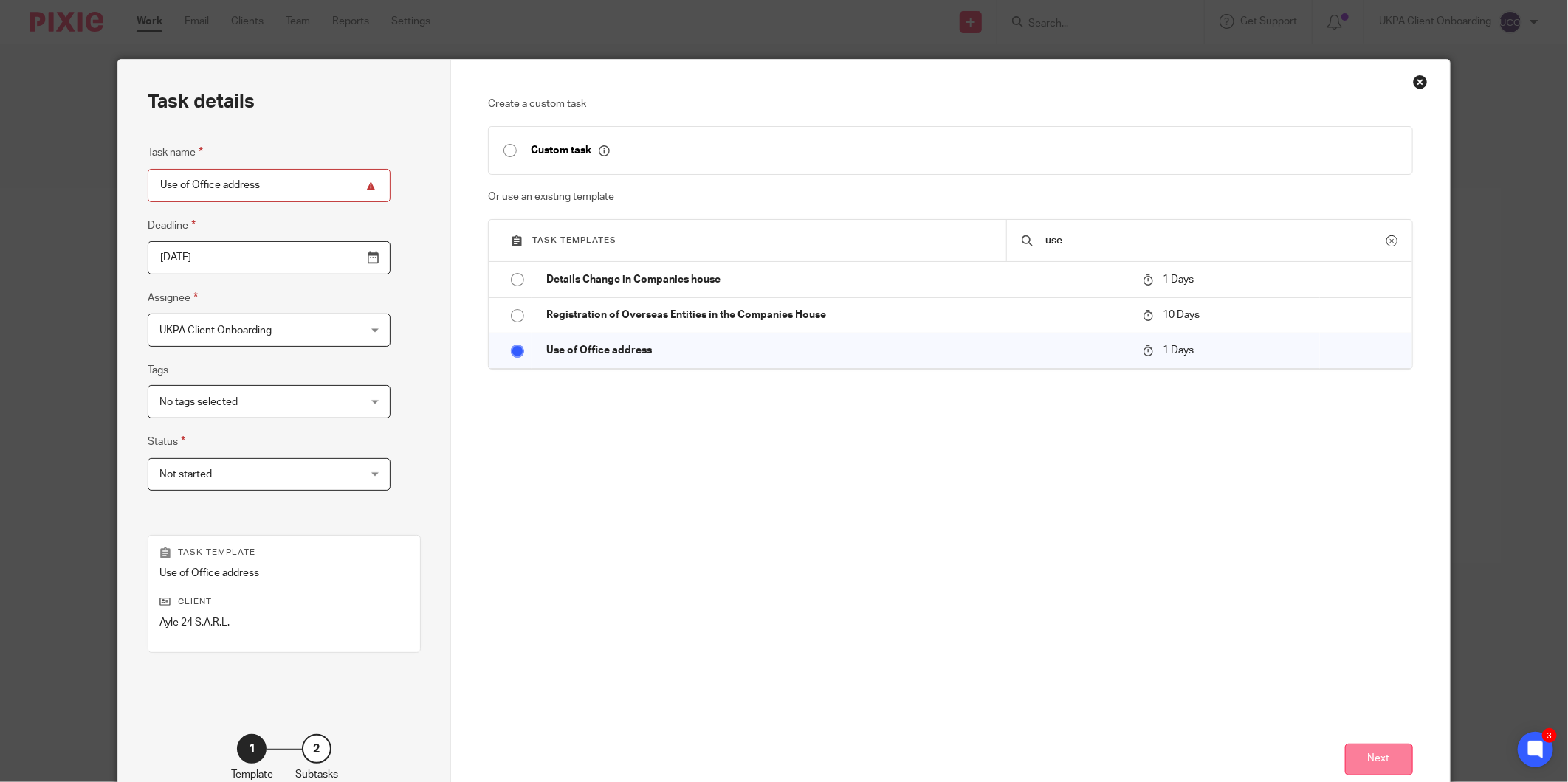
click at [1366, 762] on button "Next" at bounding box center [1379, 759] width 68 height 32
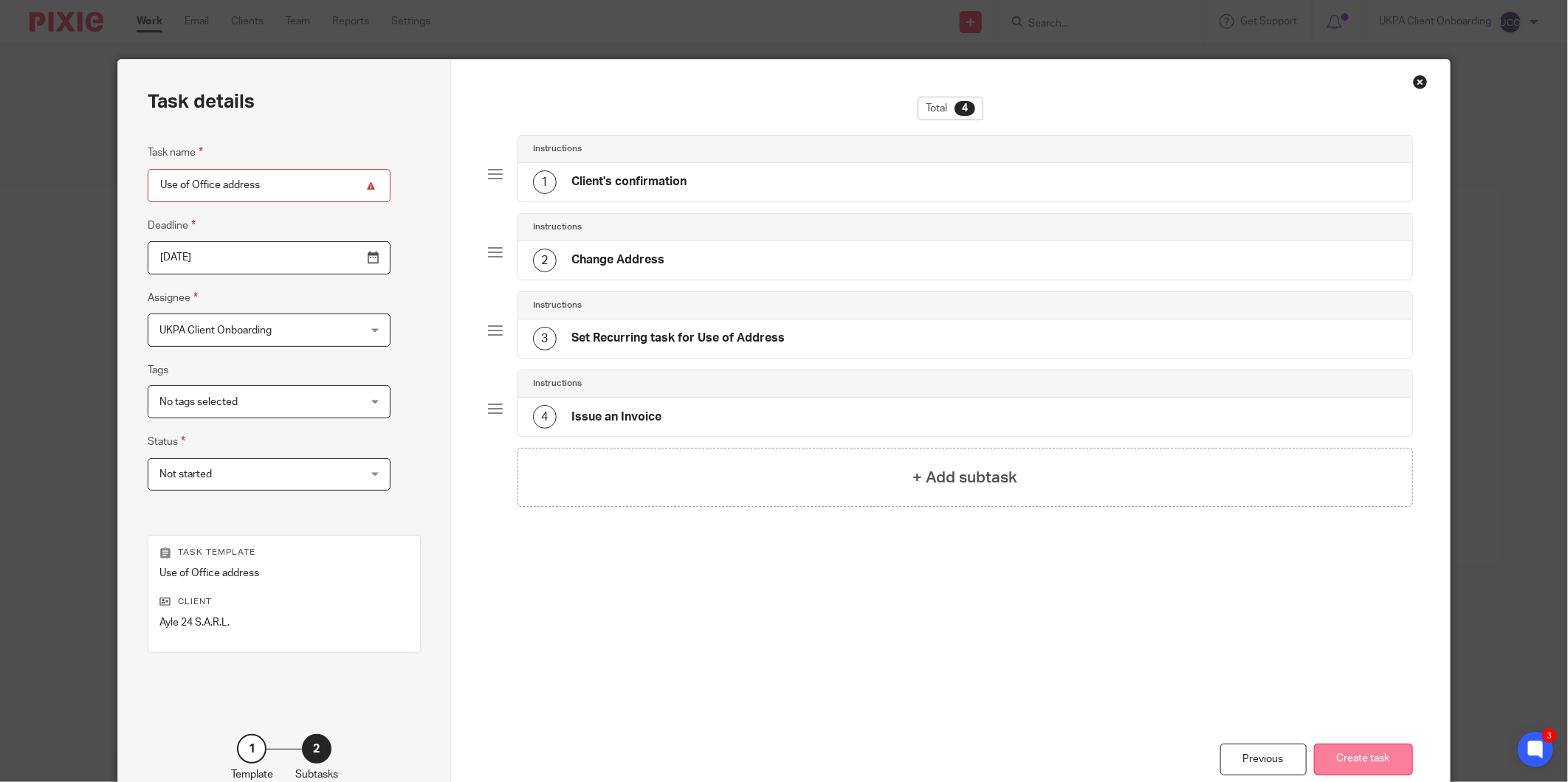
click at [1394, 763] on button "Create task" at bounding box center [1363, 759] width 99 height 32
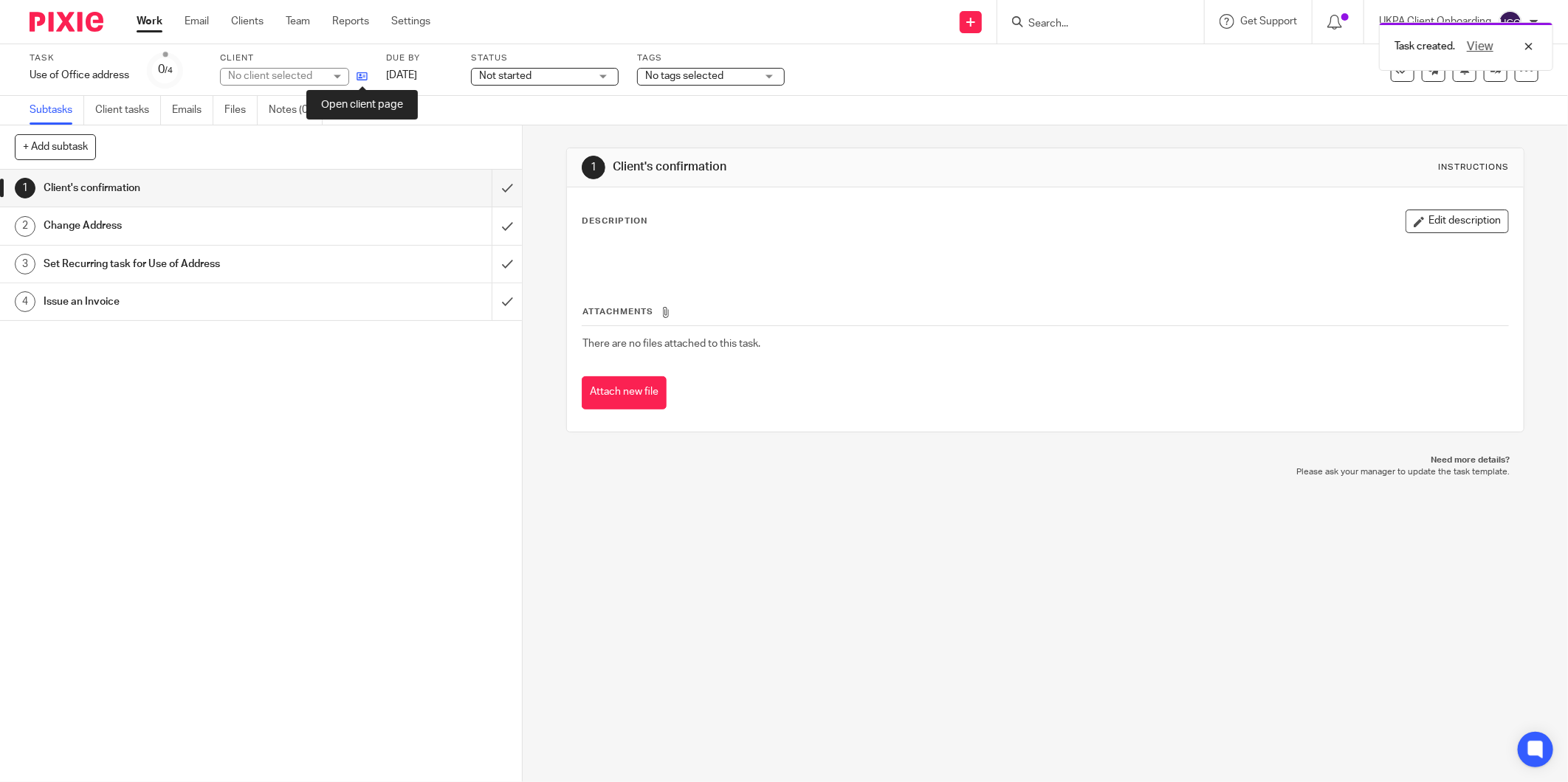
click at [362, 75] on icon at bounding box center [362, 76] width 11 height 11
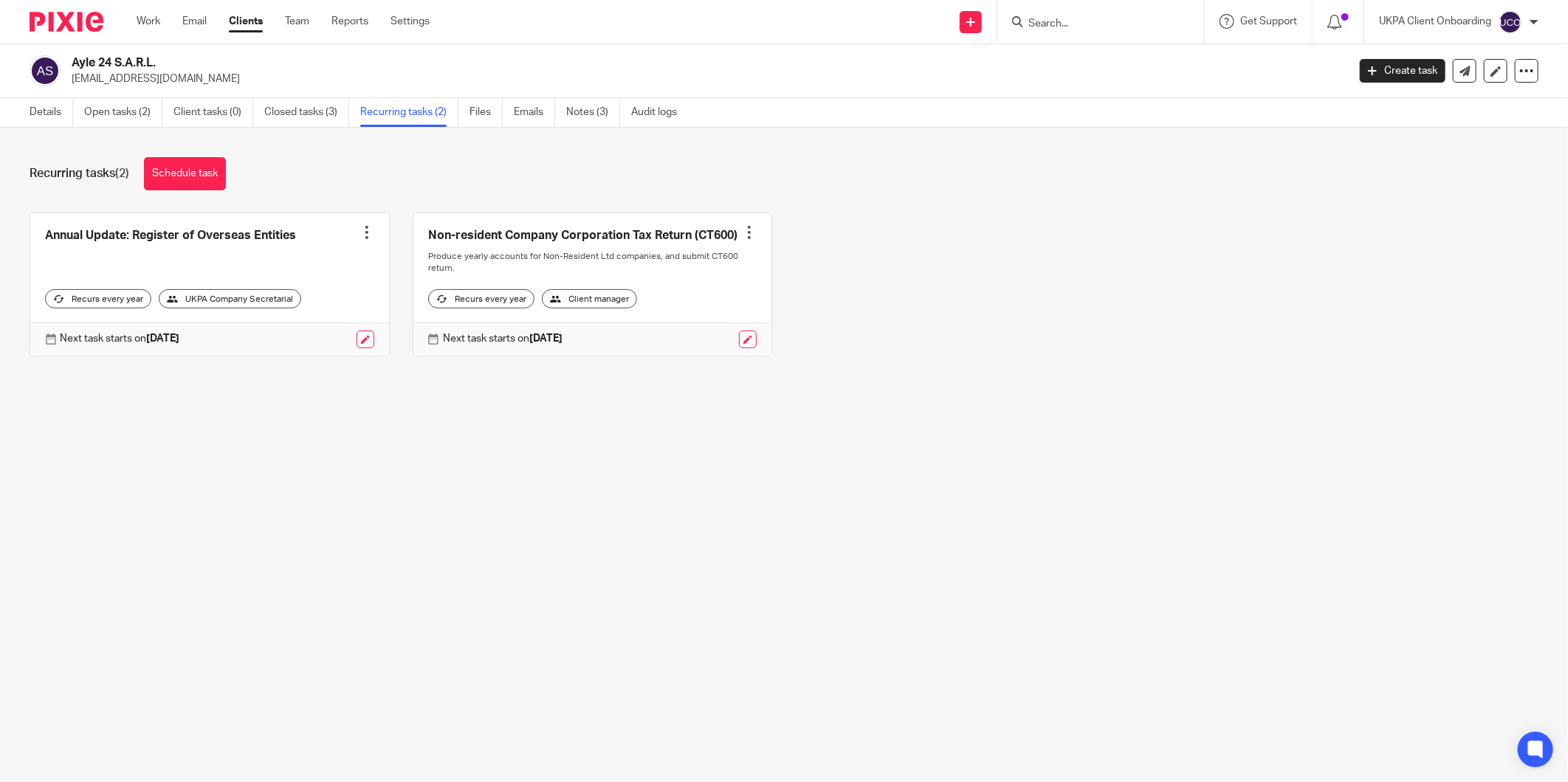
click at [235, 178] on div "Recurring tasks (2) Schedule task" at bounding box center [784, 174] width 1509 height 33
click at [198, 171] on link "Schedule task" at bounding box center [185, 174] width 82 height 33
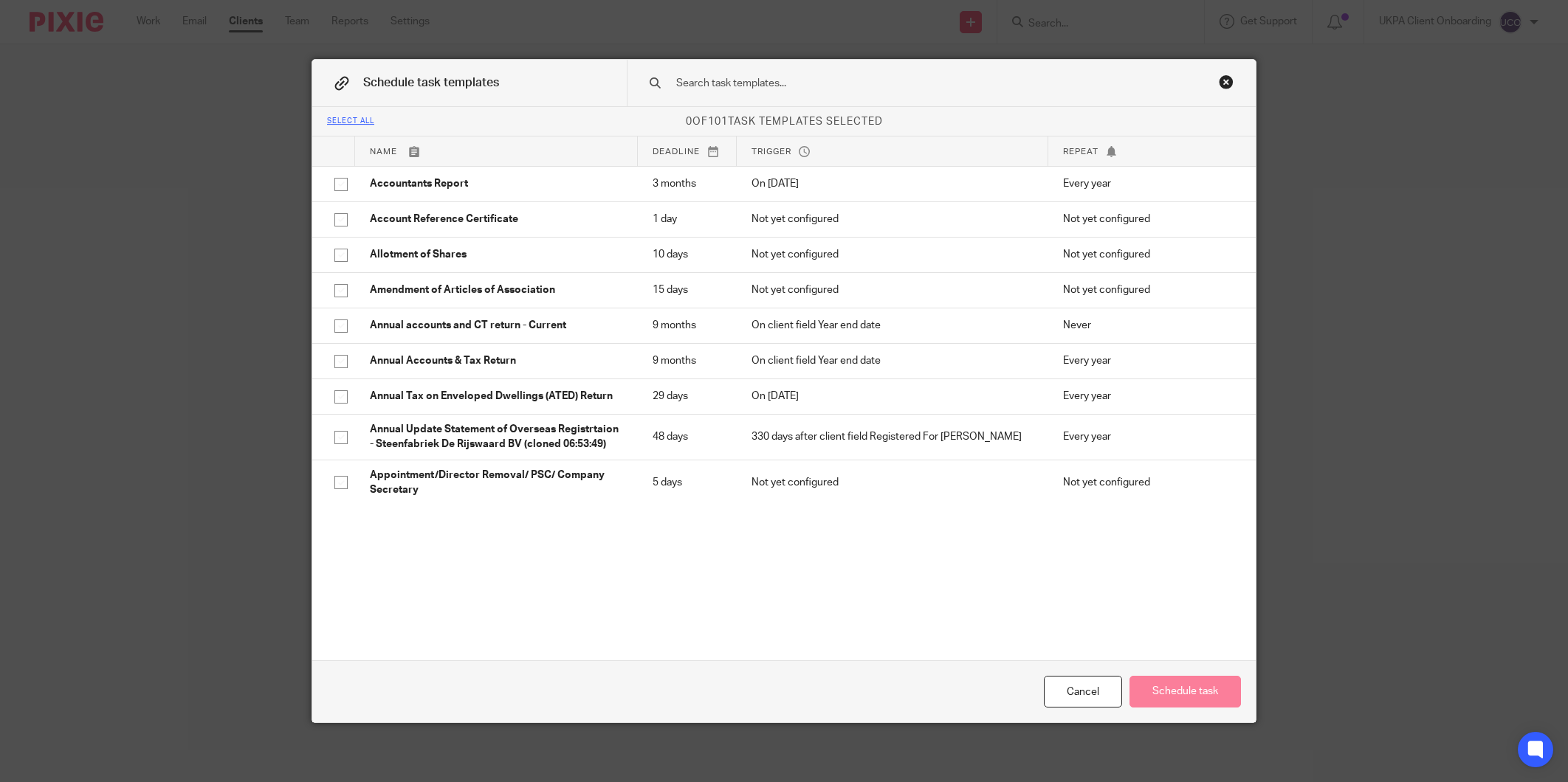
click at [707, 93] on div at bounding box center [941, 83] width 629 height 46
click at [712, 82] on input "text" at bounding box center [918, 83] width 486 height 16
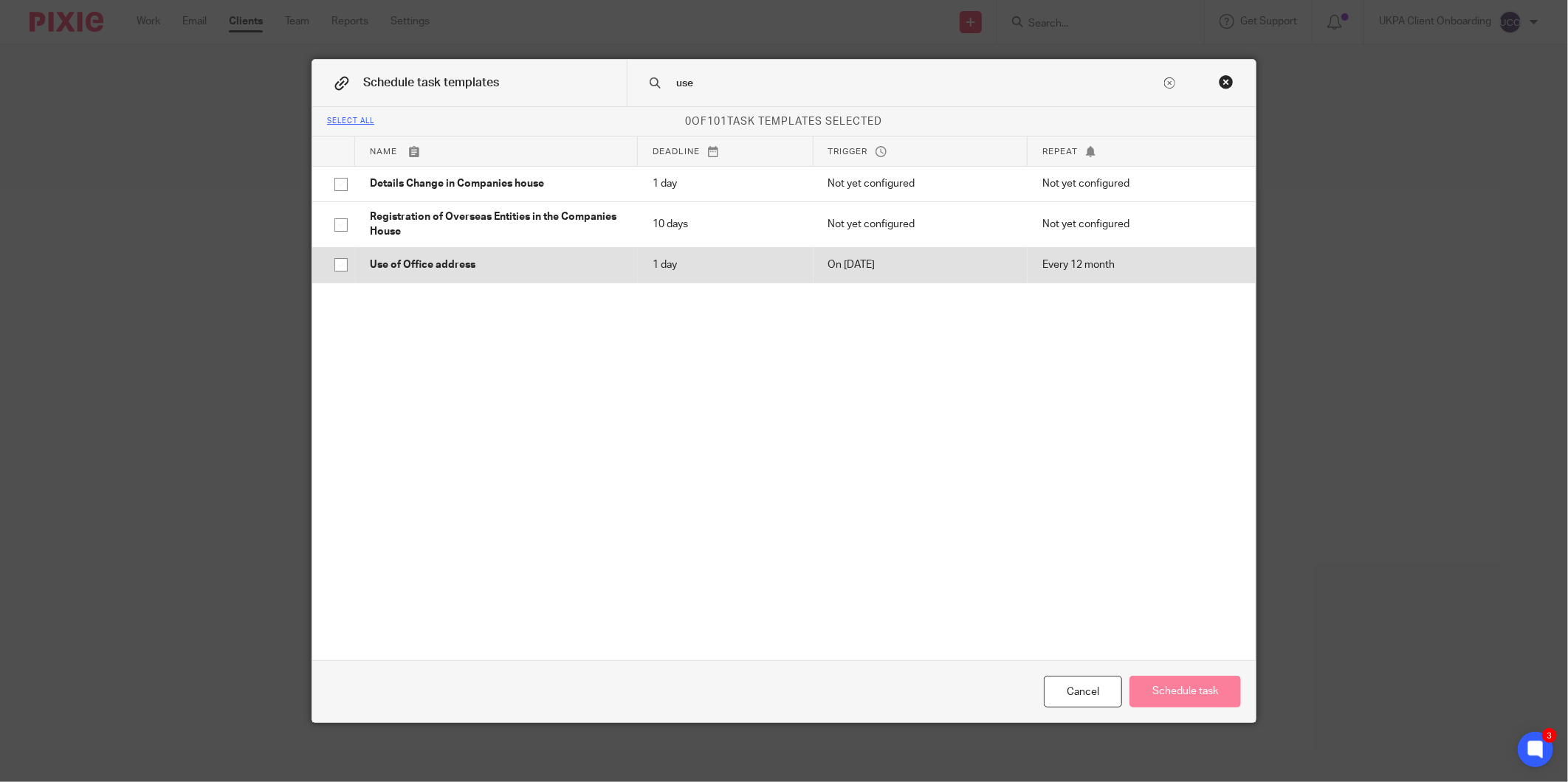
type input "use"
click at [409, 259] on p "Use of Office address" at bounding box center [496, 264] width 253 height 14
checkbox input "true"
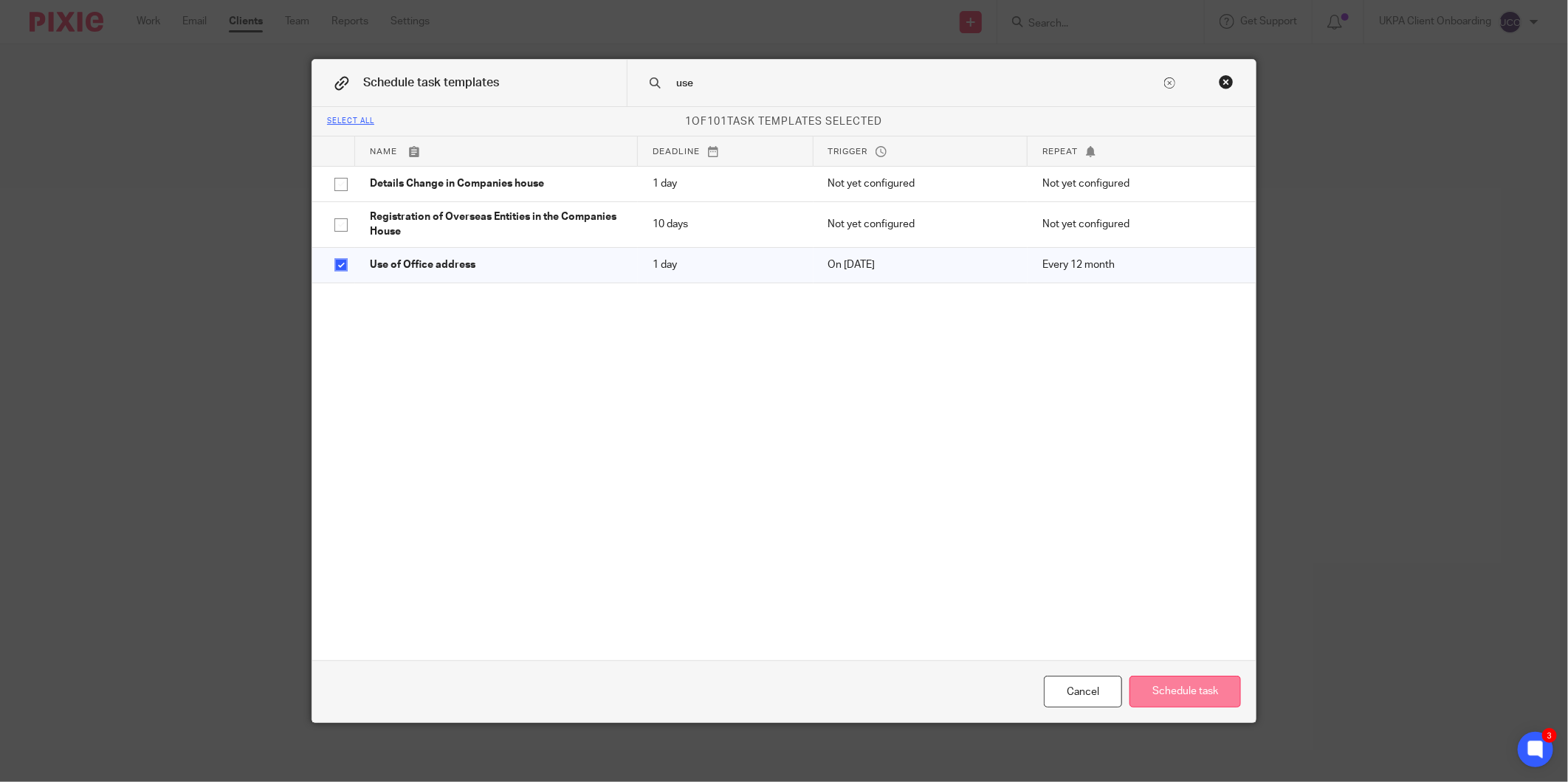
drag, startPoint x: 1164, startPoint y: 690, endPoint x: 1157, endPoint y: 693, distance: 7.6
click at [1157, 693] on button "Schedule task" at bounding box center [1185, 692] width 111 height 32
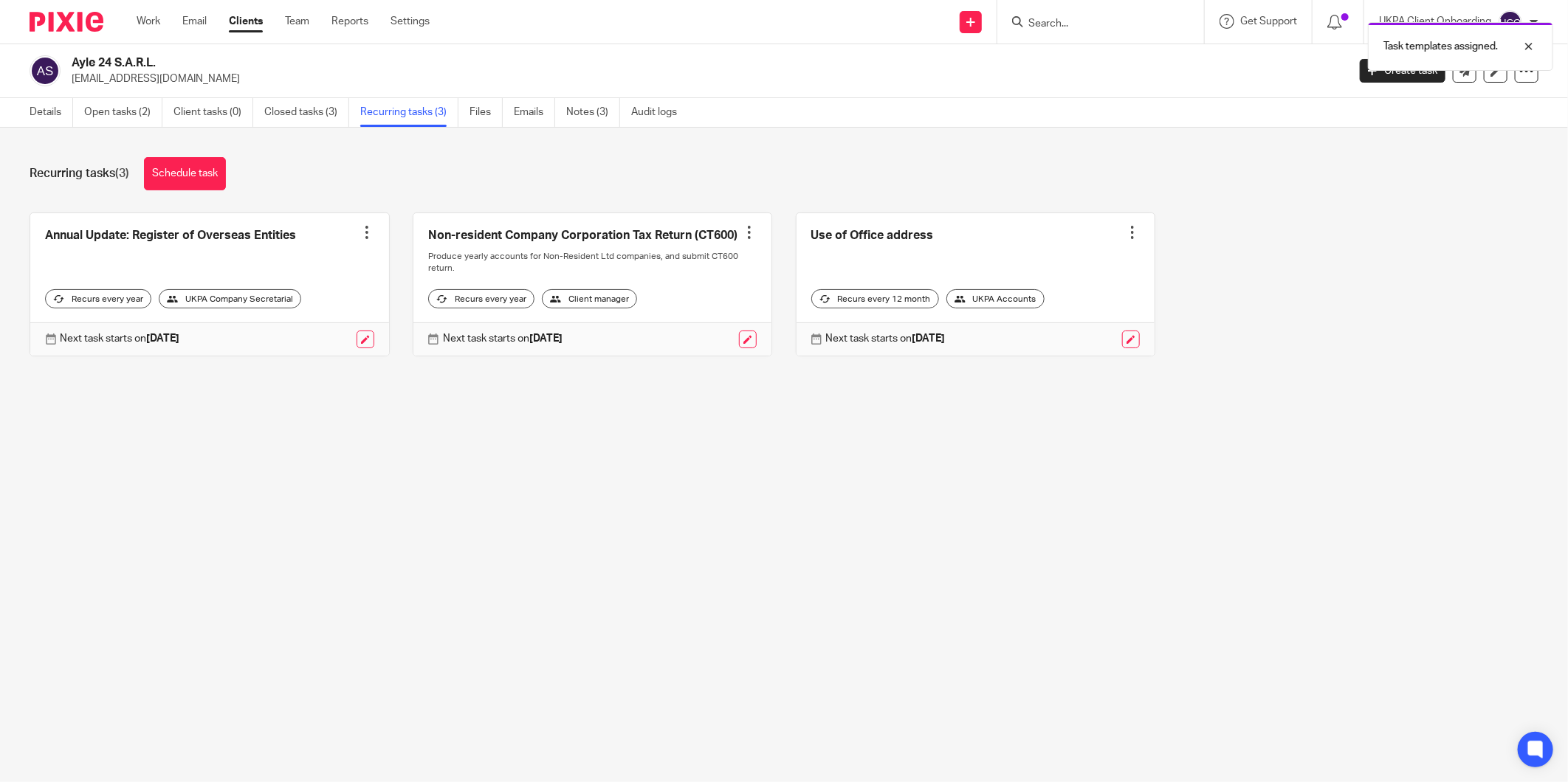
click at [131, 127] on div "Details Open tasks (2) Client tasks (0) Closed tasks (3) Recurring tasks (3) Fi…" at bounding box center [784, 113] width 1568 height 30
click at [130, 112] on link "Open tasks (2)" at bounding box center [123, 113] width 78 height 29
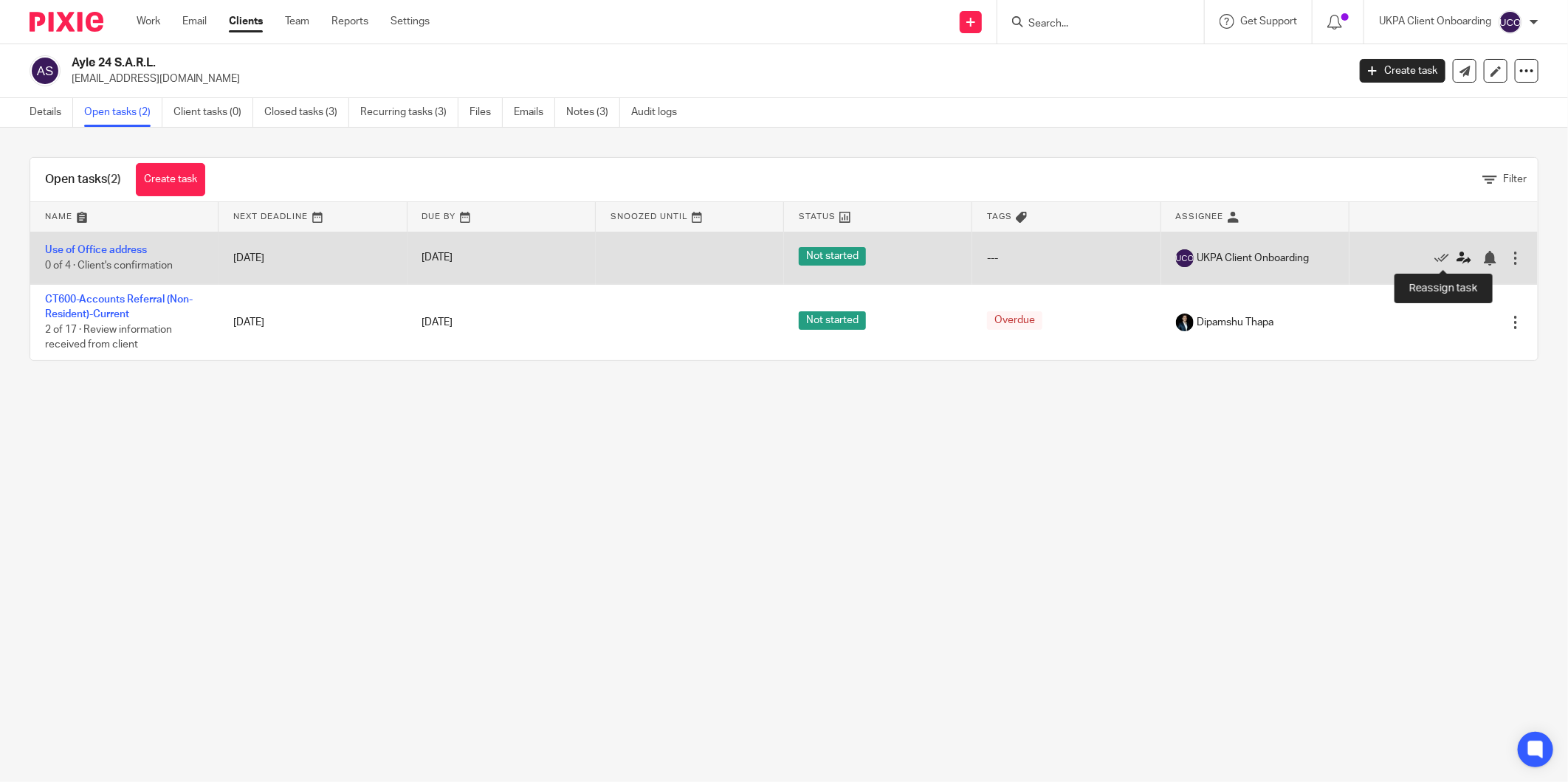
click at [1457, 260] on icon at bounding box center [1463, 257] width 14 height 14
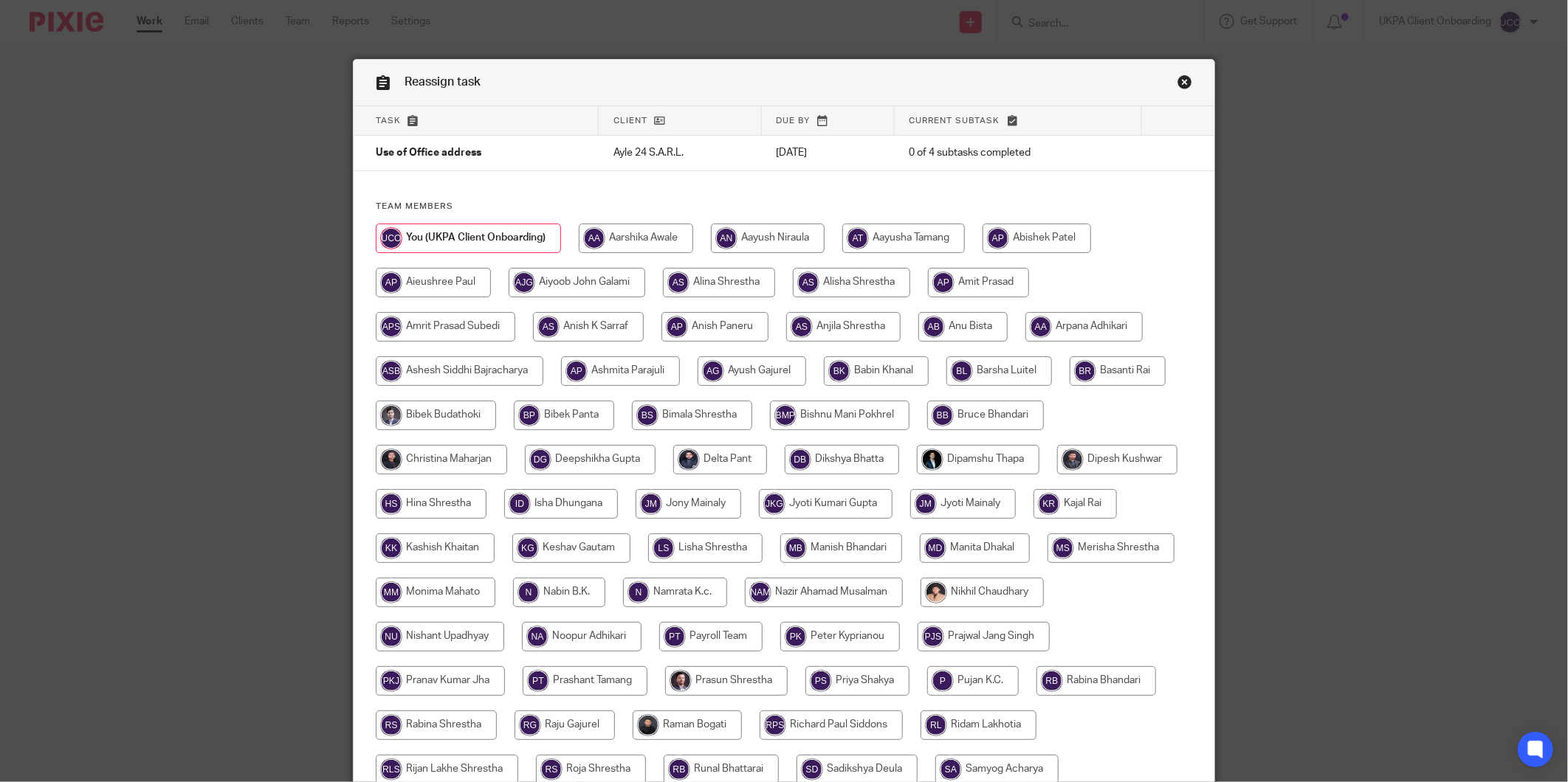
scroll to position [316, 0]
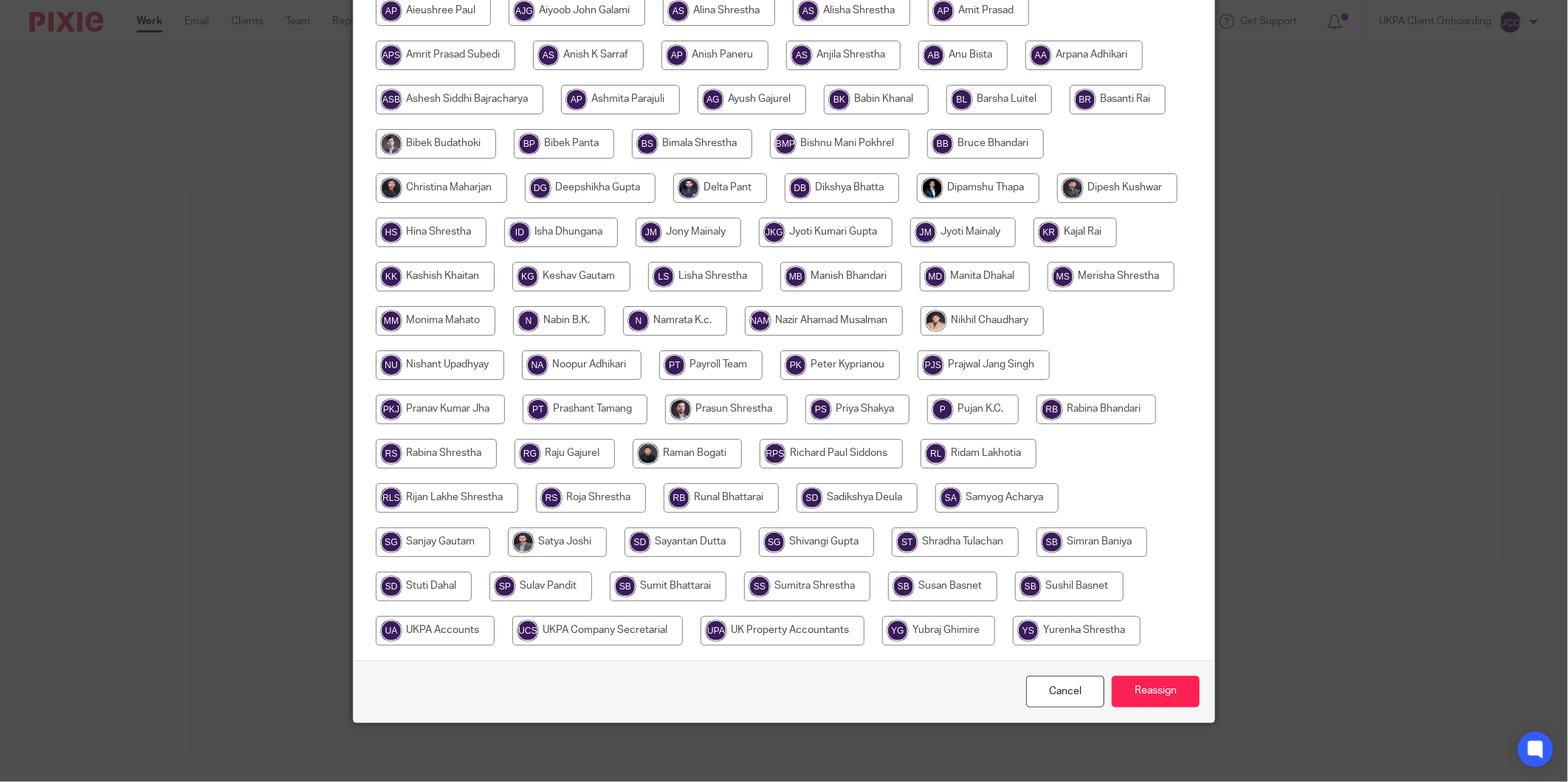
click at [682, 616] on input "radio" at bounding box center [597, 631] width 170 height 30
radio input "true"
click at [1173, 694] on input "Reassign" at bounding box center [1156, 692] width 88 height 32
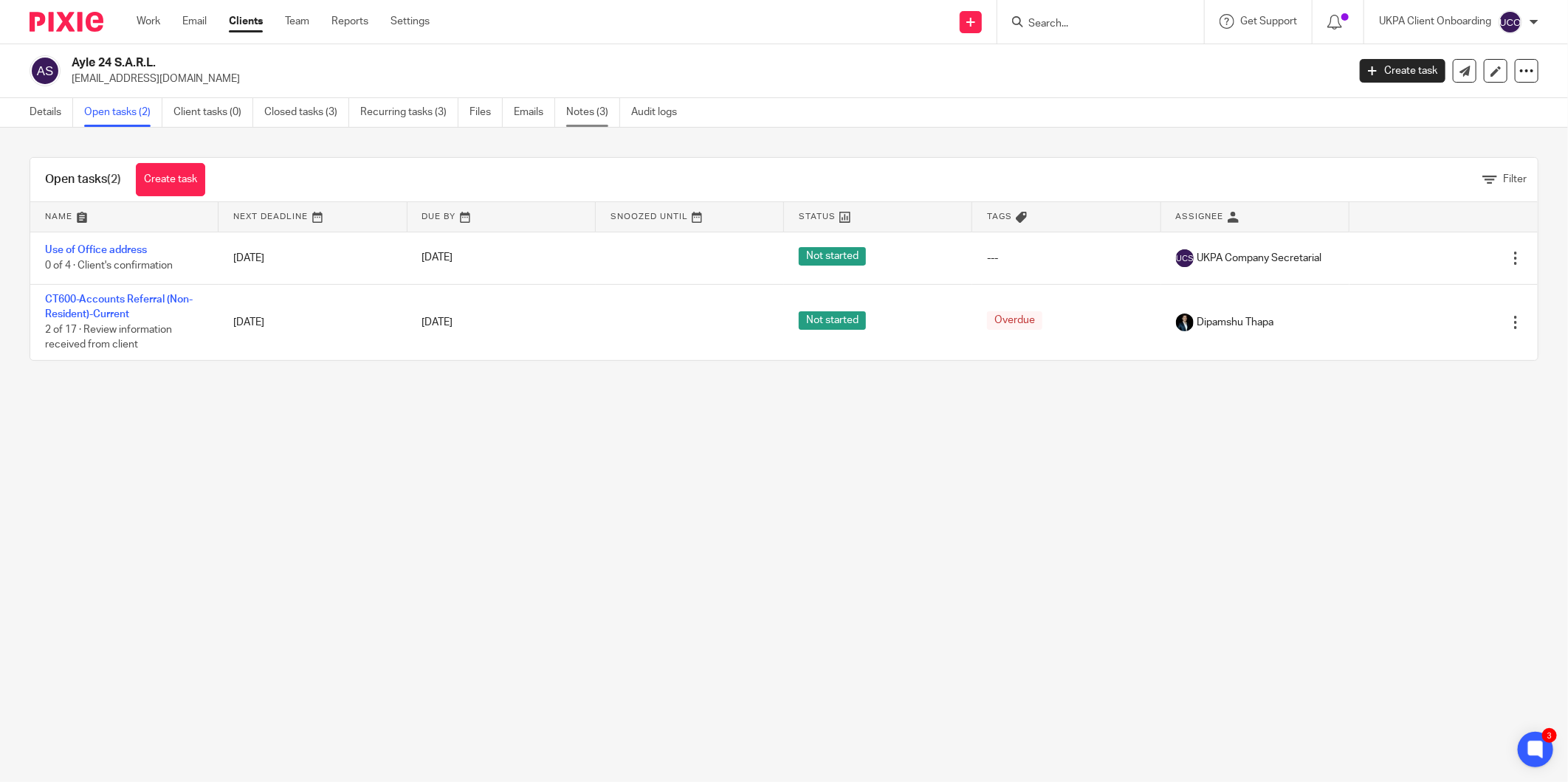
click at [595, 119] on link "Notes (3)" at bounding box center [592, 113] width 54 height 29
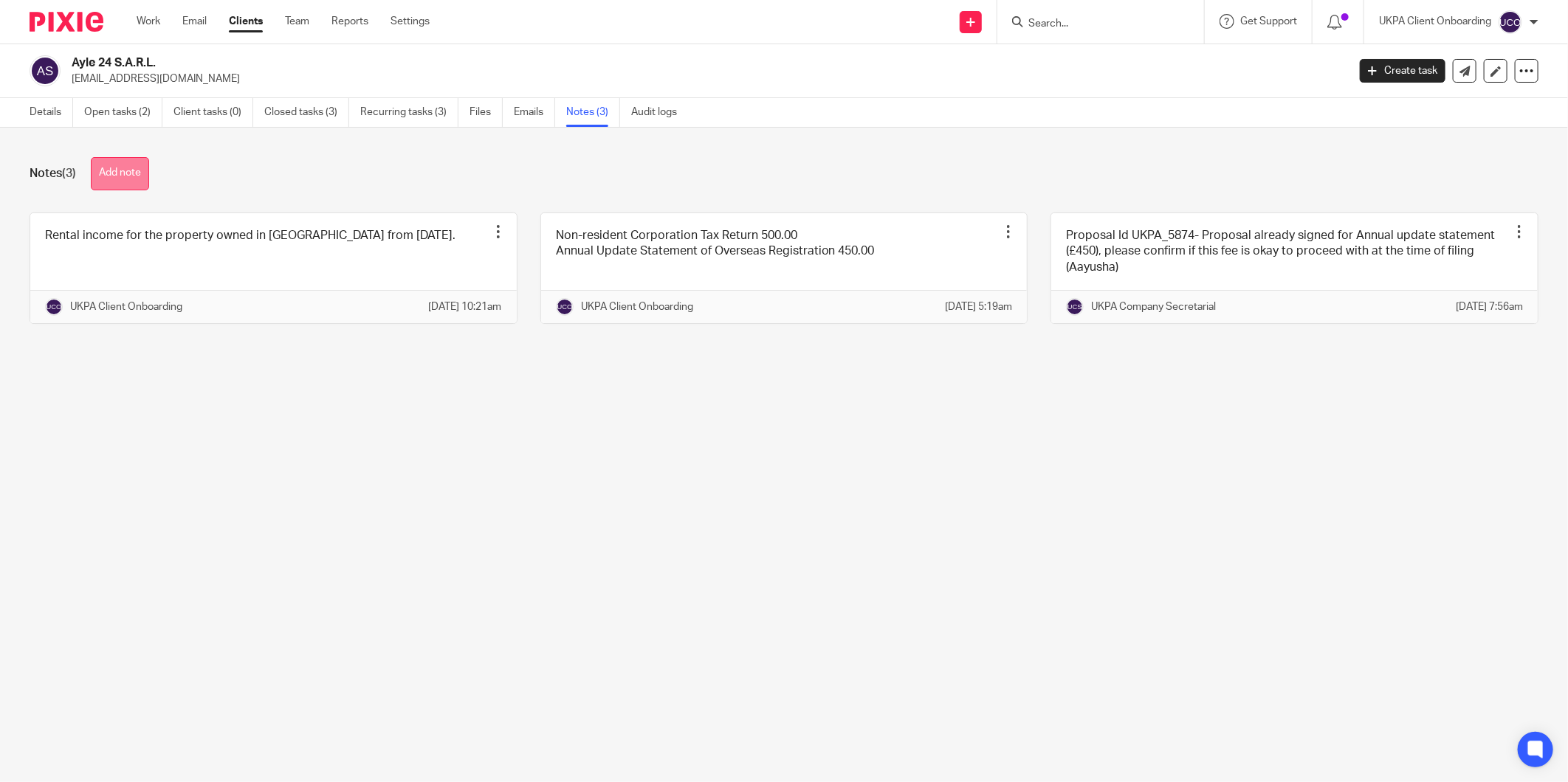
click at [130, 162] on button "Add note" at bounding box center [120, 174] width 58 height 33
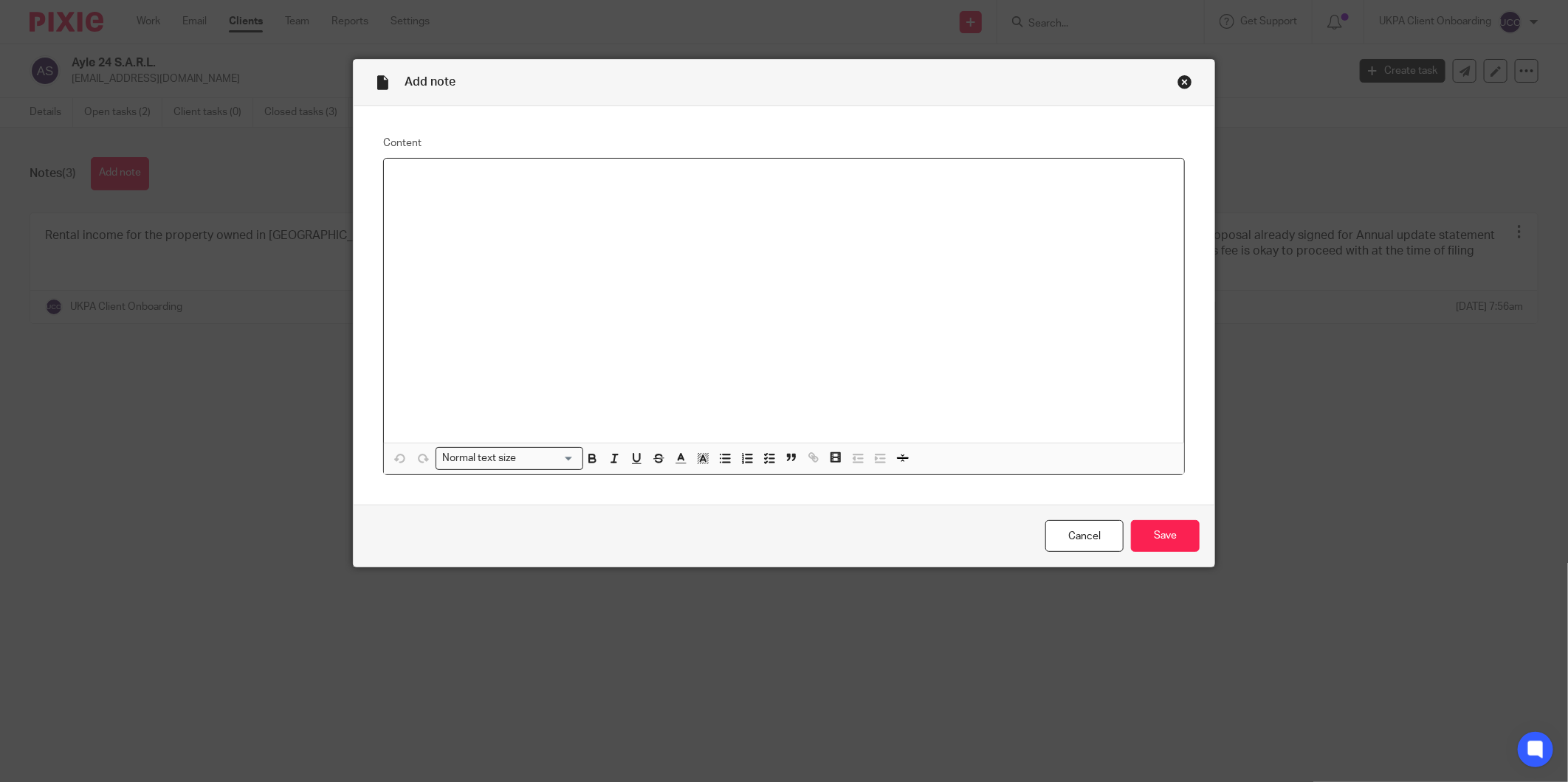
paste div "To enrich screen reader interactions, please activate Accessibility in Grammarl…"
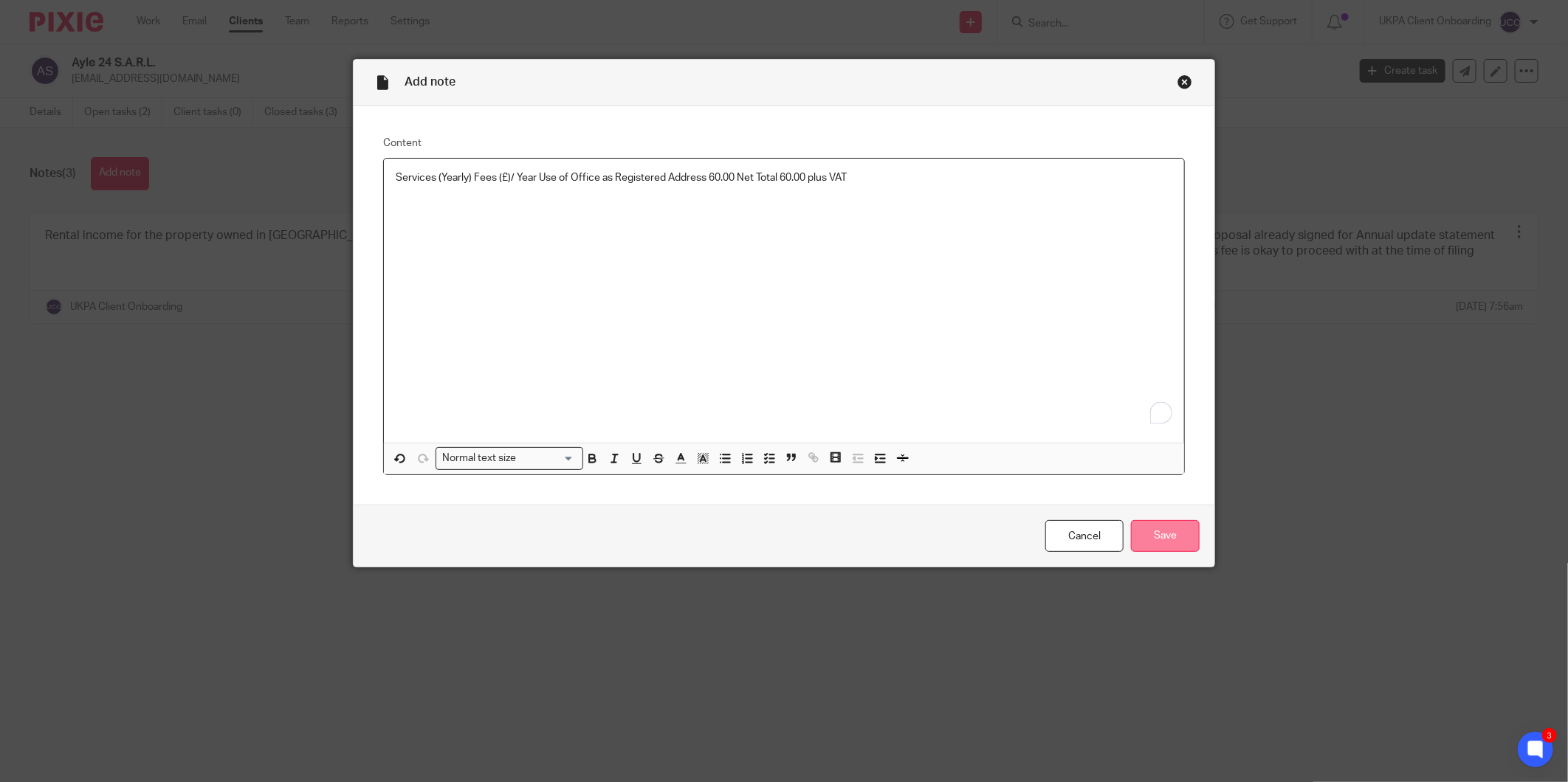
click at [1150, 543] on input "Save" at bounding box center [1165, 536] width 69 height 32
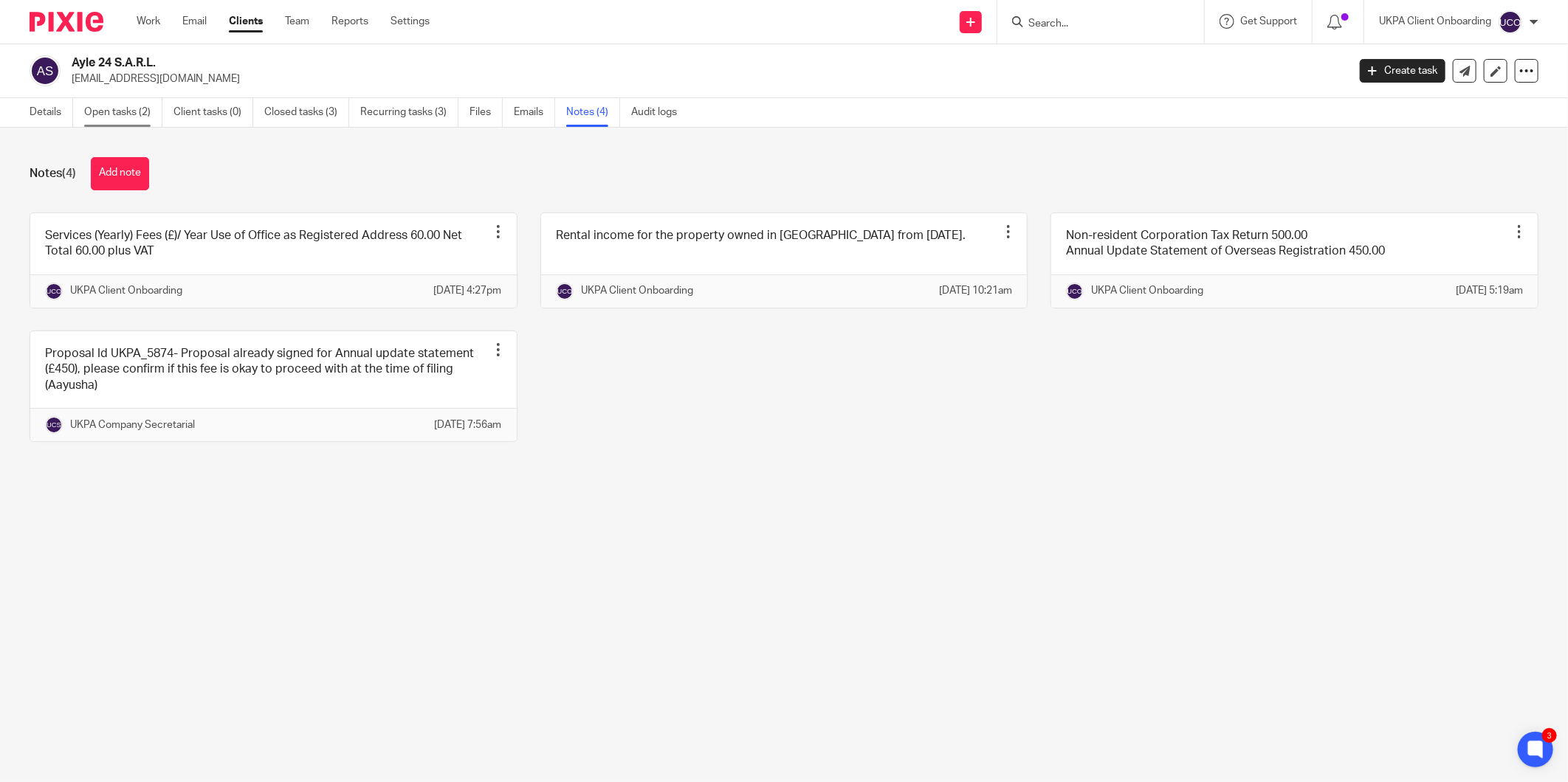
click at [105, 120] on link "Open tasks (2)" at bounding box center [123, 113] width 78 height 29
